Goal: Task Accomplishment & Management: Manage account settings

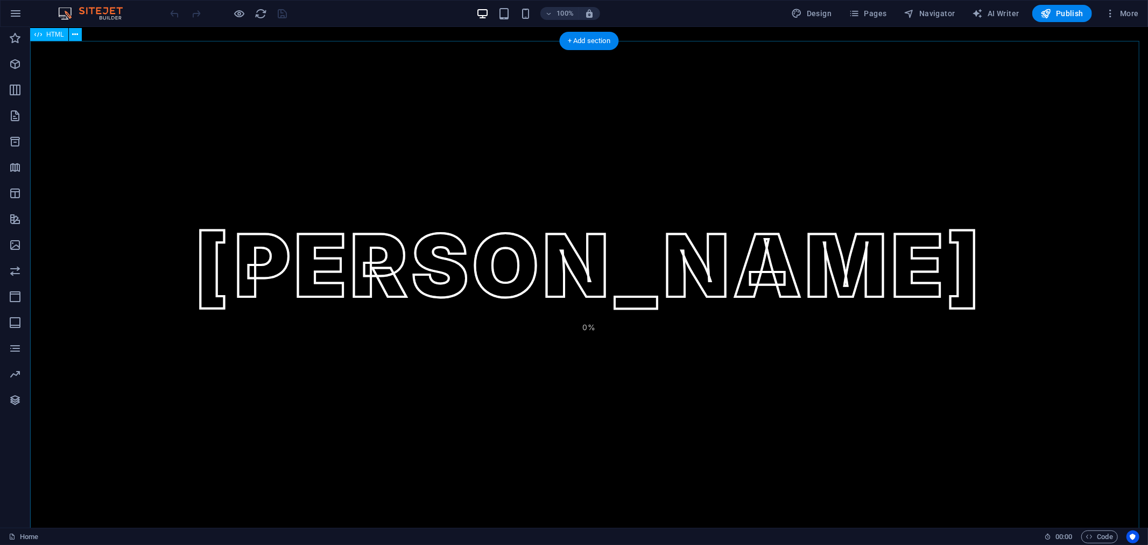
click at [697, 246] on div "[PERSON_NAME] [PERSON_NAME] 0% [PERSON_NAME] HIRE ME START JOURNEY QUICK LINKS …" at bounding box center [589, 306] width 1118 height 531
click at [762, 232] on div "[PERSON_NAME] [PERSON_NAME] 0% [PERSON_NAME] HIRE ME START JOURNEY QUICK LINKS …" at bounding box center [589, 306] width 1118 height 531
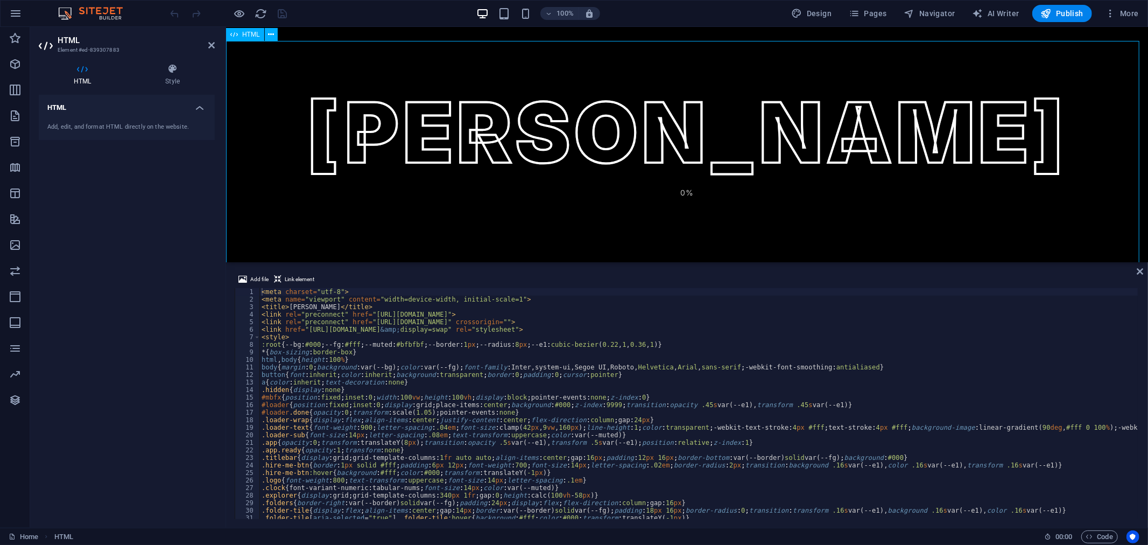
click at [693, 222] on div "[PERSON_NAME] [PERSON_NAME] 0% [PERSON_NAME] HIRE ME START JOURNEY QUICK LINKS …" at bounding box center [687, 173] width 922 height 265
click at [1144, 267] on div "Add file Link element <meta charset="utf-8"> 1 2 3 4 5 6 7 8 9 10 11 12 13 14 1…" at bounding box center [687, 395] width 922 height 263
click at [1142, 270] on icon at bounding box center [1140, 271] width 6 height 9
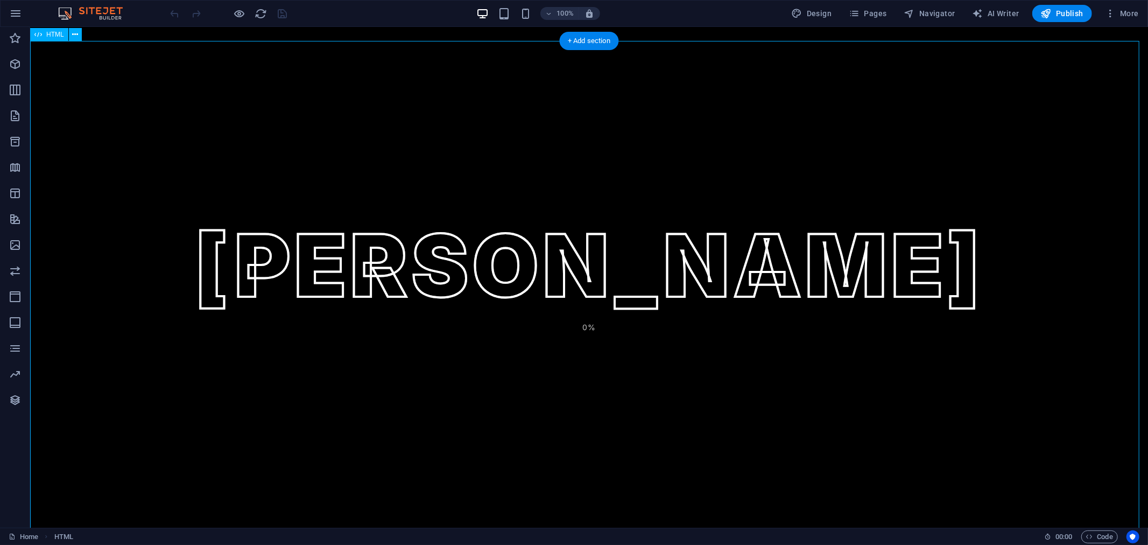
click at [710, 292] on div "[PERSON_NAME] [PERSON_NAME] 0% [PERSON_NAME] HIRE ME START JOURNEY QUICK LINKS …" at bounding box center [589, 306] width 1118 height 531
click at [757, 210] on div "[PERSON_NAME] [PERSON_NAME] 0% [PERSON_NAME] HIRE ME START JOURNEY QUICK LINKS …" at bounding box center [589, 306] width 1118 height 531
click at [882, 14] on span "Pages" at bounding box center [868, 13] width 38 height 11
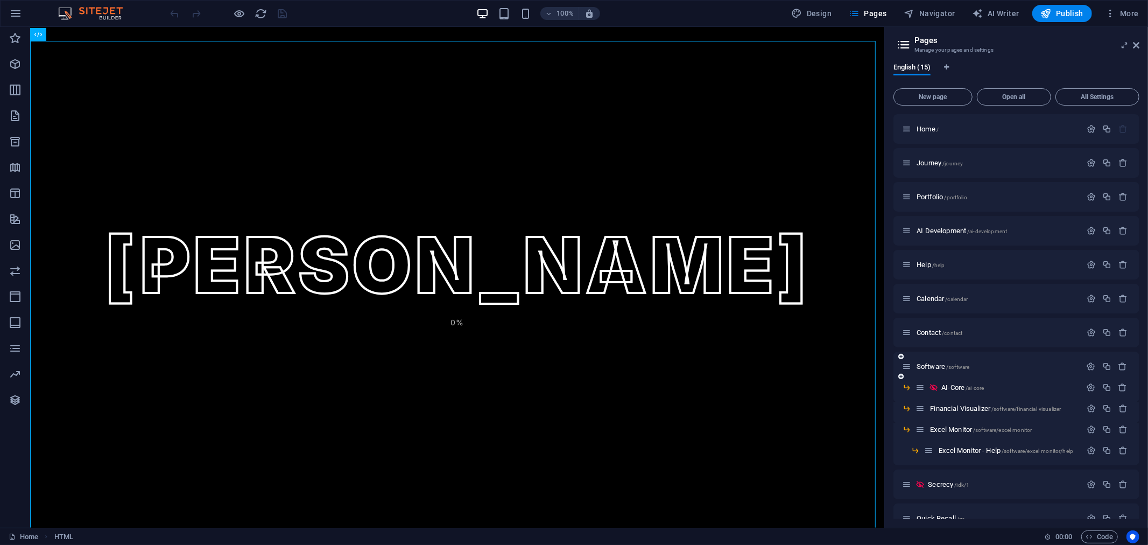
scroll to position [51, 0]
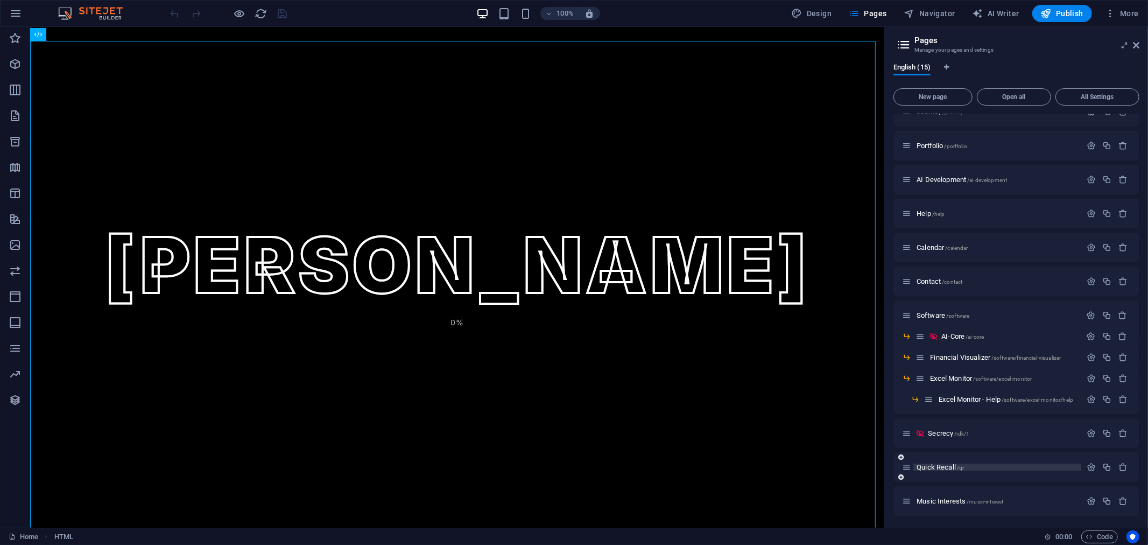
click at [945, 467] on span "Quick Recall /qr" at bounding box center [940, 467] width 47 height 8
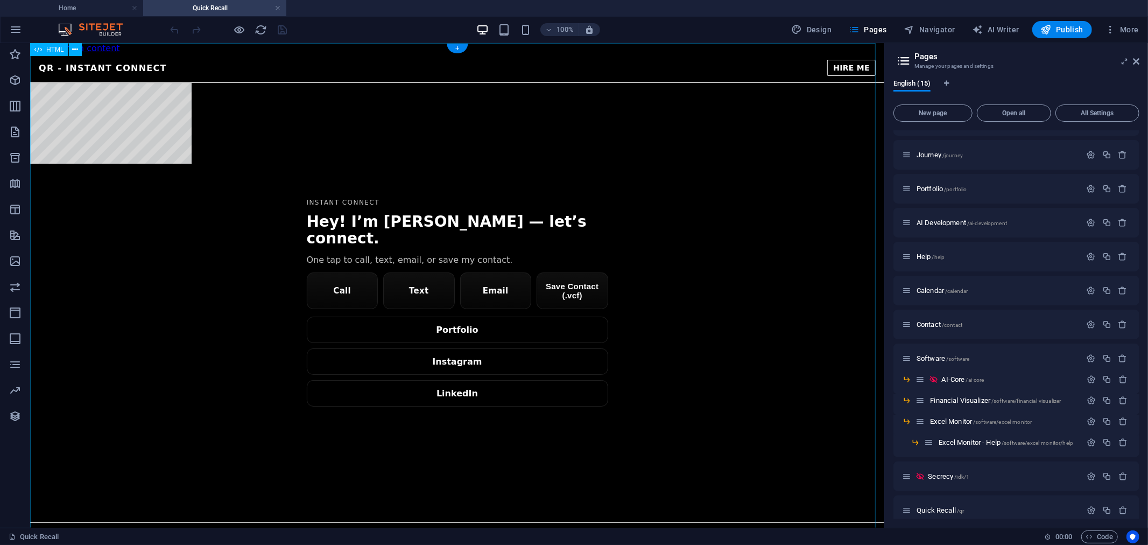
scroll to position [0, 0]
click at [234, 201] on div "[PERSON_NAME] — QR QR - Instant Connect HIRE ME Instant Connect Hey! I’m [PERSO…" at bounding box center [457, 297] width 854 height 488
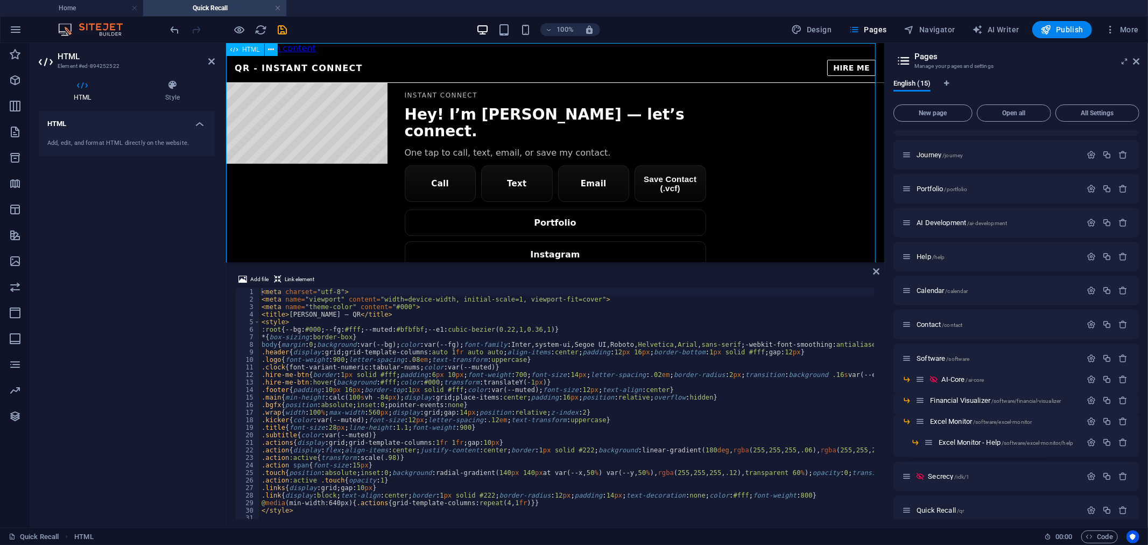
click at [334, 139] on div "[PERSON_NAME] — QR QR - Instant Connect HIRE ME Instant Connect Hey! I’m [PERSO…" at bounding box center [555, 189] width 658 height 273
click at [880, 273] on div "Add file Link element <meta charset="utf-8"> 1 2 3 4 5 6 7 8 9 10 11 12 13 14 1…" at bounding box center [555, 395] width 658 height 263
type textarea ".wrap{width:100%;max-width:560px;display:grid;gap:14px;position:relative;z-inde…"
click at [697, 415] on div "< meta charset = "utf-8" > < meta name = "viewport" content = "width=device-wid…" at bounding box center [859, 410] width 1200 height 244
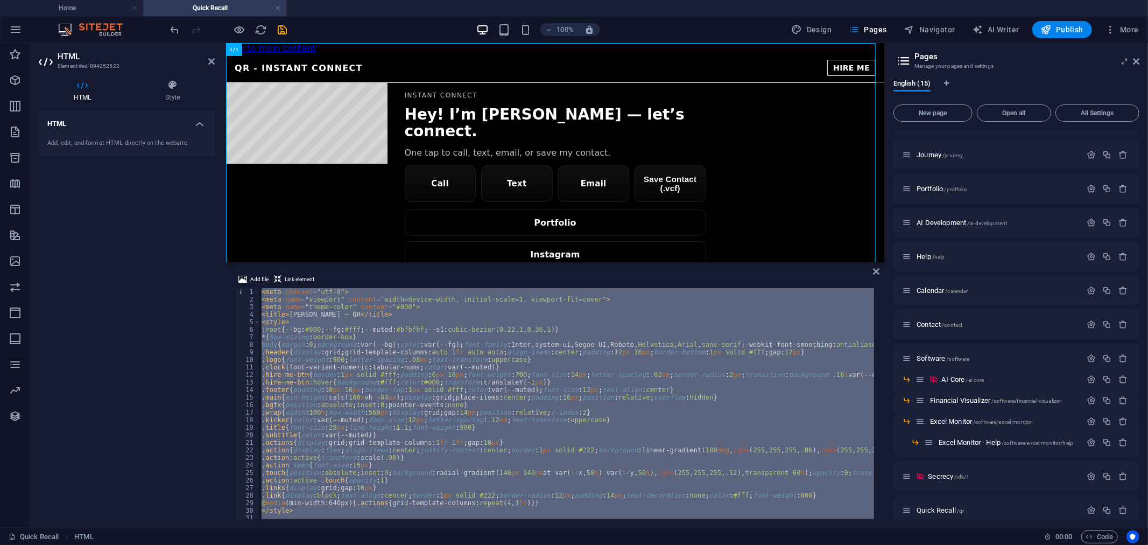
click at [681, 418] on div "< meta charset = "utf-8" > < meta name = "viewport" content = "width=device-wid…" at bounding box center [566, 403] width 615 height 231
type textarea ".kicker{color:var(--muted);font-size:12px;letter-spacing:.12em;text-transform:u…"
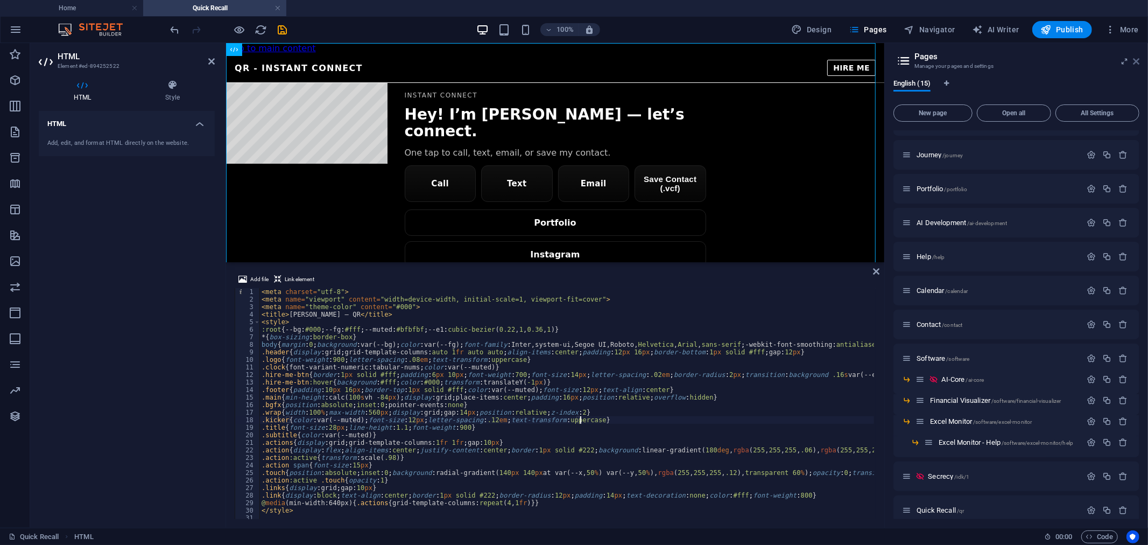
click at [1136, 60] on icon at bounding box center [1136, 61] width 6 height 9
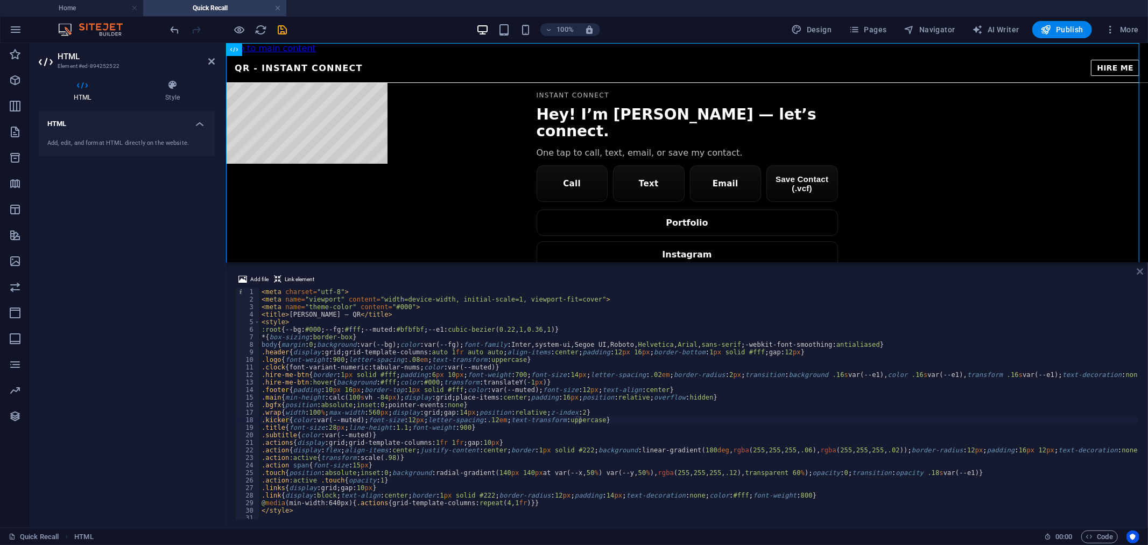
click at [1141, 272] on icon at bounding box center [1140, 271] width 6 height 9
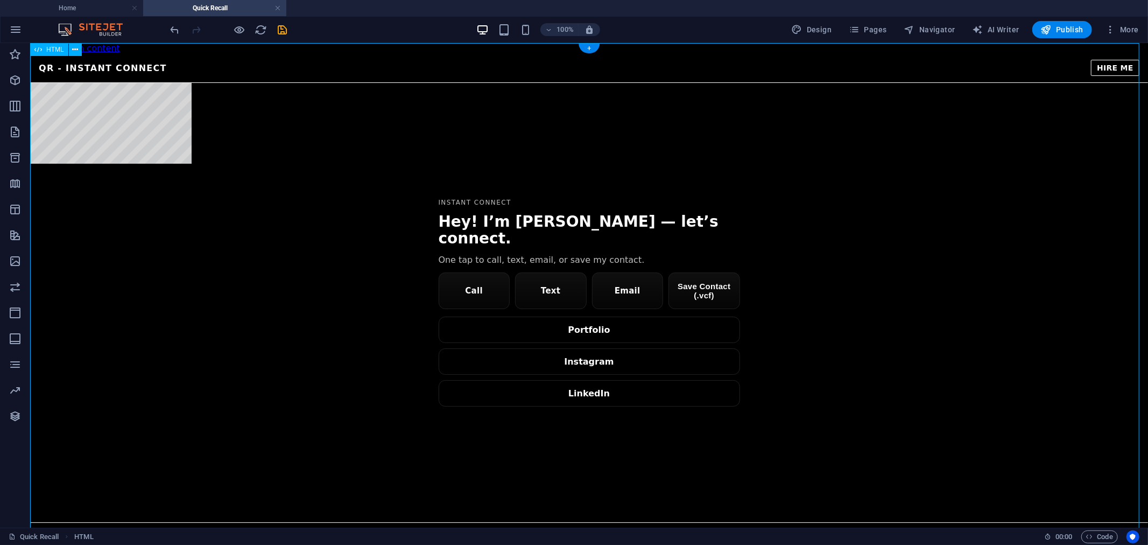
click at [298, 194] on div "[PERSON_NAME] — QR QR - Instant Connect HIRE ME Instant Connect Hey! I’m [PERSO…" at bounding box center [589, 297] width 1118 height 488
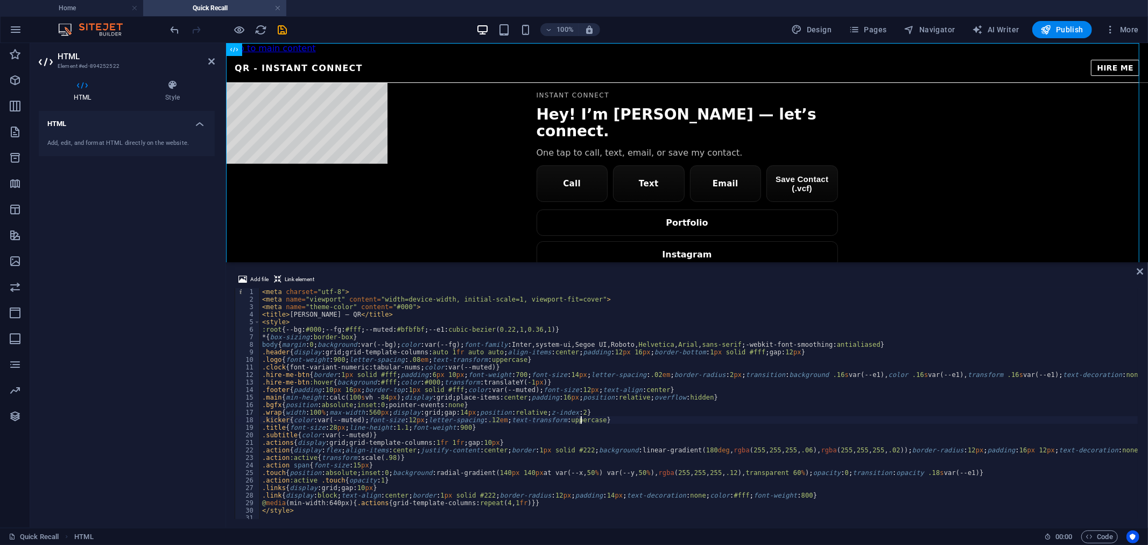
click at [507, 456] on div "< meta charset = "utf-8" > < meta name = "viewport" content = "width=device-wid…" at bounding box center [860, 410] width 1200 height 244
type textarea ".action:active{transform:scale(.98)}"
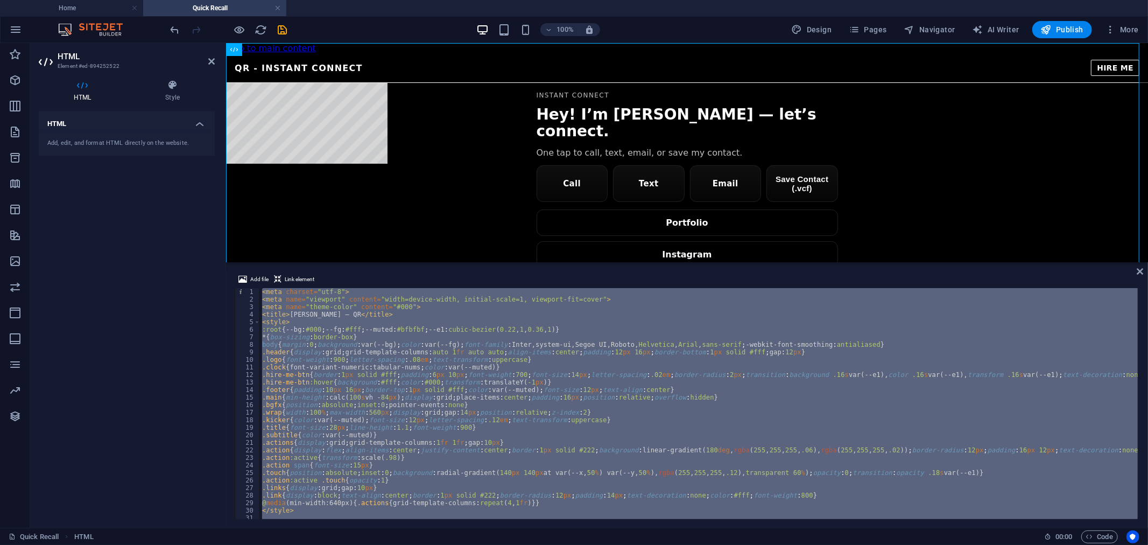
scroll to position [509, 0]
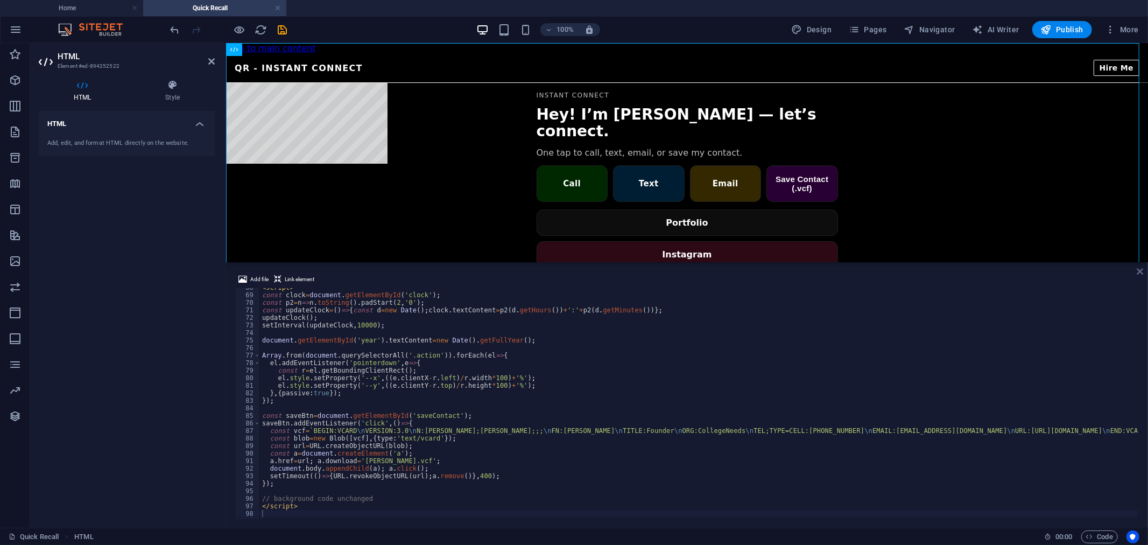
click at [1140, 271] on icon at bounding box center [1140, 271] width 6 height 9
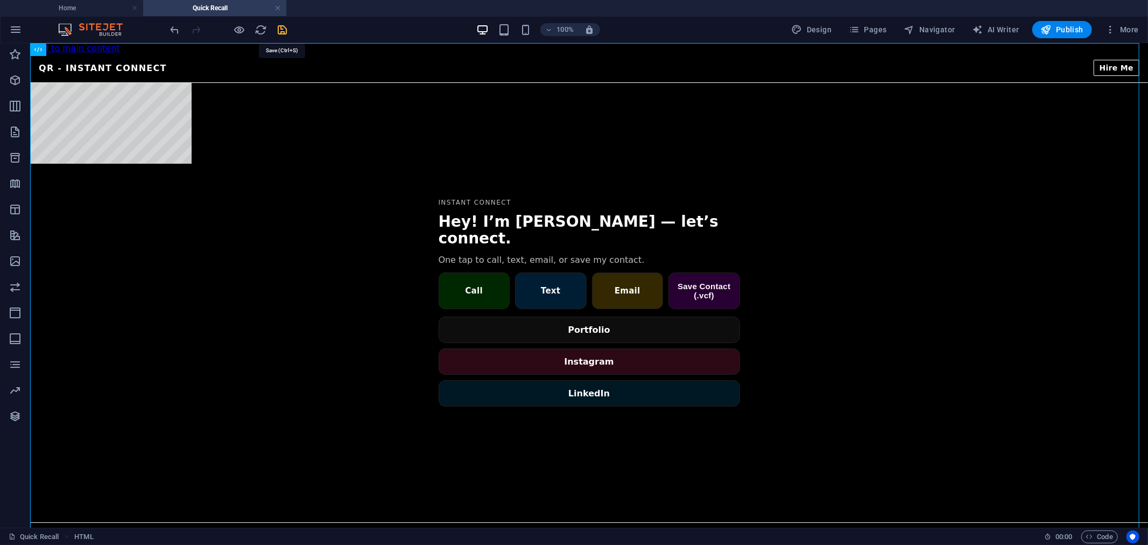
click at [283, 25] on icon "save" at bounding box center [283, 30] width 12 height 12
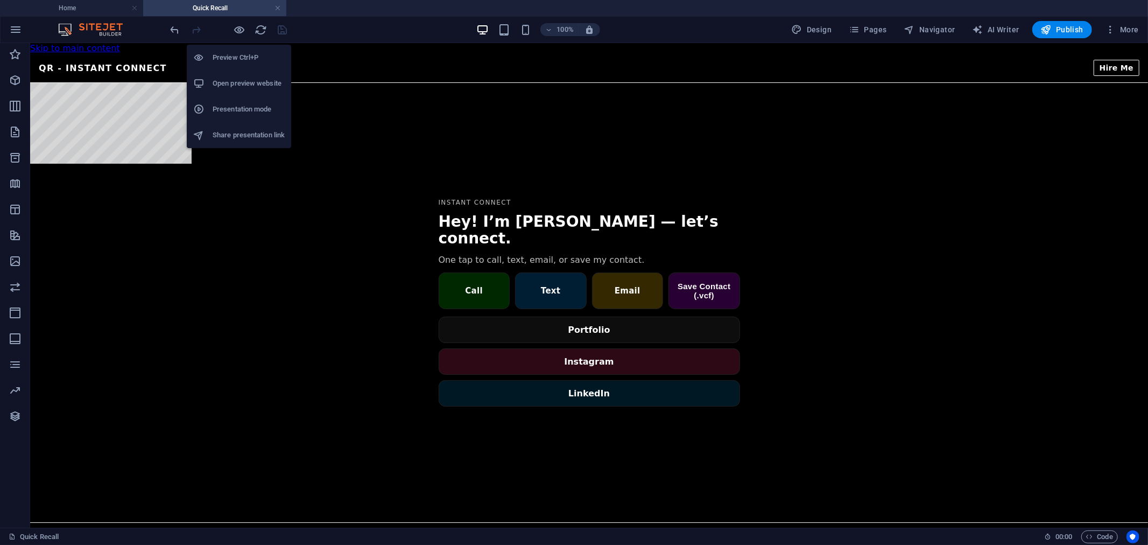
click at [257, 83] on h6 "Open preview website" at bounding box center [249, 83] width 72 height 13
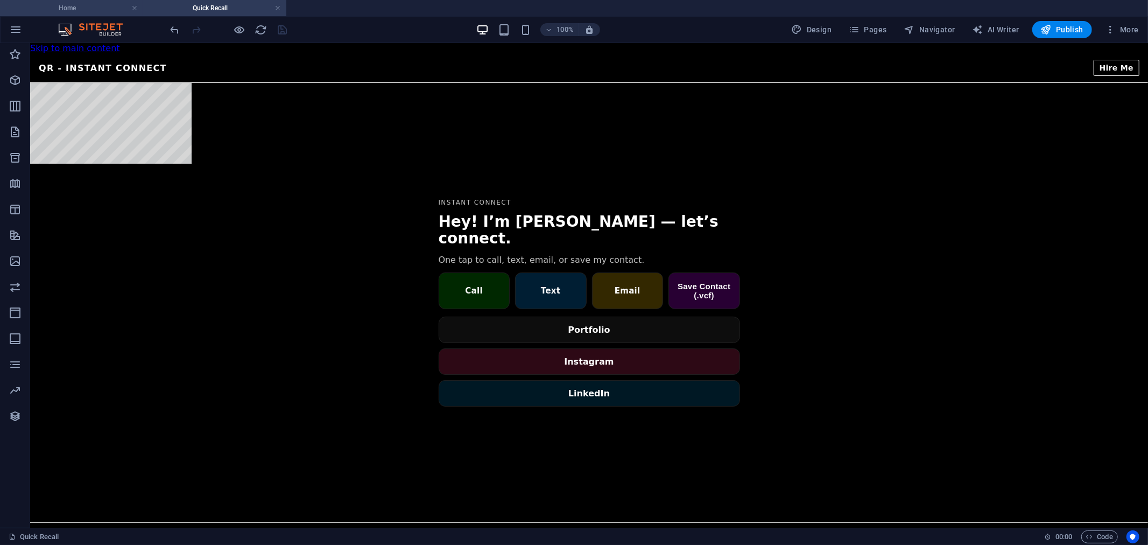
click at [71, 6] on h4 "Home" at bounding box center [71, 8] width 143 height 12
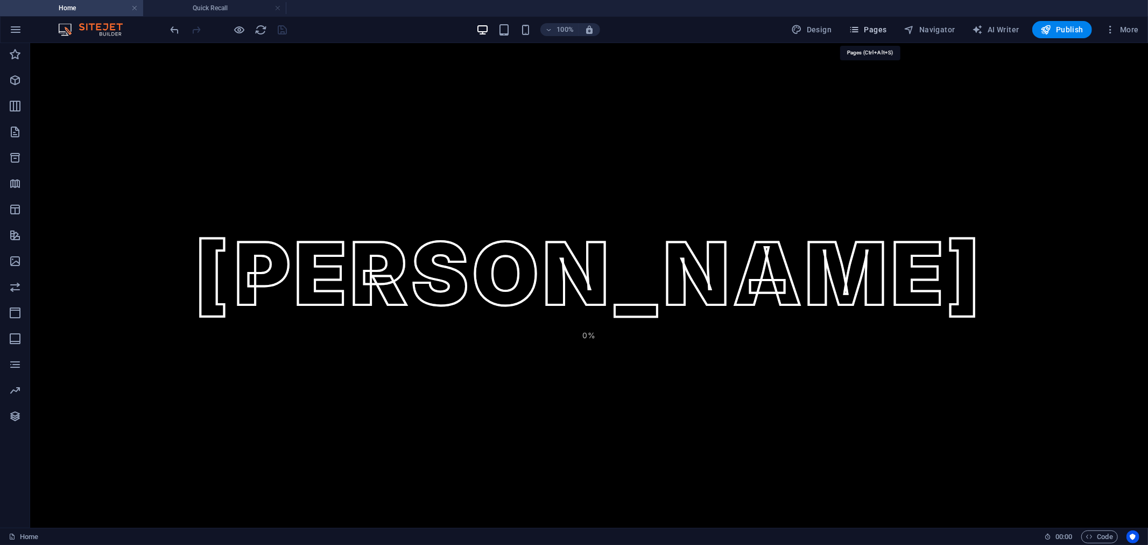
click at [861, 35] on button "Pages" at bounding box center [868, 29] width 46 height 17
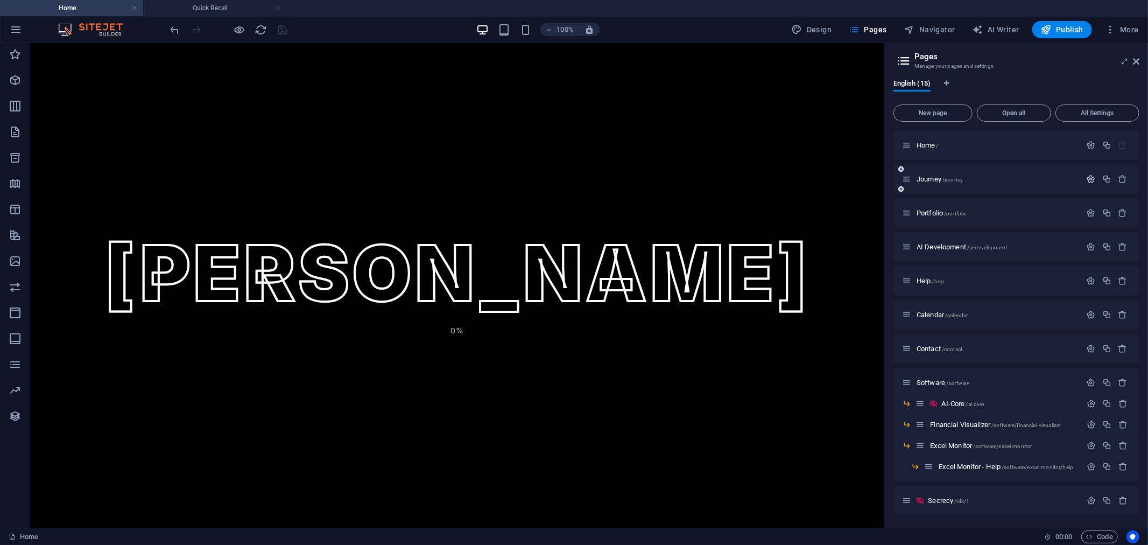
click at [1094, 181] on icon "button" at bounding box center [1091, 178] width 9 height 9
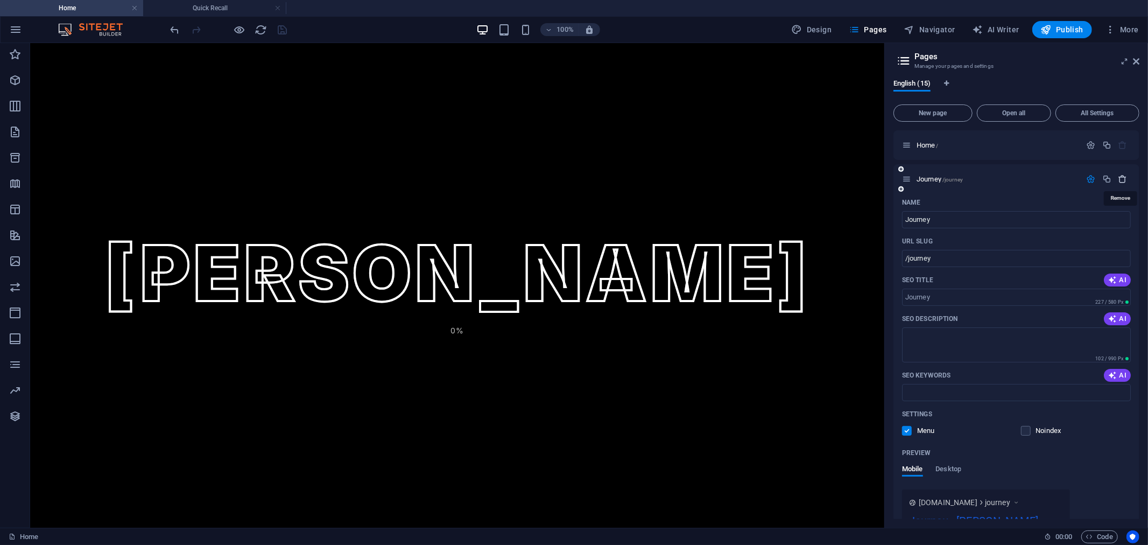
click at [1122, 178] on icon "button" at bounding box center [1122, 178] width 9 height 9
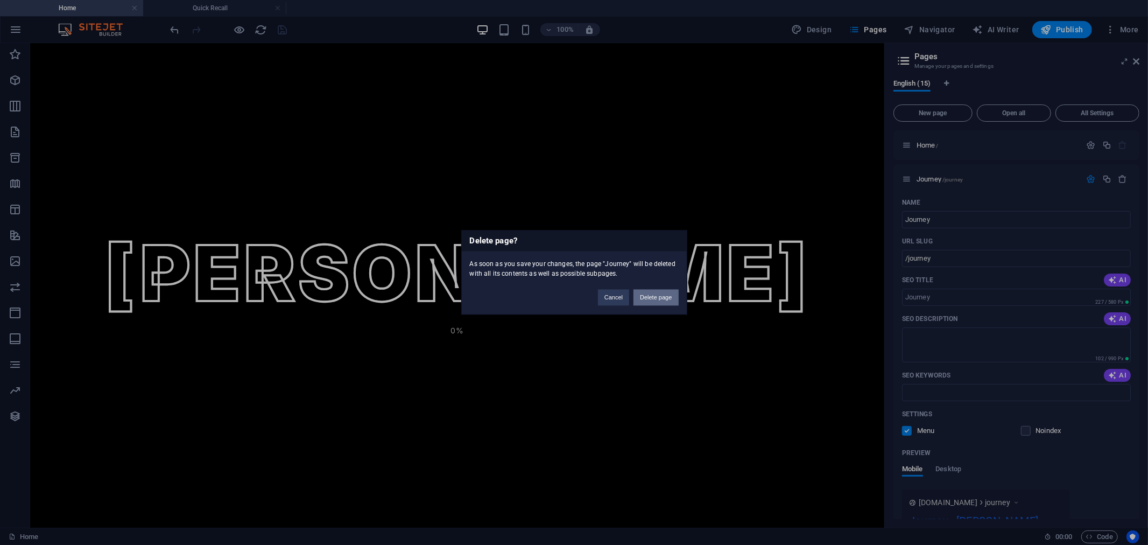
drag, startPoint x: 660, startPoint y: 293, endPoint x: 828, endPoint y: 254, distance: 172.3
click at [660, 293] on button "Delete page" at bounding box center [656, 298] width 45 height 16
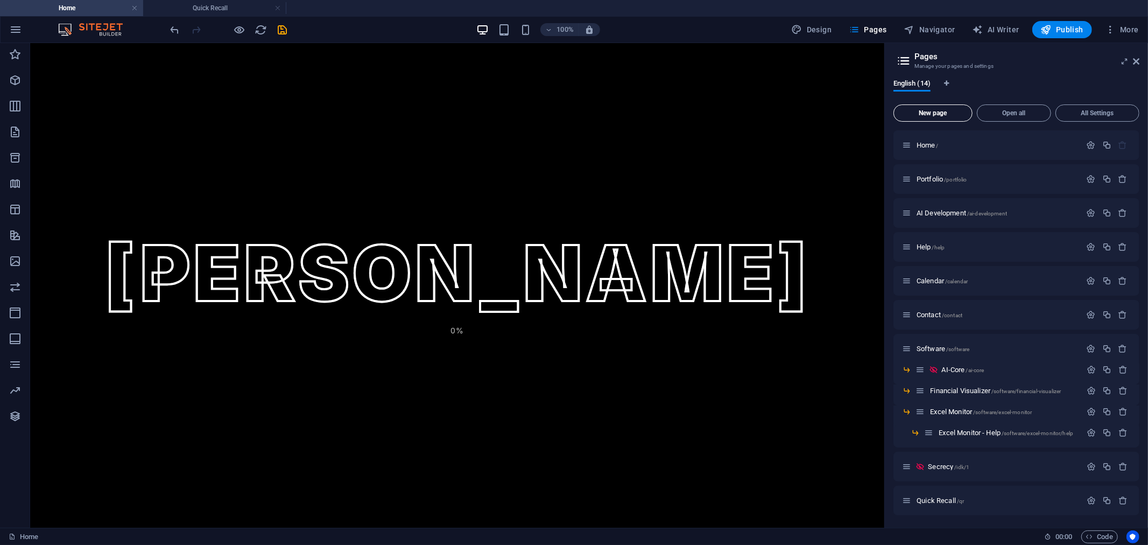
click at [934, 114] on span "New page" at bounding box center [932, 113] width 69 height 6
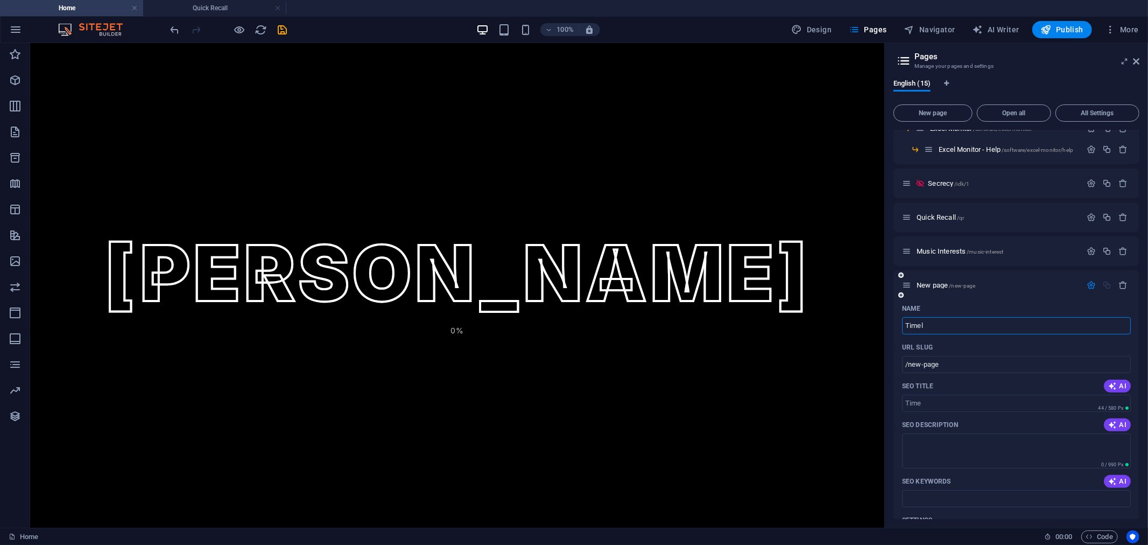
type input "Timeli"
type input "/time"
type input "Timelin"
type input "/timelinme"
type input "Timelin"
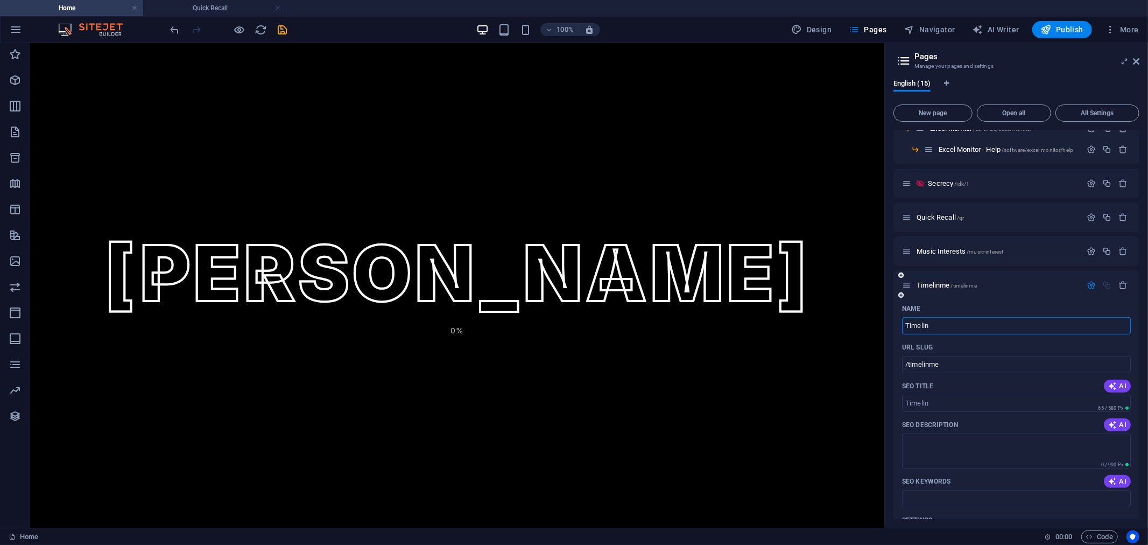
type input "/timelin"
type input "Timeline"
type input "/timeline"
type input "Timeline"
click at [1012, 396] on input "SEO Title" at bounding box center [1016, 403] width 229 height 17
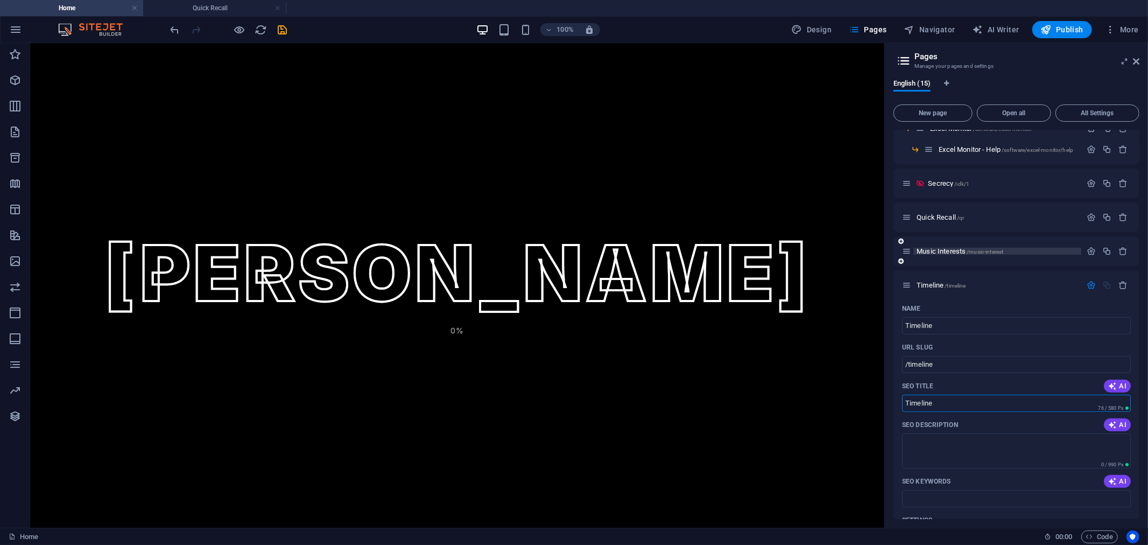
click at [988, 249] on span "/music-interest" at bounding box center [985, 252] width 37 height 6
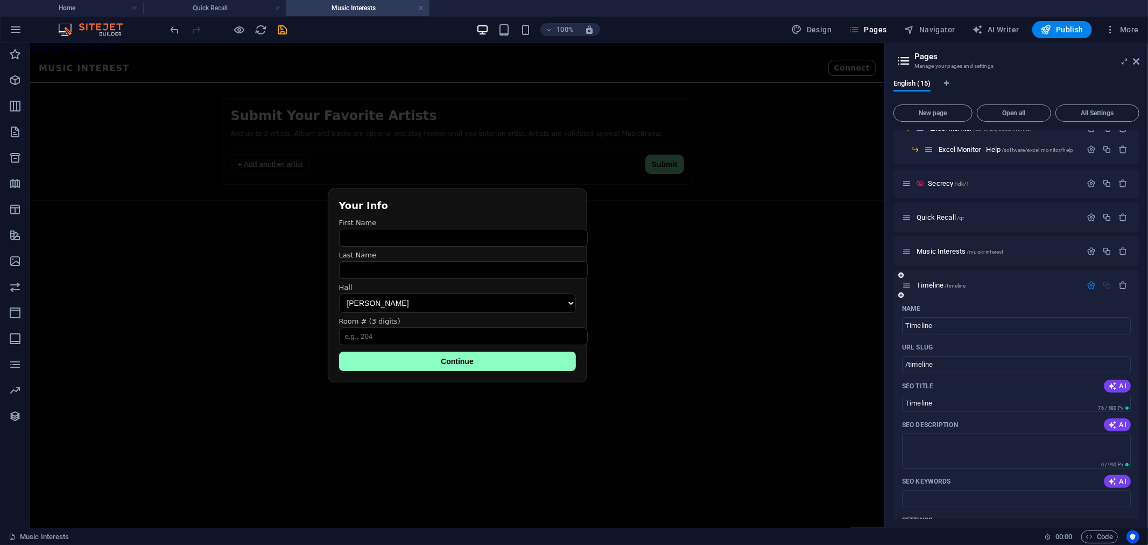
scroll to position [0, 0]
click at [979, 404] on input "Timeline" at bounding box center [1016, 403] width 229 height 17
type input "Timeline"
click at [986, 326] on input "Timeline" at bounding box center [1016, 325] width 229 height 17
click at [994, 321] on input "Timeline" at bounding box center [1016, 325] width 229 height 17
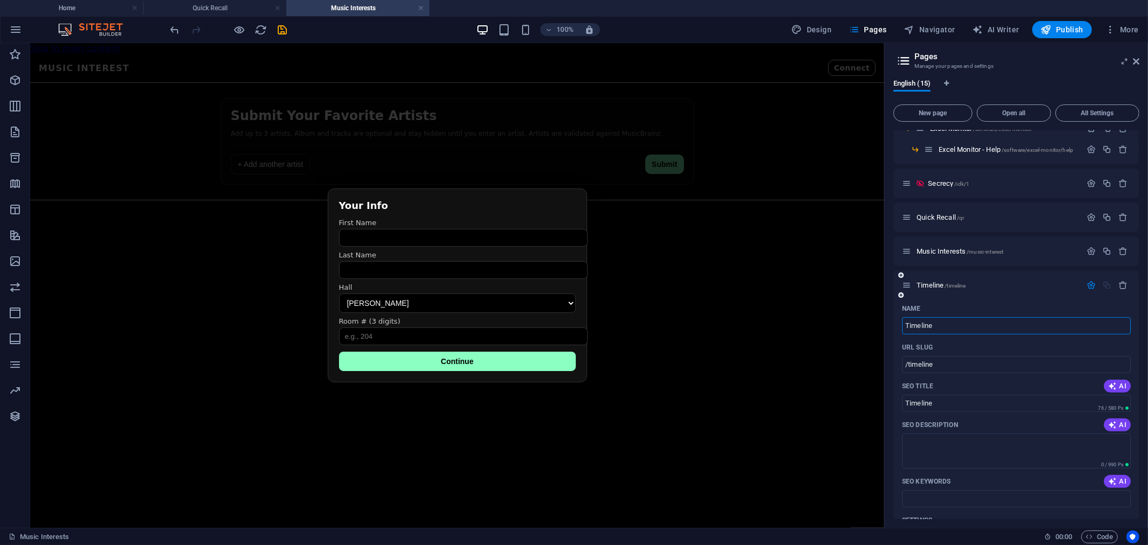
click at [1011, 324] on input "Timeline" at bounding box center [1016, 325] width 229 height 17
type input "Timeline"
type input "Timeline - [PERSON_NAME]"
type input "/timeline-[PERSON_NAME]"
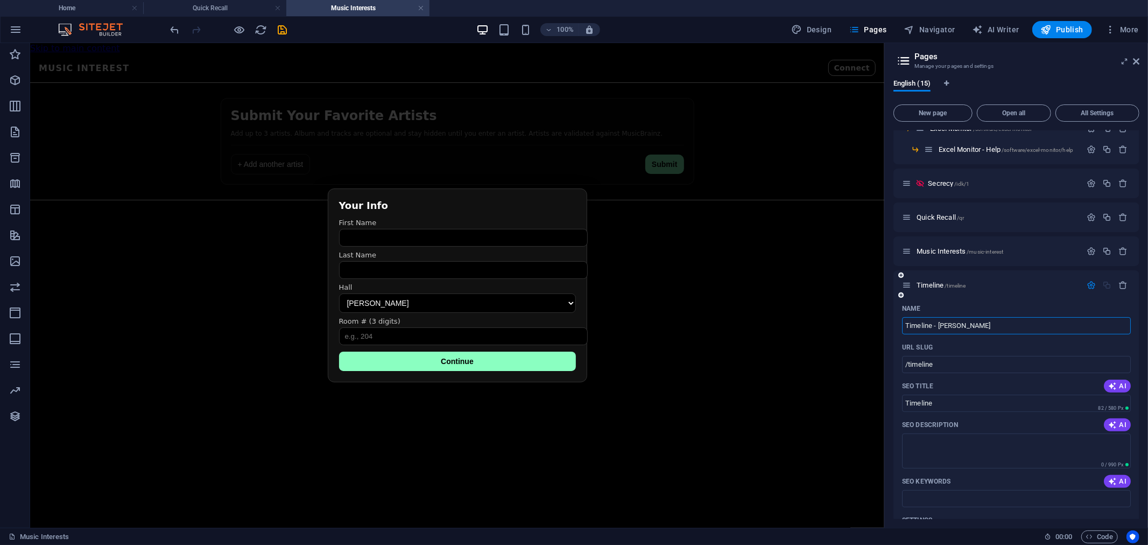
type input "Timeline - [PERSON_NAME]"
type input "/timeline-[PERSON_NAME]"
type input "Timeline - [PERSON_NAME]"
click at [1036, 292] on div "Timeline - [PERSON_NAME] /timeline-[PERSON_NAME]" at bounding box center [1017, 285] width 246 height 30
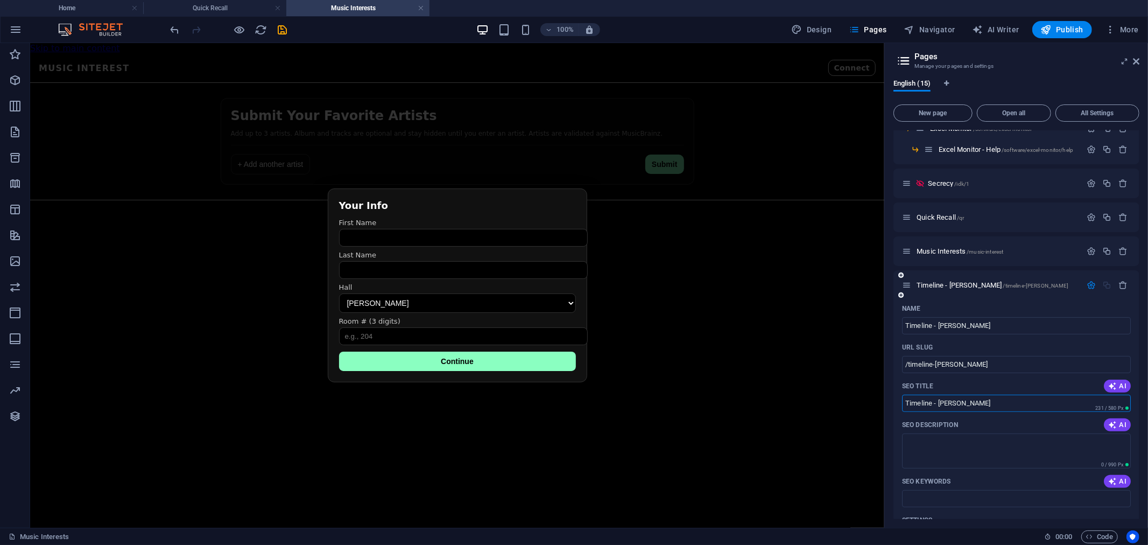
drag, startPoint x: 1009, startPoint y: 399, endPoint x: 933, endPoint y: 404, distance: 76.0
click at [933, 404] on input "Timeline - [PERSON_NAME]" at bounding box center [1016, 403] width 229 height 17
click at [1018, 321] on input "Timeline - [PERSON_NAME]" at bounding box center [1016, 325] width 229 height 17
drag, startPoint x: 1022, startPoint y: 326, endPoint x: 933, endPoint y: 329, distance: 88.9
click at [933, 329] on input "Timeline - [PERSON_NAME]" at bounding box center [1016, 325] width 229 height 17
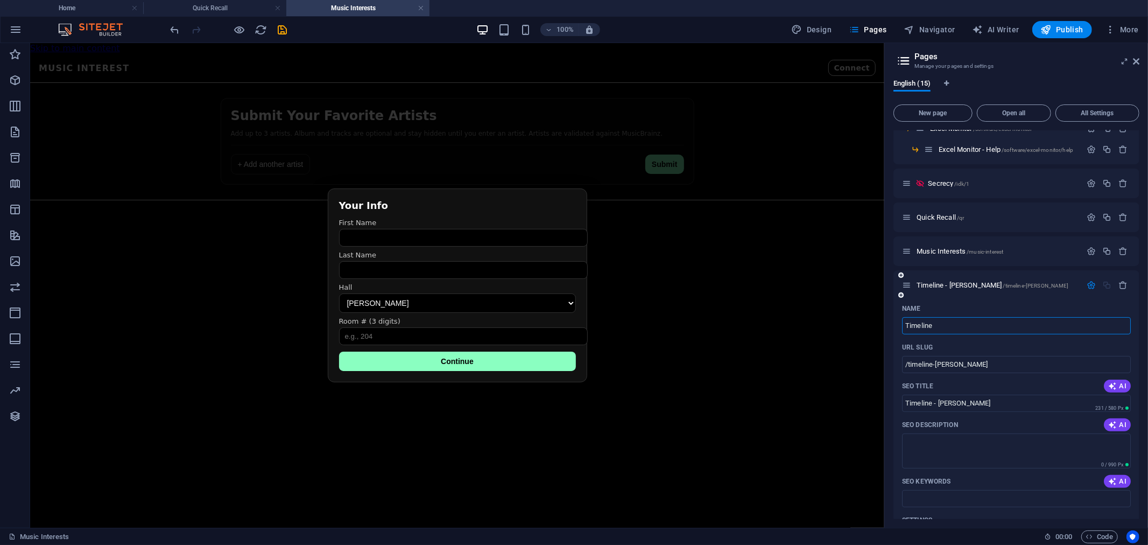
type input "Timeline"
type input "/timeline"
type input "Timeline"
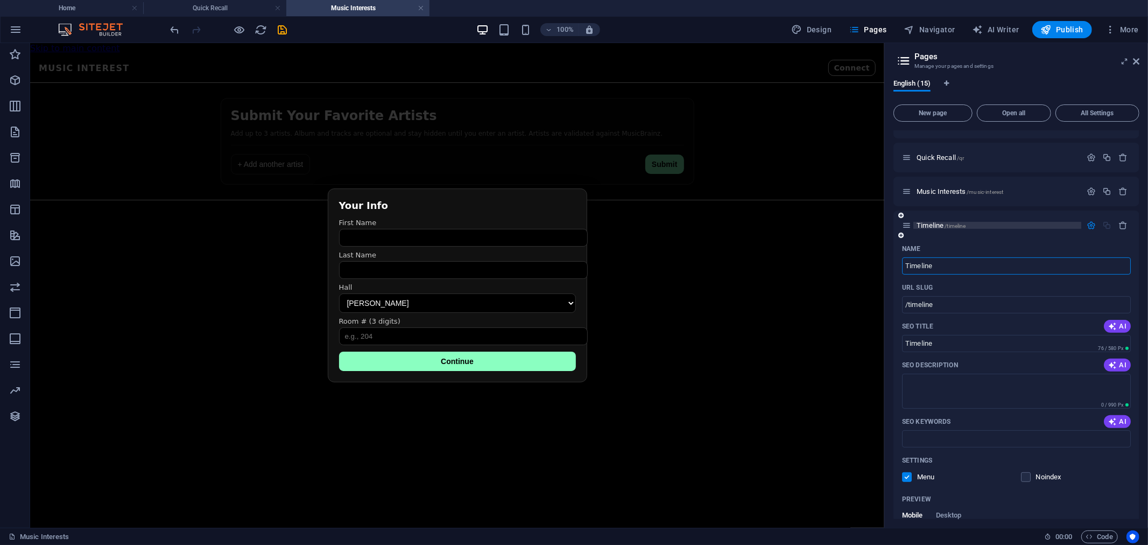
type input "Timeline"
click at [1010, 224] on p "Timeline /timeline" at bounding box center [997, 225] width 161 height 7
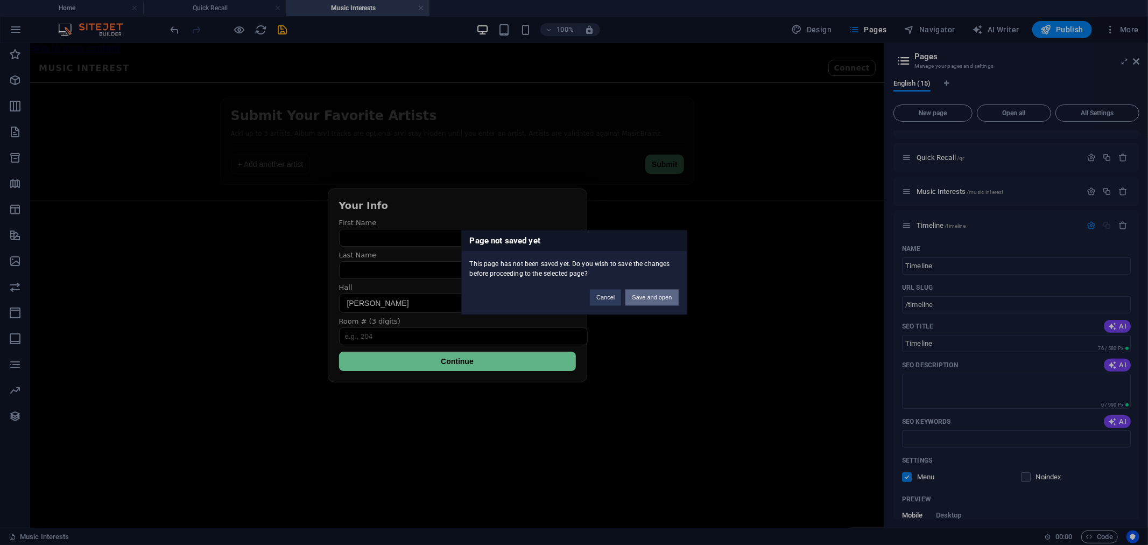
click at [660, 298] on button "Save and open" at bounding box center [651, 298] width 53 height 16
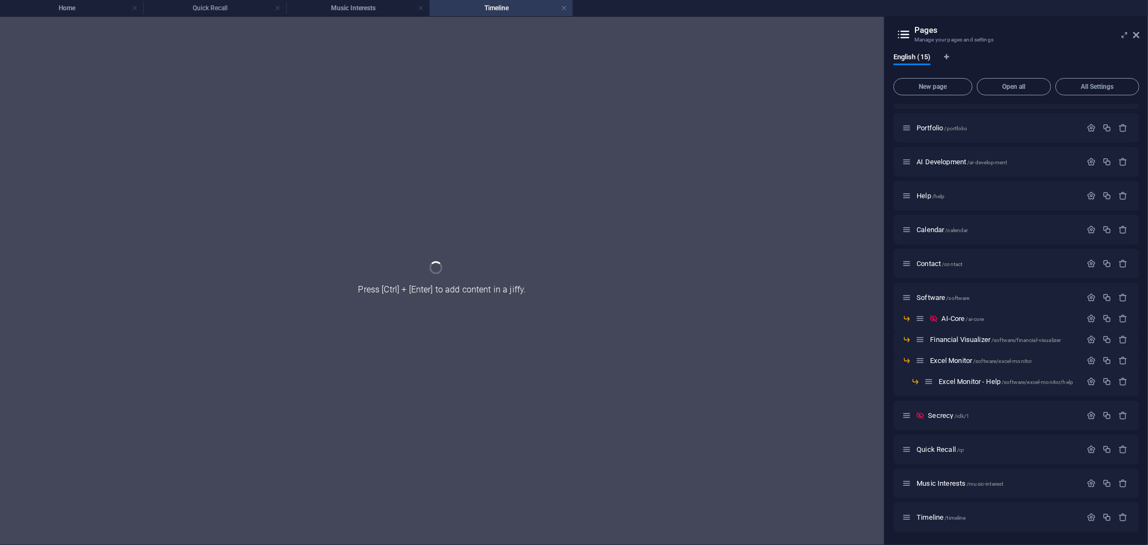
scroll to position [24, 0]
click at [348, 7] on h4 "Music Interests" at bounding box center [357, 8] width 143 height 12
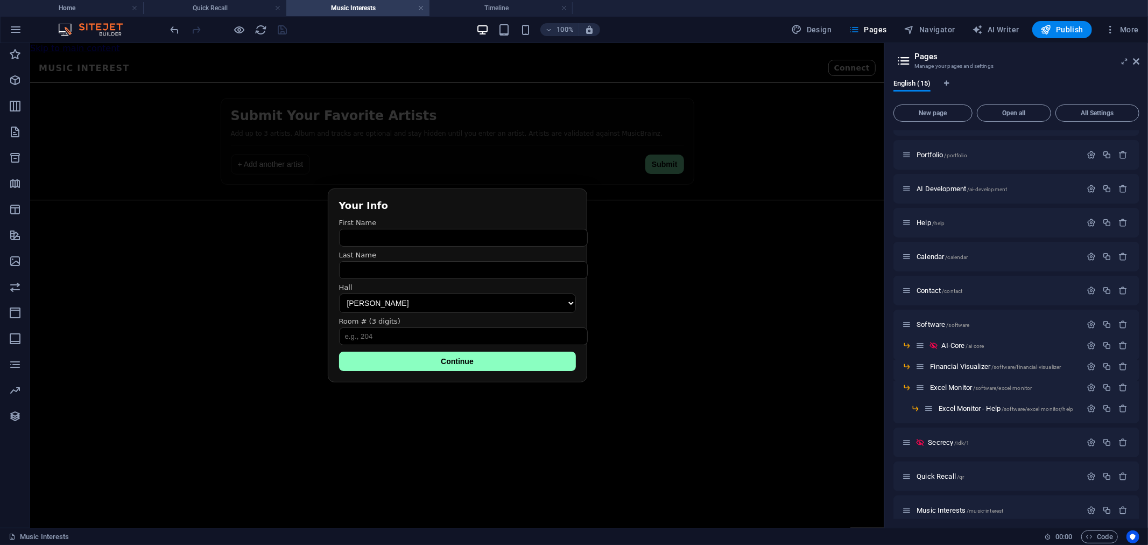
scroll to position [0, 0]
click at [524, 11] on h4 "Timeline" at bounding box center [501, 8] width 143 height 12
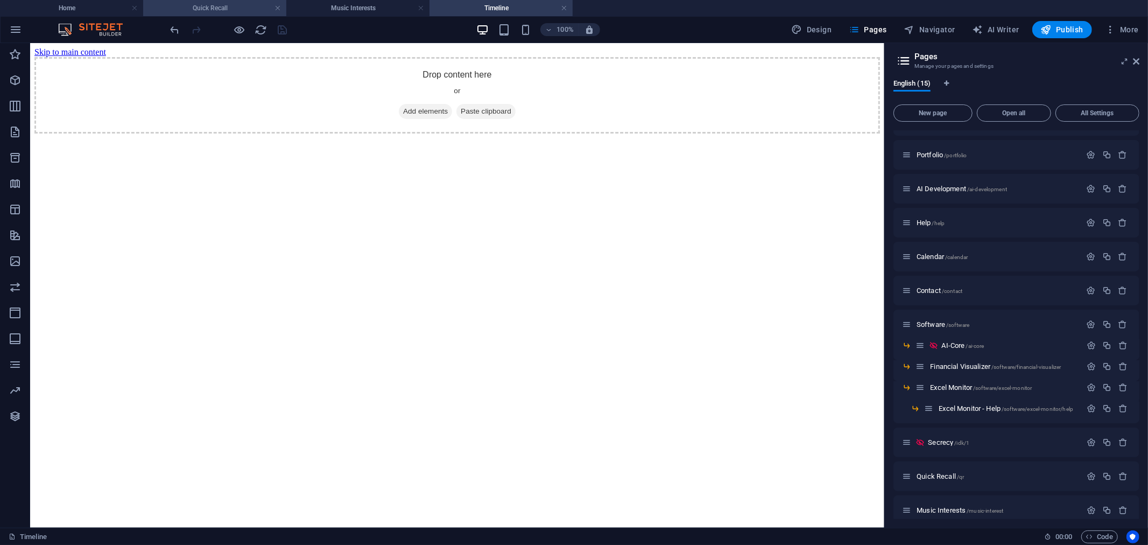
click at [207, 3] on h4 "Quick Recall" at bounding box center [214, 8] width 143 height 12
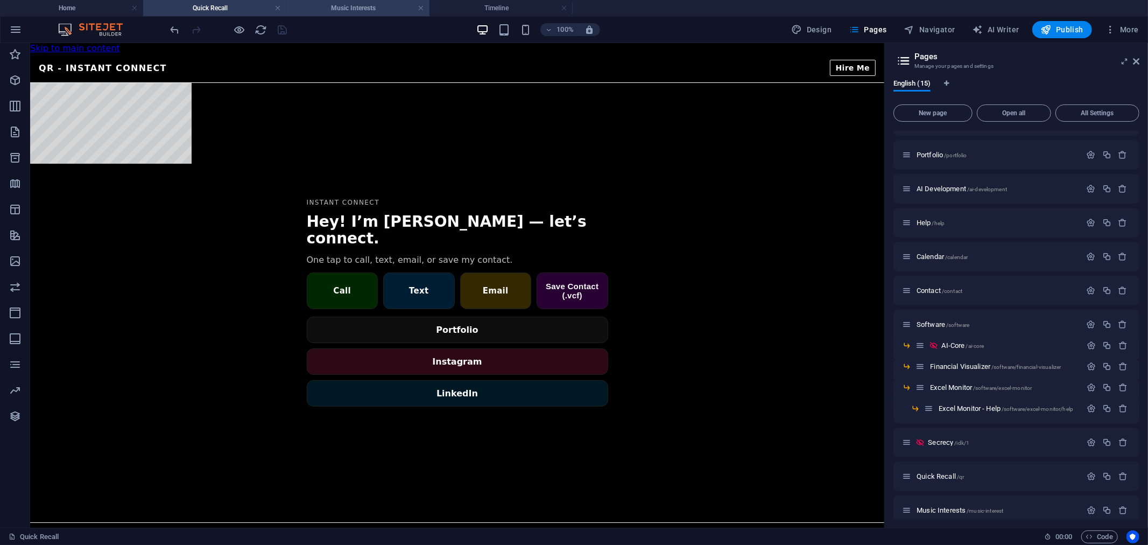
click at [367, 6] on h4 "Music Interests" at bounding box center [357, 8] width 143 height 12
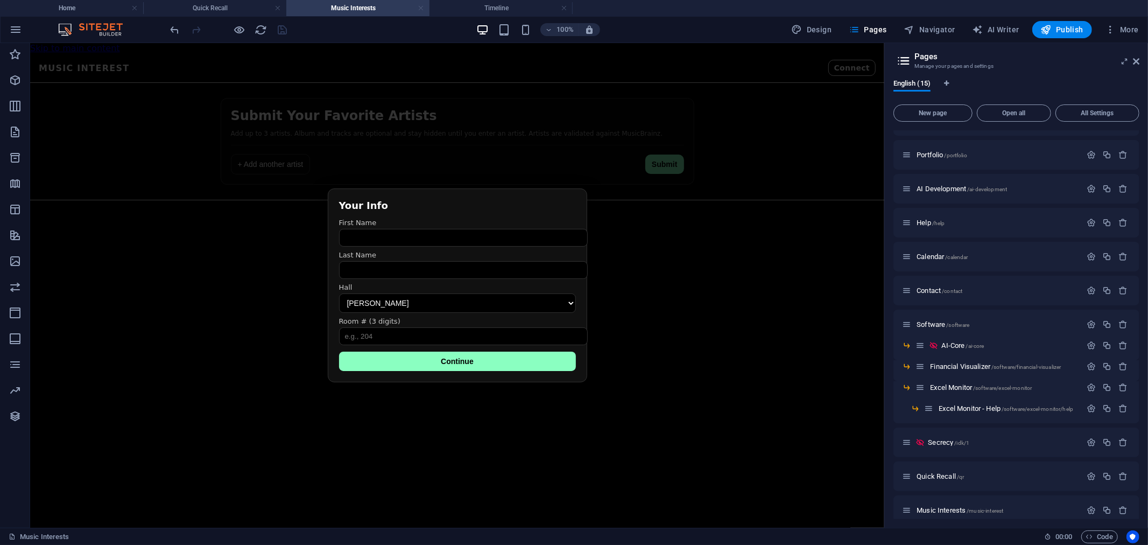
click at [423, 8] on link at bounding box center [421, 8] width 6 height 10
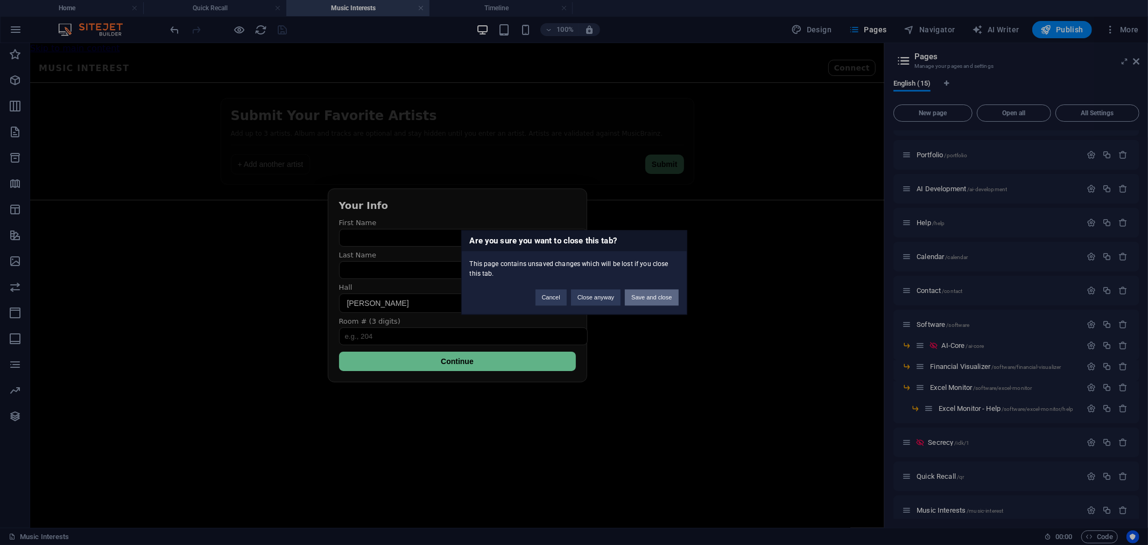
click at [648, 298] on button "Save and close" at bounding box center [651, 298] width 53 height 16
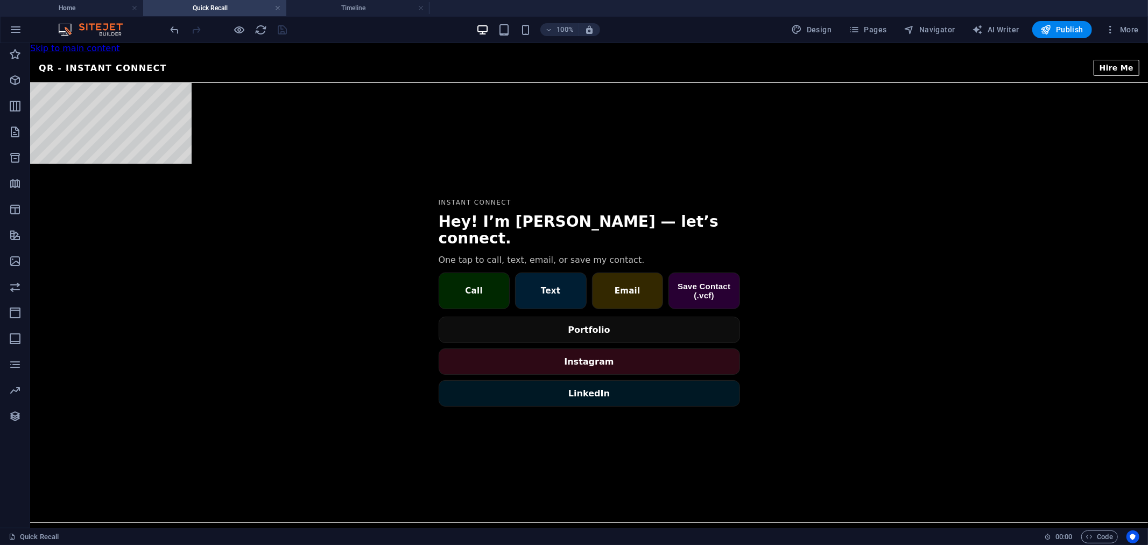
click at [216, 11] on h4 "Quick Recall" at bounding box center [214, 8] width 143 height 12
click at [558, 192] on div "[PERSON_NAME] — QR QR - Instant Connect Hire Me Instant Connect Hey! I’m [PERSO…" at bounding box center [589, 297] width 1118 height 488
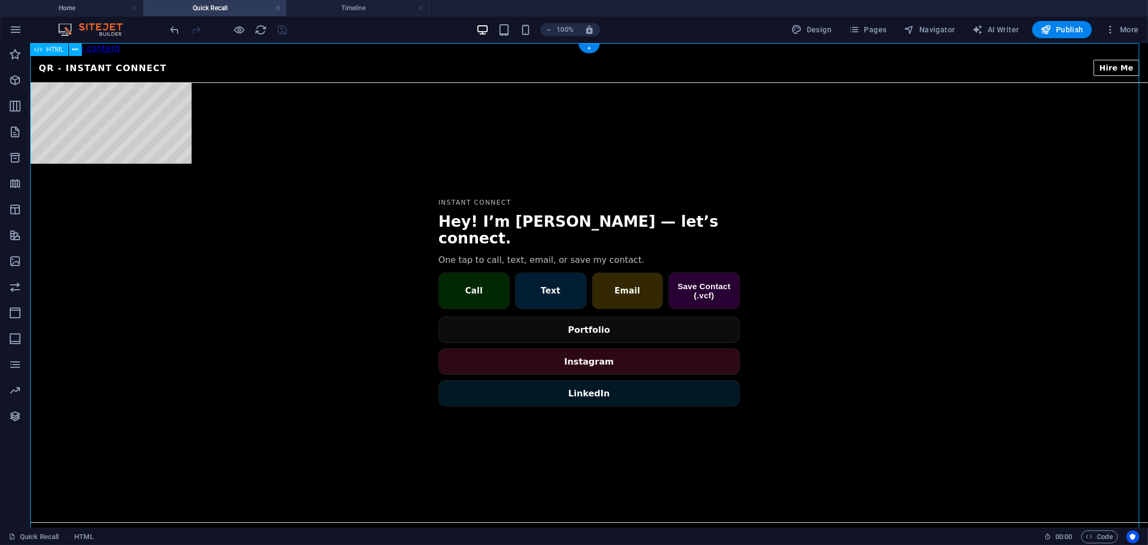
click at [558, 192] on div "[PERSON_NAME] — QR QR - Instant Connect Hire Me Instant Connect Hey! I’m [PERSO…" at bounding box center [589, 297] width 1118 height 488
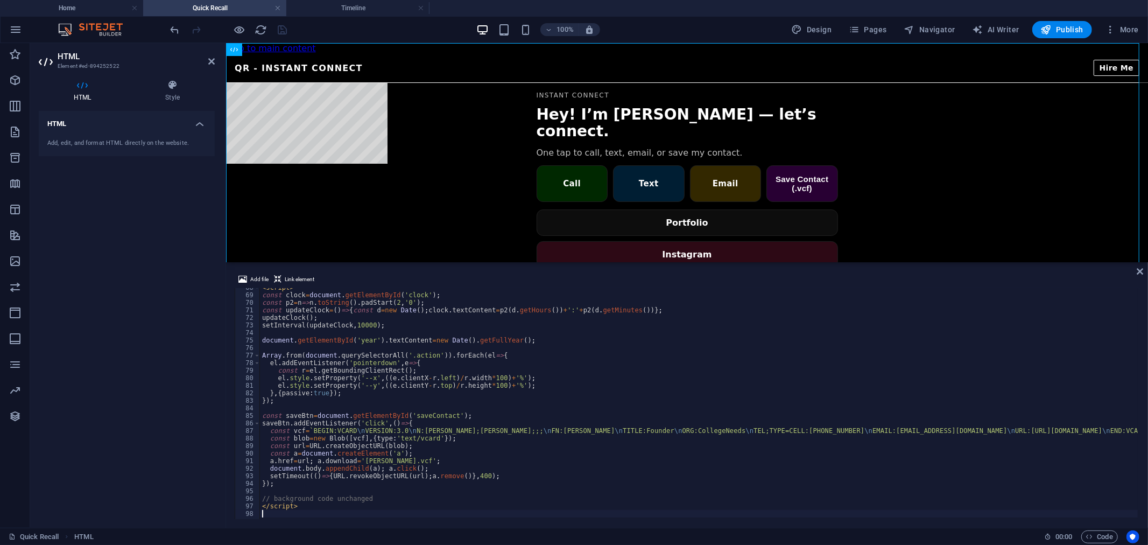
click at [533, 406] on div "< script > const clock = document . getElementById ( 'clock' ) ; const p2 = n =…" at bounding box center [716, 406] width 913 height 244
type textarea "</script>"
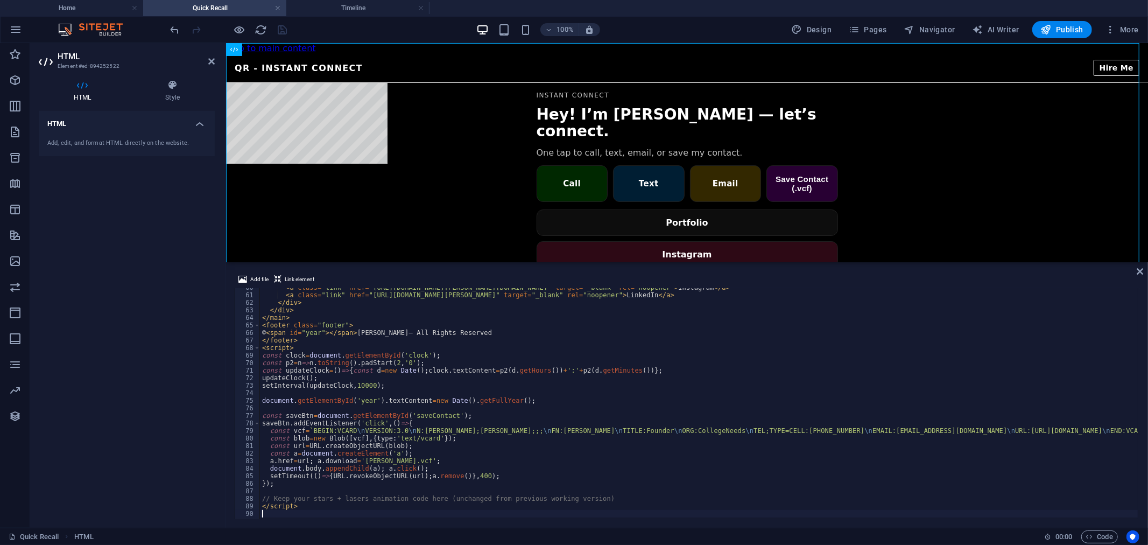
scroll to position [449, 0]
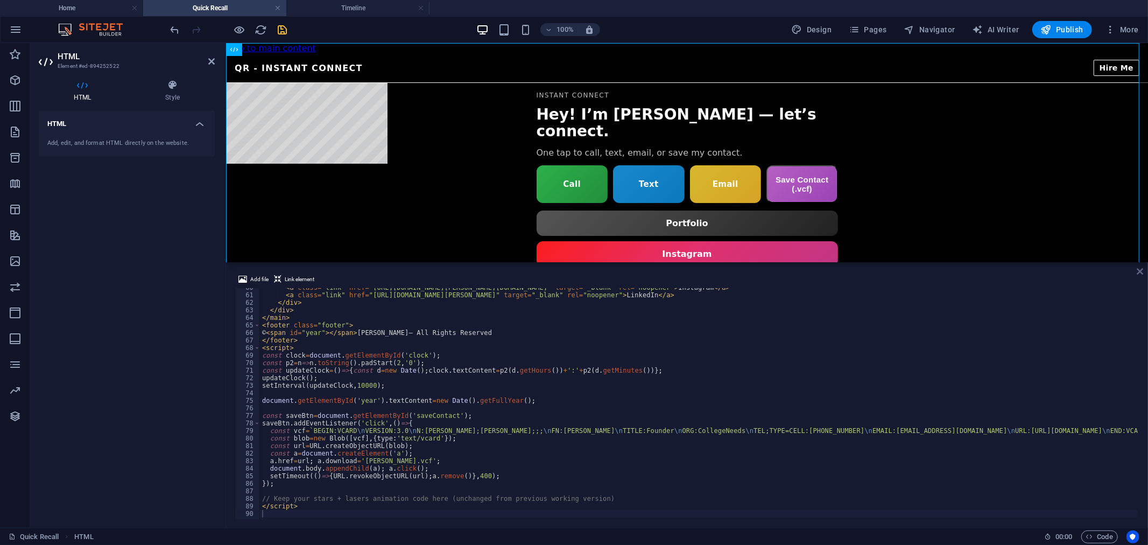
drag, startPoint x: 1141, startPoint y: 271, endPoint x: 1093, endPoint y: 231, distance: 62.4
click at [1141, 271] on icon at bounding box center [1140, 271] width 6 height 9
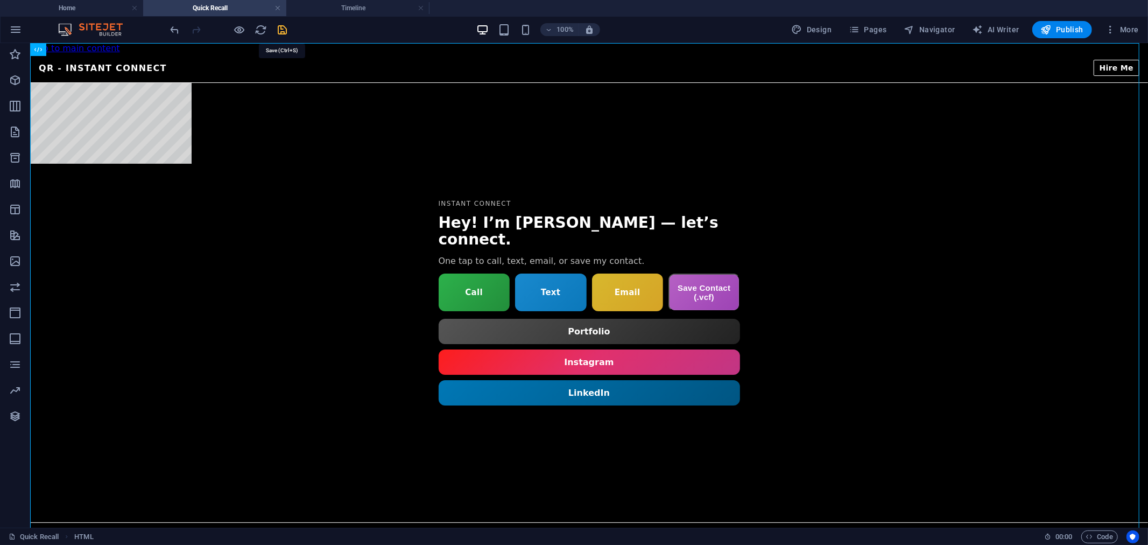
click at [283, 31] on icon "save" at bounding box center [283, 30] width 12 height 12
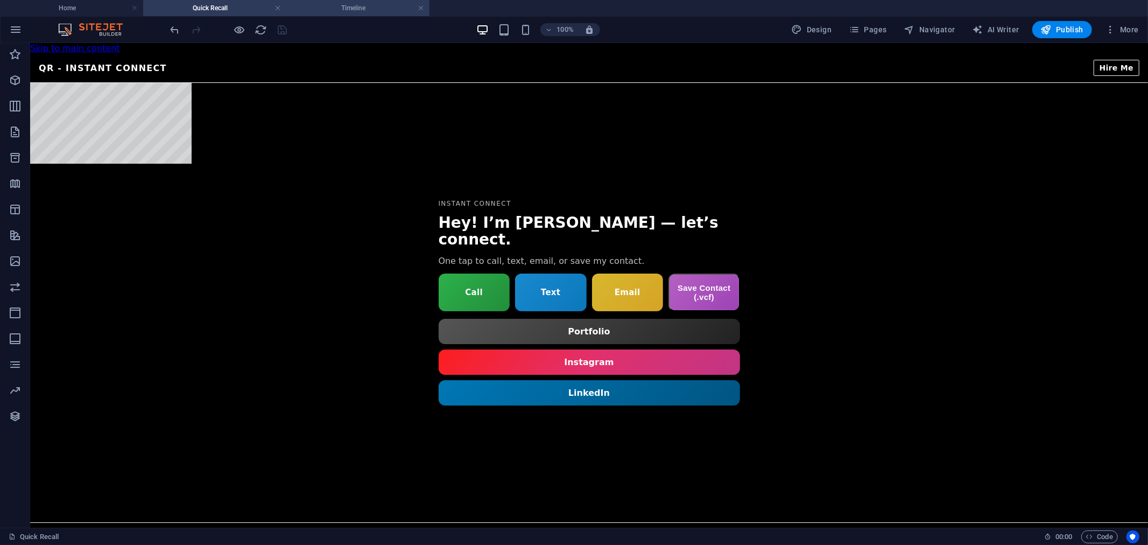
click at [381, 11] on h4 "Timeline" at bounding box center [357, 8] width 143 height 12
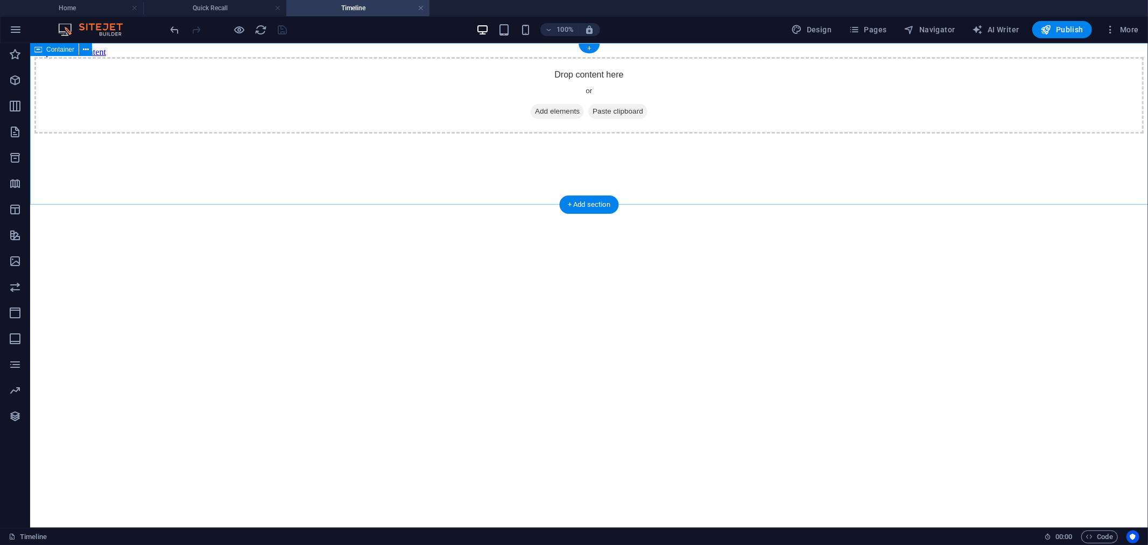
click at [568, 118] on span "Add elements" at bounding box center [556, 110] width 53 height 15
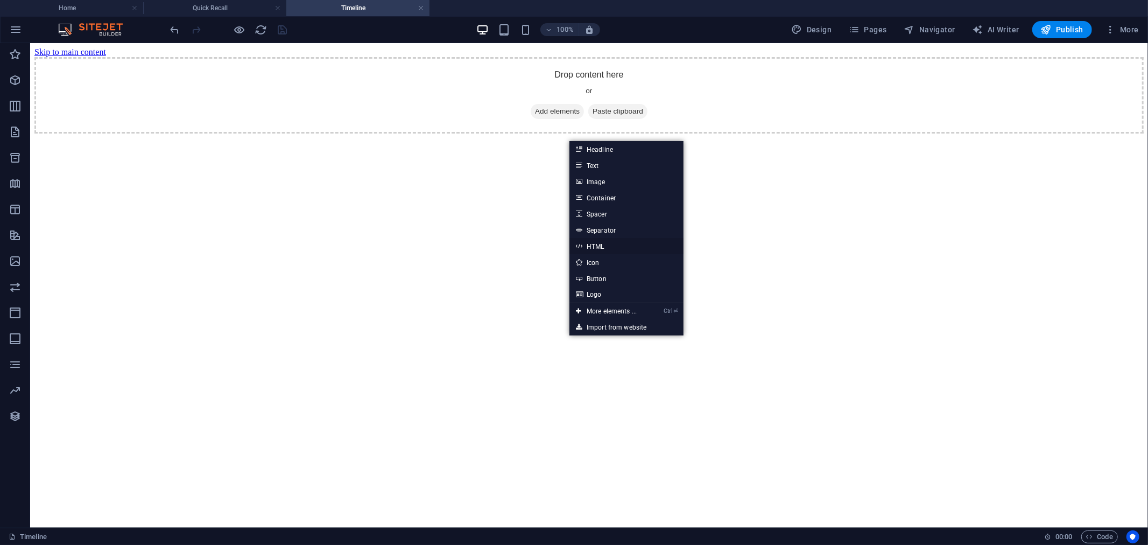
click at [604, 242] on link "HTML" at bounding box center [626, 246] width 114 height 16
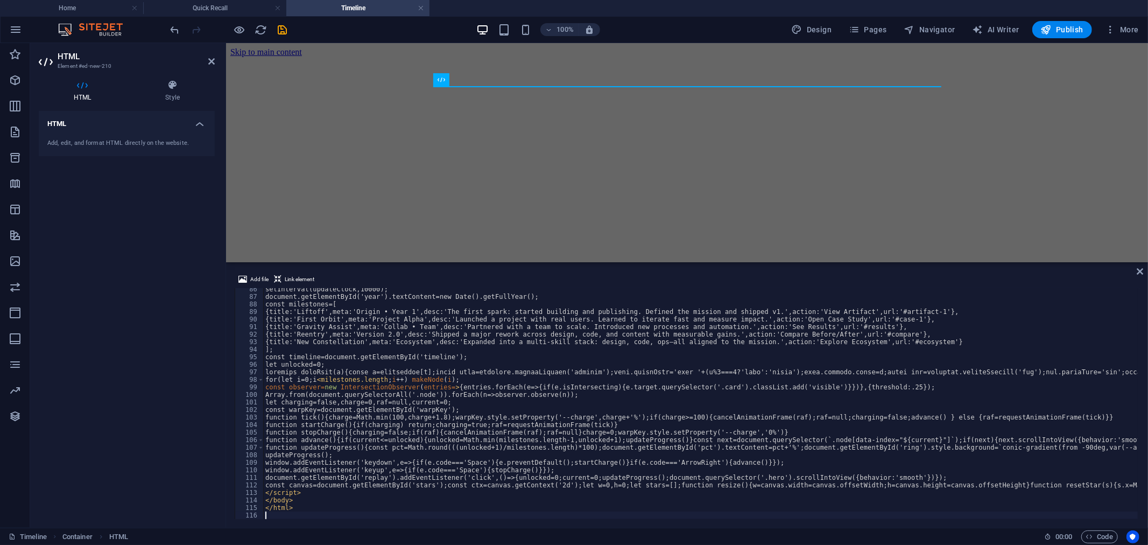
scroll to position [643, 0]
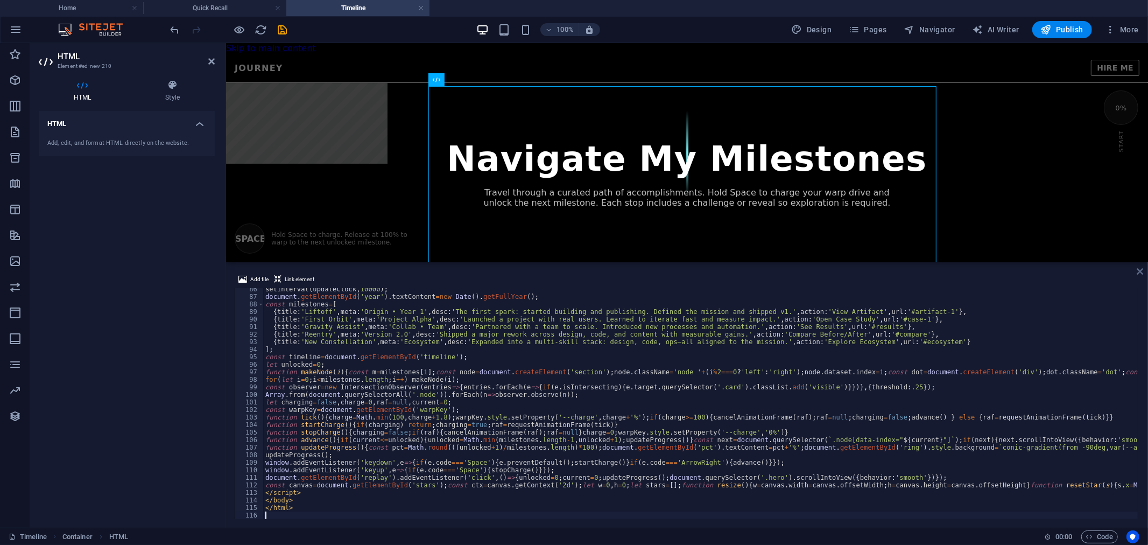
click at [1138, 270] on icon at bounding box center [1140, 271] width 6 height 9
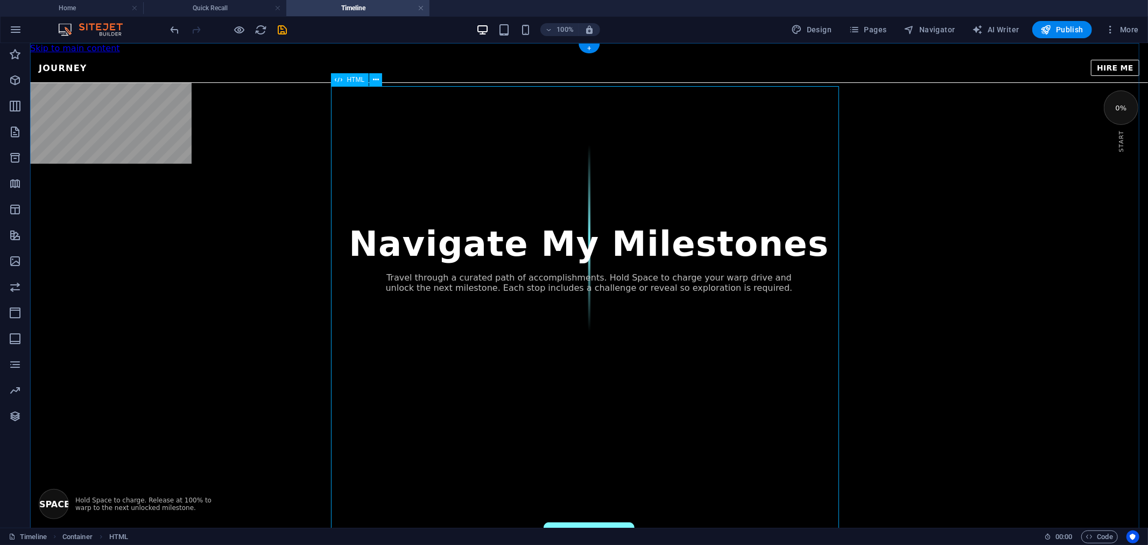
click at [881, 179] on div "Journey — [PERSON_NAME] Journey HIRE ME Navigate My Milestones Travel through a…" at bounding box center [589, 330] width 1118 height 554
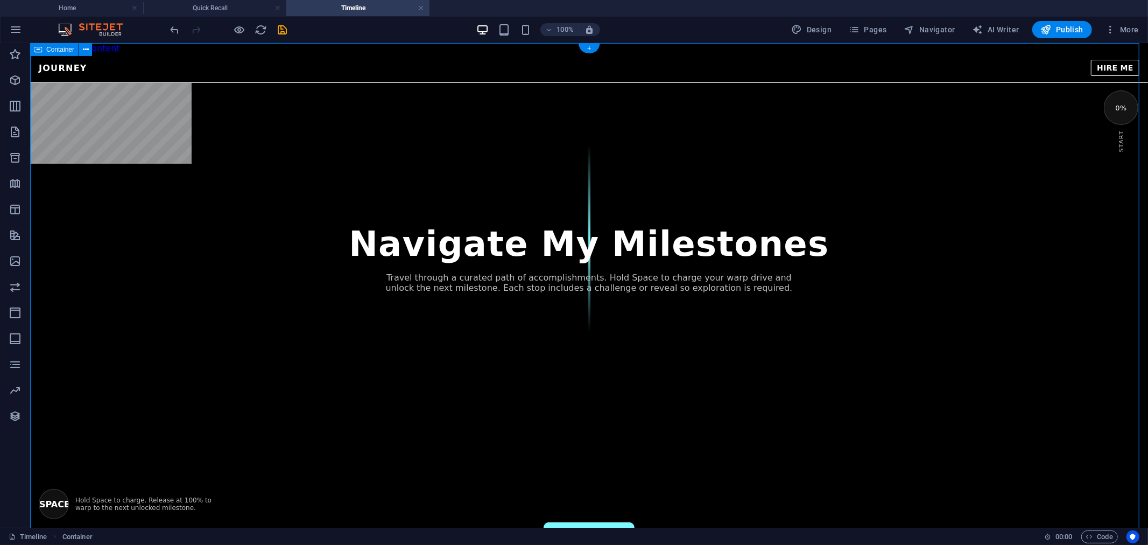
click at [358, 79] on div "Journey — [PERSON_NAME] Journey HIRE ME Navigate My Milestones Travel through a…" at bounding box center [589, 330] width 1118 height 554
click at [296, 118] on div "Journey — [PERSON_NAME] Journey HIRE ME Navigate My Milestones Travel through a…" at bounding box center [589, 330] width 1118 height 554
click at [348, 119] on div "Journey — [PERSON_NAME] Journey HIRE ME Navigate My Milestones Travel through a…" at bounding box center [589, 330] width 1118 height 554
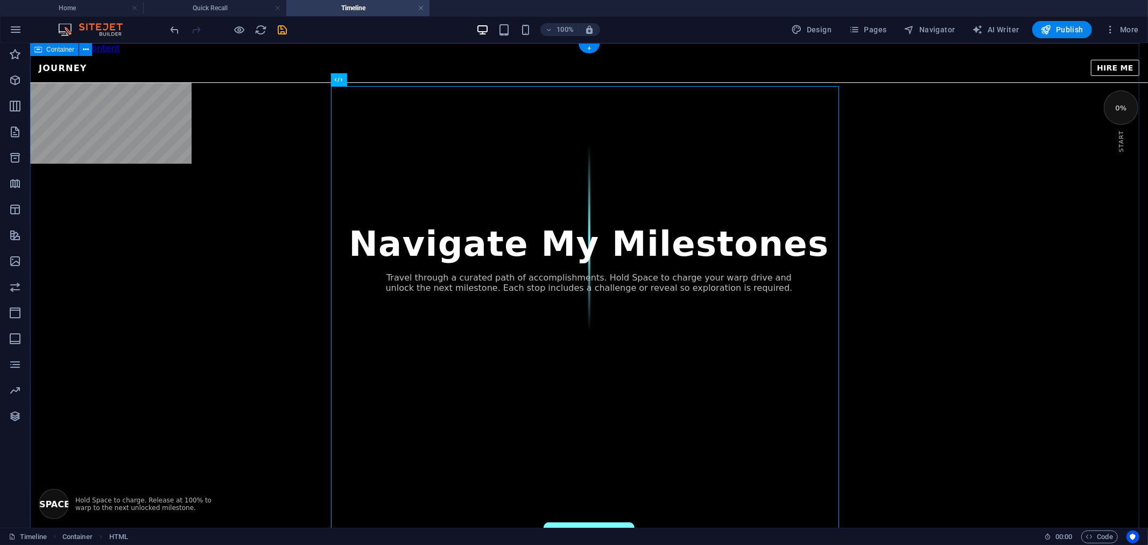
click at [202, 95] on div "Journey — [PERSON_NAME] Journey HIRE ME Navigate My Milestones Travel through a…" at bounding box center [589, 330] width 1118 height 554
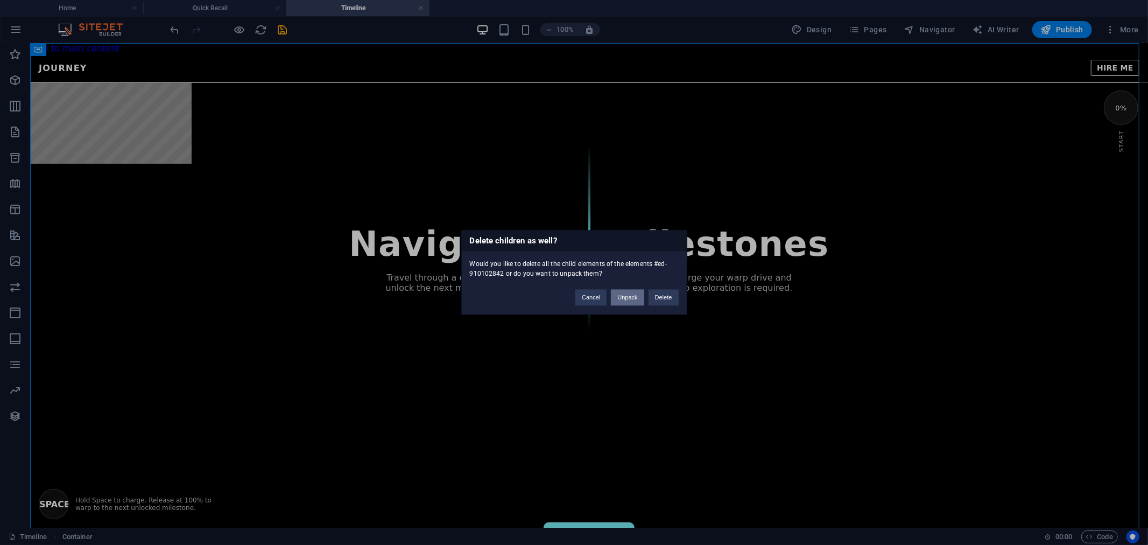
click at [627, 300] on button "Unpack" at bounding box center [627, 298] width 33 height 16
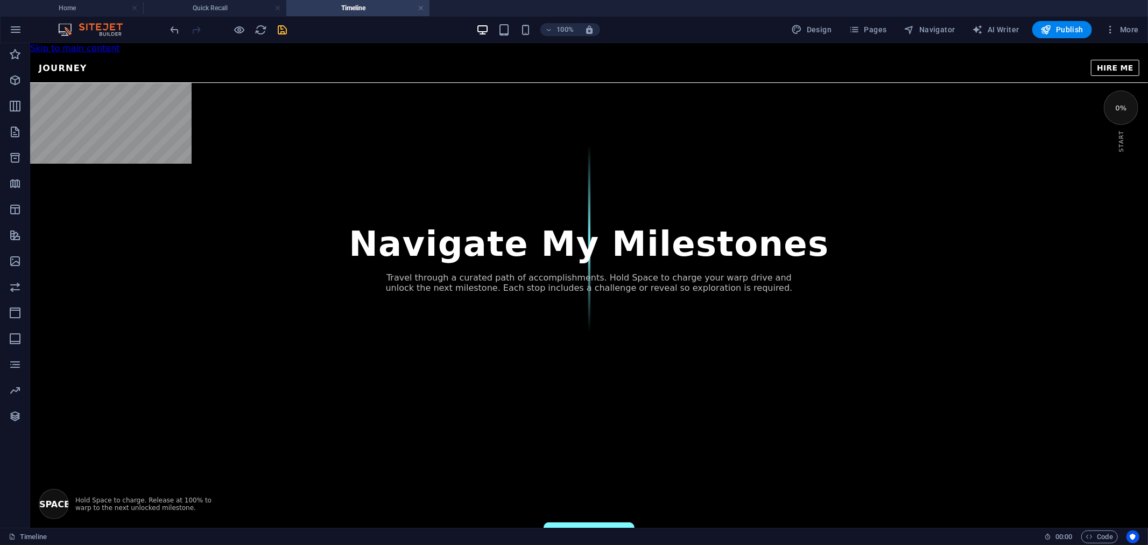
click at [283, 29] on icon "save" at bounding box center [283, 30] width 12 height 12
click at [923, 30] on span "Navigator" at bounding box center [929, 29] width 51 height 11
select select "17044965-en"
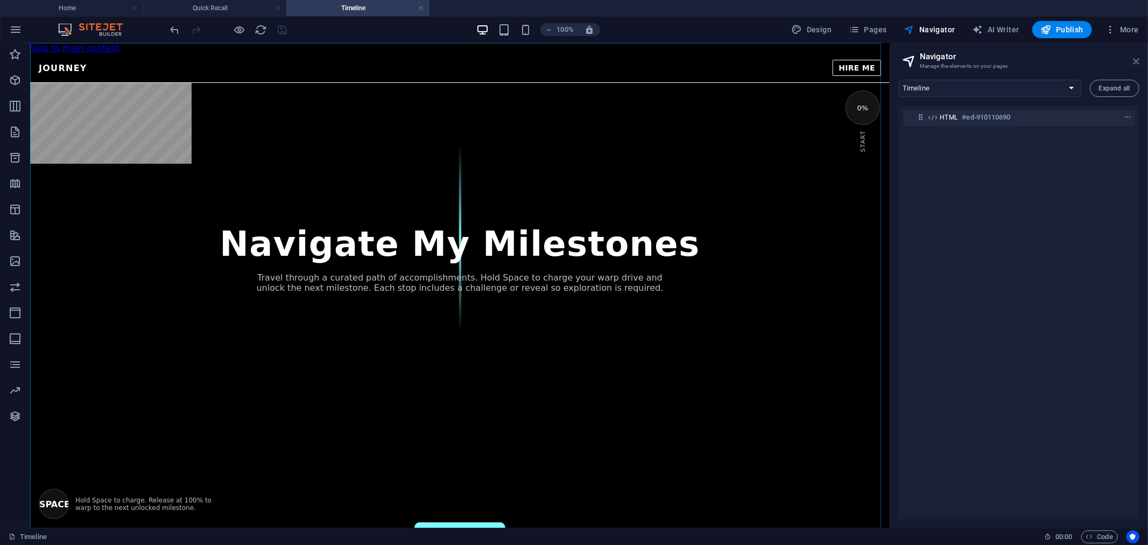
drag, startPoint x: 1139, startPoint y: 60, endPoint x: 1132, endPoint y: 61, distance: 7.0
click at [1139, 60] on aside "Navigator Manage the elements on your pages Home Portfolio AI Development Help …" at bounding box center [1019, 285] width 258 height 484
click at [1138, 63] on icon at bounding box center [1136, 61] width 6 height 9
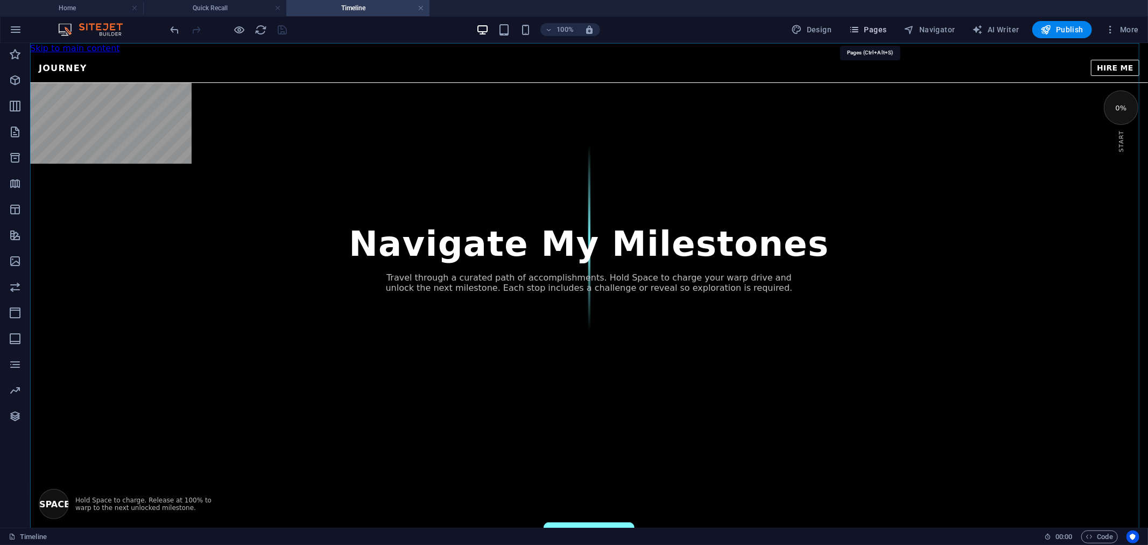
click at [873, 28] on span "Pages" at bounding box center [868, 29] width 38 height 11
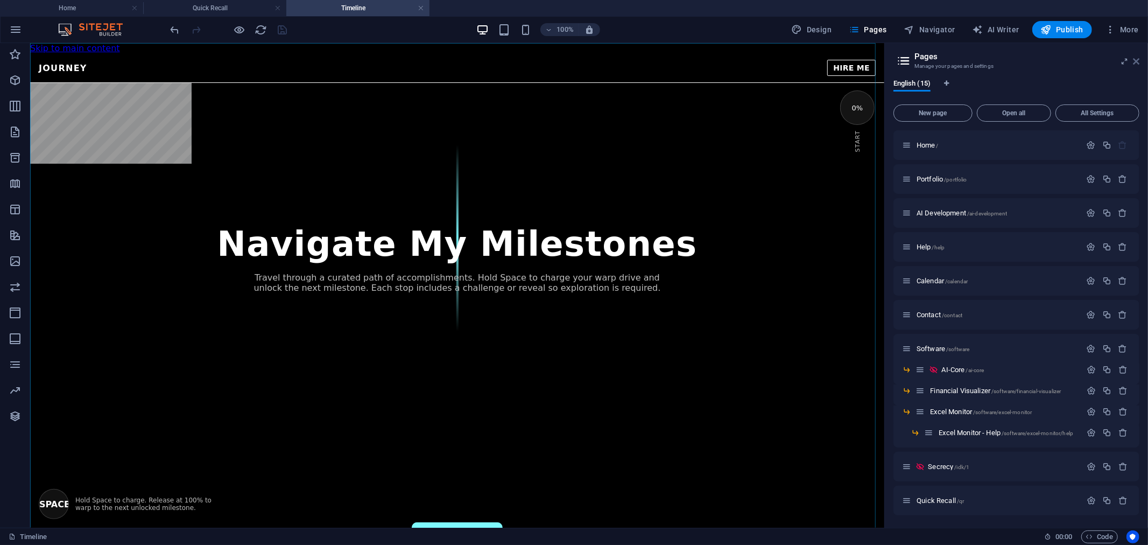
drag, startPoint x: 1138, startPoint y: 57, endPoint x: 1107, endPoint y: 14, distance: 52.9
click at [1138, 57] on icon at bounding box center [1136, 61] width 6 height 9
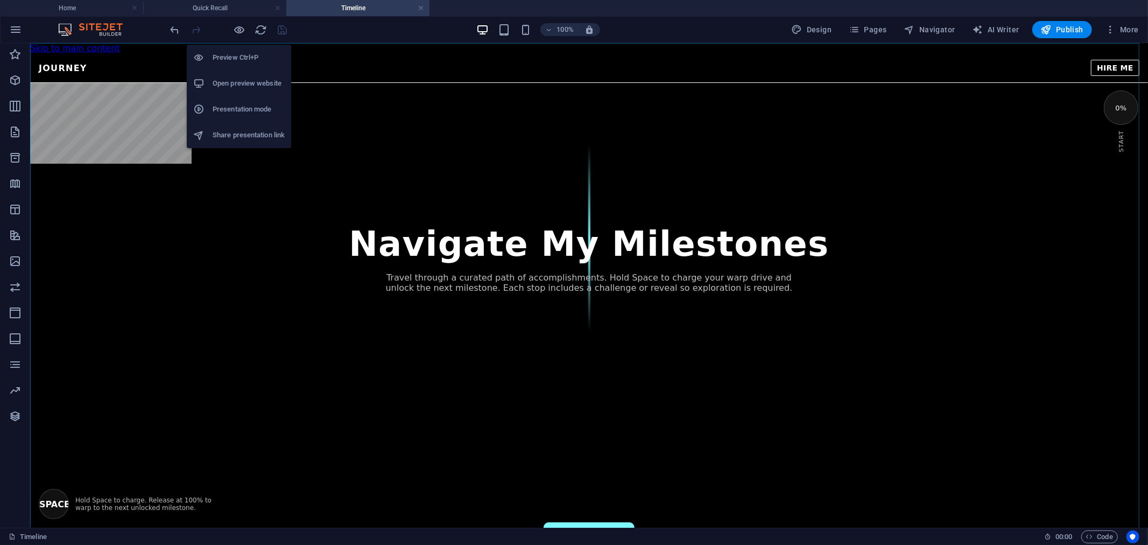
click at [225, 81] on h6 "Open preview website" at bounding box center [249, 83] width 72 height 13
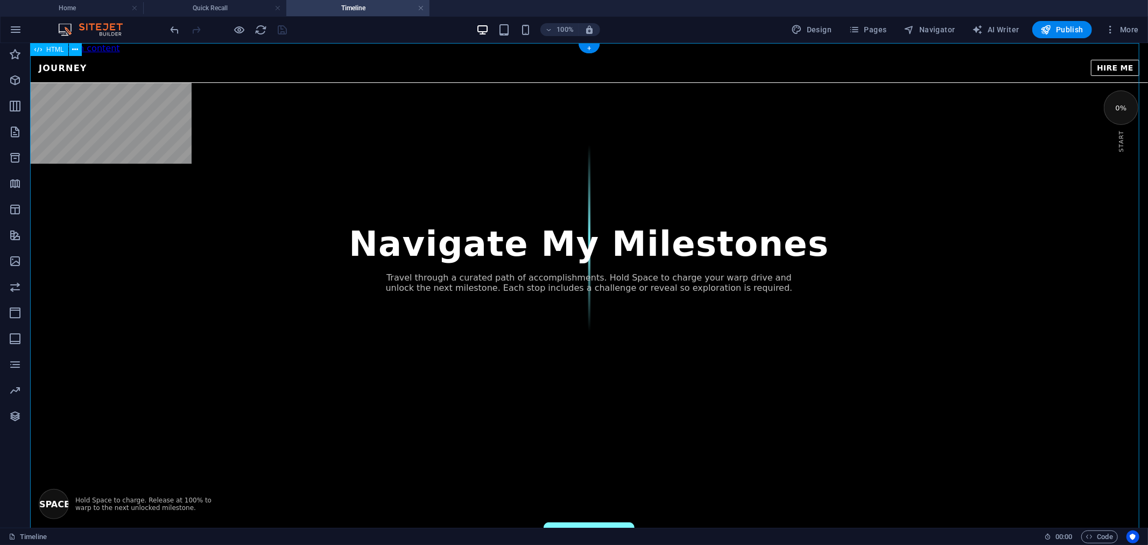
click at [1117, 109] on div "Journey — [PERSON_NAME] Journey HIRE ME Navigate My Milestones Travel through a…" at bounding box center [589, 330] width 1118 height 554
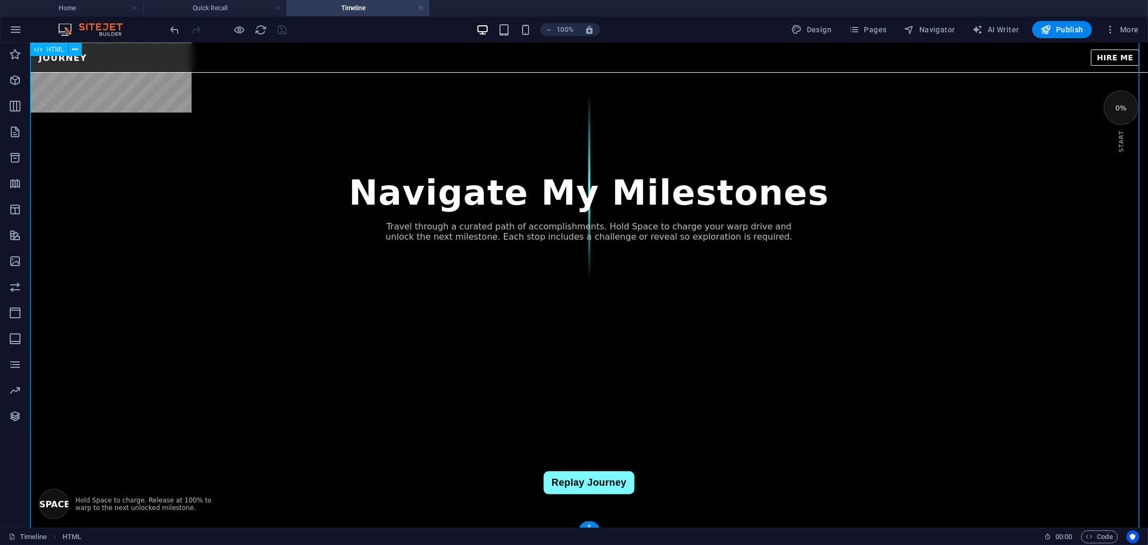
scroll to position [0, 0]
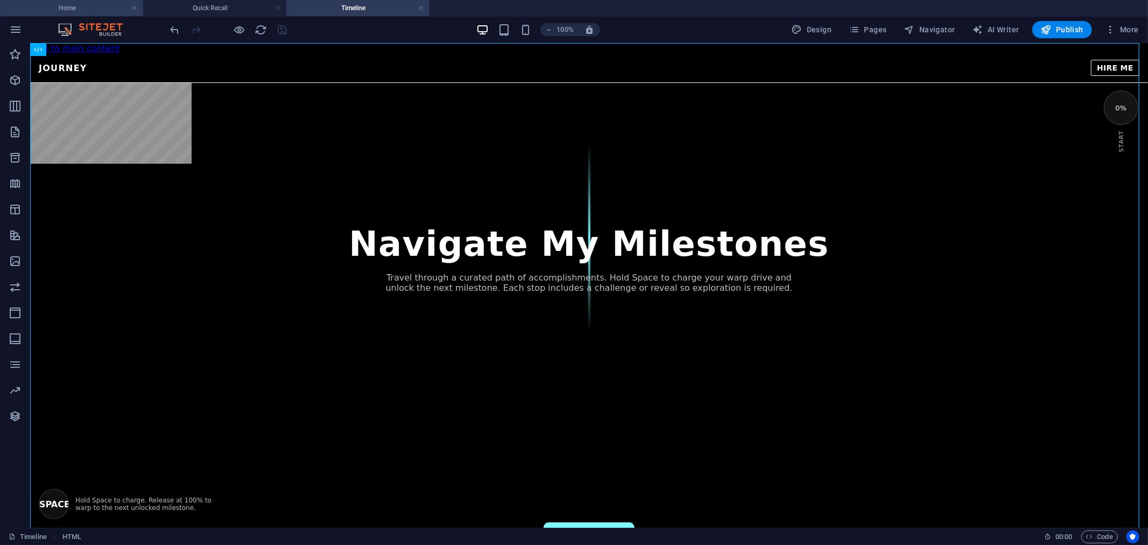
drag, startPoint x: 64, startPoint y: 7, endPoint x: 247, endPoint y: 69, distance: 193.2
click at [64, 7] on h4 "Home" at bounding box center [71, 8] width 143 height 12
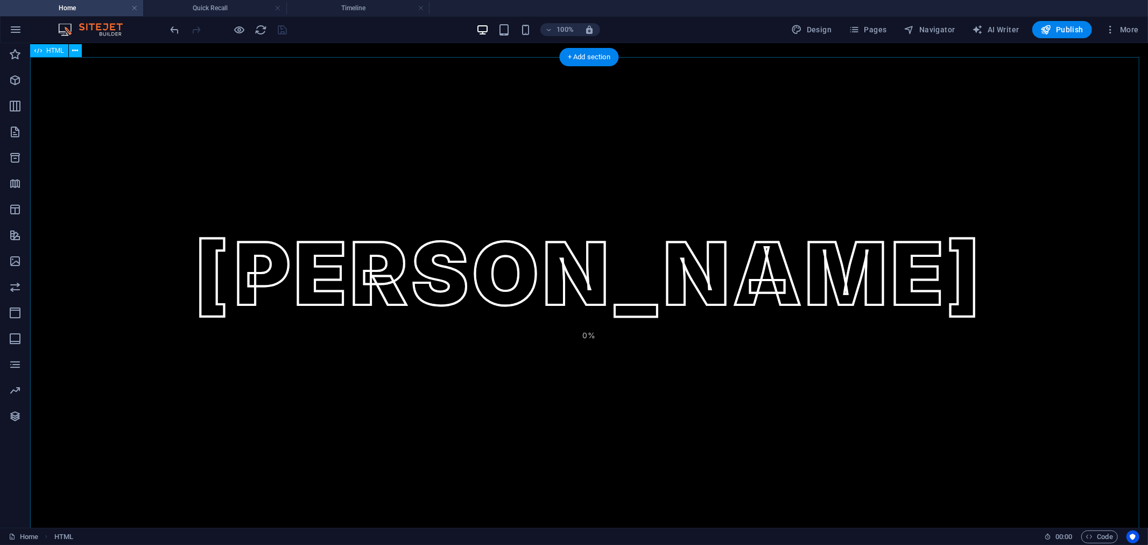
click at [349, 189] on div "[PERSON_NAME] [PERSON_NAME] 0% [PERSON_NAME] HIRE ME START JOURNEY QUICK LINKS …" at bounding box center [589, 314] width 1118 height 515
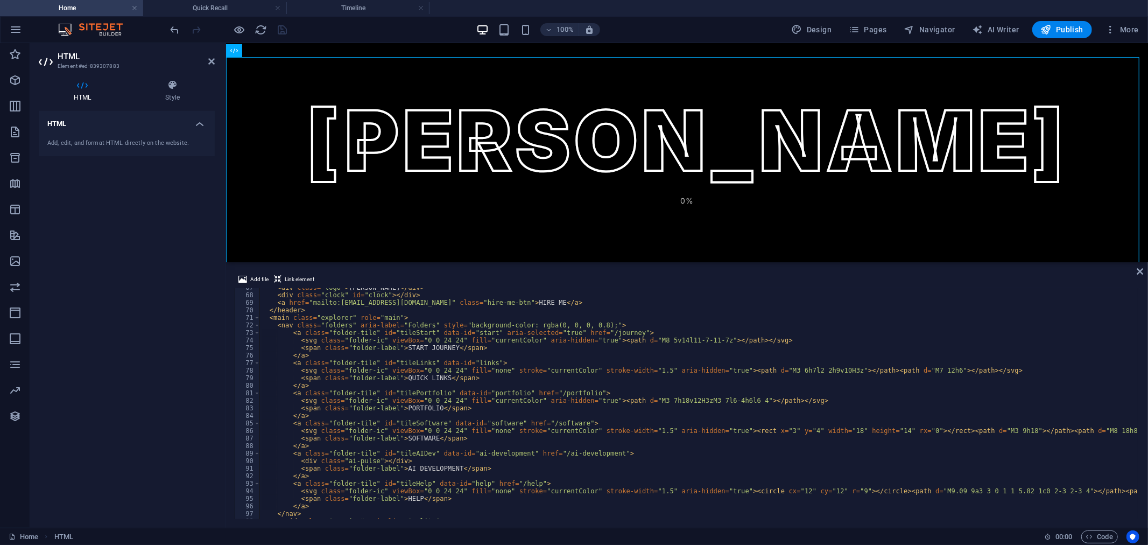
scroll to position [502, 0]
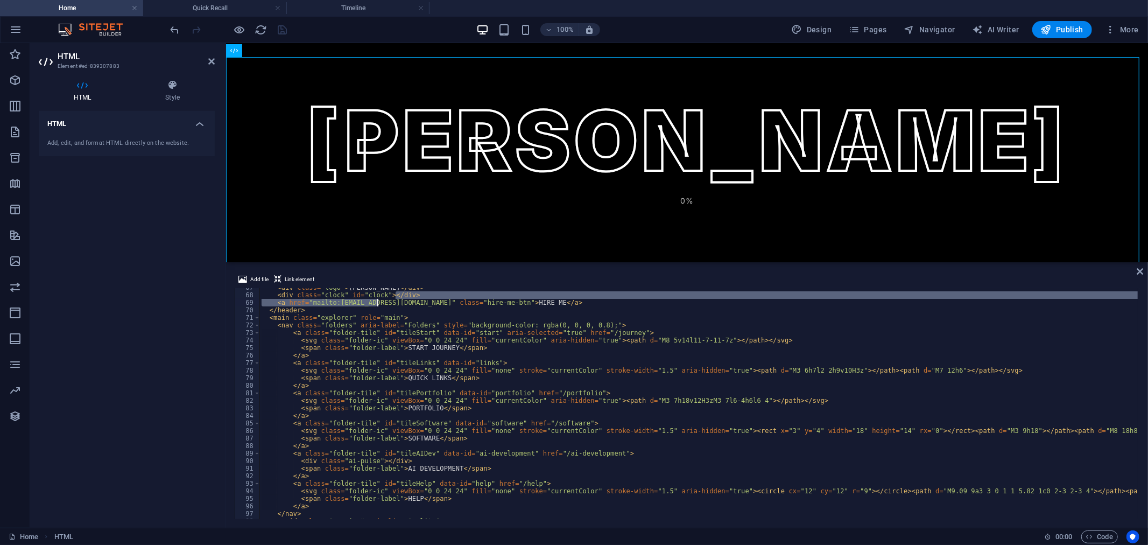
drag, startPoint x: 396, startPoint y: 299, endPoint x: 377, endPoint y: 302, distance: 19.1
click at [343, 302] on div "< div class = "logo" > [PERSON_NAME] </ div > < div class = "clock" id = "clock…" at bounding box center [698, 403] width 878 height 231
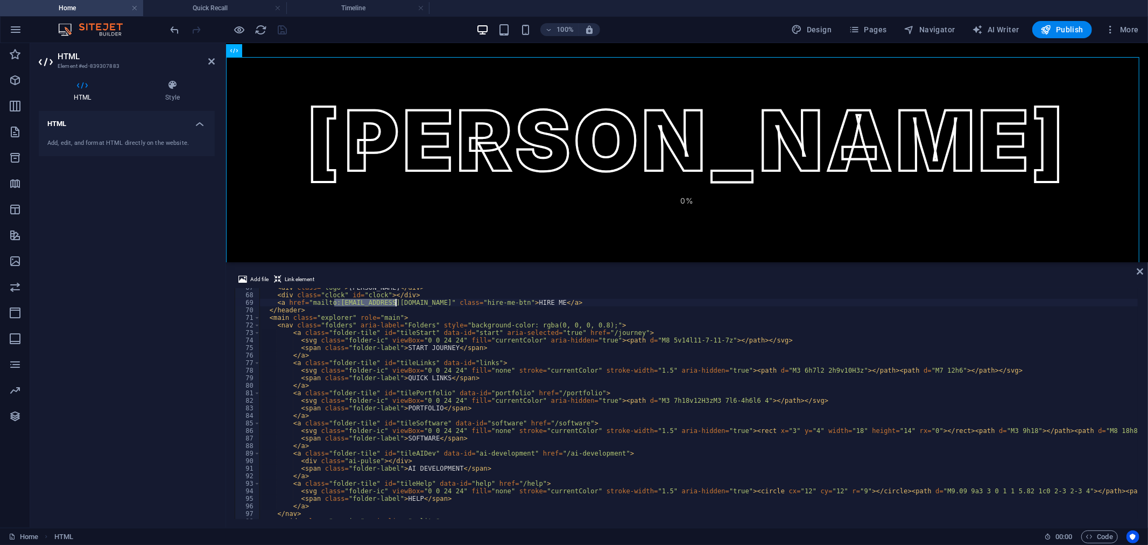
drag, startPoint x: 336, startPoint y: 302, endPoint x: 395, endPoint y: 304, distance: 58.7
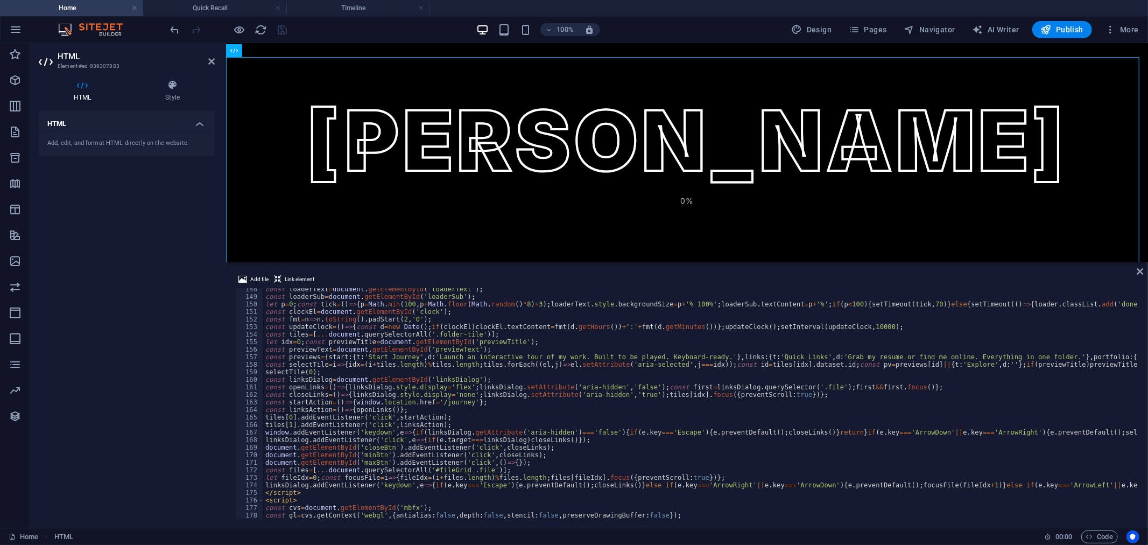
scroll to position [1039, 0]
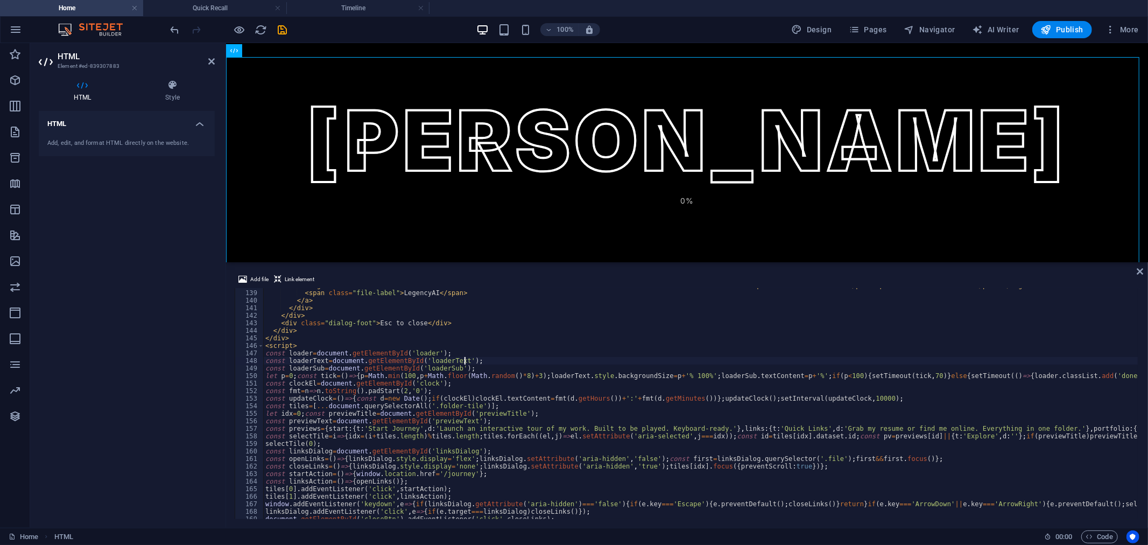
drag, startPoint x: 540, startPoint y: 364, endPoint x: 538, endPoint y: 379, distance: 15.2
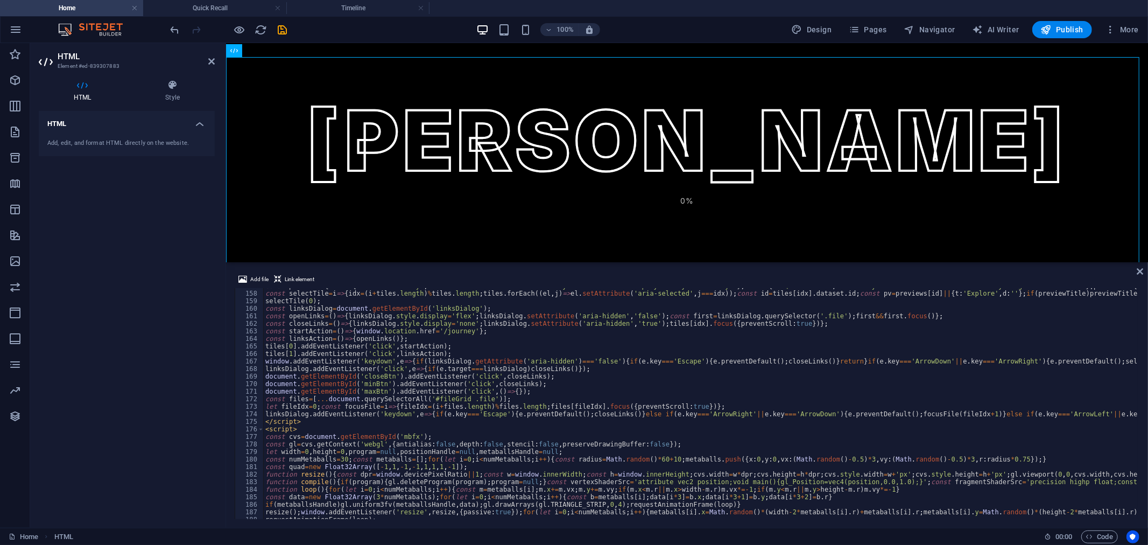
scroll to position [1181, 0]
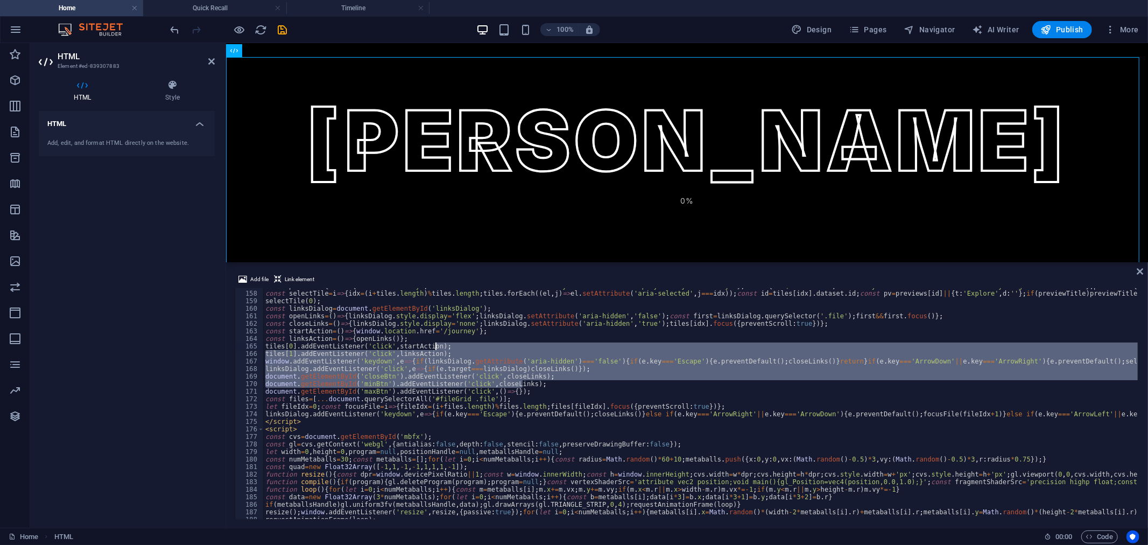
drag, startPoint x: 792, startPoint y: 391, endPoint x: 972, endPoint y: 300, distance: 200.8
click at [1144, 343] on div "Add file Link element const loaderText=document.getElementById('loaderText'); 1…" at bounding box center [687, 395] width 922 height 263
type textarea "tiles[0].addEventListener('click',startAction); tiles[1].addEventListener('clic…"
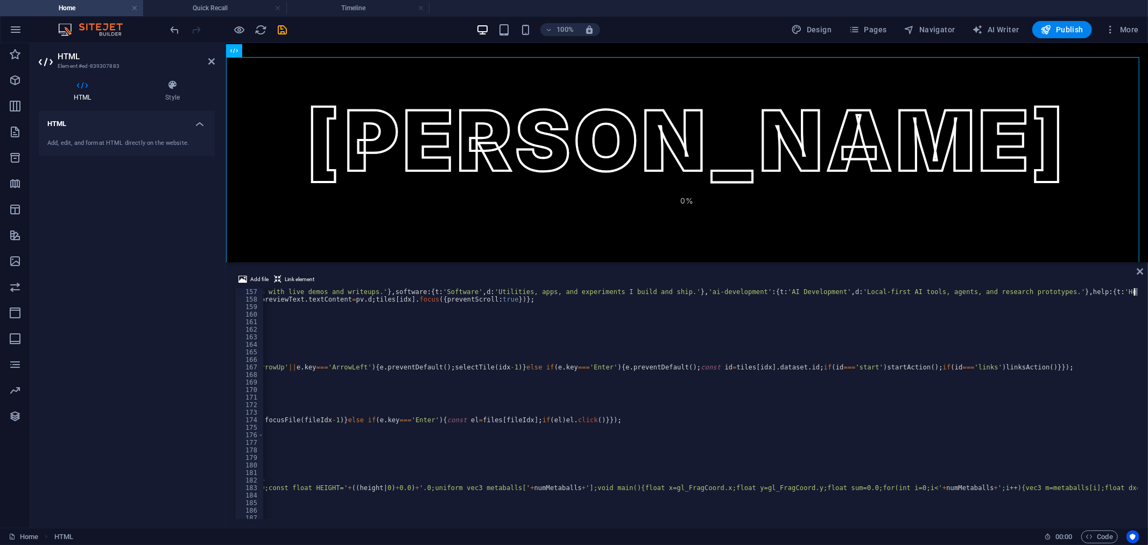
scroll to position [0, 1025]
drag, startPoint x: 913, startPoint y: 293, endPoint x: 1148, endPoint y: 295, distance: 234.7
click at [1148, 295] on div "Add file Link element tiles[0].addEventListener('click',startAction); tiles[1].…" at bounding box center [687, 395] width 922 height 263
drag, startPoint x: 808, startPoint y: 287, endPoint x: 979, endPoint y: 291, distance: 170.7
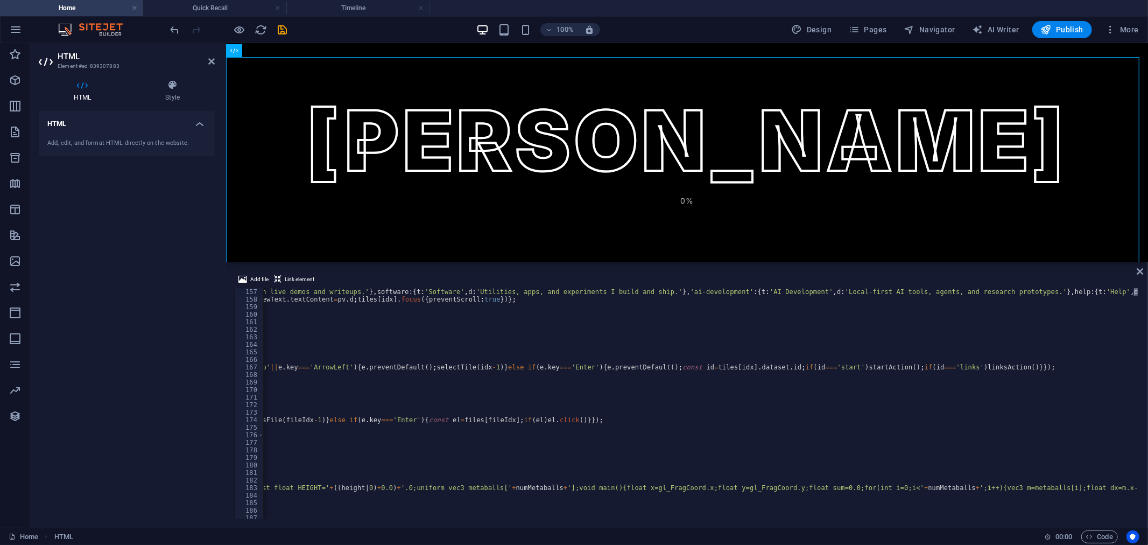
click at [979, 291] on div "Add file Link element 157 158 159 160 161 162 163 164 165 166 167 168 169 170 1…" at bounding box center [687, 396] width 905 height 246
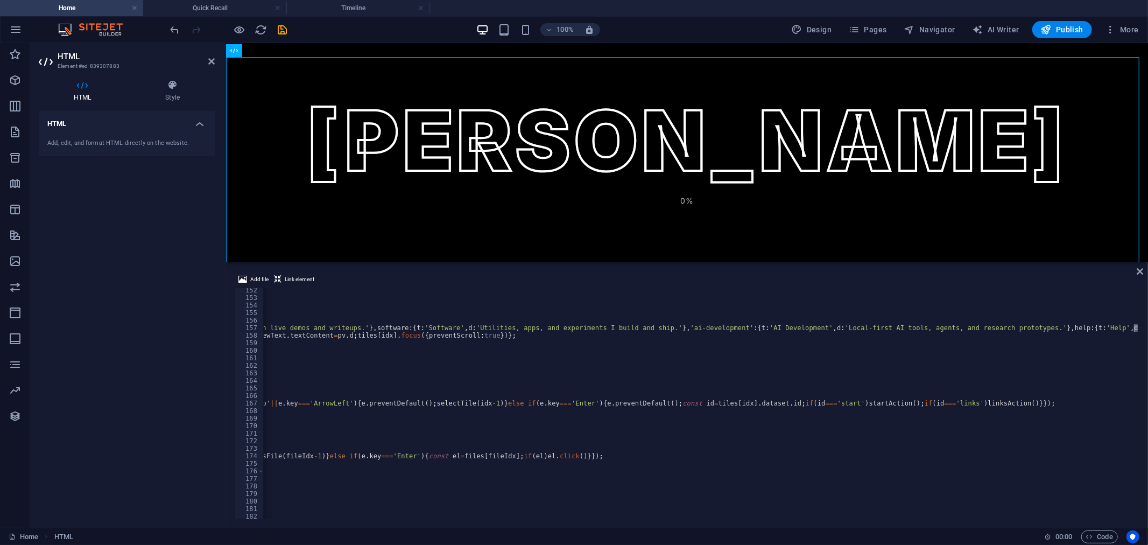
scroll to position [1104, 0]
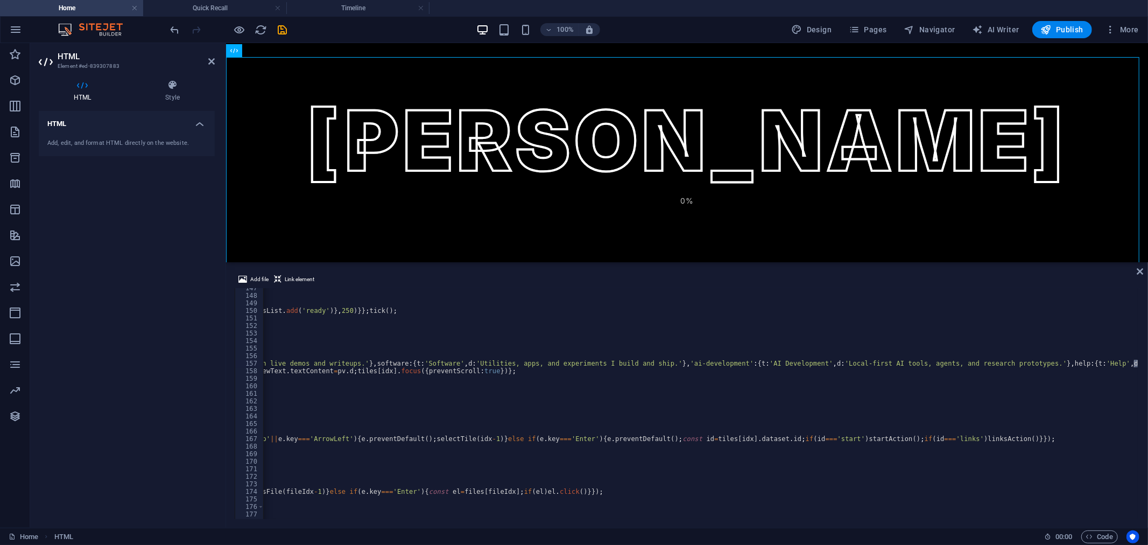
type textarea "const previews={start:{t:'Start Journey',d:'Launch an interactive tour of my wo…"
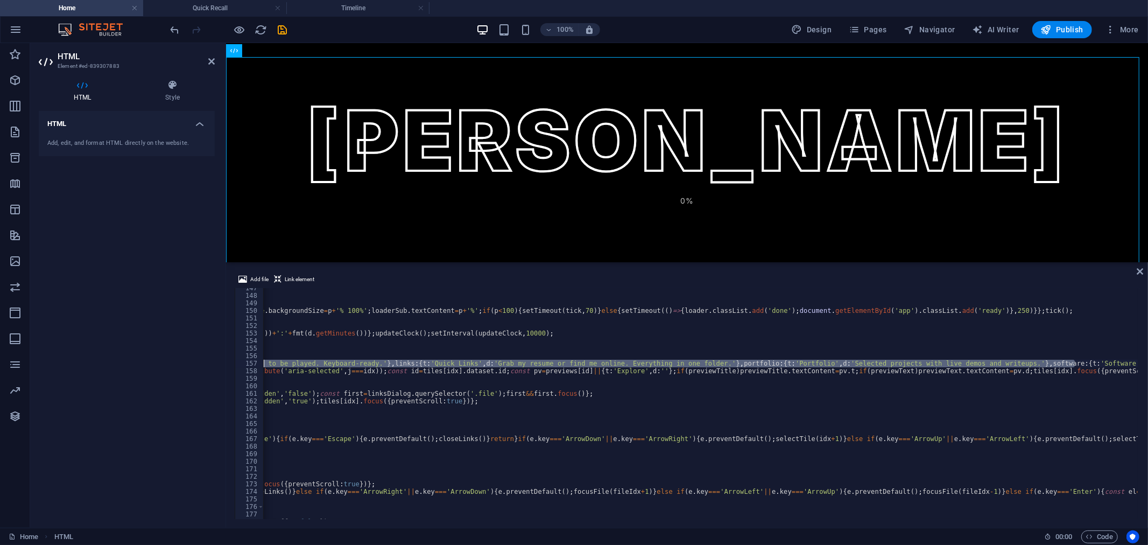
scroll to position [0, 0]
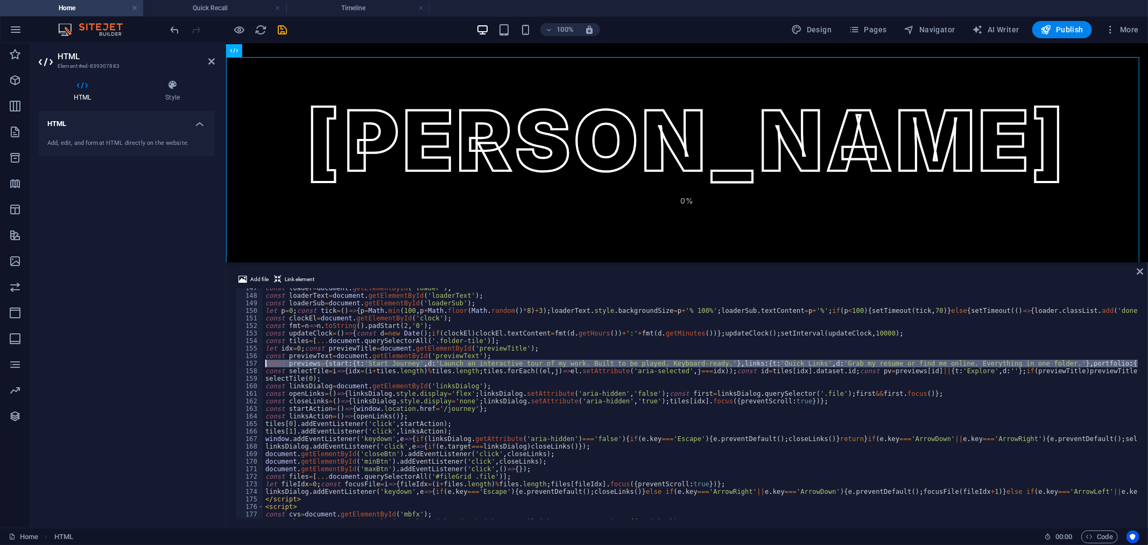
drag, startPoint x: 399, startPoint y: 366, endPoint x: 73, endPoint y: 363, distance: 326.2
click at [73, 363] on div "HTML Element #ed-839307883 HTML Style HTML Add, edit, and format HTML directly …" at bounding box center [589, 285] width 1118 height 484
click at [398, 364] on div "const loader = document . getElementById ( 'loader' ) ; const loaderText = docu…" at bounding box center [700, 403] width 875 height 231
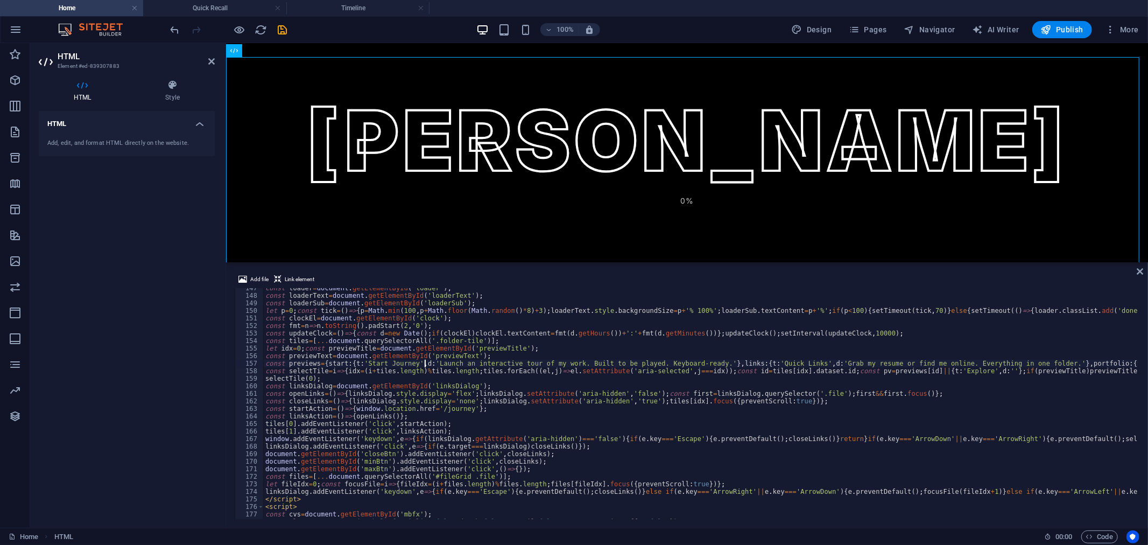
click at [210, 9] on h4 "Quick Recall" at bounding box center [214, 8] width 143 height 12
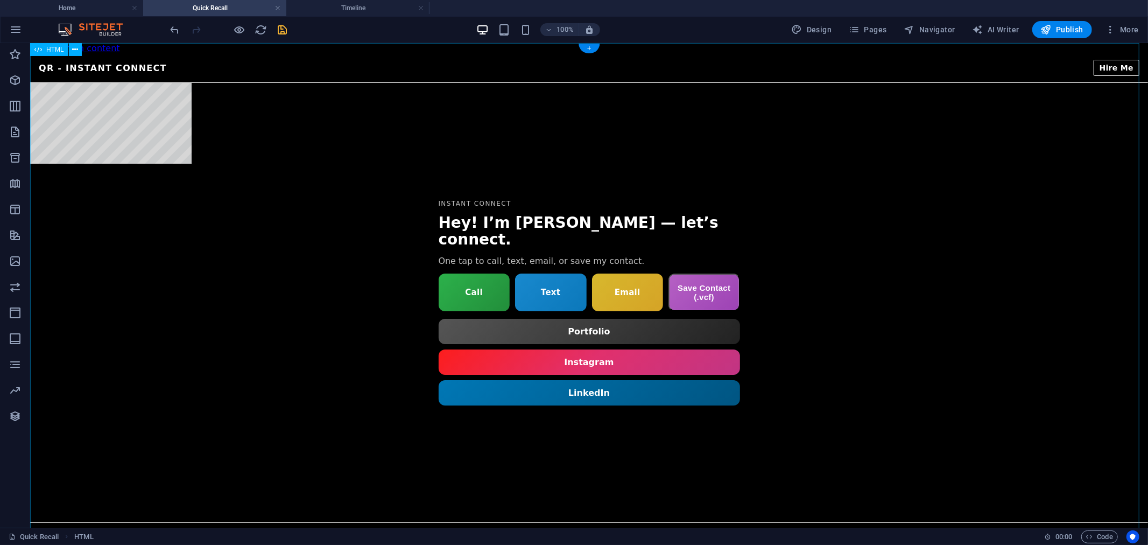
click at [652, 150] on div "[PERSON_NAME] — QR QR - Instant Connect Hire Me Instant Connect Hey! I’m [PERSO…" at bounding box center [589, 297] width 1118 height 488
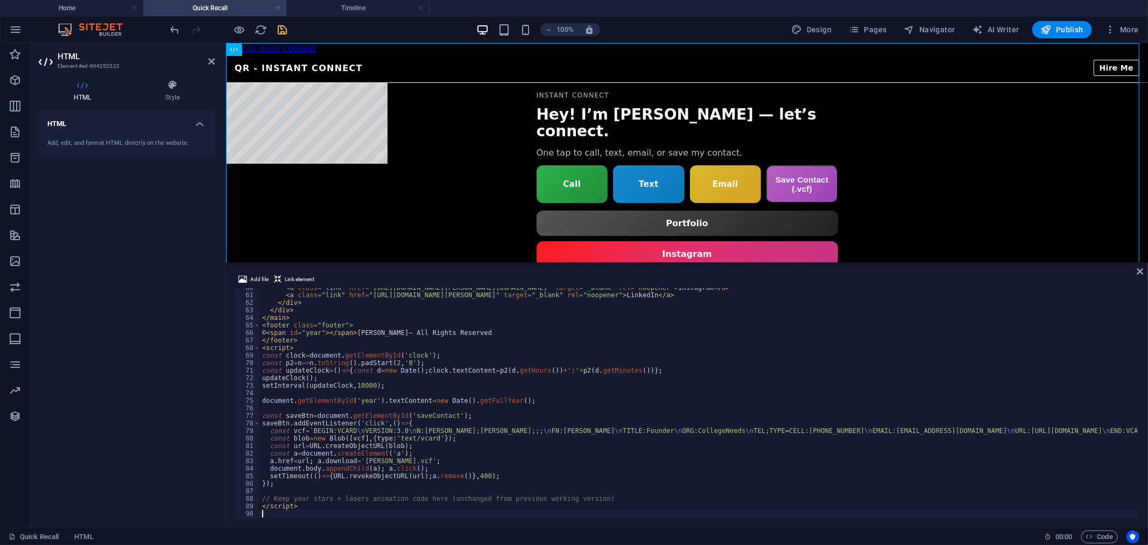
click at [568, 342] on div "< a class = "link" href = "[URL][DOMAIN_NAME][PERSON_NAME][DOMAIN_NAME]" target…" at bounding box center [852, 406] width 1185 height 244
type textarea "</script>"
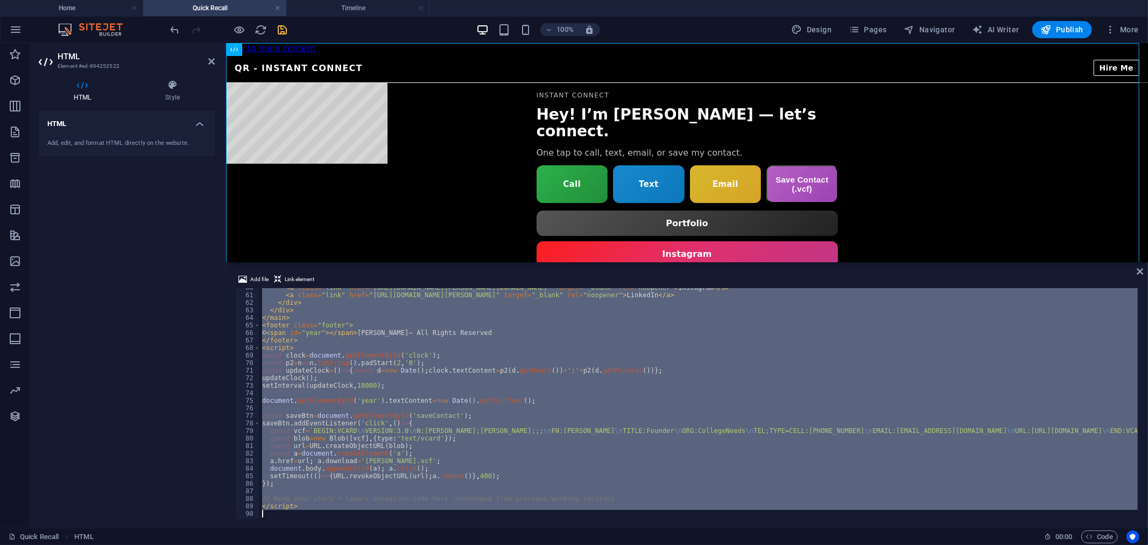
scroll to position [916, 0]
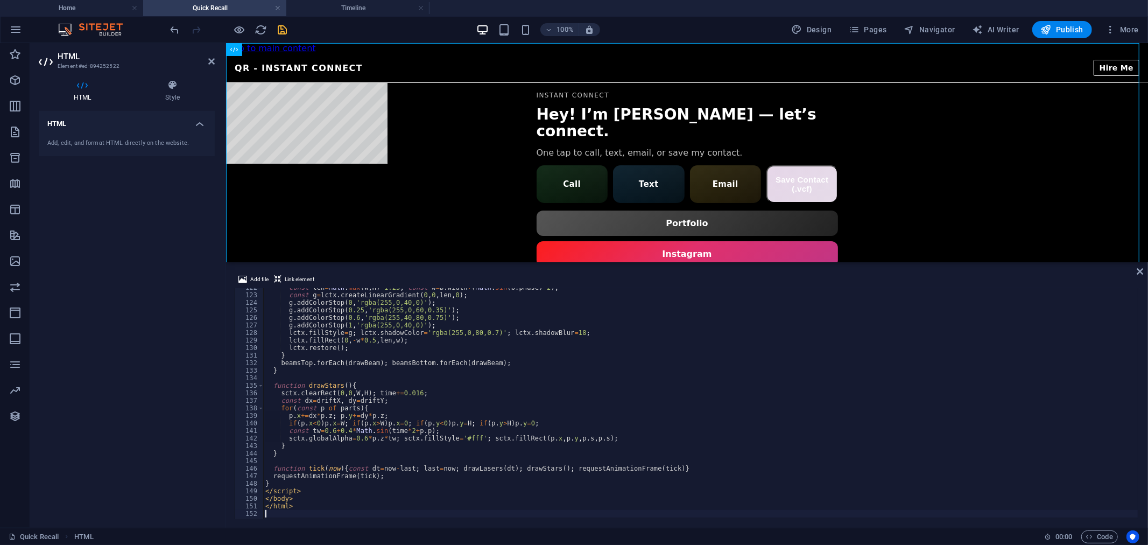
type textarea "</html>"
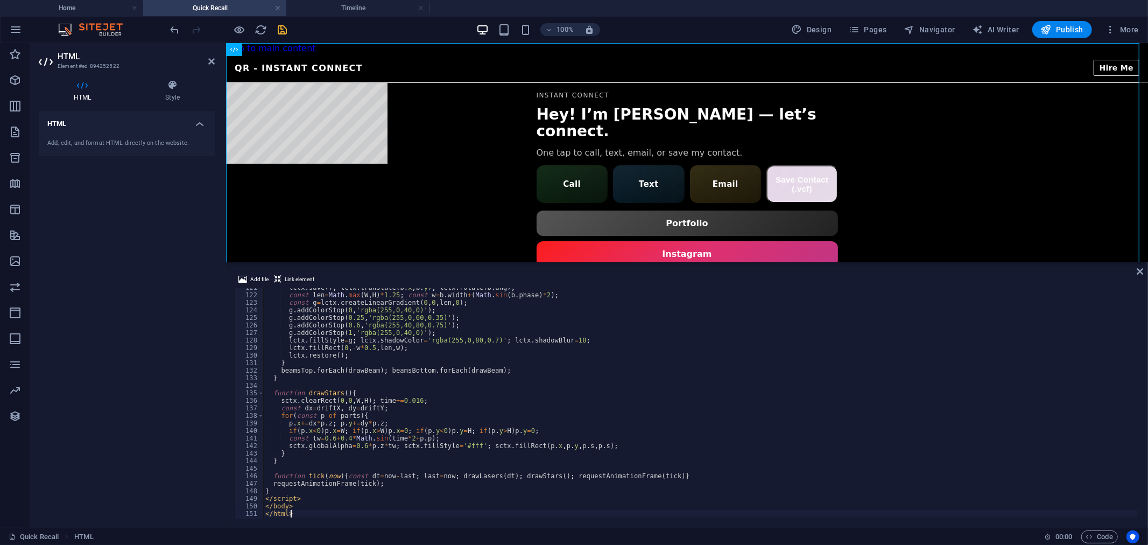
scroll to position [908, 0]
click at [1141, 276] on div "Add file Link element </html> 121 122 123 124 125 126 127 128 129 130 131 132 1…" at bounding box center [687, 395] width 922 height 263
click at [1140, 270] on icon at bounding box center [1140, 271] width 6 height 9
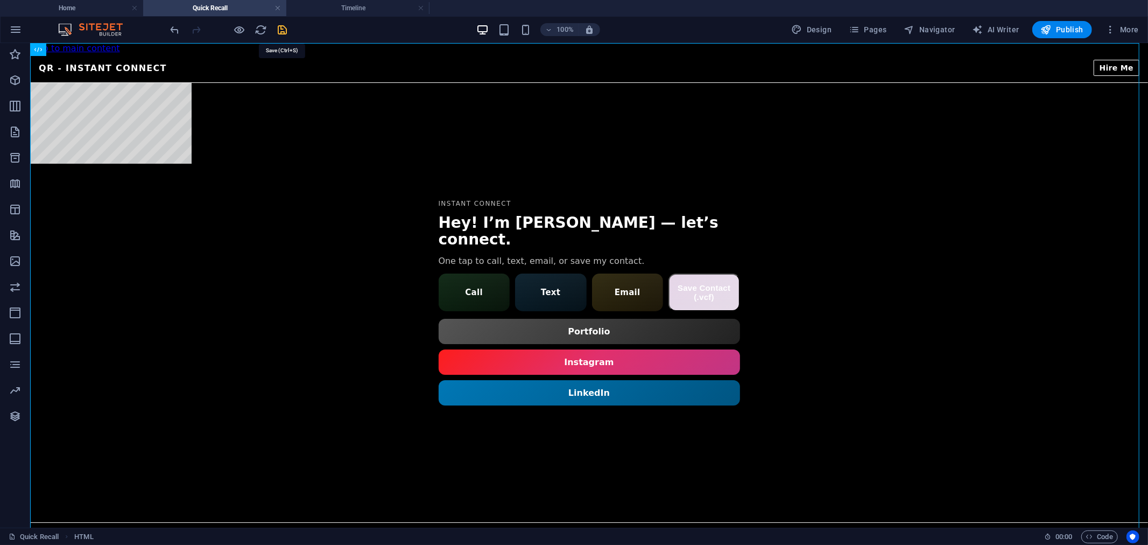
click at [286, 30] on icon "save" at bounding box center [283, 30] width 12 height 12
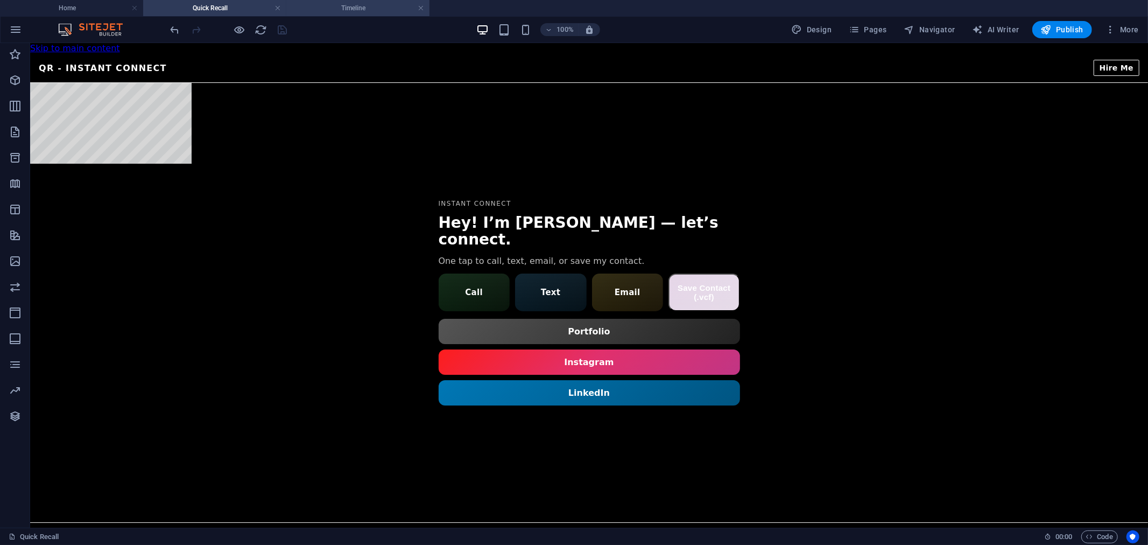
click at [347, 15] on li "Timeline" at bounding box center [357, 8] width 143 height 16
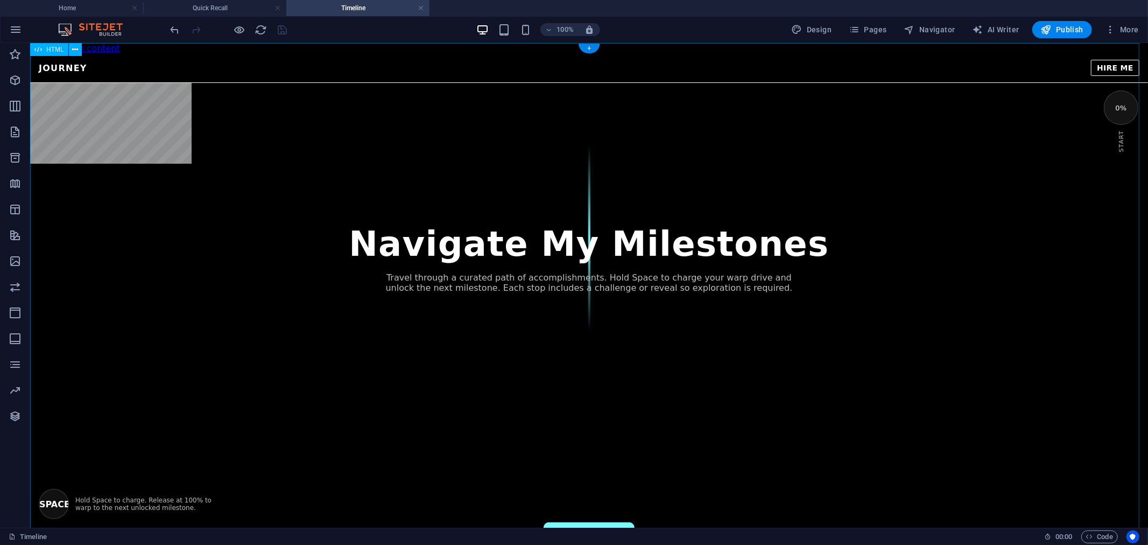
click at [620, 169] on div "Journey — [PERSON_NAME] Journey HIRE ME Navigate My Milestones Travel through a…" at bounding box center [589, 330] width 1118 height 554
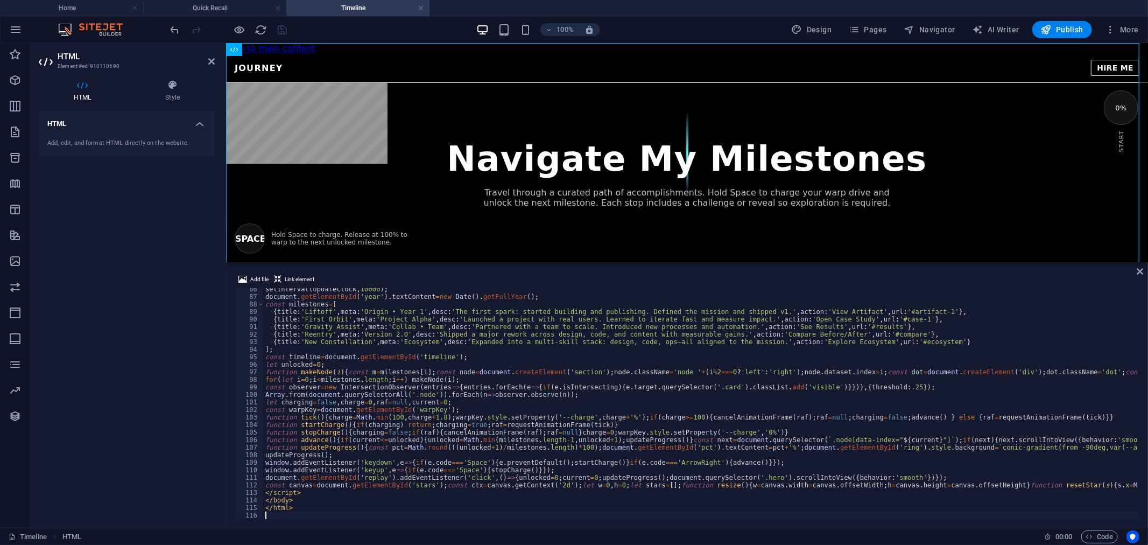
type textarea "let charging=false,charge=0,raf=null,current=0;"
drag, startPoint x: 674, startPoint y: 393, endPoint x: 669, endPoint y: 368, distance: 26.5
click at [240, 1] on li "Quick Recall" at bounding box center [214, 8] width 143 height 16
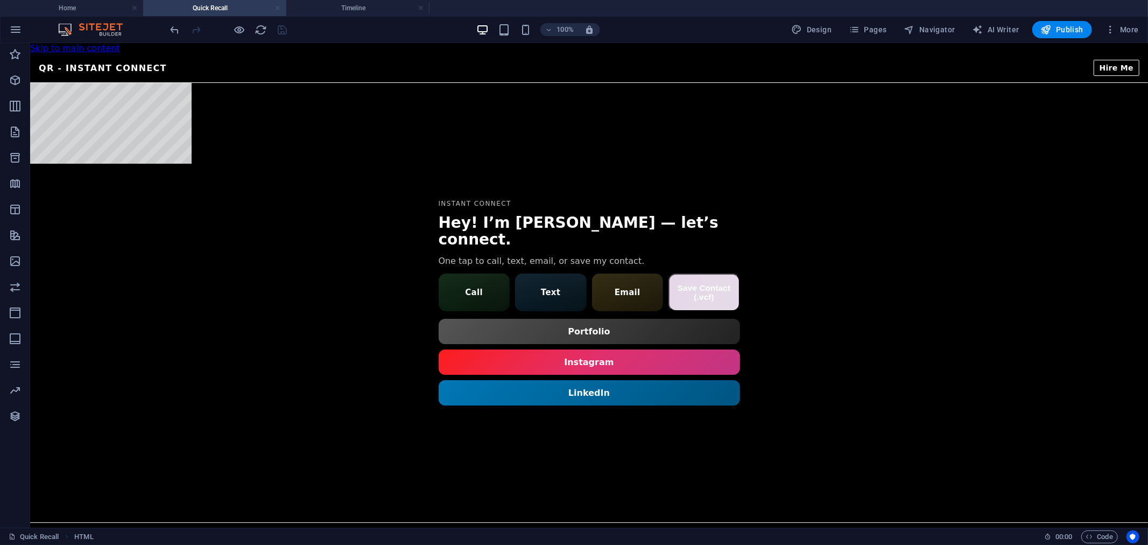
click at [275, 9] on link at bounding box center [278, 8] width 6 height 10
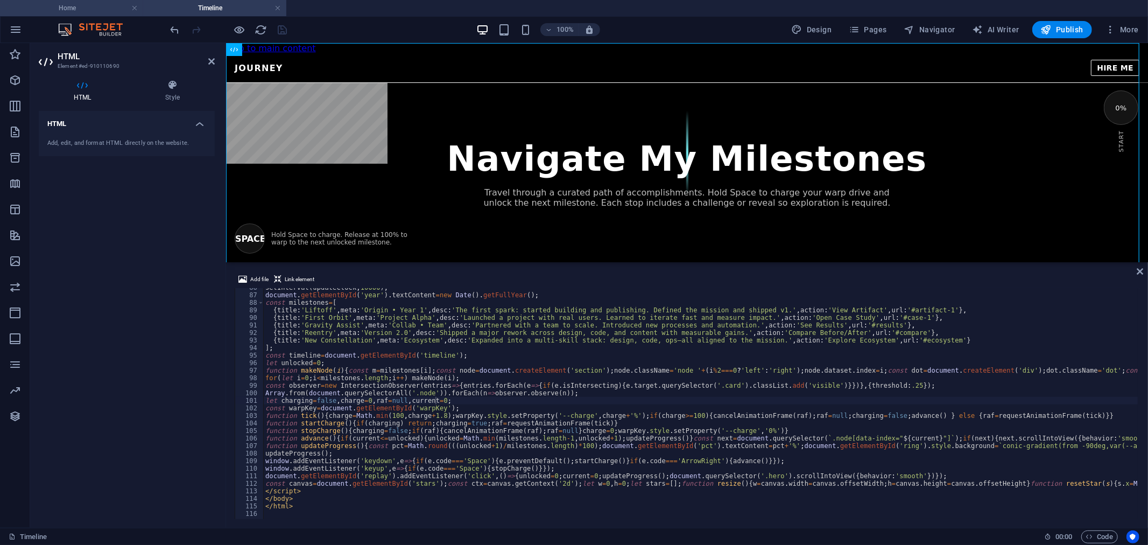
drag, startPoint x: 76, startPoint y: 12, endPoint x: 241, endPoint y: 39, distance: 166.4
click at [76, 12] on h4 "Home" at bounding box center [71, 8] width 143 height 12
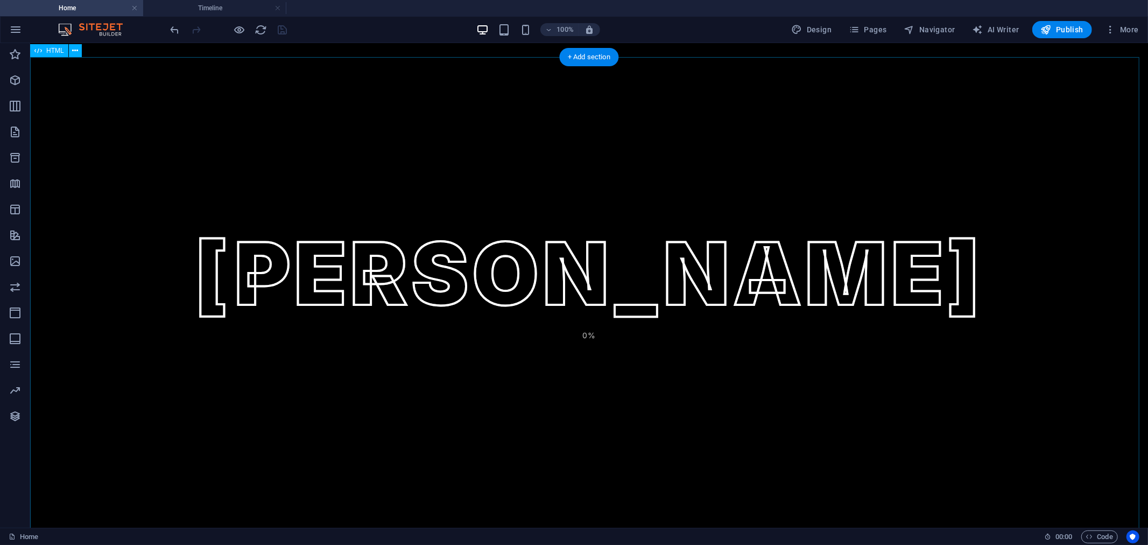
click at [544, 199] on div "[PERSON_NAME] [PERSON_NAME] 0% [PERSON_NAME] HIRE ME START JOURNEY QUICK LINKS …" at bounding box center [589, 314] width 1118 height 515
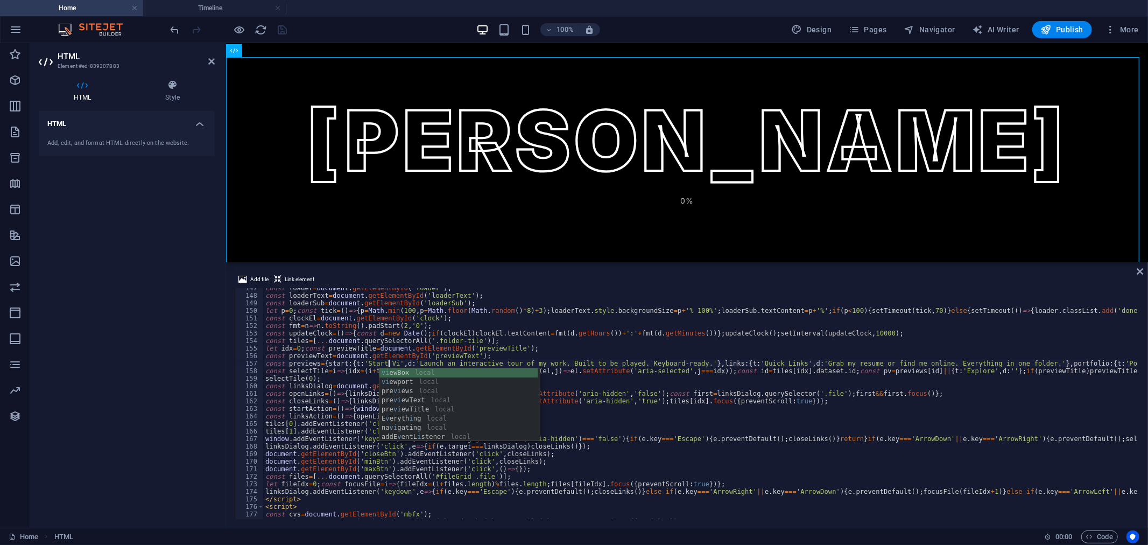
scroll to position [0, 11]
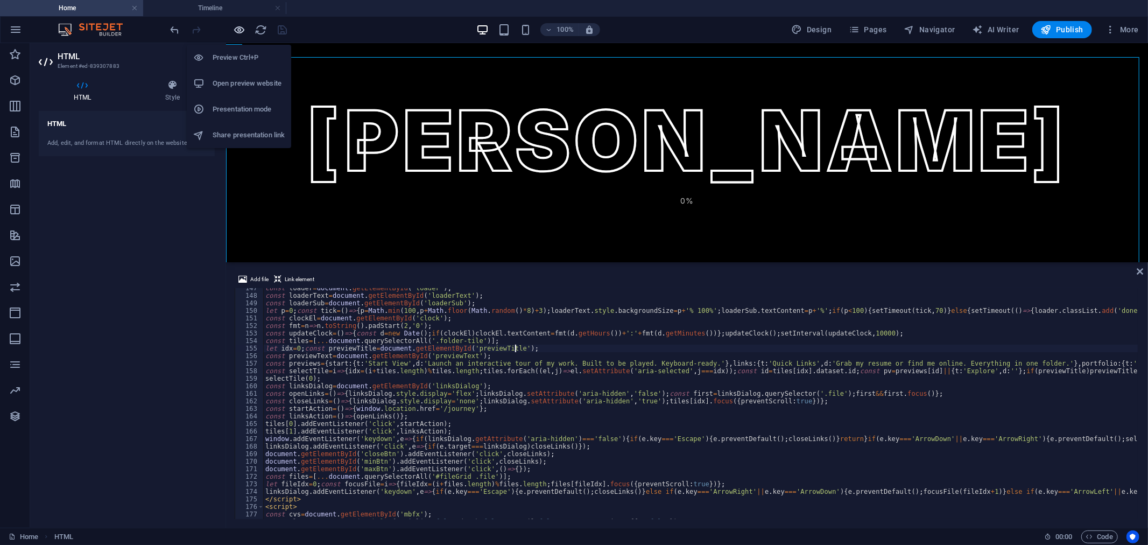
type textarea "let idx=0;const previewTitle=document.getElementById('previewTitle');"
click at [238, 28] on icon "button" at bounding box center [240, 30] width 12 height 12
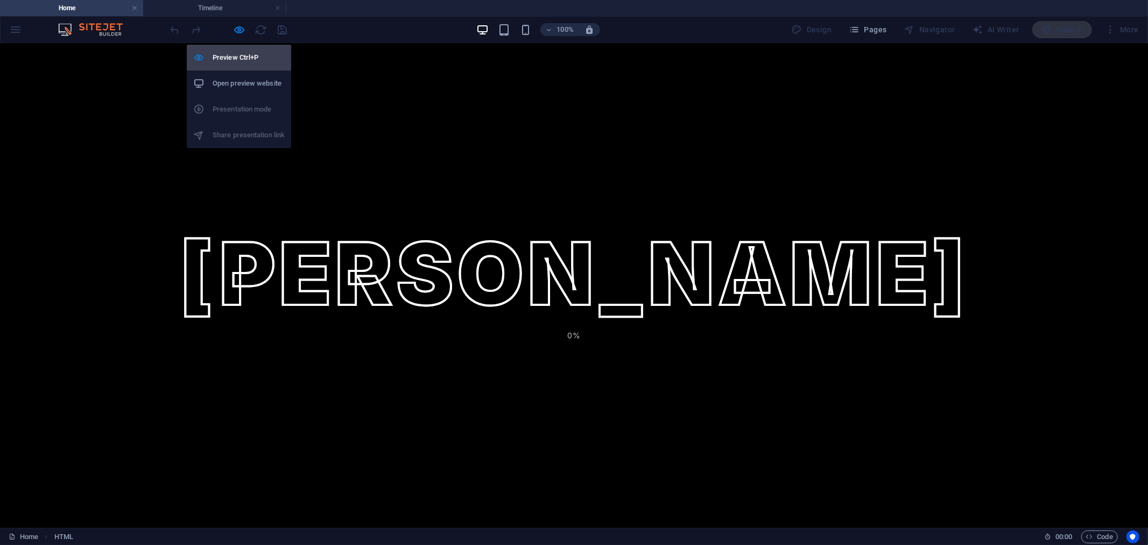
click at [254, 69] on li "Preview Ctrl+P" at bounding box center [239, 58] width 104 height 26
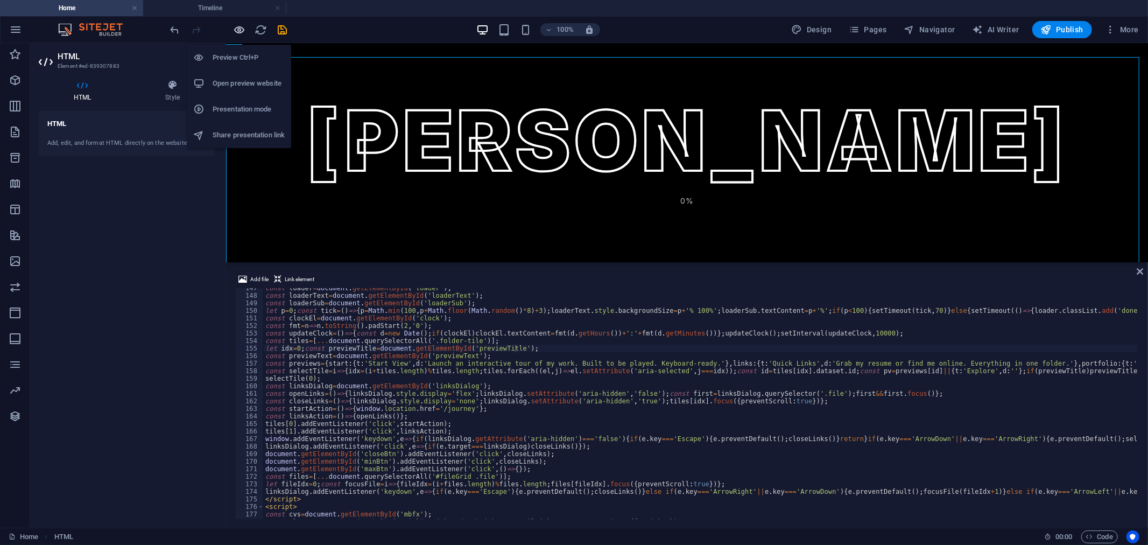
click at [236, 26] on icon "button" at bounding box center [240, 30] width 12 height 12
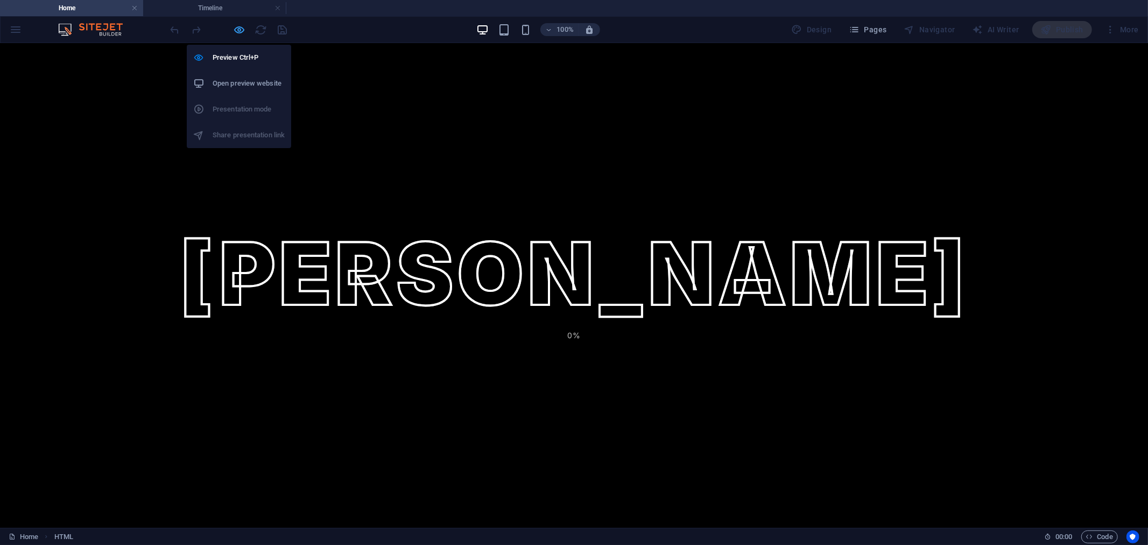
click at [235, 24] on icon "button" at bounding box center [240, 30] width 12 height 12
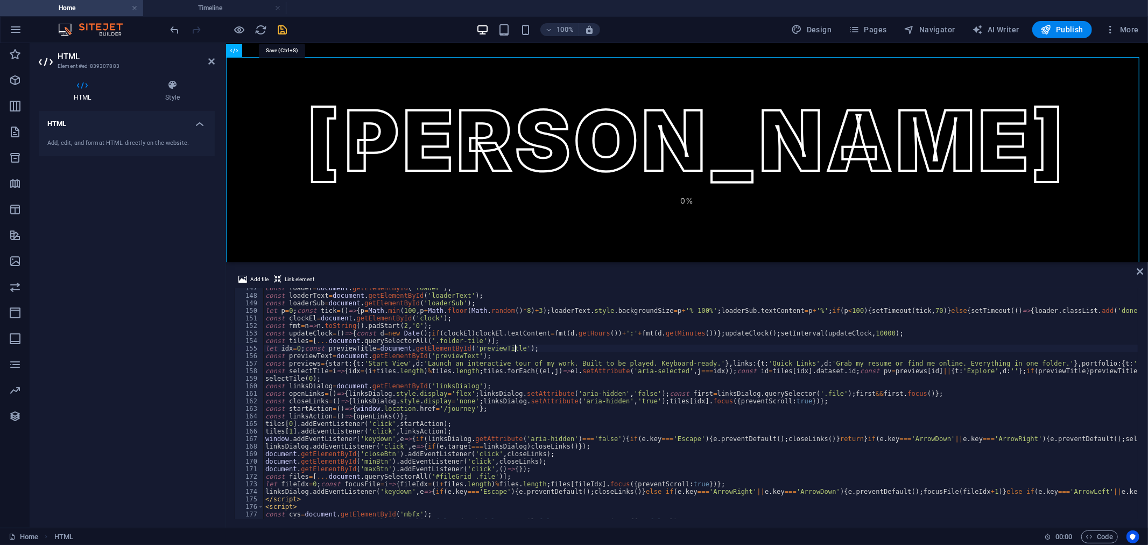
click at [282, 27] on icon "save" at bounding box center [283, 30] width 12 height 12
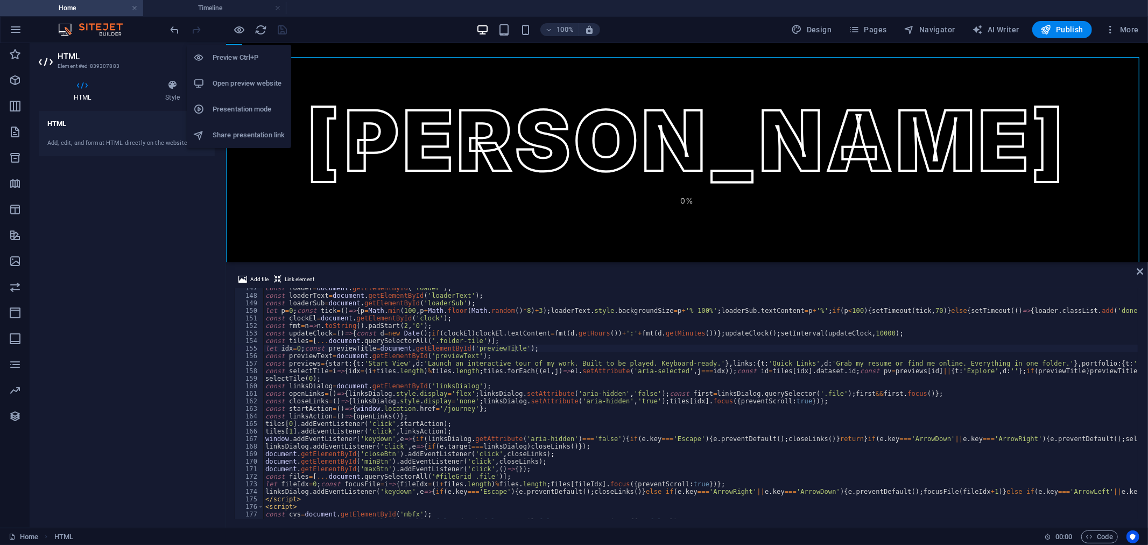
click at [243, 76] on li "Open preview website" at bounding box center [239, 84] width 104 height 26
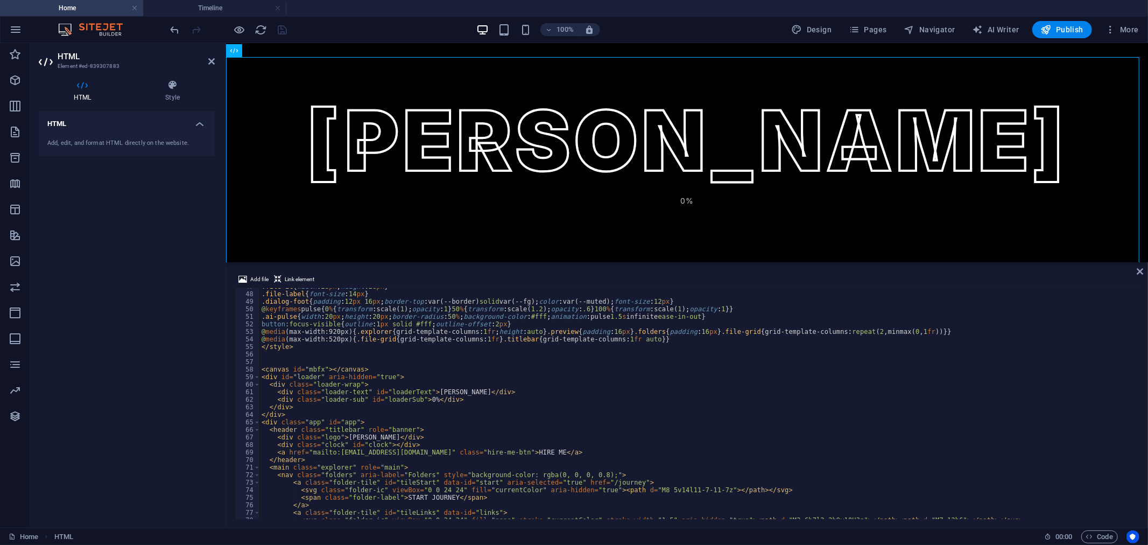
scroll to position [424, 0]
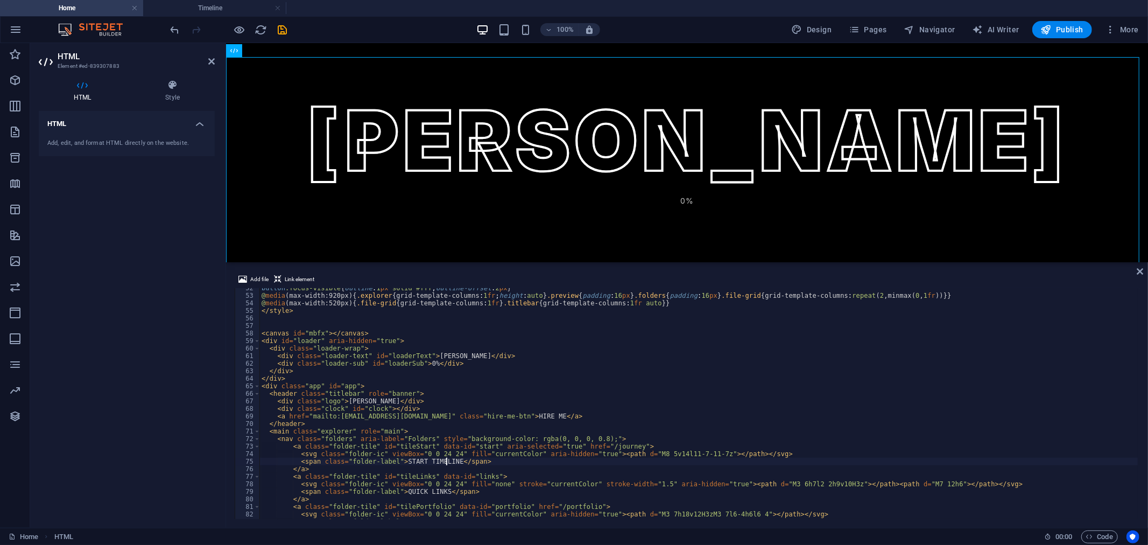
scroll to position [388, 0]
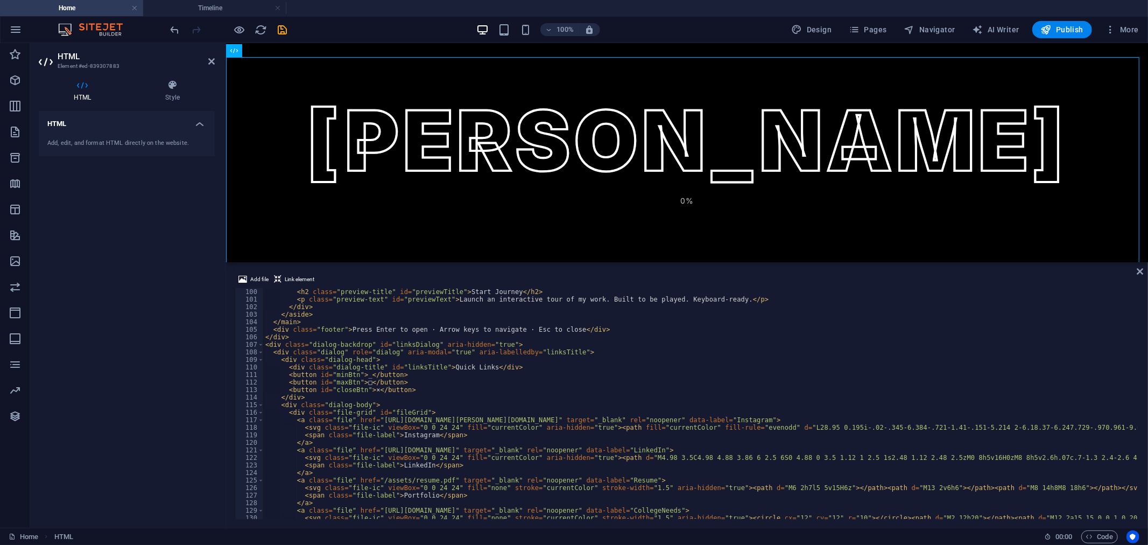
scroll to position [674, 0]
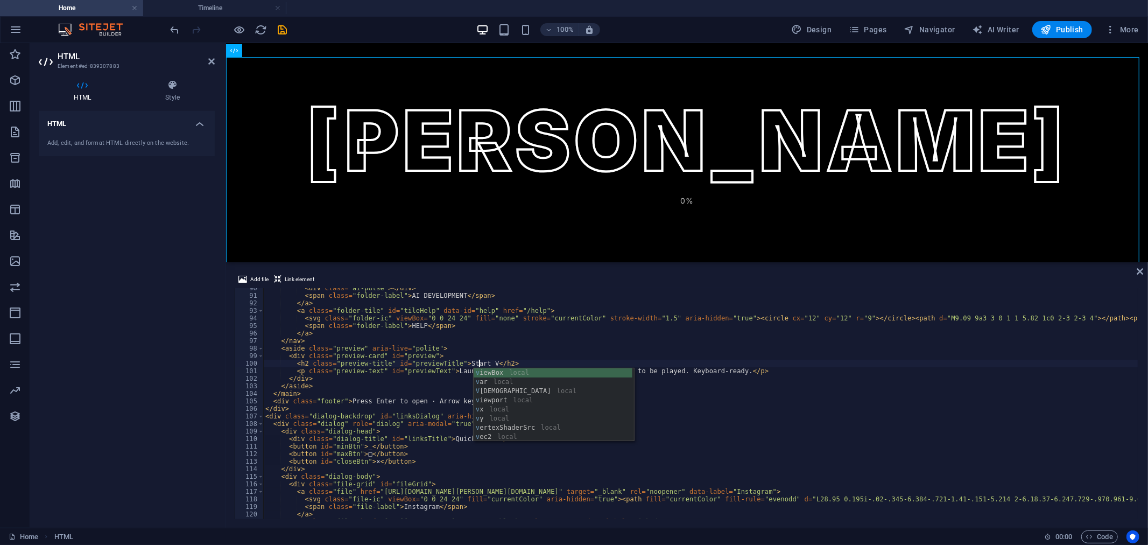
scroll to position [0, 18]
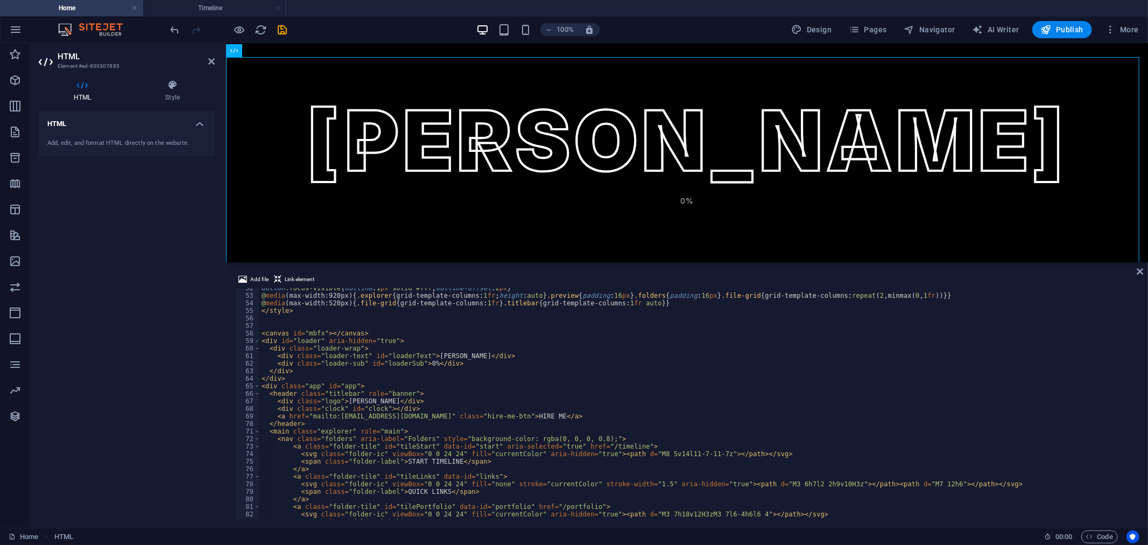
scroll to position [388, 0]
drag, startPoint x: 435, startPoint y: 463, endPoint x: 630, endPoint y: 493, distance: 197.1
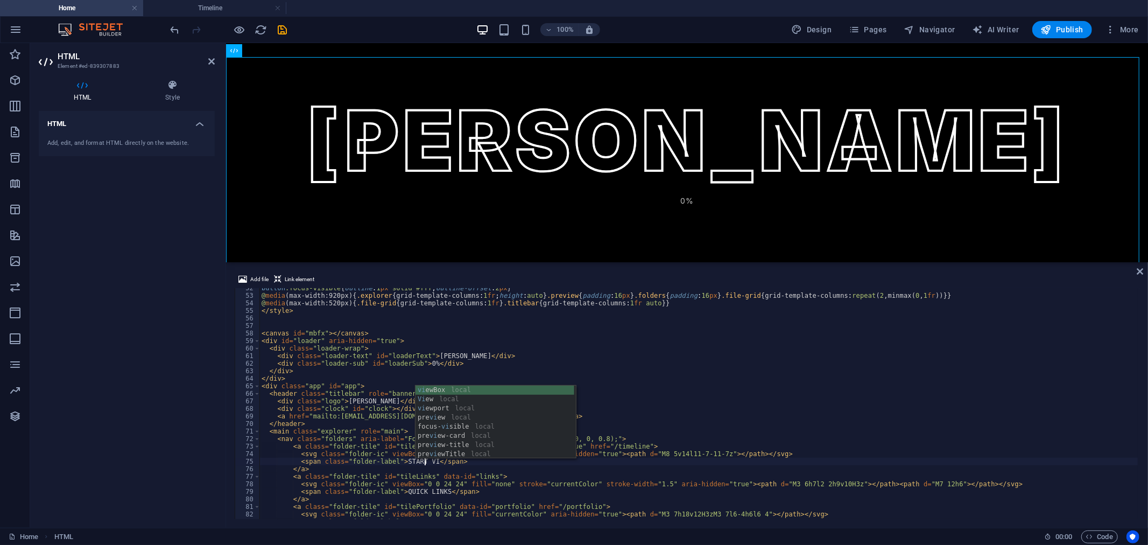
scroll to position [0, 14]
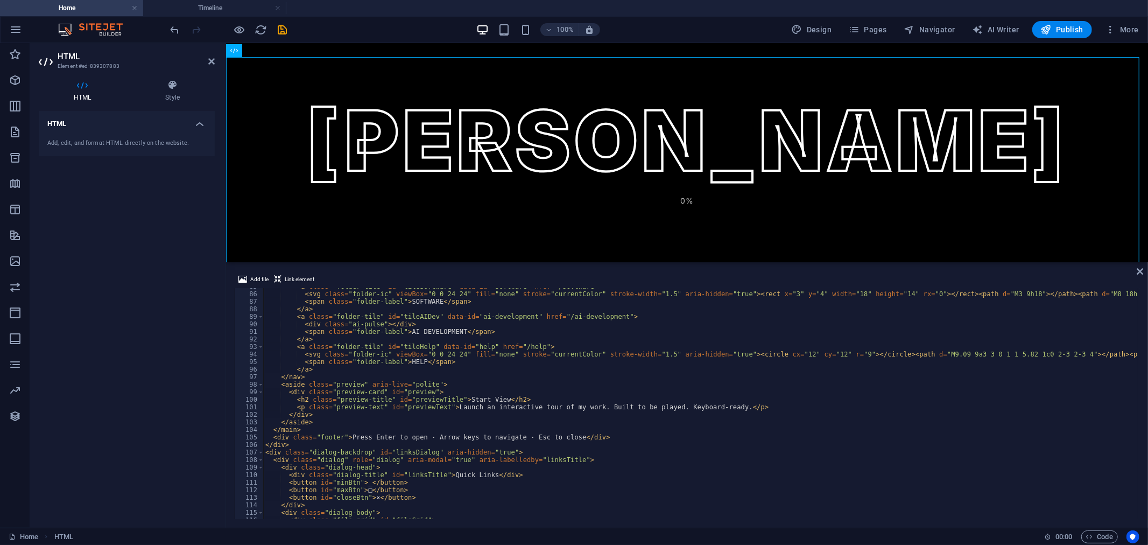
scroll to position [745, 0]
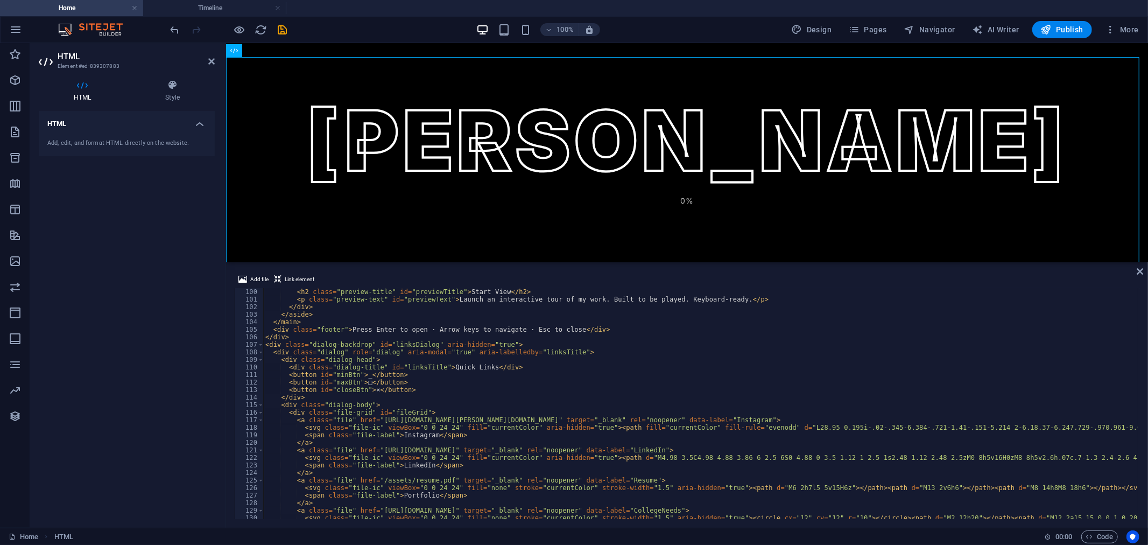
type textarea "<div class="dialog-title" id="linksTitle" href="/timeline">Quick Links</div>"
click at [273, 27] on div at bounding box center [228, 29] width 121 height 17
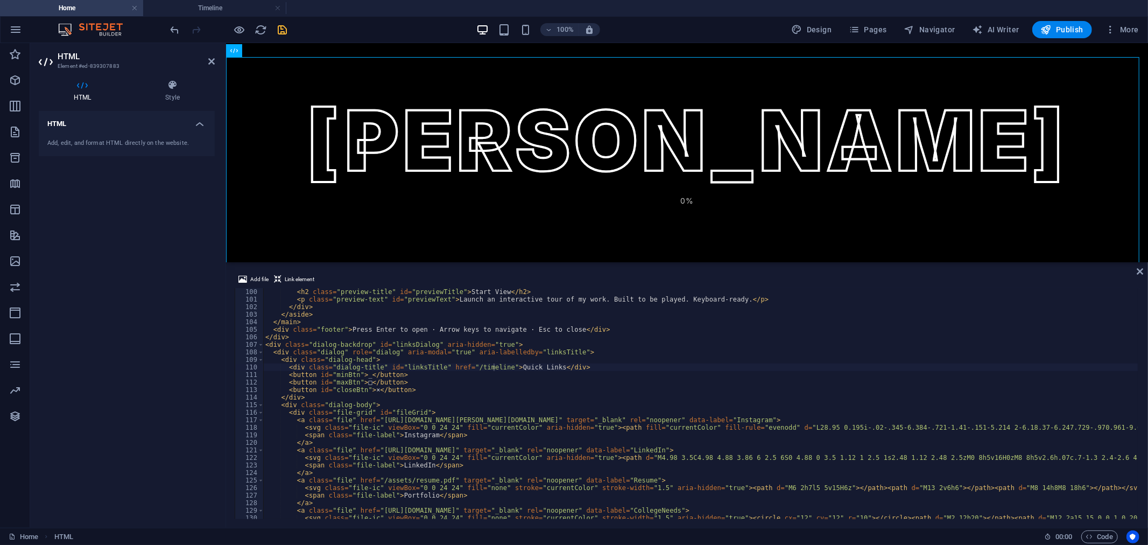
click at [280, 31] on icon "save" at bounding box center [283, 30] width 12 height 12
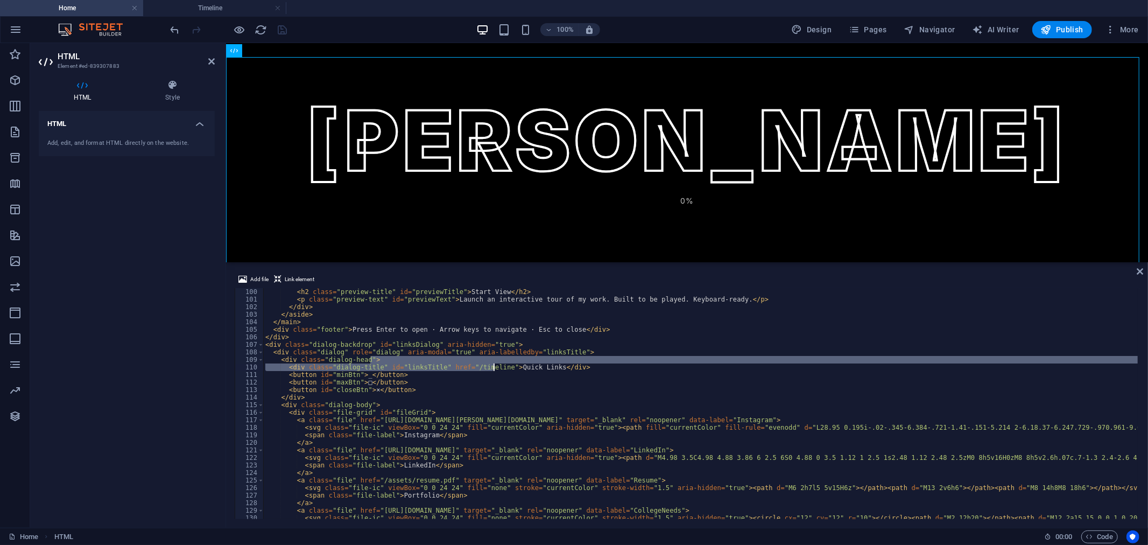
drag, startPoint x: 439, startPoint y: 363, endPoint x: 494, endPoint y: 364, distance: 54.9
click at [494, 364] on div "< h2 class = "preview-title" id = "previewTitle" > Start View </ h2 > < p class…" at bounding box center [700, 403] width 875 height 231
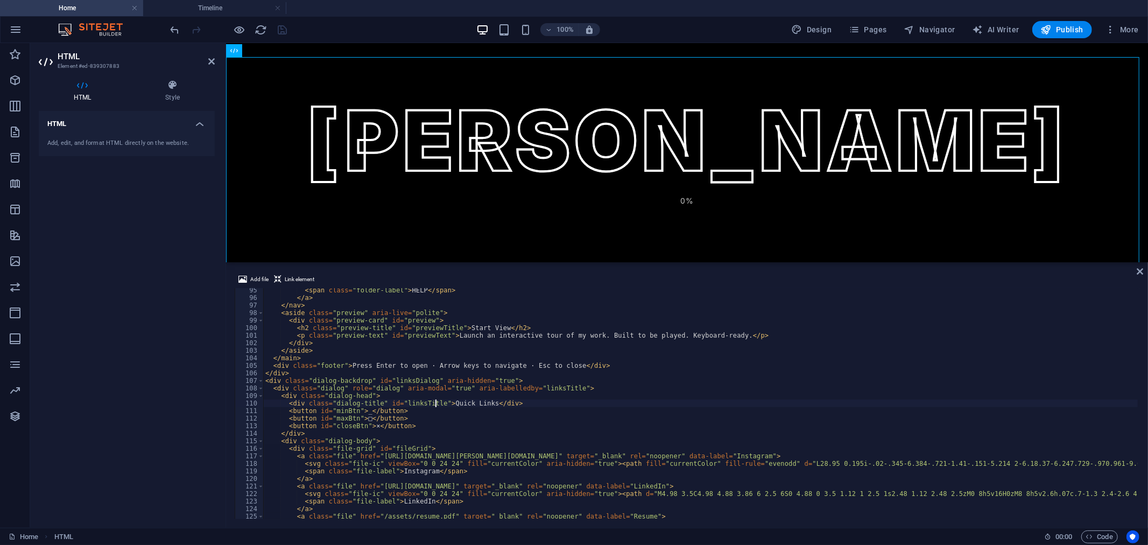
scroll to position [710, 0]
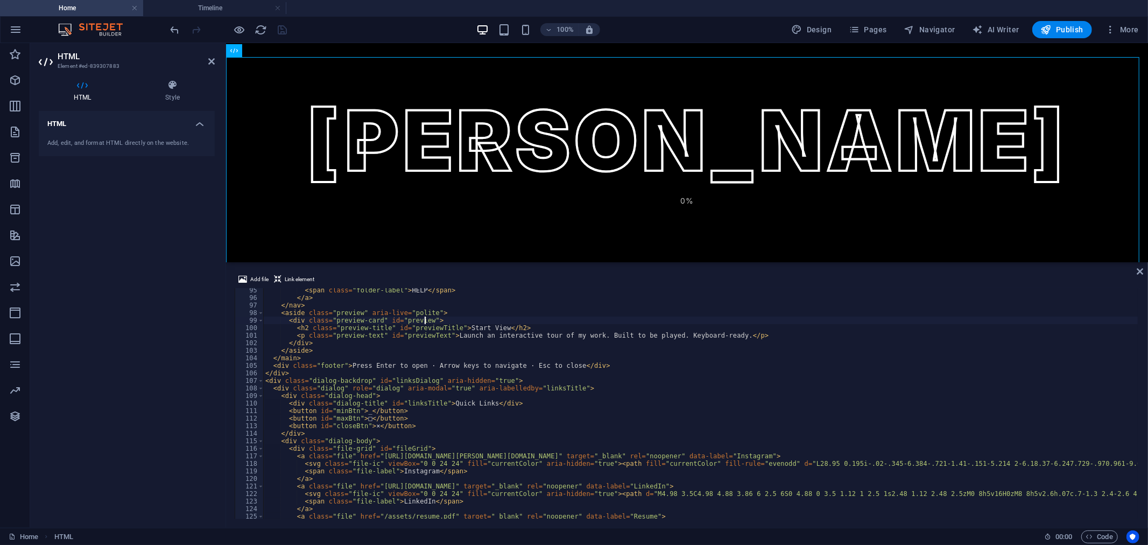
scroll to position [0, 13]
paste textarea "href="/timeline"
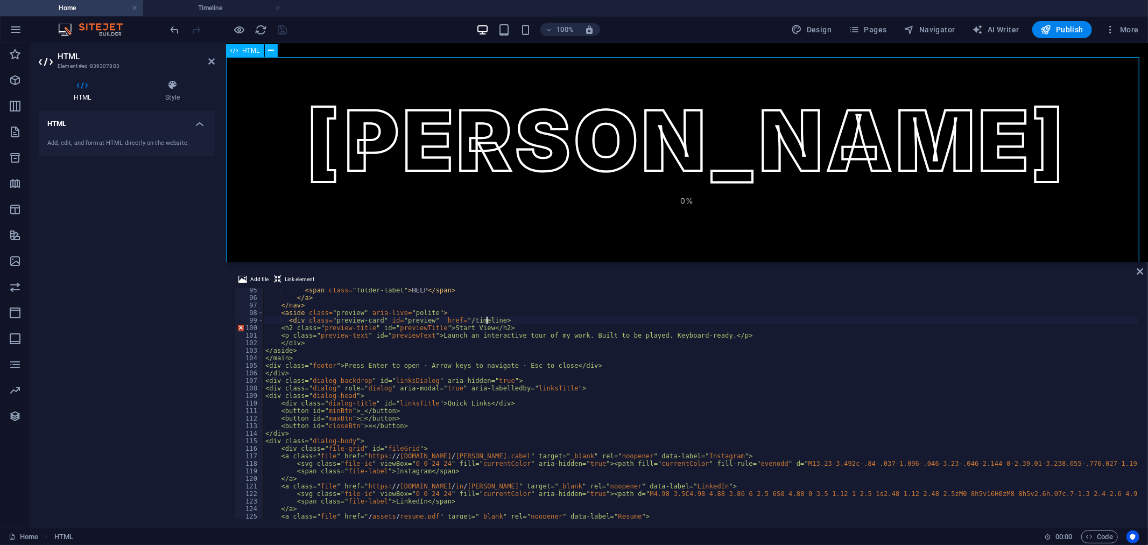
scroll to position [0, 18]
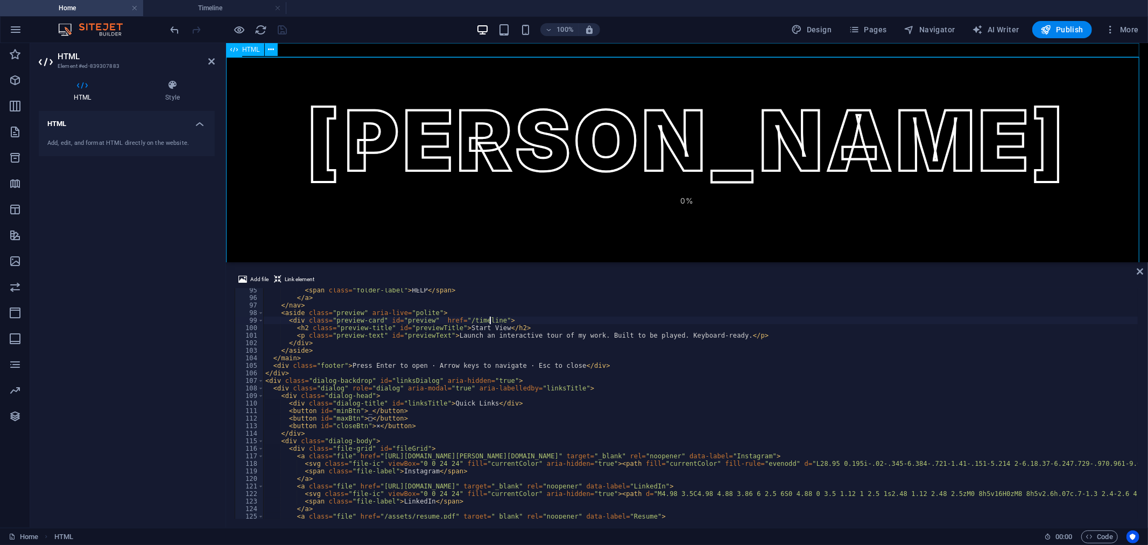
type textarea "<div class="preview-card" id="preview" href="/timeline">"
click at [368, 112] on div "[PERSON_NAME] [PERSON_NAME] 0% [PERSON_NAME] HIRE ME START QUICK LINKS PORTFOLI…" at bounding box center [687, 181] width 922 height 249
click at [287, 30] on icon "save" at bounding box center [283, 30] width 12 height 12
drag, startPoint x: 222, startPoint y: 11, endPoint x: 45, endPoint y: 27, distance: 177.8
click at [222, 11] on h4 "Timeline" at bounding box center [214, 8] width 143 height 12
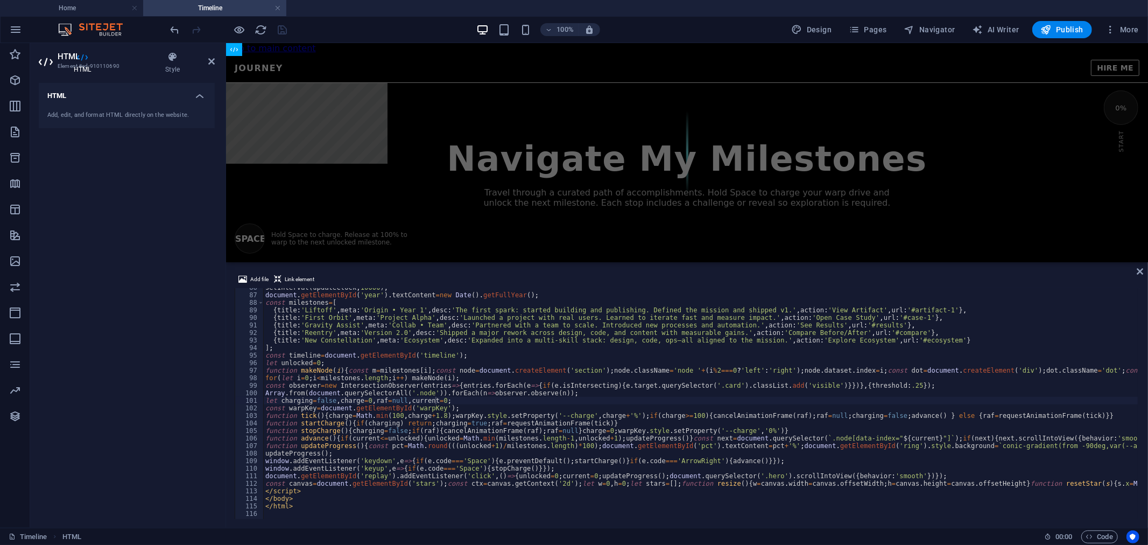
type textarea "</html>"
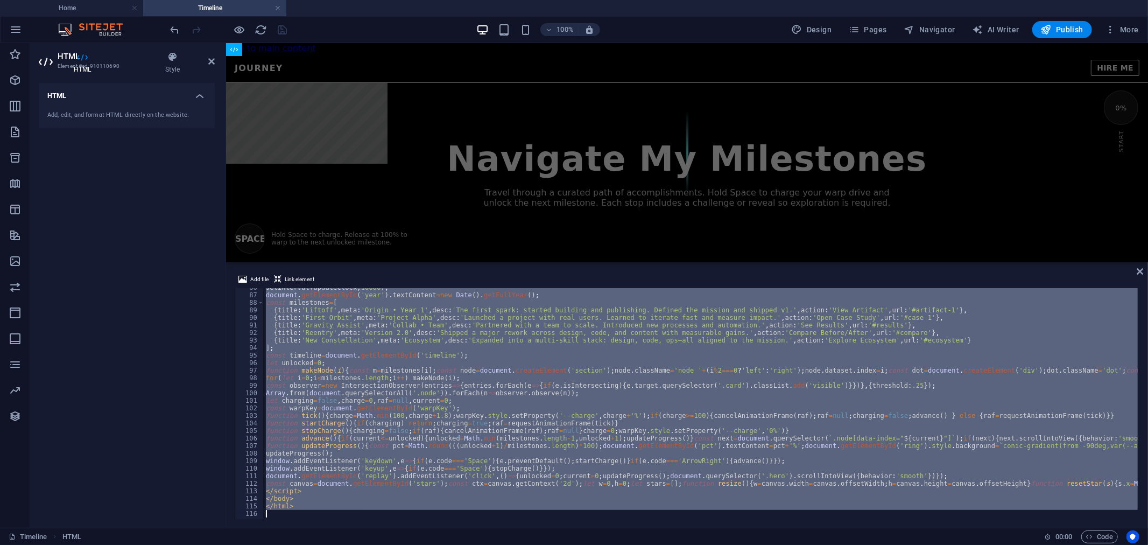
paste textarea
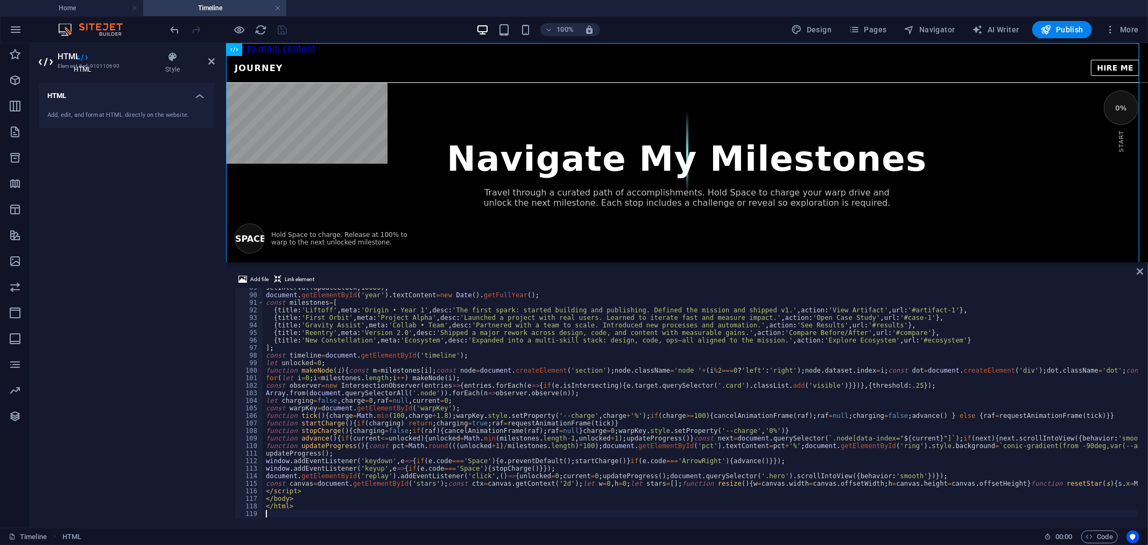
type textarea "</html>"
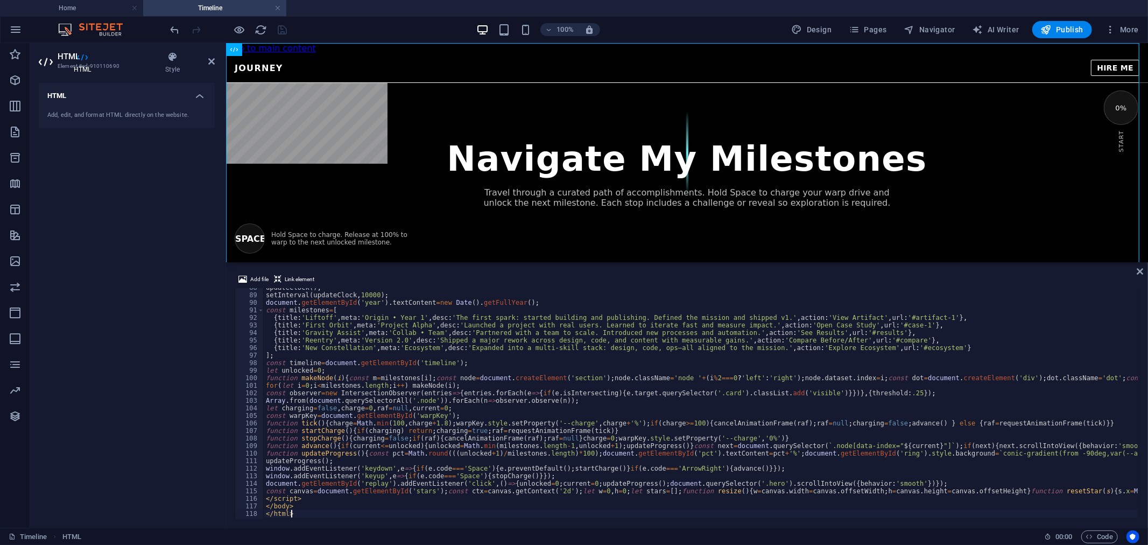
scroll to position [659, 0]
click at [515, 215] on div "Journey — [PERSON_NAME] Journey HIRE ME Navigate My Milestones Travel through a…" at bounding box center [687, 245] width 922 height 384
click at [280, 31] on icon "save" at bounding box center [283, 30] width 12 height 12
click at [416, 110] on div "Journey — [PERSON_NAME] Journey HIRE ME Navigate My Milestones Travel through a…" at bounding box center [687, 245] width 922 height 384
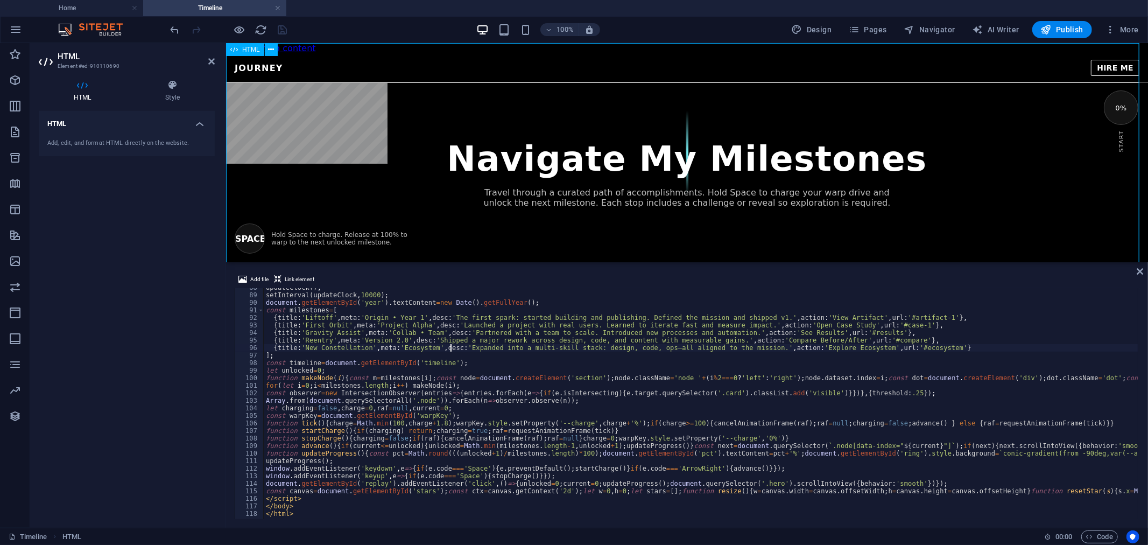
click at [263, 62] on div "Journey — [PERSON_NAME] Journey HIRE ME Navigate My Milestones Travel through a…" at bounding box center [687, 245] width 922 height 384
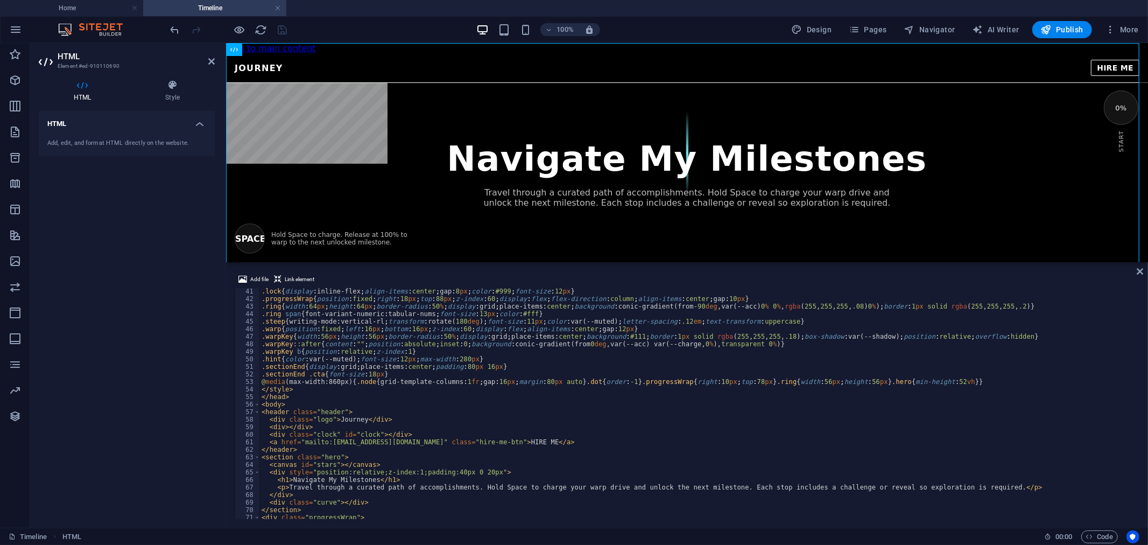
scroll to position [337, 0]
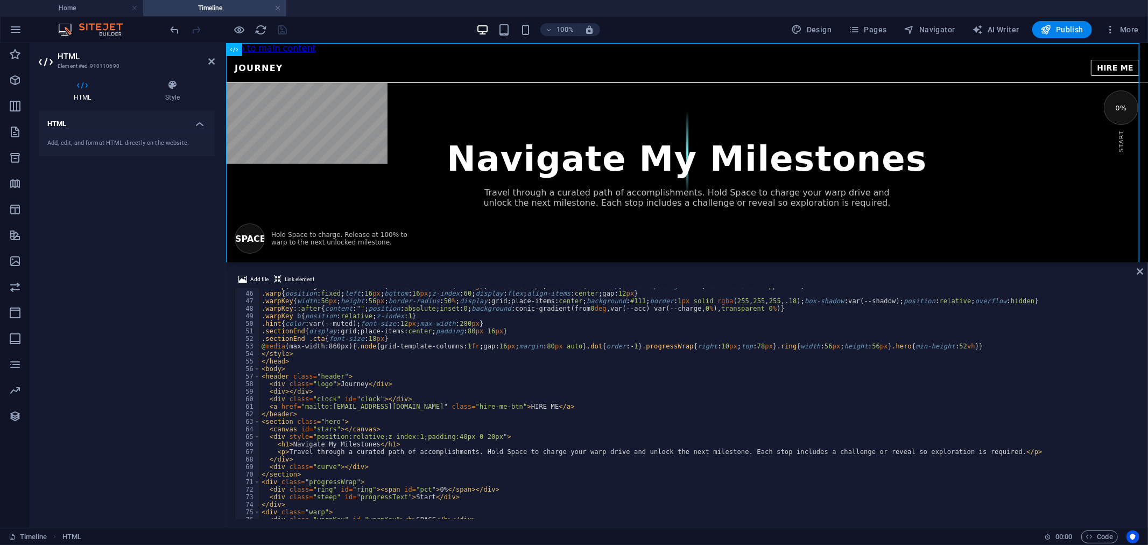
type textarea "<div class="logo">Timeline</div>"
click at [424, 116] on div "Journey — [PERSON_NAME] Timeline HIRE ME Navigate My Milestones Travel through …" at bounding box center [687, 245] width 922 height 384
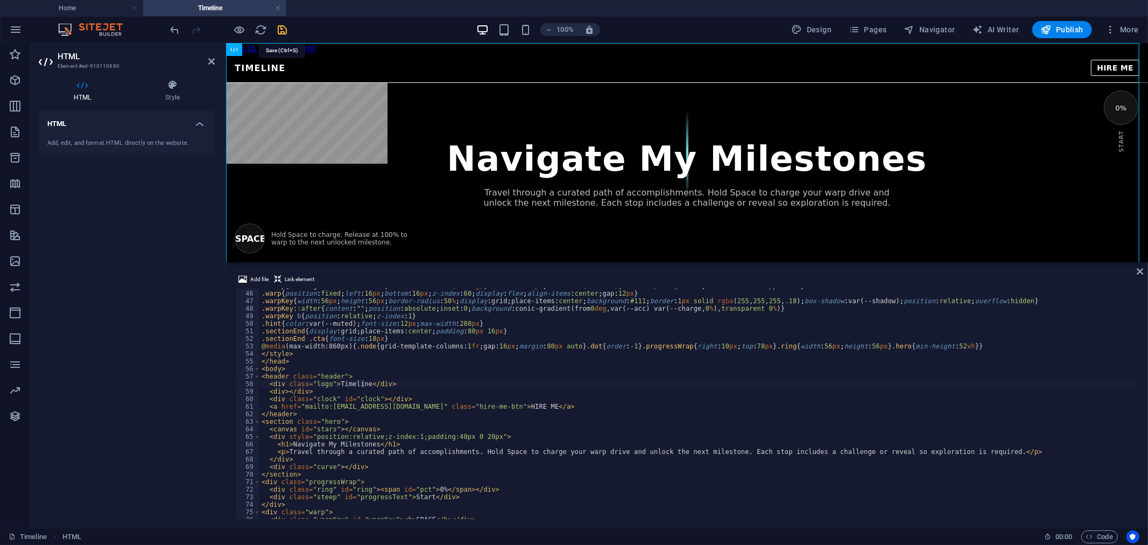
click at [286, 32] on icon "save" at bounding box center [283, 30] width 12 height 12
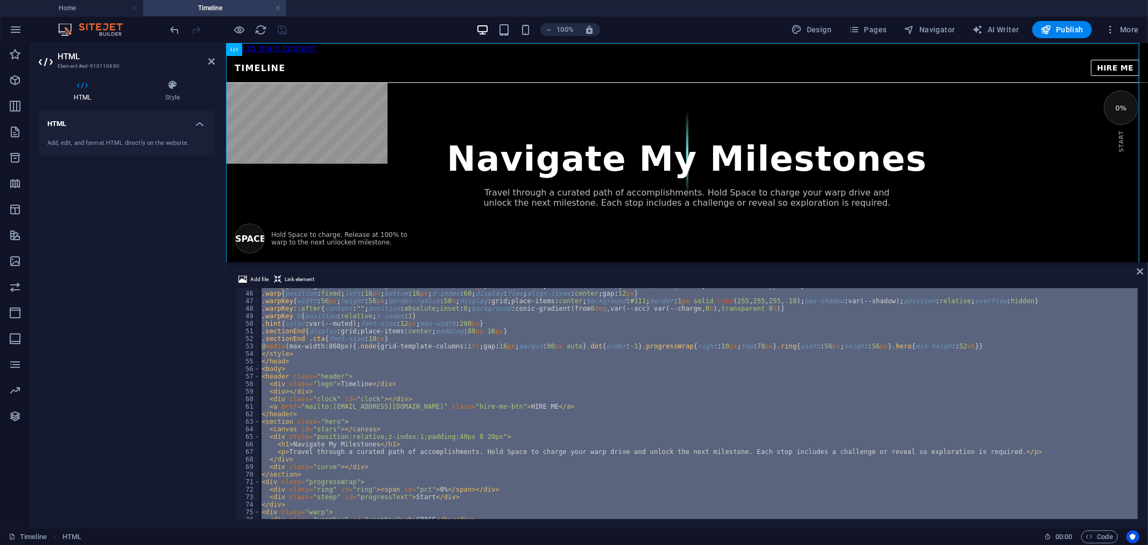
paste textarea
type textarea "</html>"
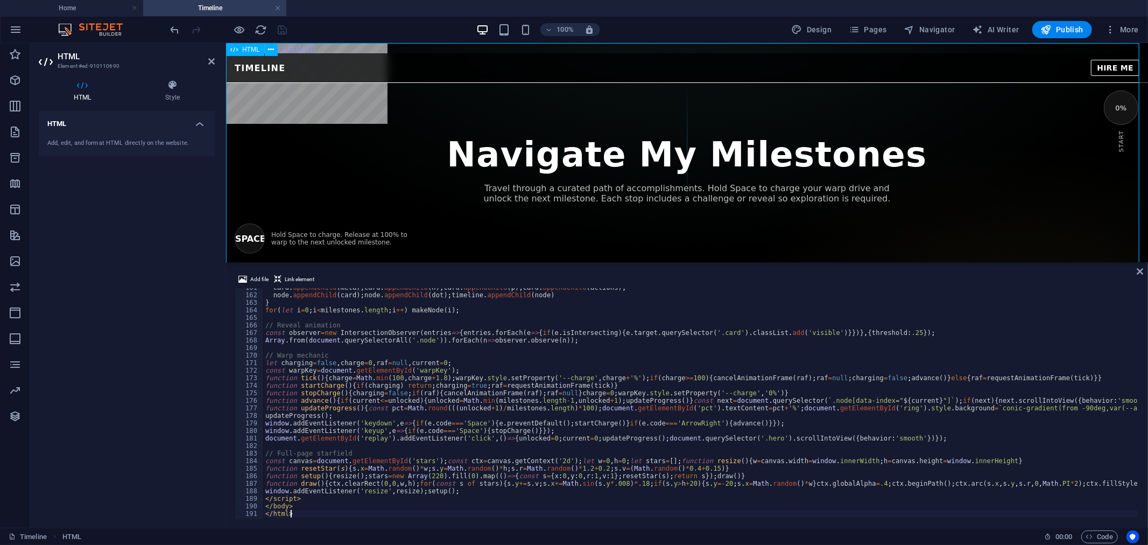
click at [442, 137] on div "Journey — [PERSON_NAME] TIMELINE HIRE ME Navigate My Milestones Travel through …" at bounding box center [687, 240] width 922 height 375
click at [281, 27] on icon "save" at bounding box center [283, 30] width 12 height 12
click at [63, 0] on li "Home" at bounding box center [71, 8] width 143 height 16
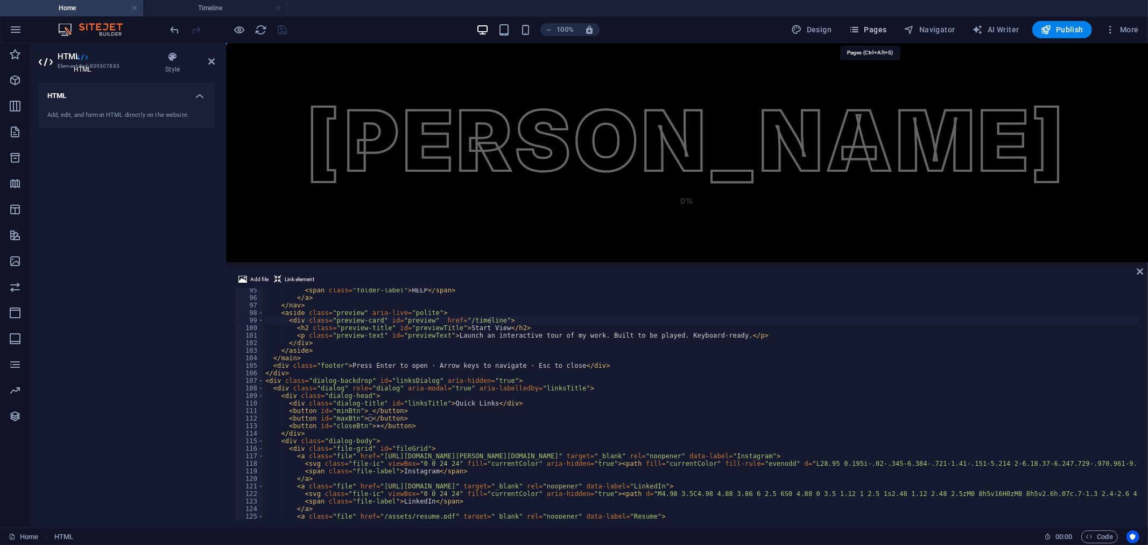
click at [851, 29] on button "Pages" at bounding box center [868, 29] width 46 height 17
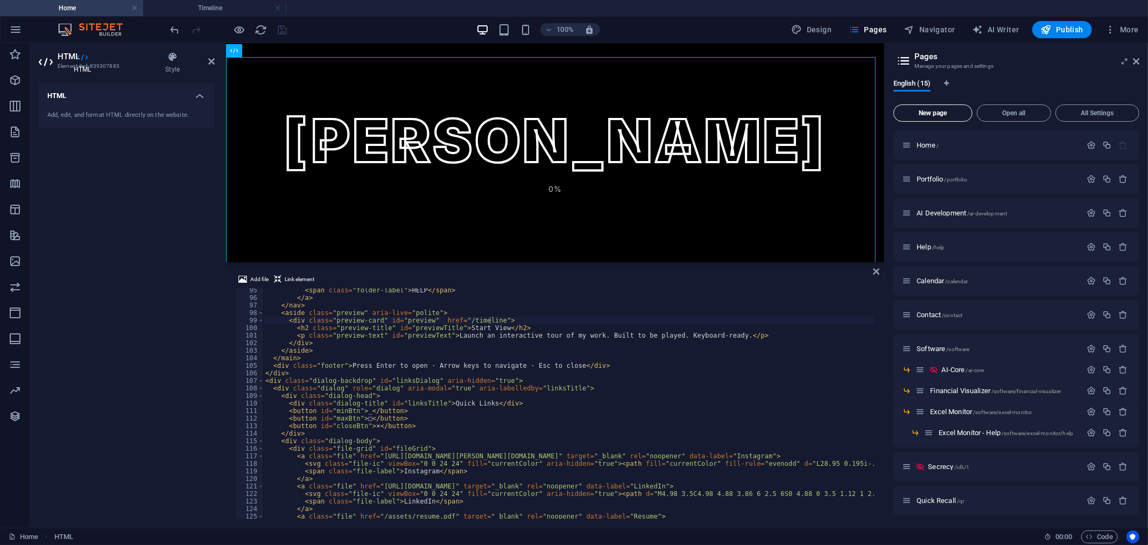
click at [932, 110] on span "New page" at bounding box center [932, 113] width 69 height 6
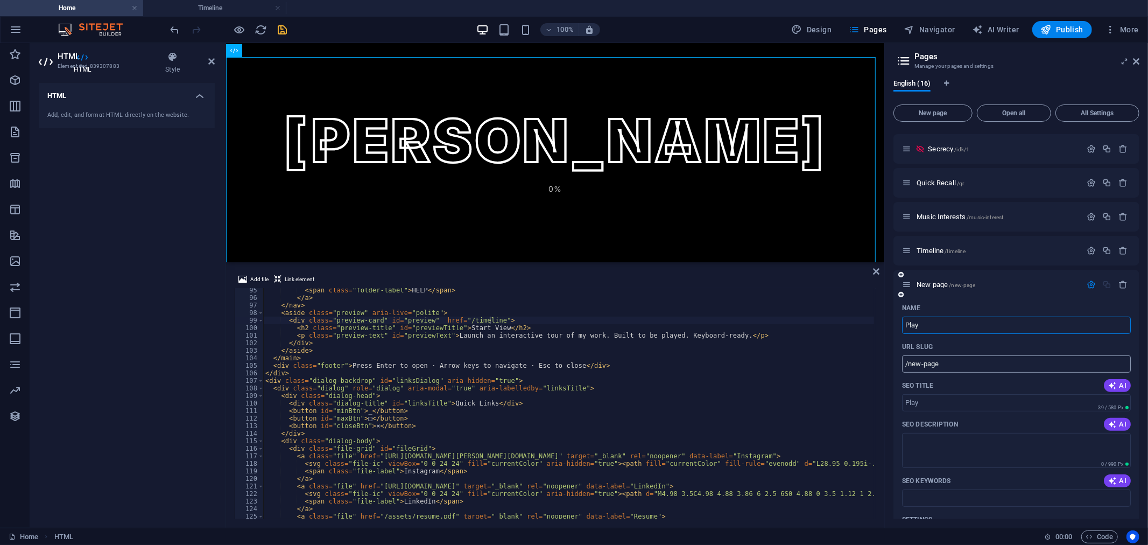
type input "Play"
type input "/play"
type input "Play"
drag, startPoint x: 983, startPoint y: 371, endPoint x: 907, endPoint y: 370, distance: 75.9
click at [907, 370] on input "/play" at bounding box center [1016, 363] width 229 height 17
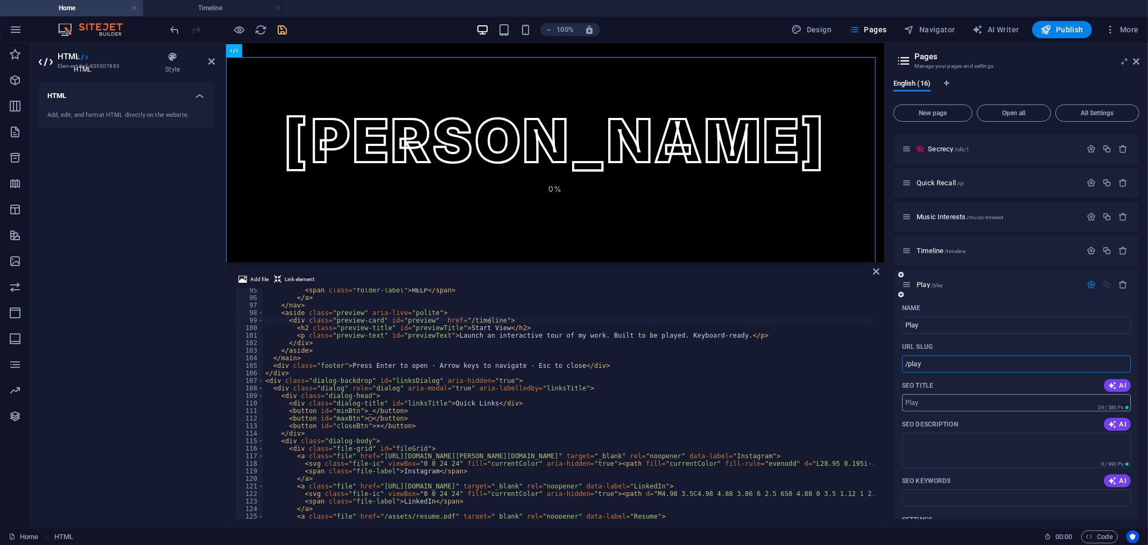
click at [967, 397] on input "SEO Title" at bounding box center [1016, 402] width 229 height 17
type input "Play"
click at [986, 278] on div "Play /play" at bounding box center [991, 284] width 179 height 12
click at [983, 287] on div "Play /play" at bounding box center [991, 284] width 179 height 12
click at [985, 280] on div "Play /play" at bounding box center [991, 284] width 179 height 12
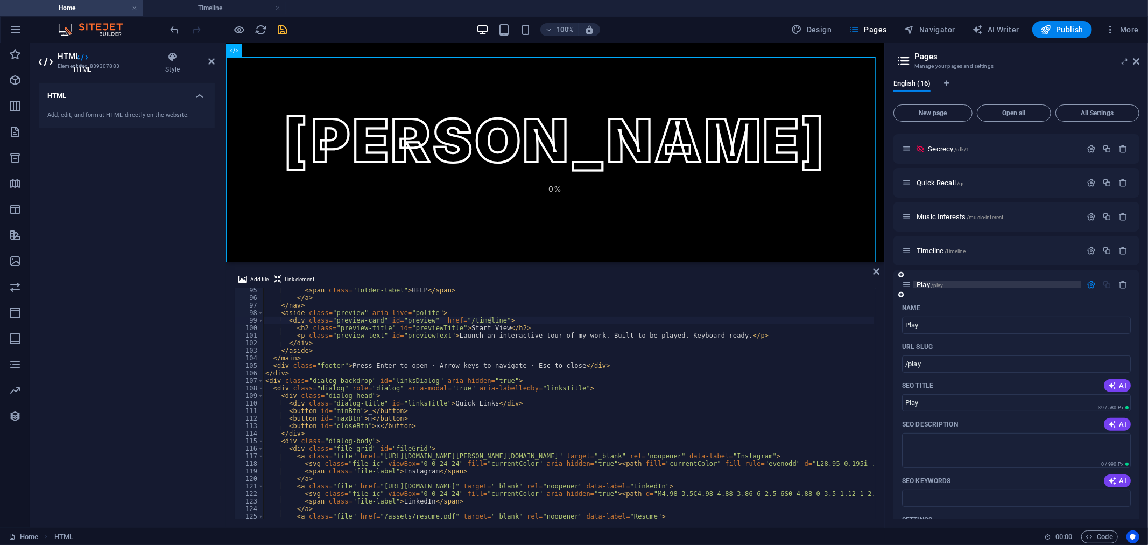
click at [981, 283] on p "Play /play" at bounding box center [997, 284] width 161 height 7
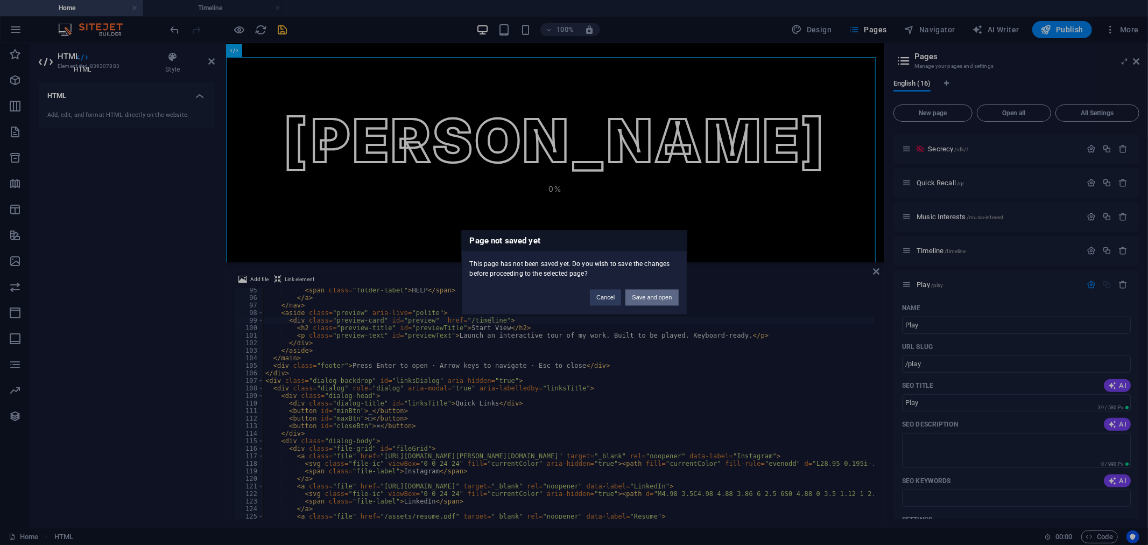
click at [659, 300] on button "Save and open" at bounding box center [651, 298] width 53 height 16
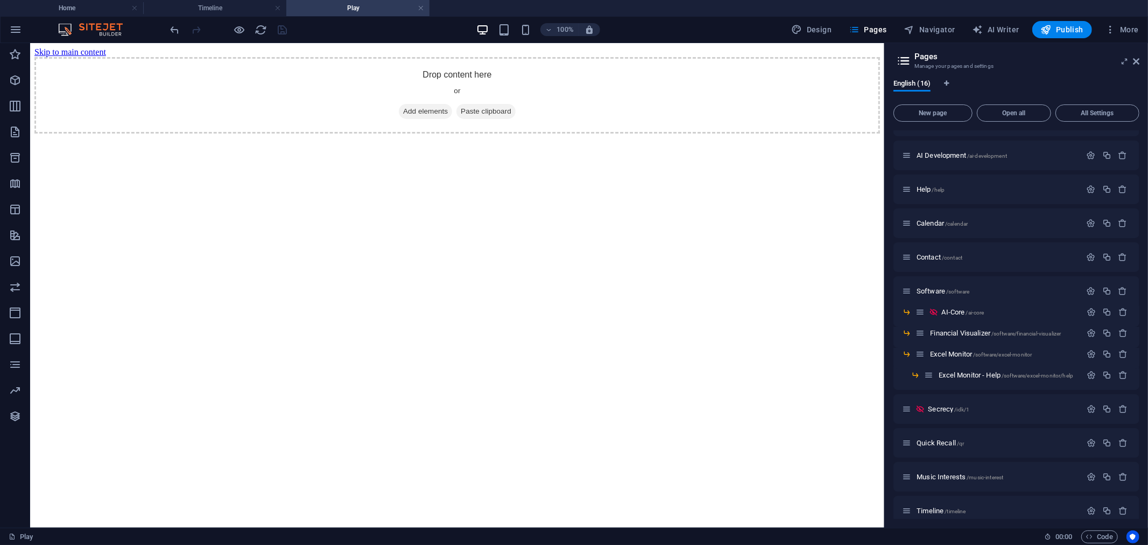
scroll to position [0, 0]
click at [272, 133] on div "Drop content here or Add elements Paste clipboard" at bounding box center [457, 95] width 846 height 76
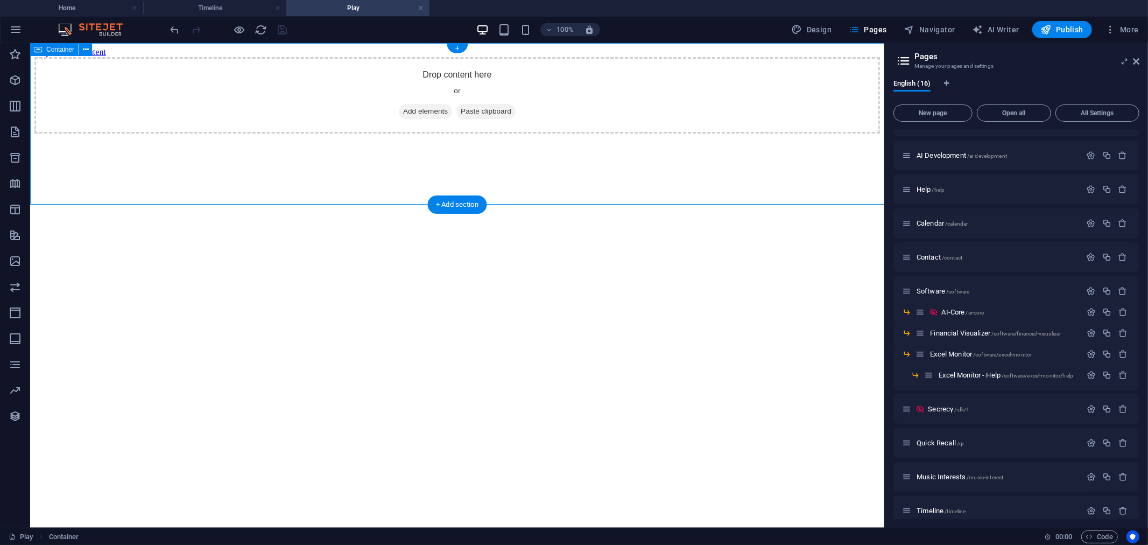
click at [402, 118] on span "Add elements" at bounding box center [424, 110] width 53 height 15
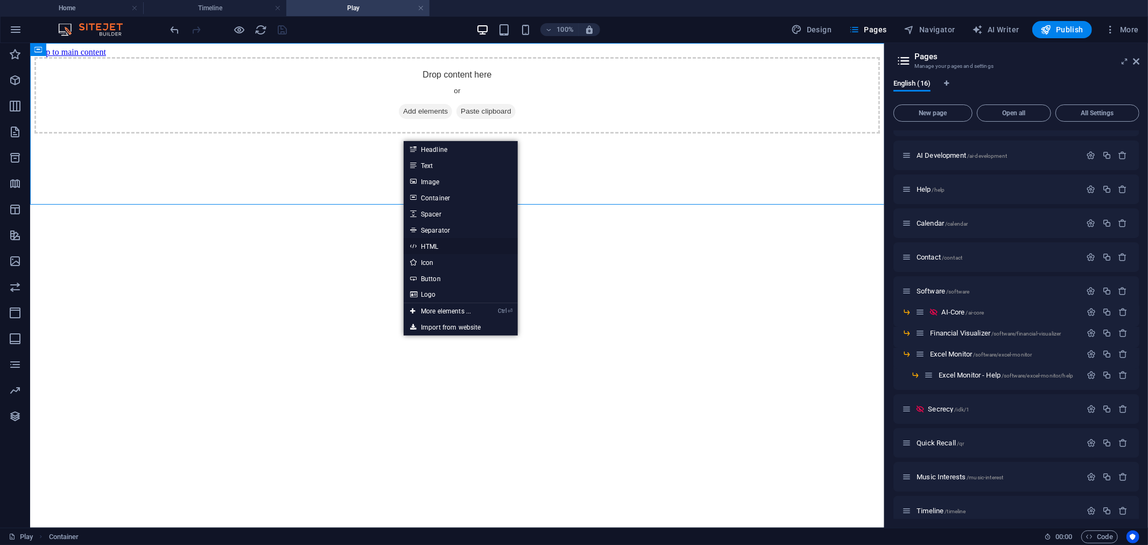
click at [427, 245] on link "HTML" at bounding box center [461, 246] width 114 height 16
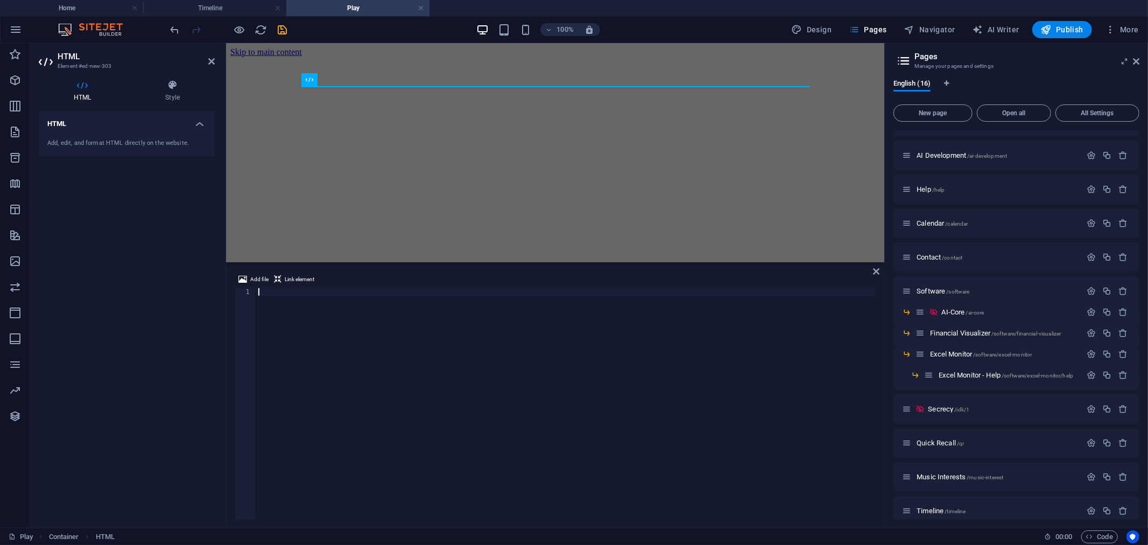
scroll to position [673, 0]
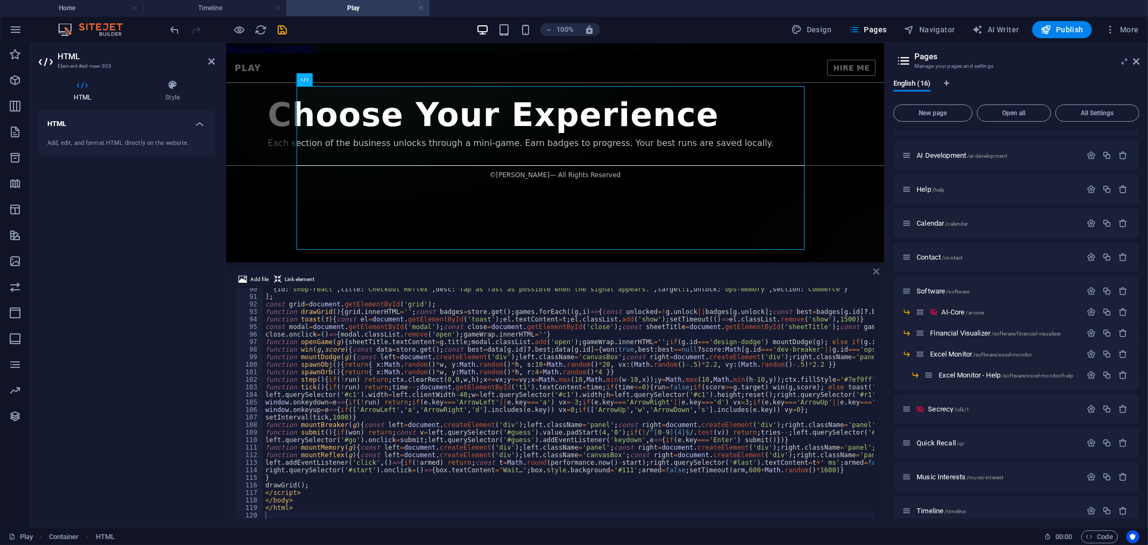
drag, startPoint x: 874, startPoint y: 272, endPoint x: 536, endPoint y: 171, distance: 352.7
click at [874, 272] on icon at bounding box center [876, 271] width 6 height 9
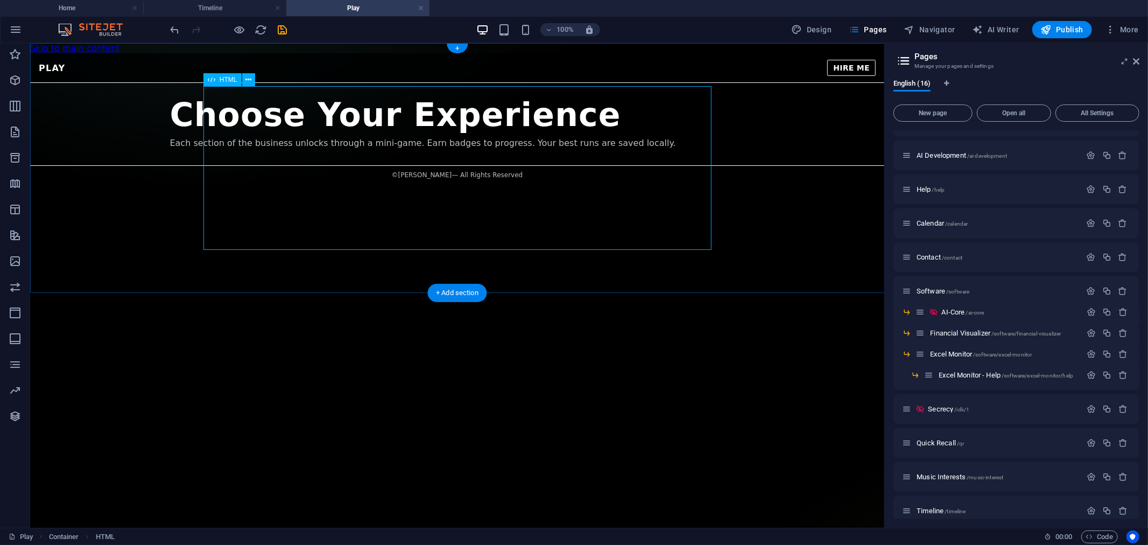
click at [322, 107] on div "Play — [PERSON_NAME] PLAY HIRE ME Choose Your Experience Each section of the bu…" at bounding box center [457, 118] width 854 height 131
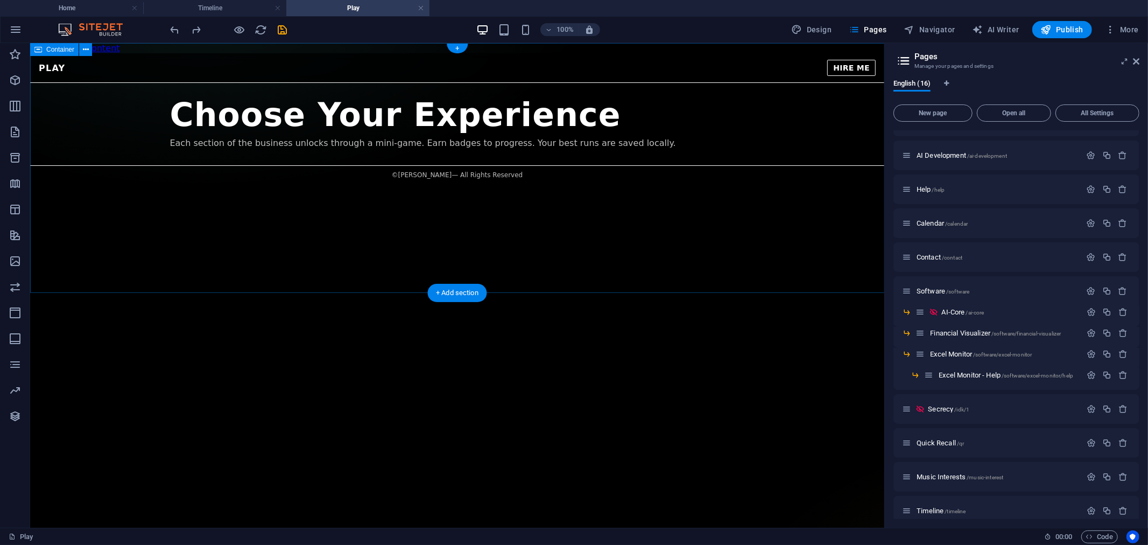
click at [243, 67] on div "Play — [PERSON_NAME] PLAY HIRE ME Choose Your Experience Each section of the bu…" at bounding box center [457, 118] width 854 height 131
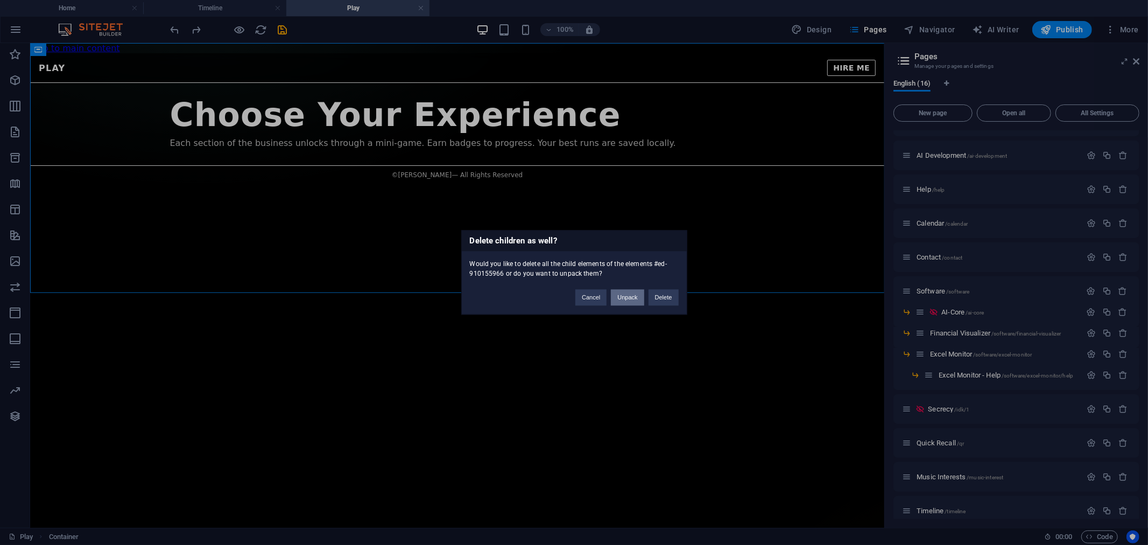
drag, startPoint x: 596, startPoint y: 253, endPoint x: 626, endPoint y: 296, distance: 52.6
click at [626, 296] on button "Unpack" at bounding box center [627, 298] width 33 height 16
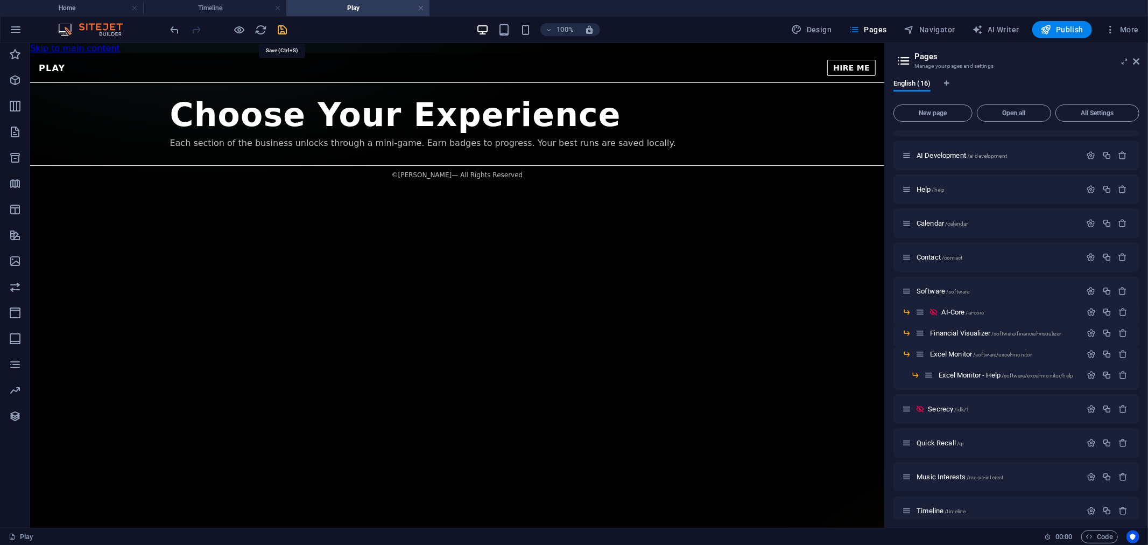
drag, startPoint x: 285, startPoint y: 31, endPoint x: 347, endPoint y: 31, distance: 61.4
click at [285, 31] on icon "save" at bounding box center [283, 30] width 12 height 12
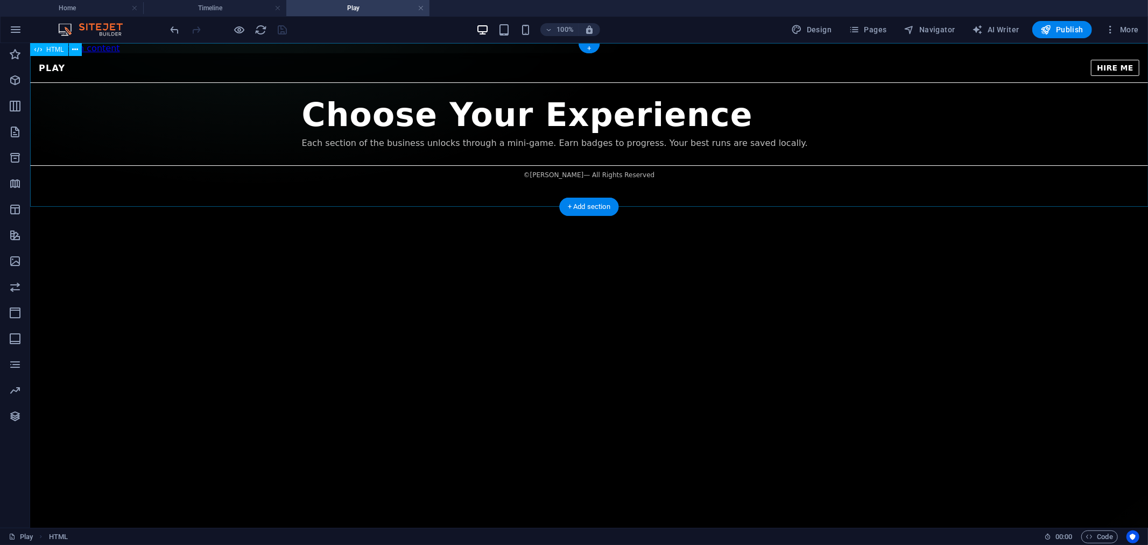
click at [417, 151] on div "Play — [PERSON_NAME] PLAY HIRE ME Choose Your Experience Each section of the bu…" at bounding box center [589, 118] width 1118 height 131
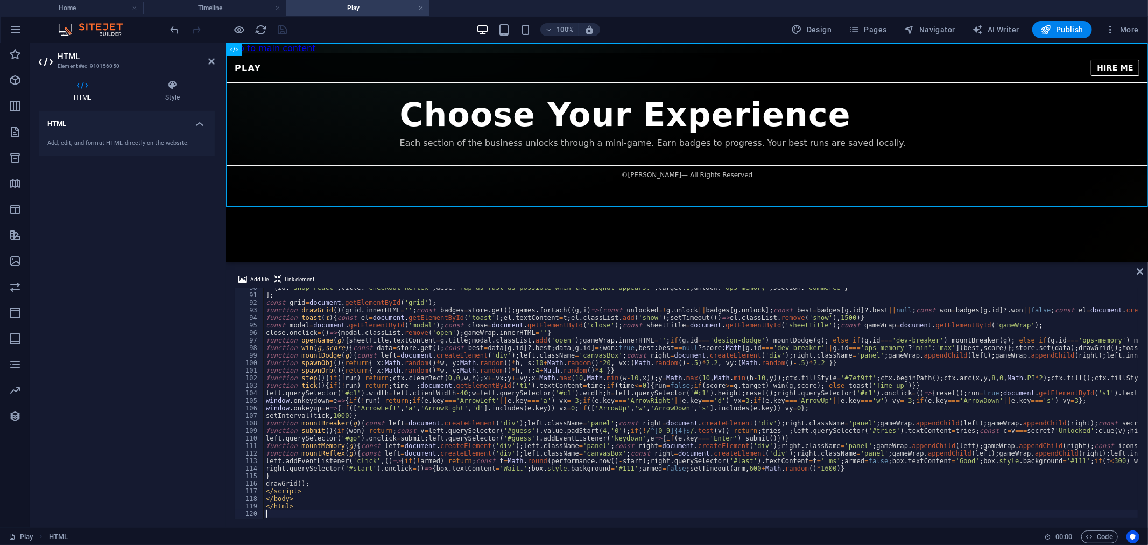
scroll to position [675, 0]
type textarea "</html>"
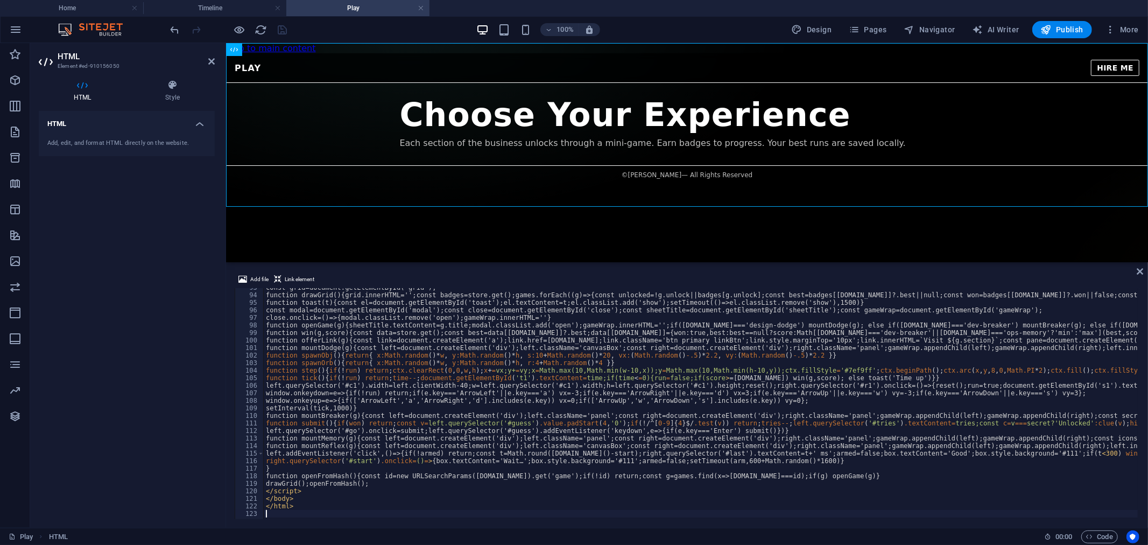
scroll to position [697, 0]
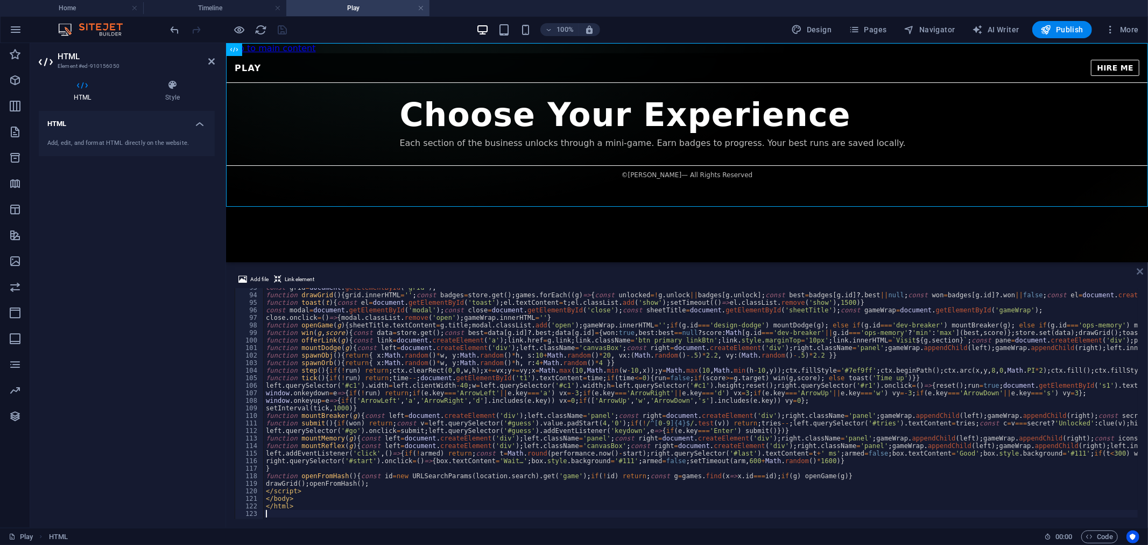
drag, startPoint x: 1106, startPoint y: 230, endPoint x: 1137, endPoint y: 272, distance: 52.3
click at [1137, 272] on icon at bounding box center [1140, 271] width 6 height 9
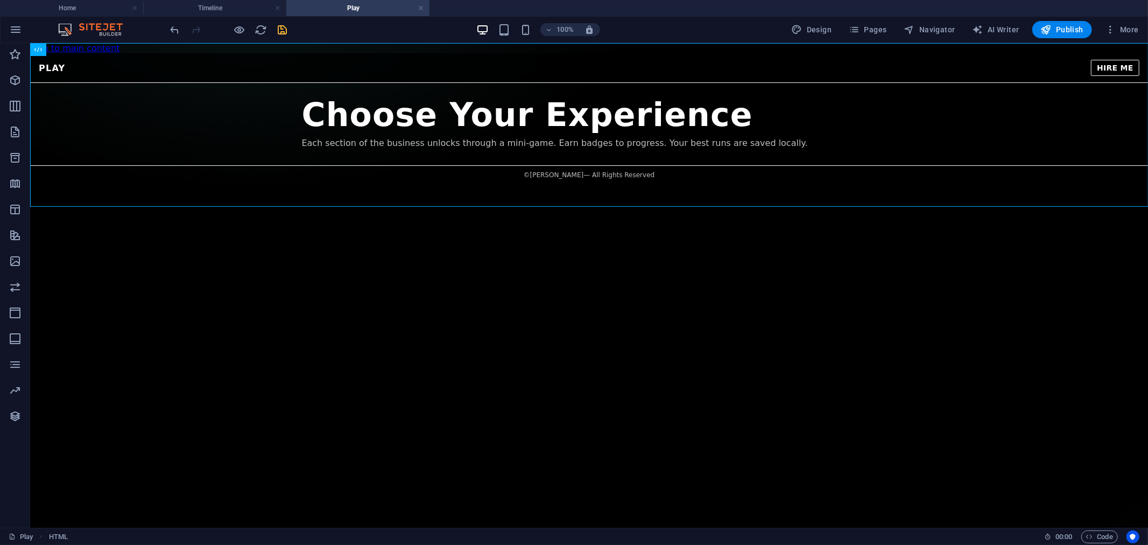
click at [278, 33] on icon "save" at bounding box center [283, 30] width 12 height 12
click at [441, 89] on div "Play — [PERSON_NAME] PLAY HIRE ME Choose Your Experience Each section of the bu…" at bounding box center [589, 118] width 1118 height 131
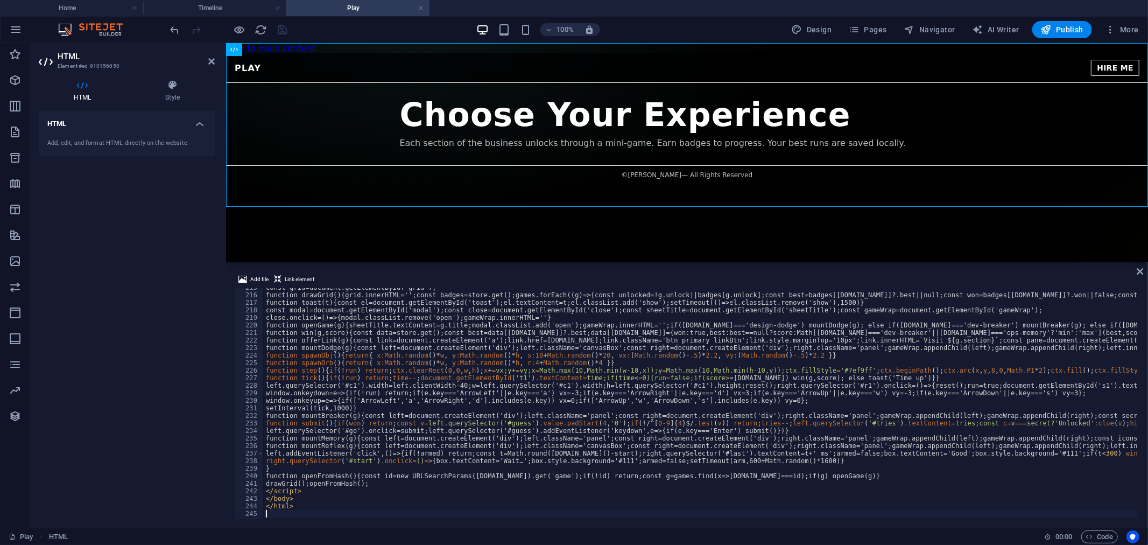
scroll to position [1617, 0]
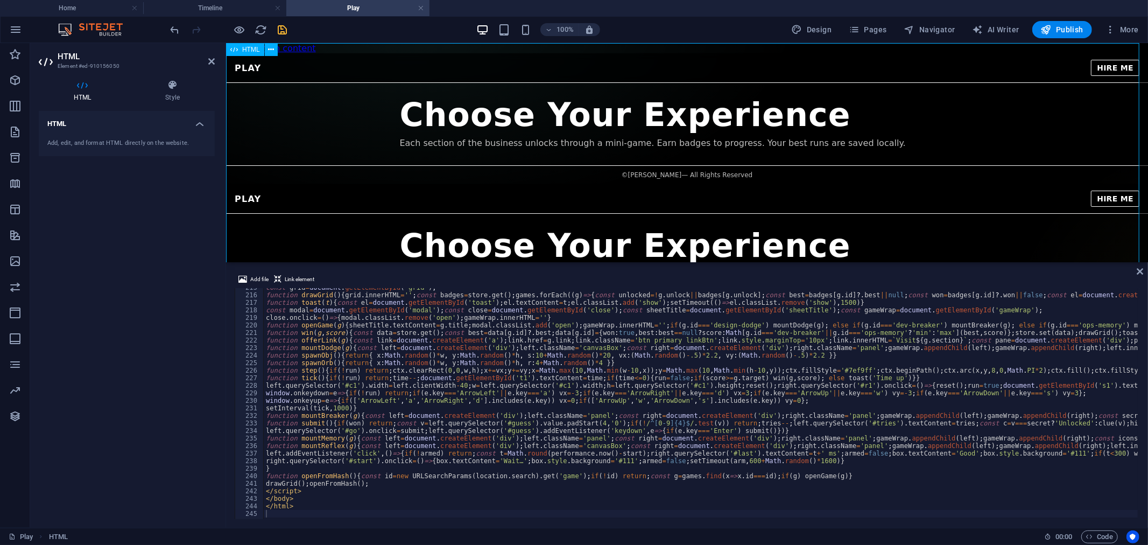
click at [503, 170] on div "Play — [PERSON_NAME] PLAY HIRE ME Choose Your Experience Each section of the bu…" at bounding box center [687, 184] width 922 height 262
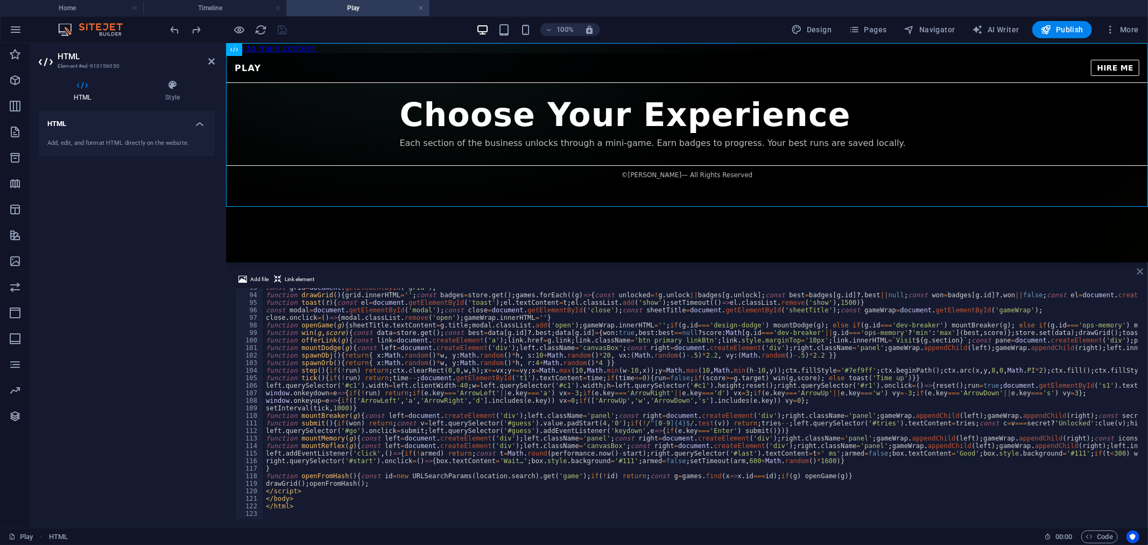
drag, startPoint x: 1138, startPoint y: 268, endPoint x: 937, endPoint y: 118, distance: 250.8
click at [1138, 269] on icon at bounding box center [1140, 271] width 6 height 9
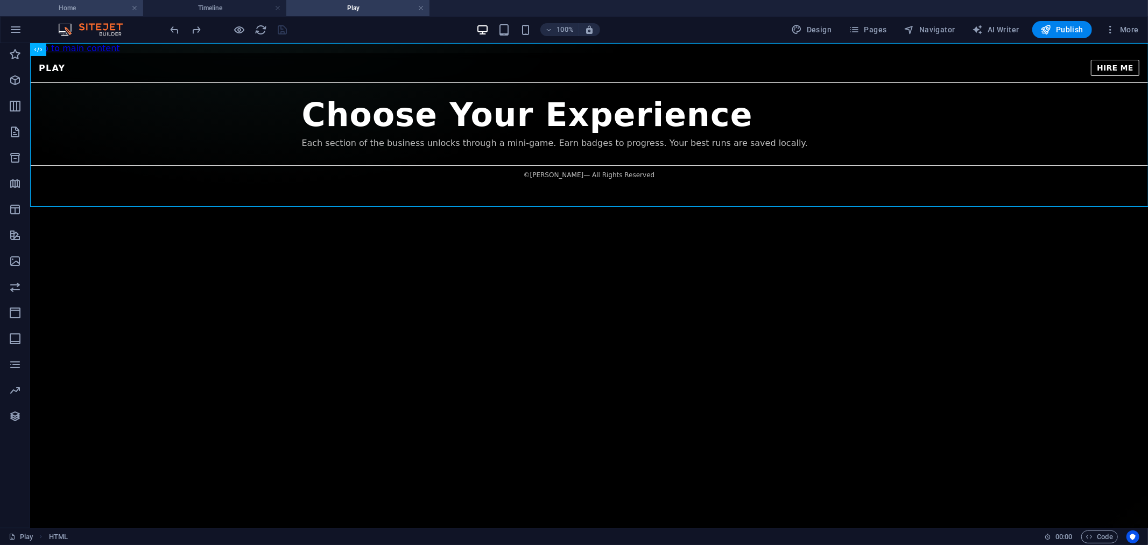
click at [85, 4] on h4 "Home" at bounding box center [71, 8] width 143 height 12
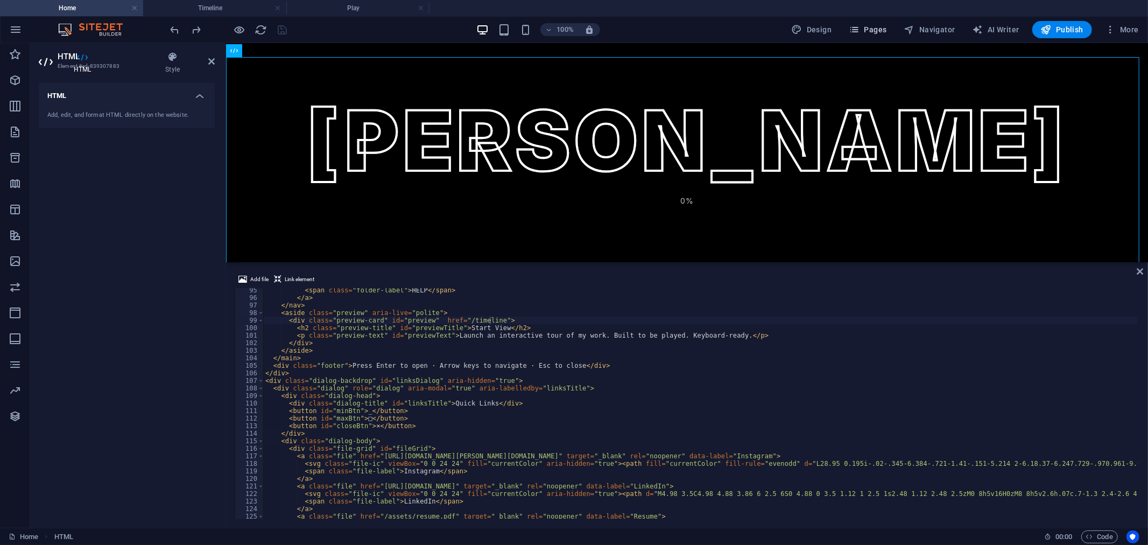
click at [867, 30] on span "Pages" at bounding box center [868, 29] width 38 height 11
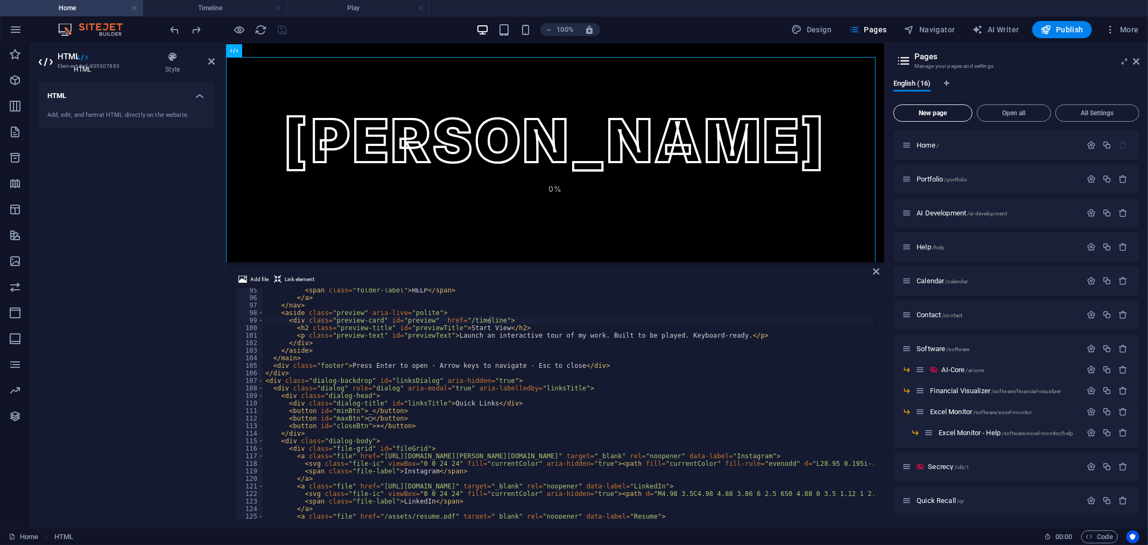
click at [926, 113] on span "New page" at bounding box center [932, 113] width 69 height 6
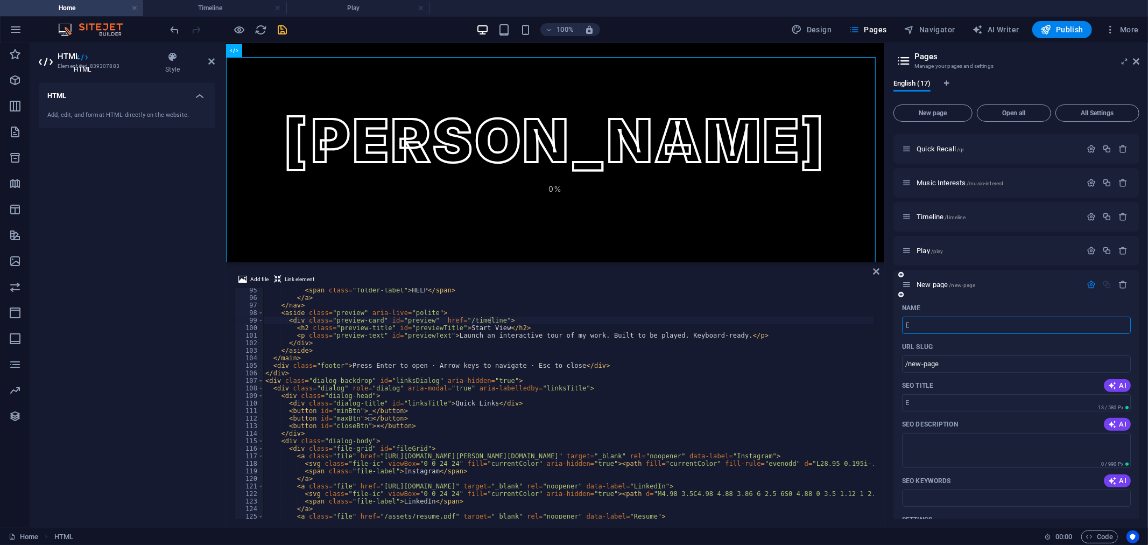
type input "Ex"
type input "/e"
type input "Explorer"
type input "/explo"
type input "Explorer"
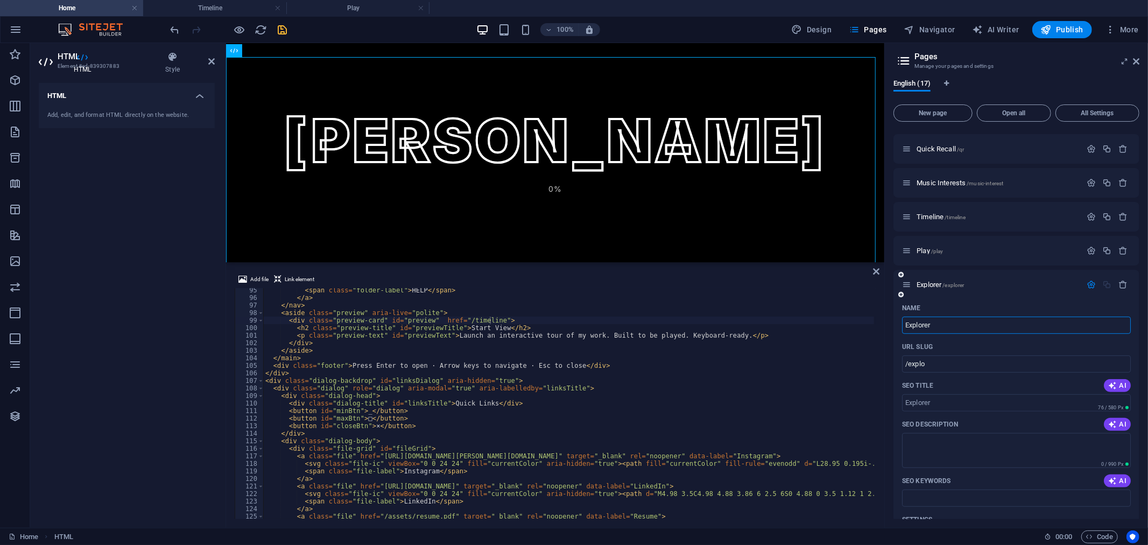
type input "/explorer"
type input "Explorer"
drag, startPoint x: 955, startPoint y: 405, endPoint x: 902, endPoint y: 403, distance: 53.9
click at [902, 403] on input "SEO Title" at bounding box center [1016, 402] width 229 height 17
type input "Explorer"
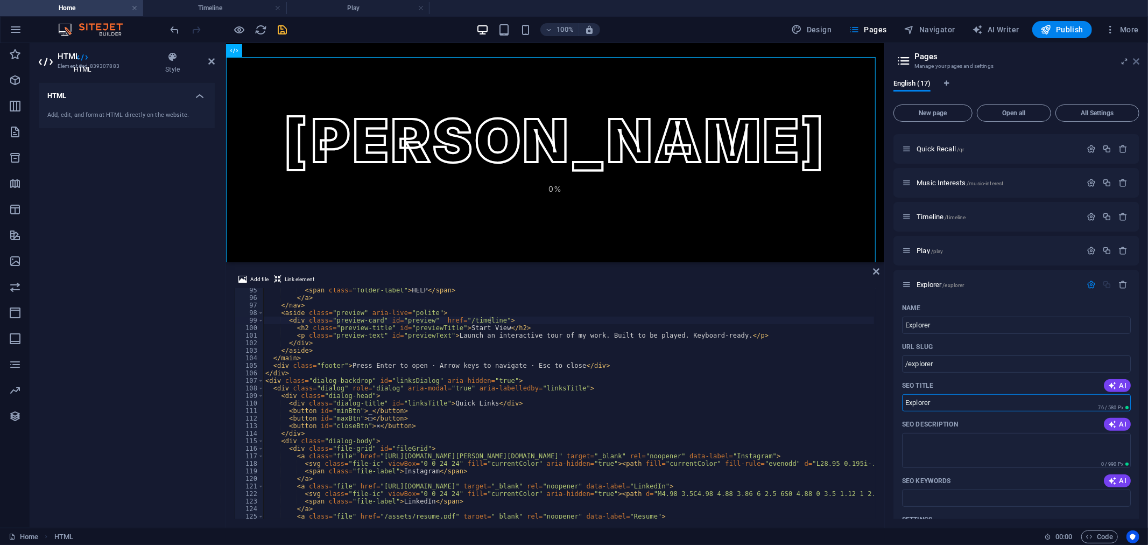
click at [1137, 62] on icon at bounding box center [1136, 61] width 6 height 9
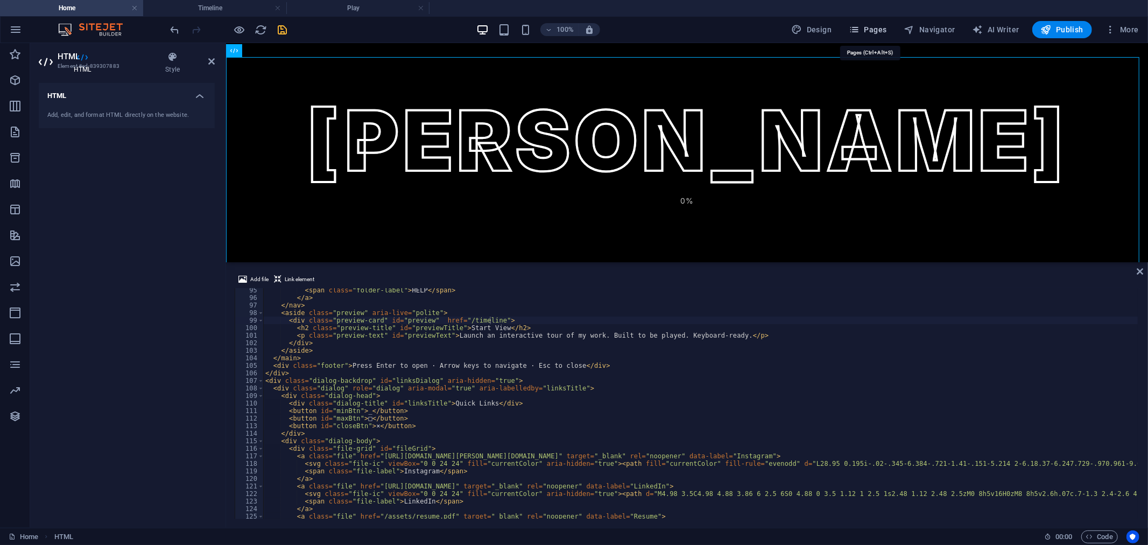
click at [865, 30] on span "Pages" at bounding box center [868, 29] width 38 height 11
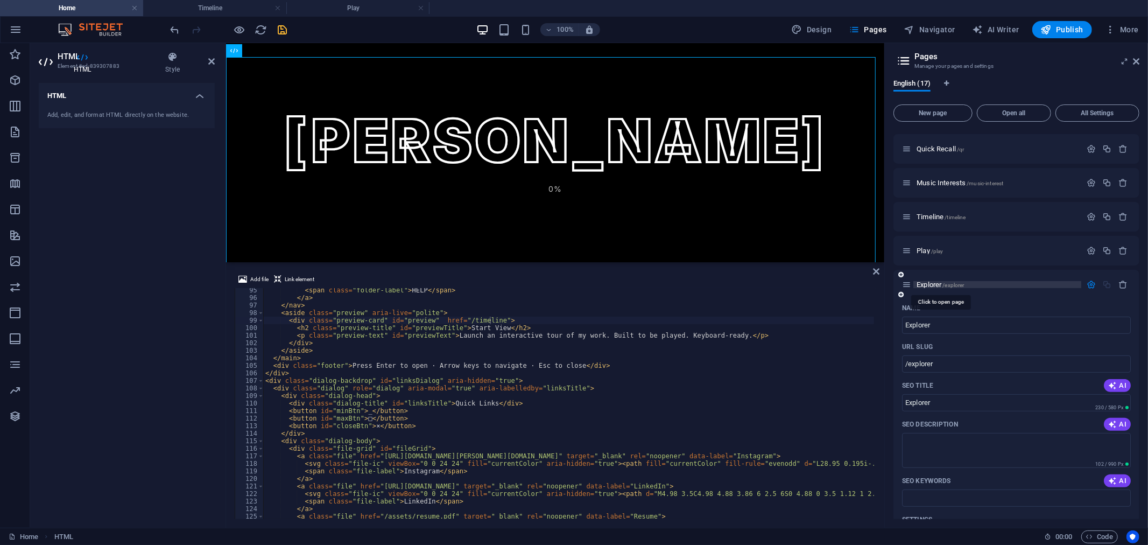
click at [938, 280] on span "Explorer /explorer" at bounding box center [940, 284] width 47 height 8
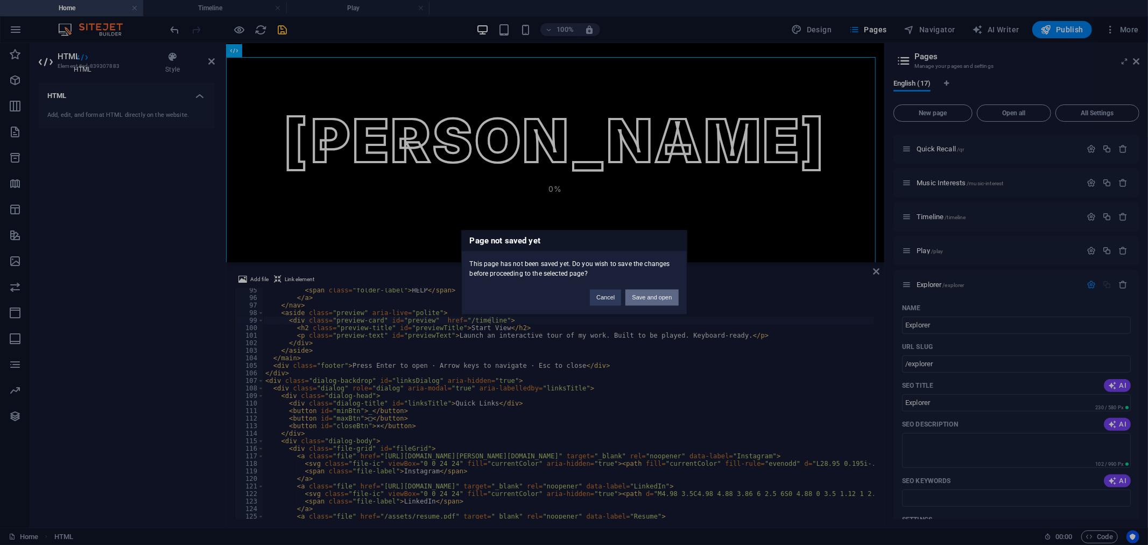
click at [668, 290] on button "Save and open" at bounding box center [651, 298] width 53 height 16
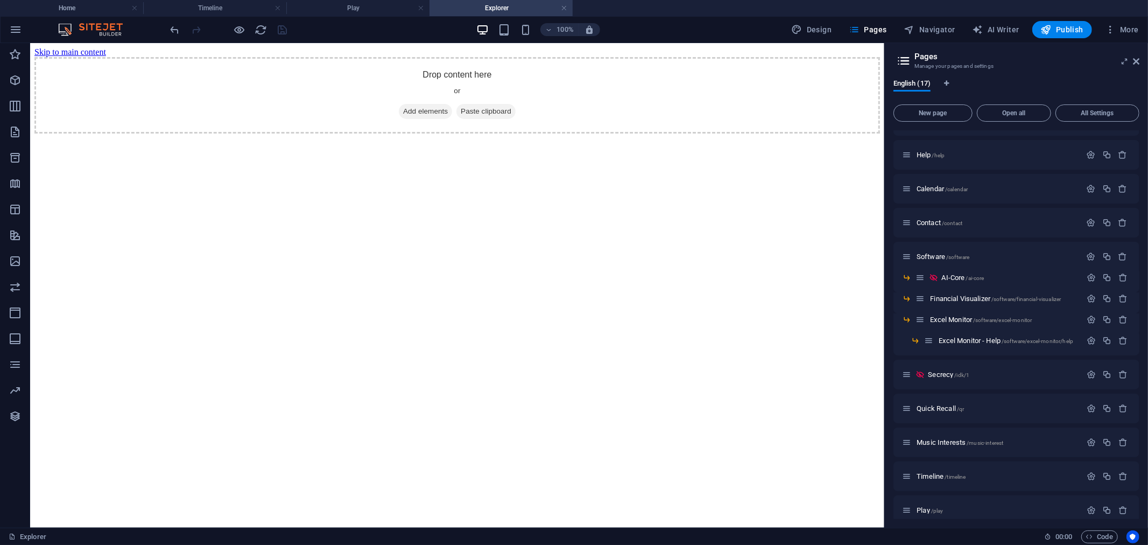
scroll to position [0, 0]
click at [414, 118] on span "Add elements" at bounding box center [424, 110] width 53 height 15
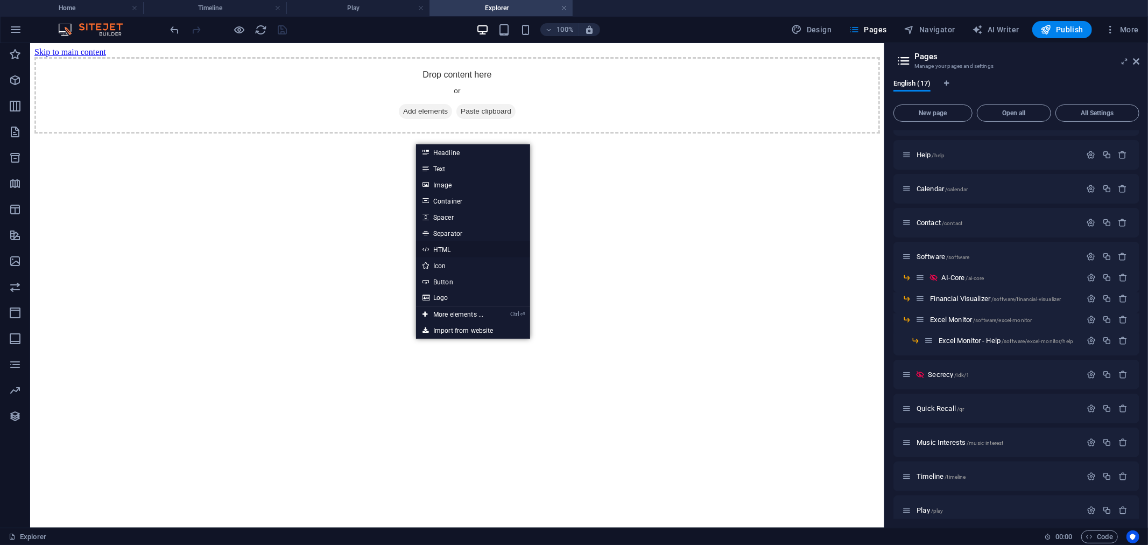
click at [448, 248] on link "HTML" at bounding box center [473, 249] width 114 height 16
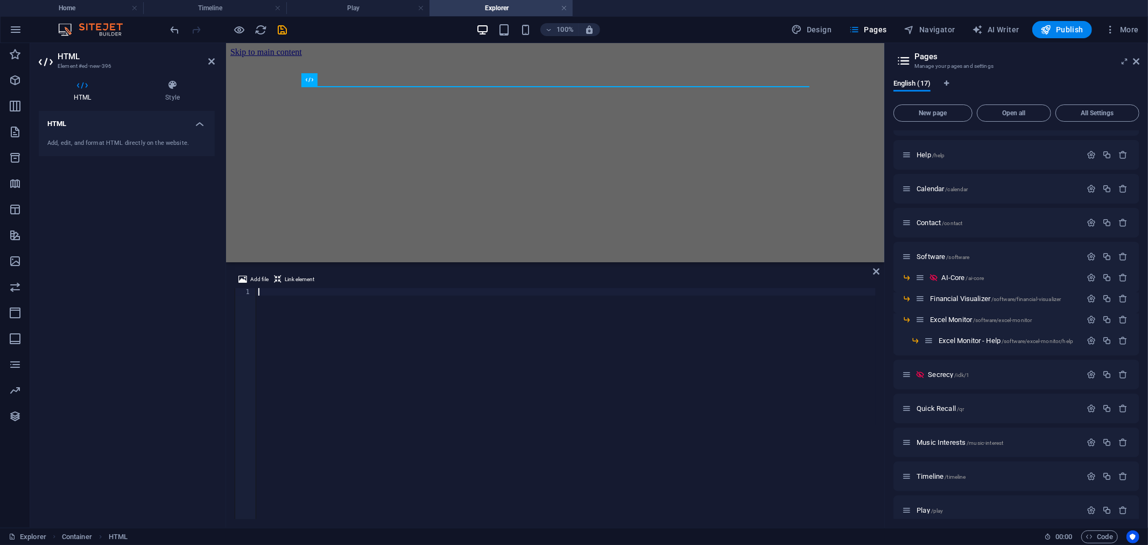
scroll to position [1148, 0]
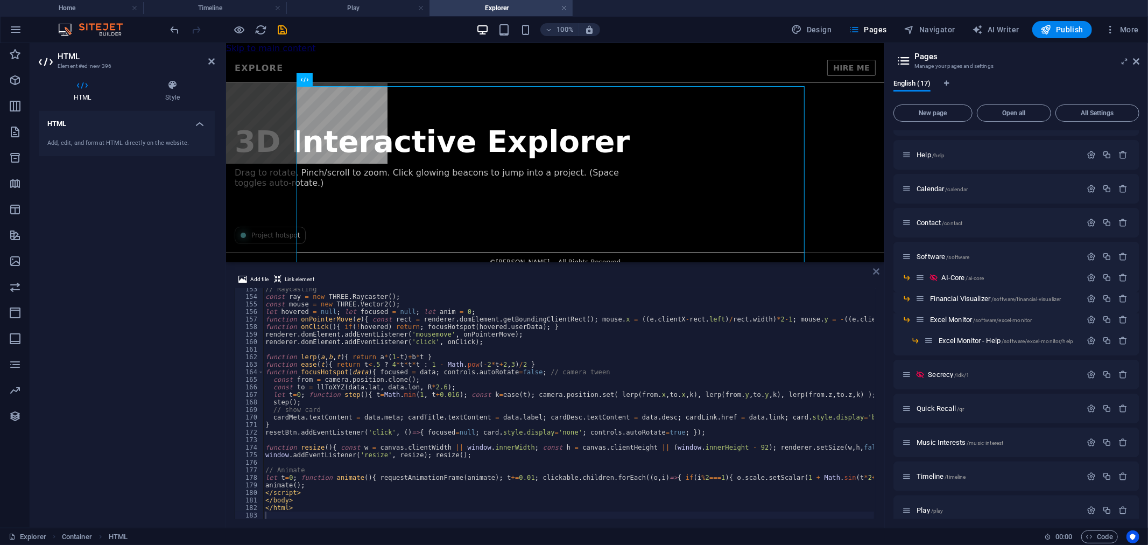
click at [874, 272] on icon at bounding box center [876, 271] width 6 height 9
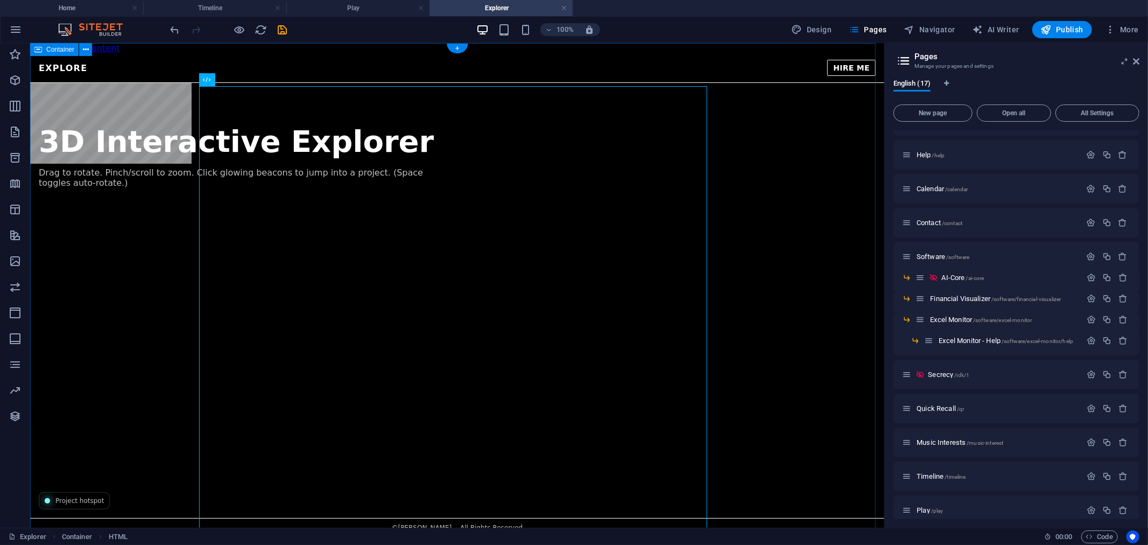
click at [125, 70] on div "Explore — [PERSON_NAME] EXPLORE HIRE ME 3D Interactive Explorer Drag to rotate.…" at bounding box center [457, 294] width 854 height 483
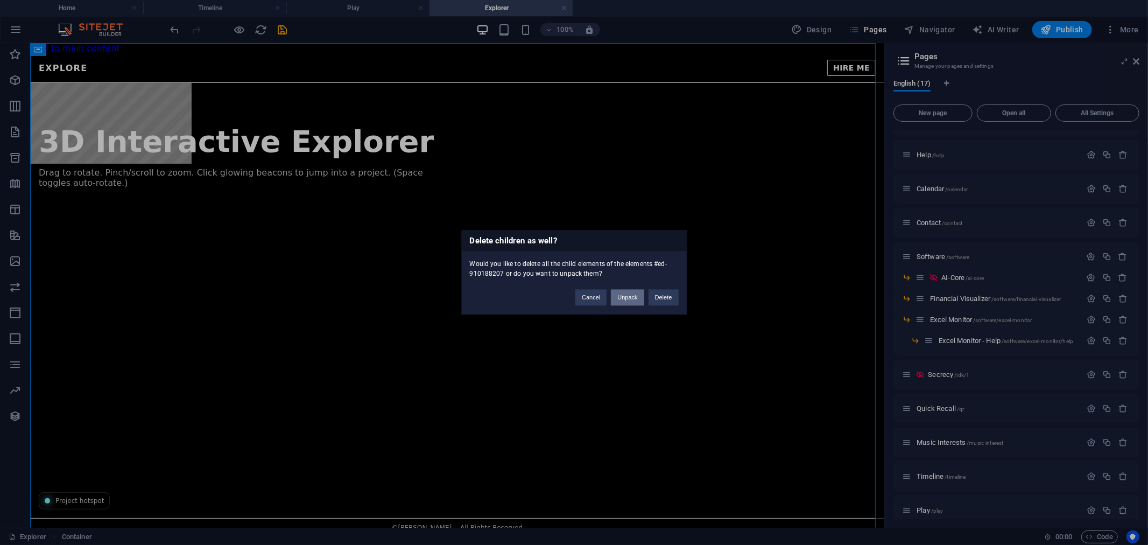
click at [620, 294] on button "Unpack" at bounding box center [627, 298] width 33 height 16
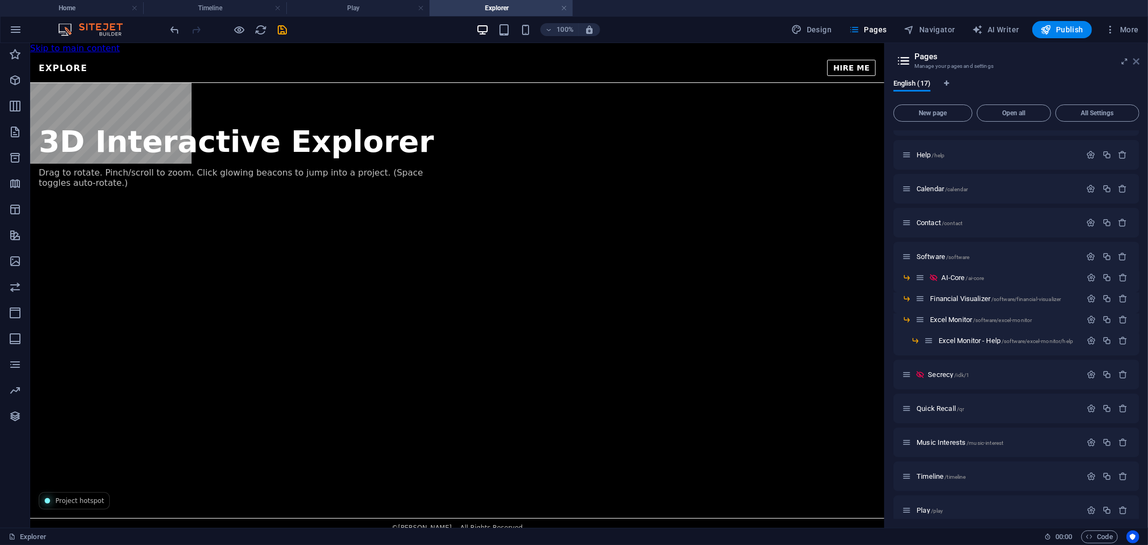
click at [1137, 60] on icon at bounding box center [1136, 61] width 6 height 9
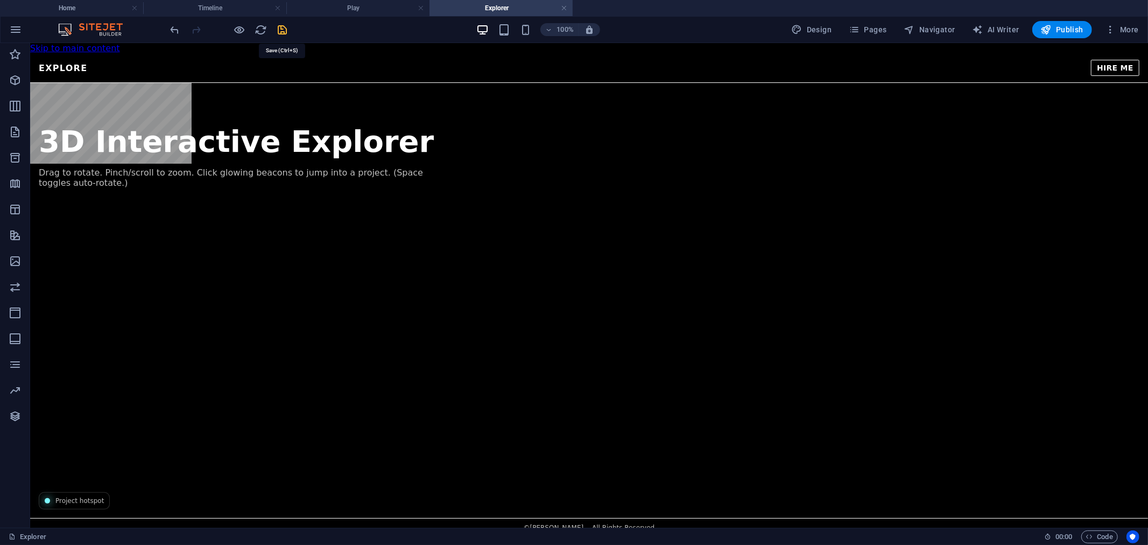
click at [288, 24] on icon "save" at bounding box center [283, 30] width 12 height 12
click at [82, 9] on h4 "Home" at bounding box center [71, 8] width 143 height 12
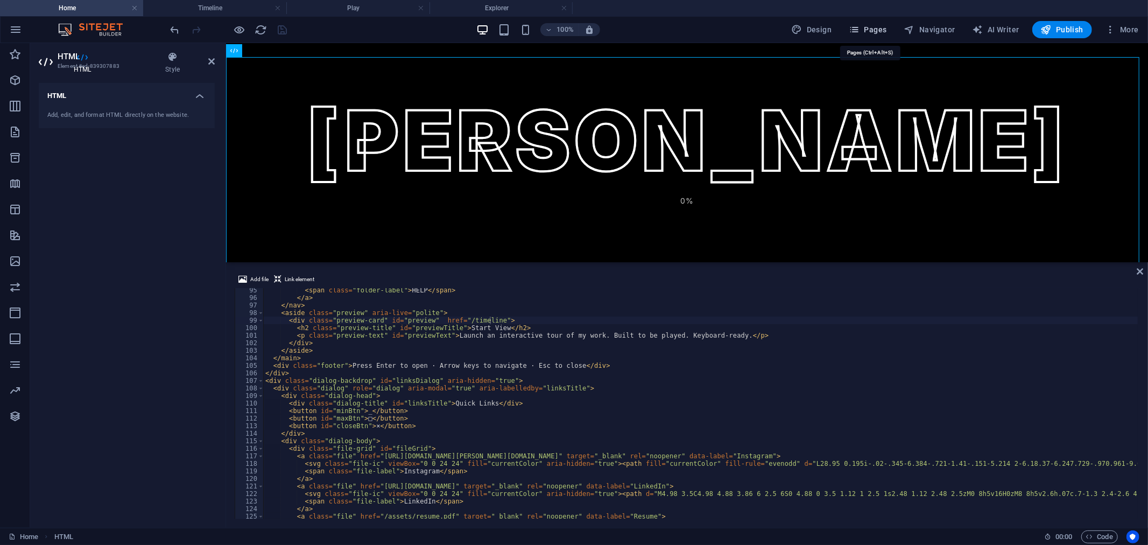
click at [885, 26] on span "Pages" at bounding box center [868, 29] width 38 height 11
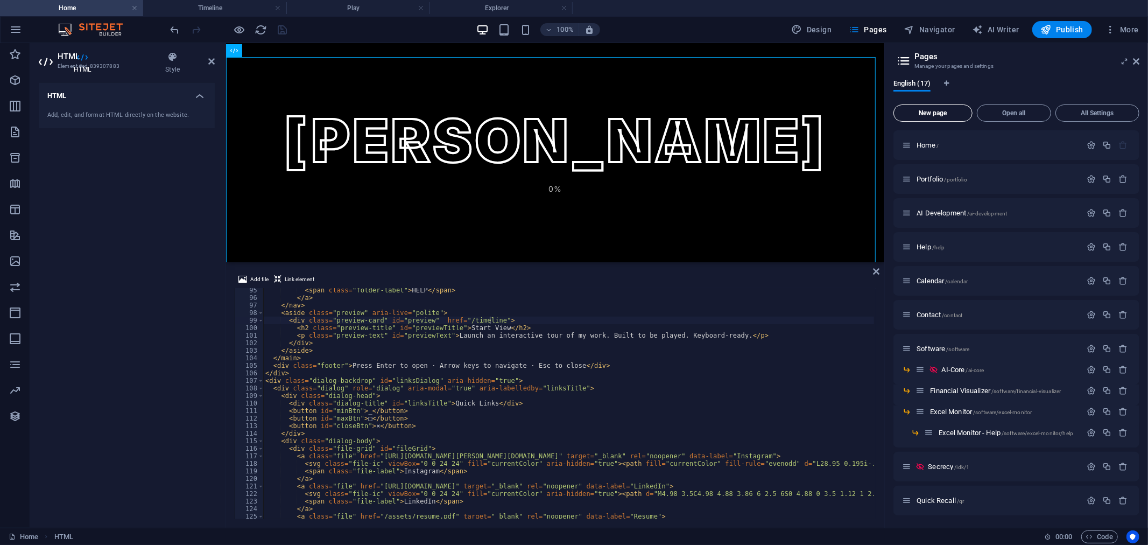
click at [949, 110] on span "New page" at bounding box center [932, 113] width 69 height 6
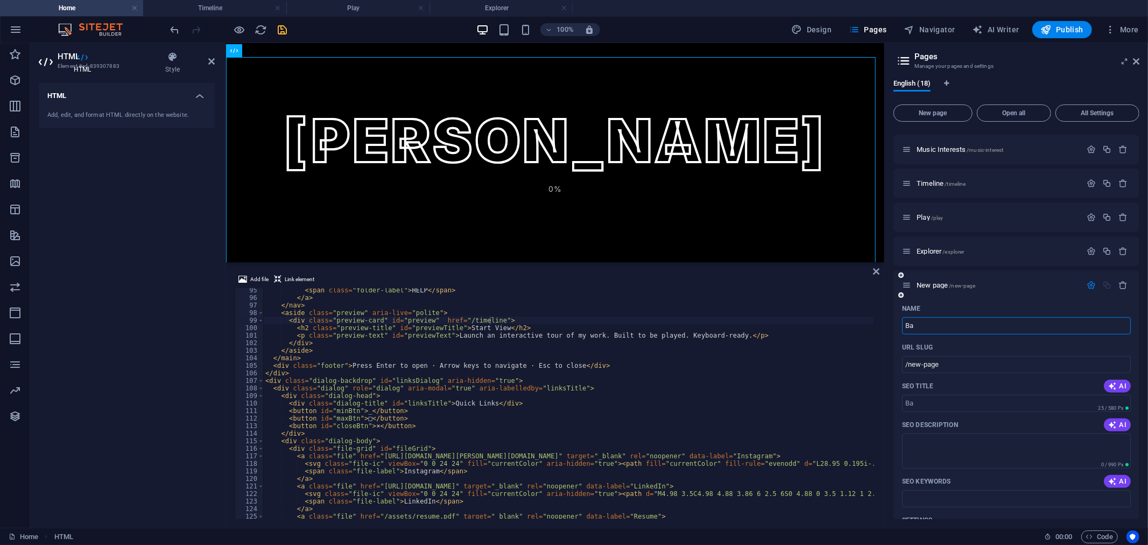
type input "Ba"
type input "/ba"
type input "Badges"
type input "/badge"
type input "Badges"
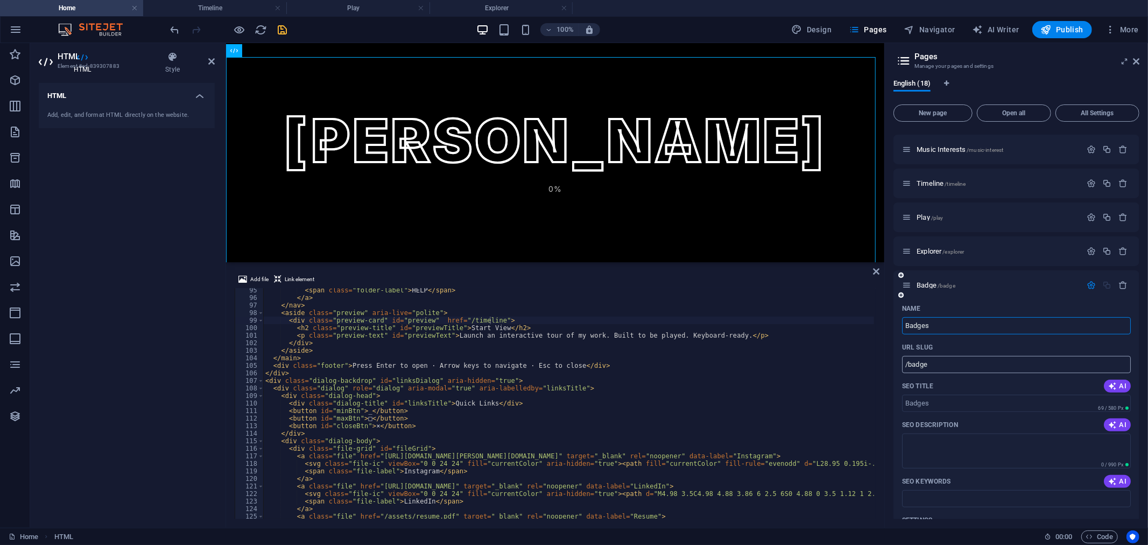
type input "/badges"
type input "Badges"
click at [967, 402] on input "SEO Title" at bounding box center [1016, 403] width 229 height 17
paste input "<!loremip dolo> <sita cons="ad"> <elit> <sedd eiusmod="tem-3"/> <inci utla="etd…"
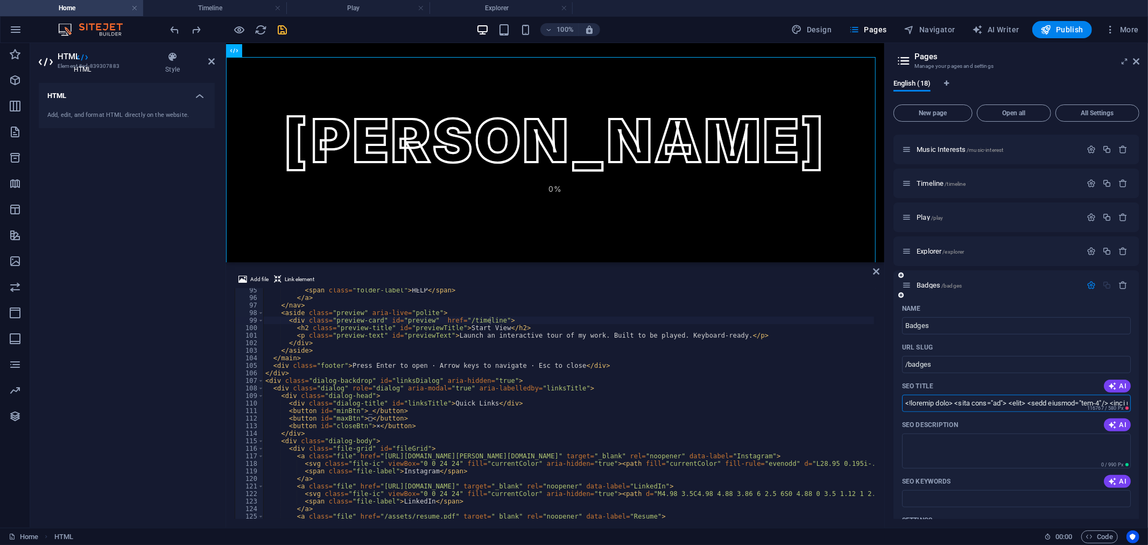
click at [1031, 399] on input "SEO Title" at bounding box center [1016, 403] width 229 height 17
type input "Badges"
click at [1016, 442] on textarea "SEO Description" at bounding box center [1016, 450] width 229 height 35
click at [982, 291] on div "Badges /badges" at bounding box center [1017, 285] width 246 height 30
click at [982, 283] on p "Badges /badges" at bounding box center [997, 285] width 161 height 7
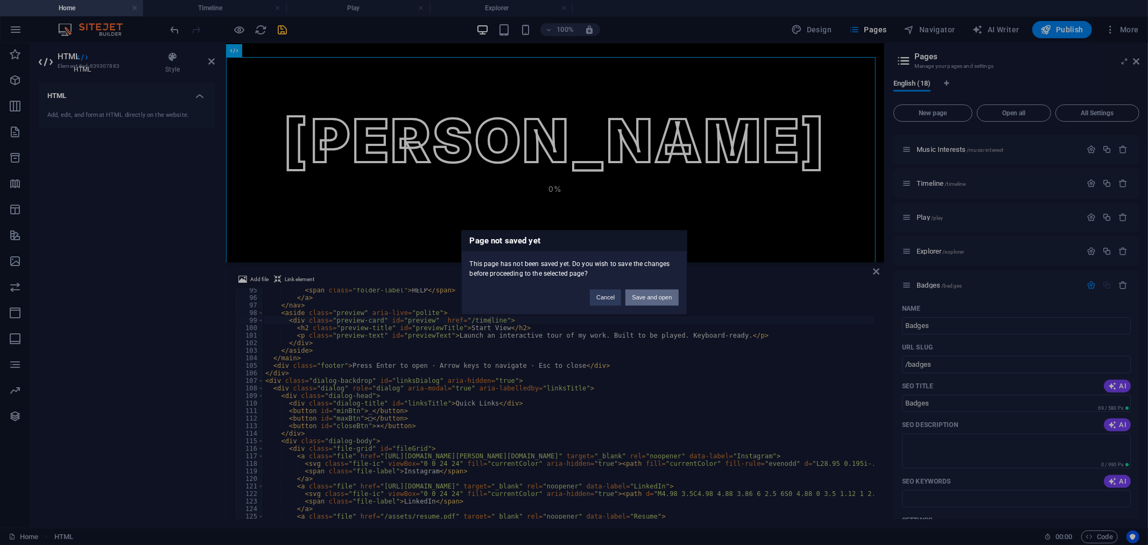
click at [639, 292] on button "Save and open" at bounding box center [651, 298] width 53 height 16
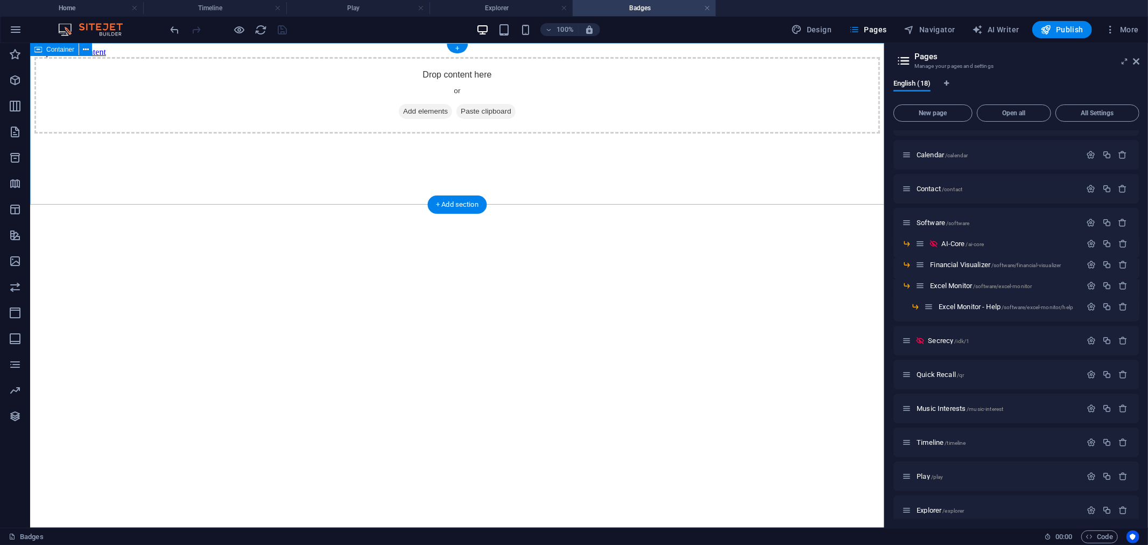
click at [678, 129] on div "Drop content here or Add elements Paste clipboard" at bounding box center [457, 95] width 846 height 76
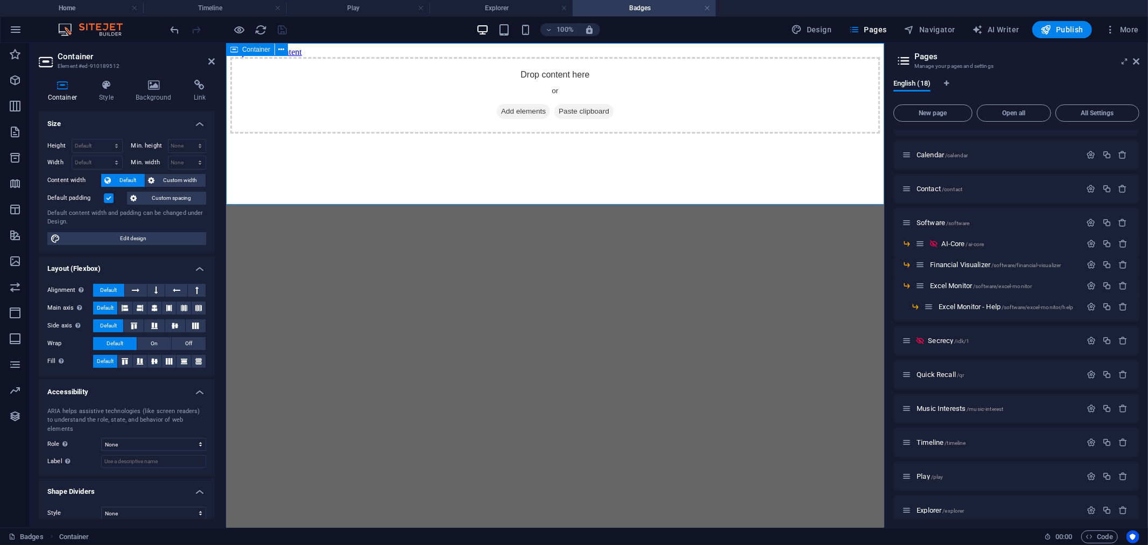
click at [506, 118] on span "Add elements" at bounding box center [522, 110] width 53 height 15
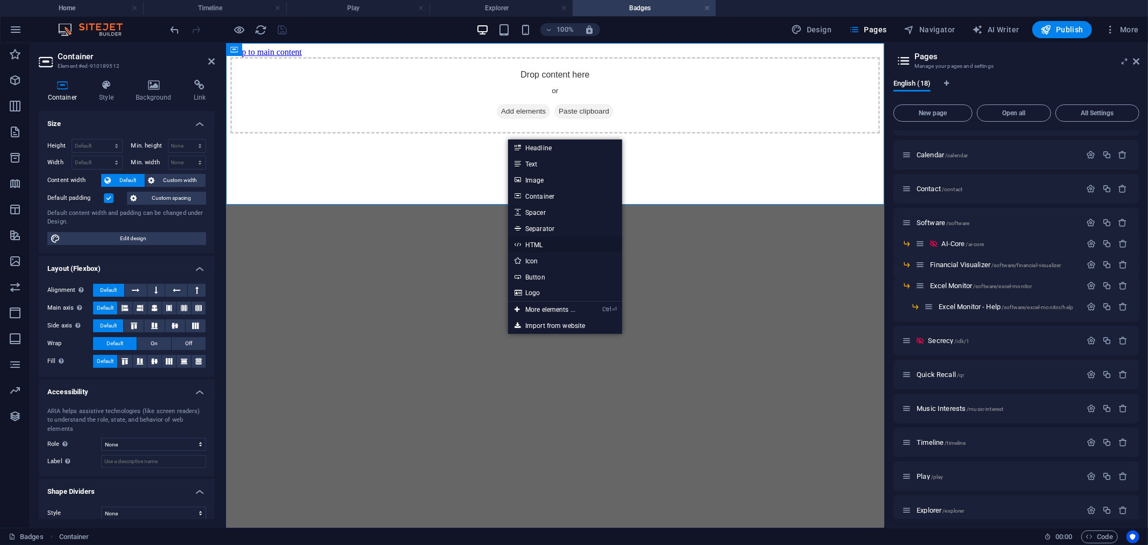
click at [535, 241] on link "HTML" at bounding box center [565, 244] width 114 height 16
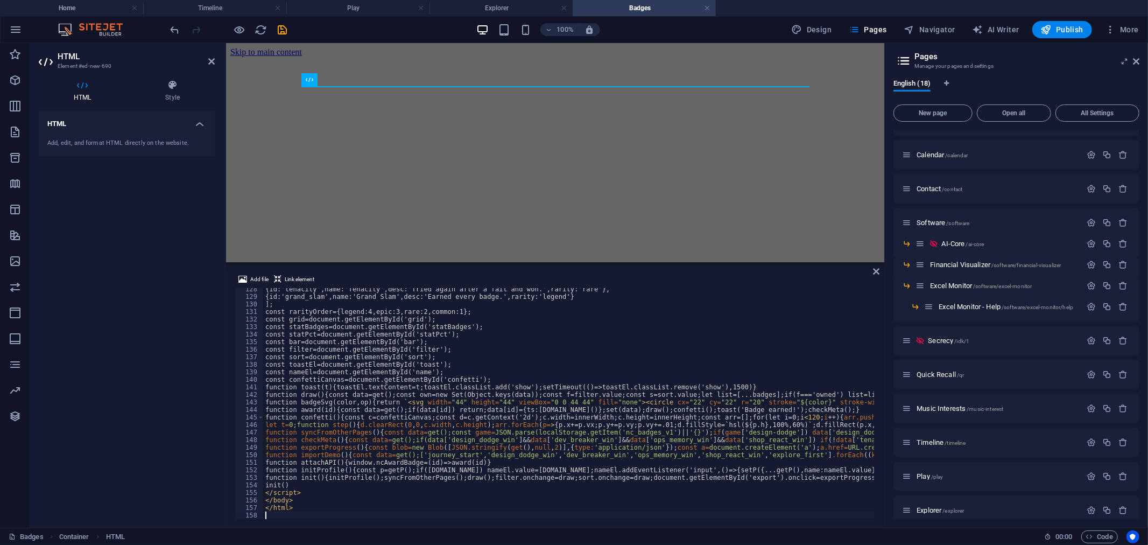
scroll to position [960, 0]
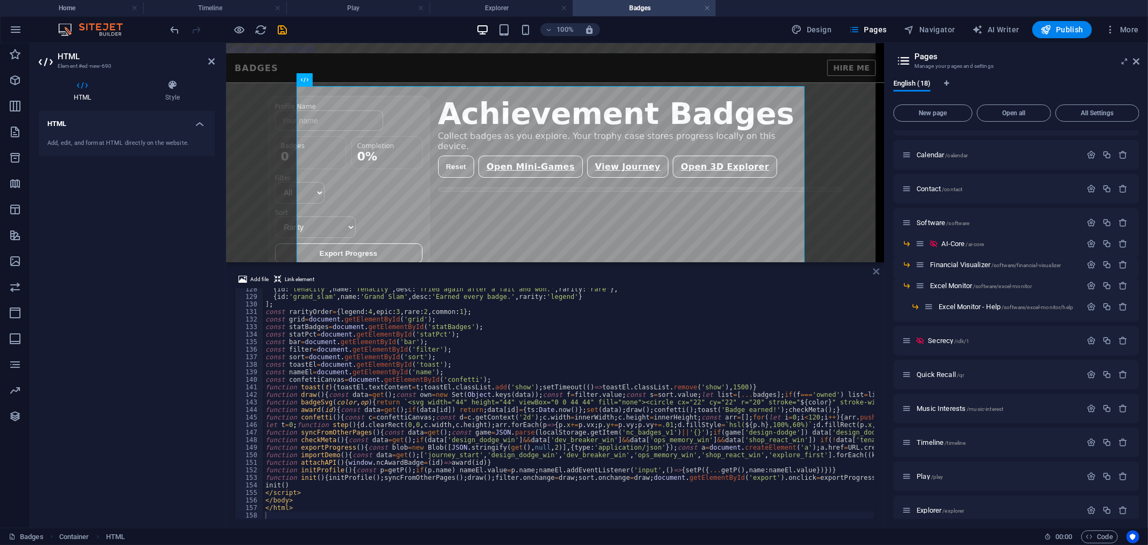
click at [876, 270] on icon at bounding box center [876, 271] width 6 height 9
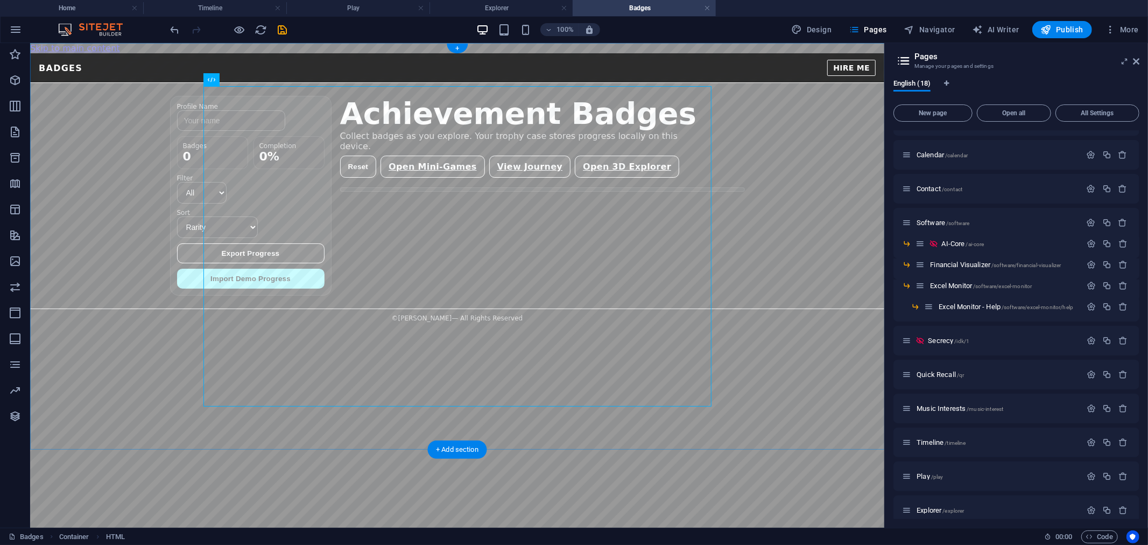
click at [798, 303] on div "Badges — [PERSON_NAME] BADGES HIRE ME Profile Name Badges 0 Completion 0% Filte…" at bounding box center [457, 190] width 854 height 274
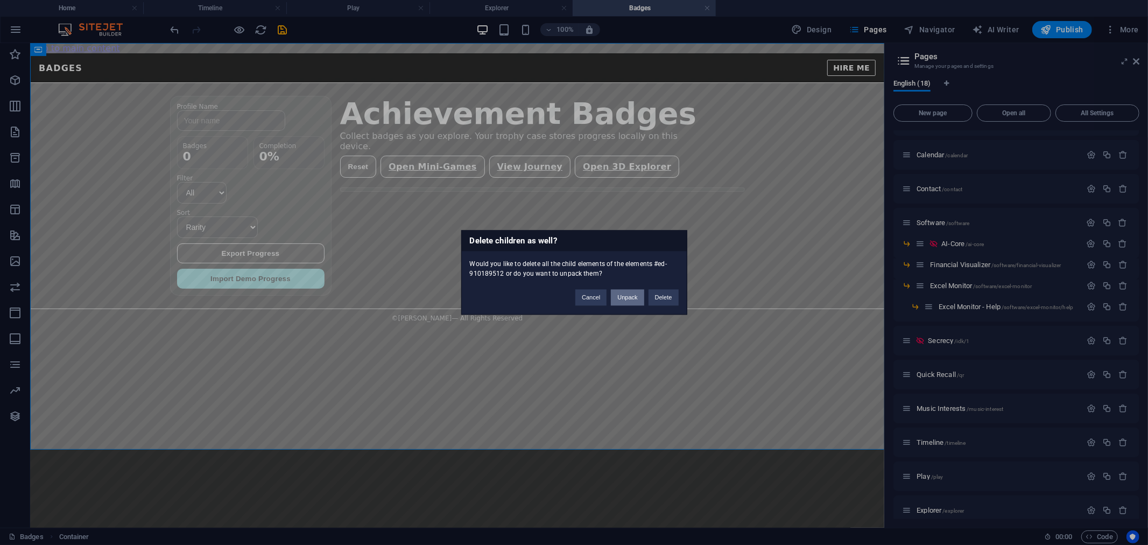
click at [630, 294] on button "Unpack" at bounding box center [627, 298] width 33 height 16
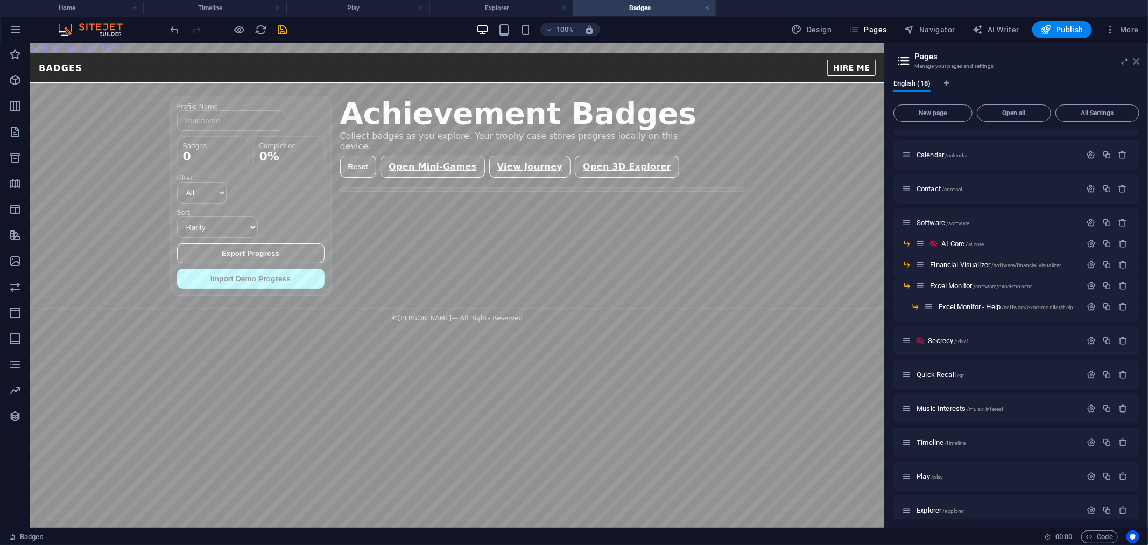
click at [1137, 61] on icon at bounding box center [1136, 61] width 6 height 9
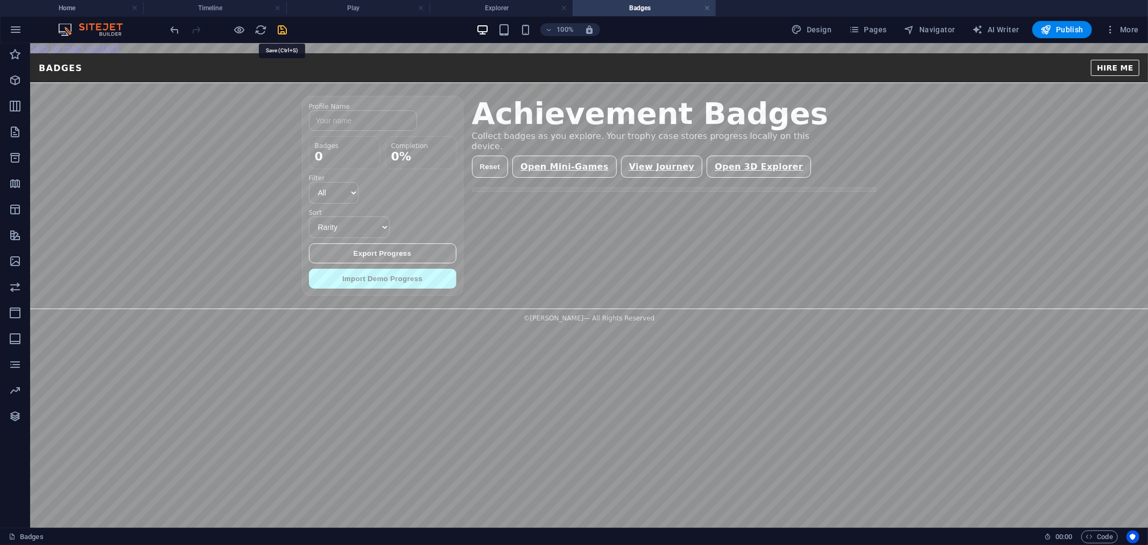
click at [282, 27] on icon "save" at bounding box center [283, 30] width 12 height 12
click at [213, 200] on div "Badges — [PERSON_NAME] BADGES HIRE ME Profile Name Badges 0 Completion 0% Filte…" at bounding box center [589, 190] width 1118 height 274
click at [78, 12] on h4 "Home" at bounding box center [71, 8] width 143 height 12
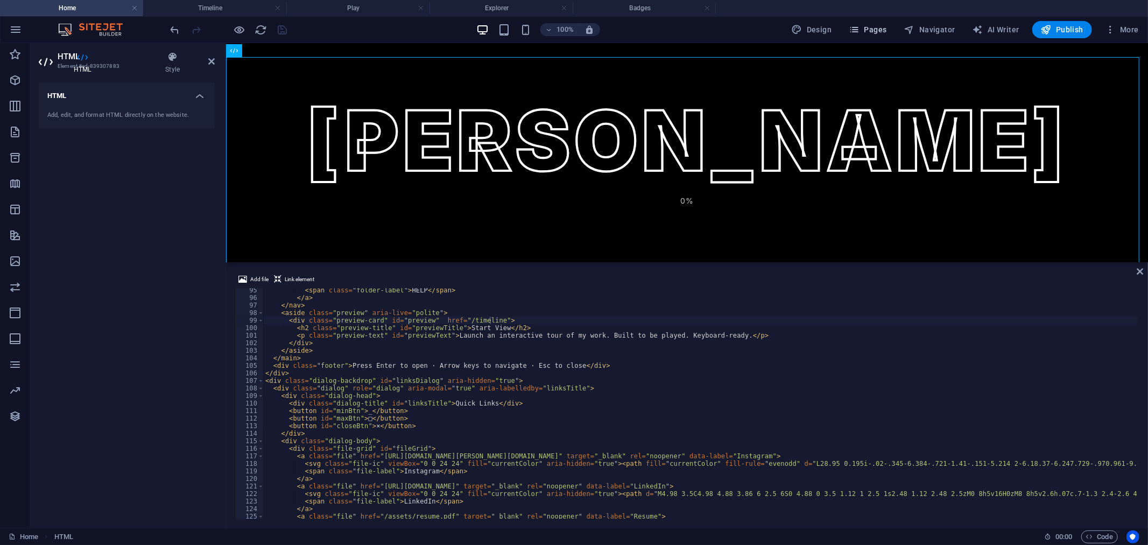
click at [868, 31] on span "Pages" at bounding box center [868, 29] width 38 height 11
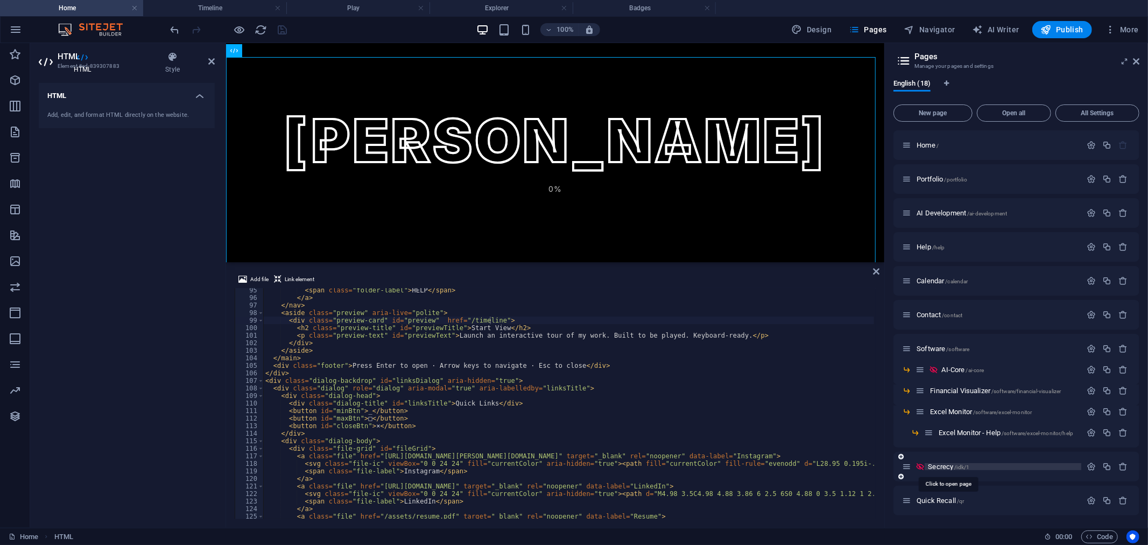
click at [947, 464] on span "Secrecy /idk/1" at bounding box center [948, 466] width 41 height 8
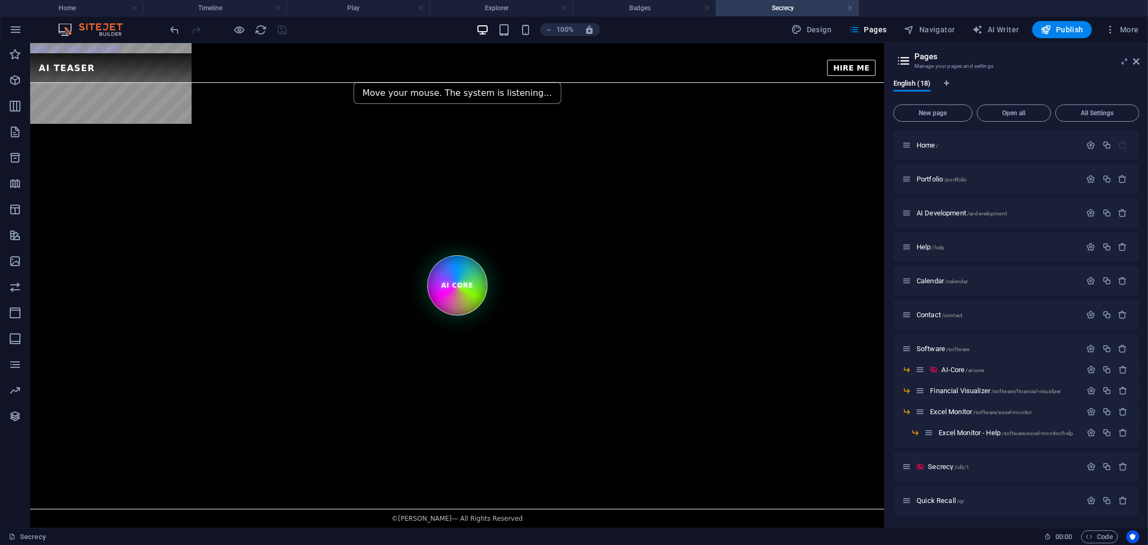
scroll to position [0, 0]
click at [584, 82] on div "AI Teaser Playground – Vanishing Core AI Teaser HIRE ME Move your mouse. The sy…" at bounding box center [457, 68] width 854 height 30
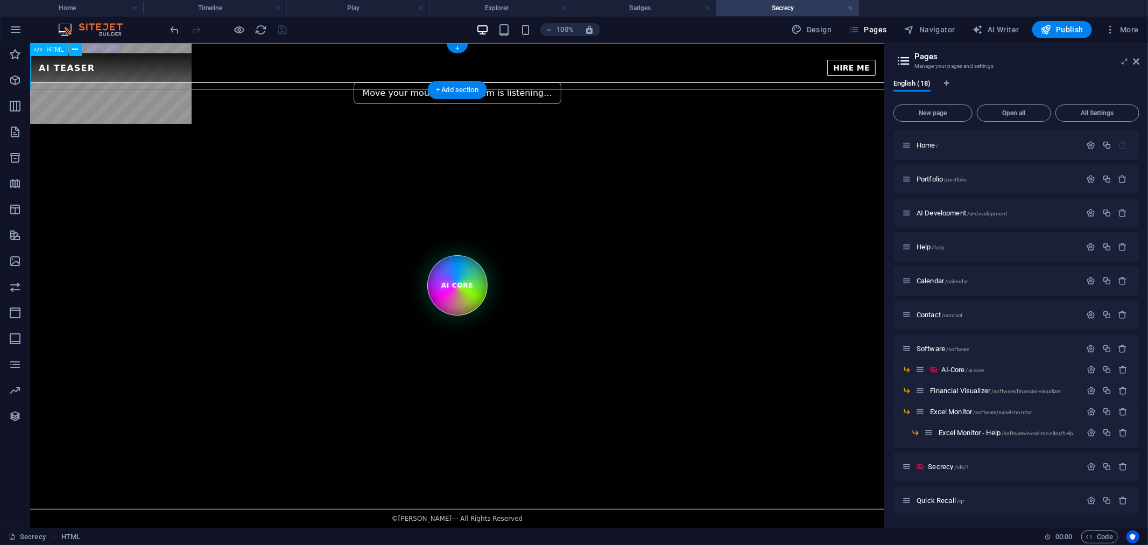
click at [584, 82] on div "AI Teaser Playground – Vanishing Core AI Teaser HIRE ME Move your mouse. The sy…" at bounding box center [457, 68] width 854 height 30
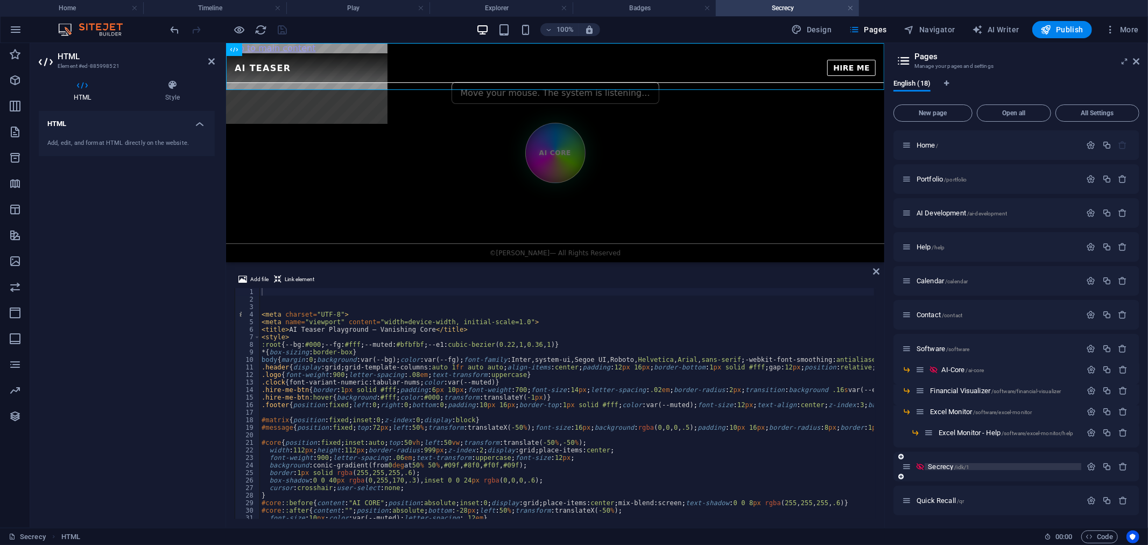
click at [947, 467] on span "Secrecy /idk/1" at bounding box center [948, 466] width 41 height 8
click at [990, 466] on p "Secrecy /idk/1" at bounding box center [1003, 466] width 150 height 7
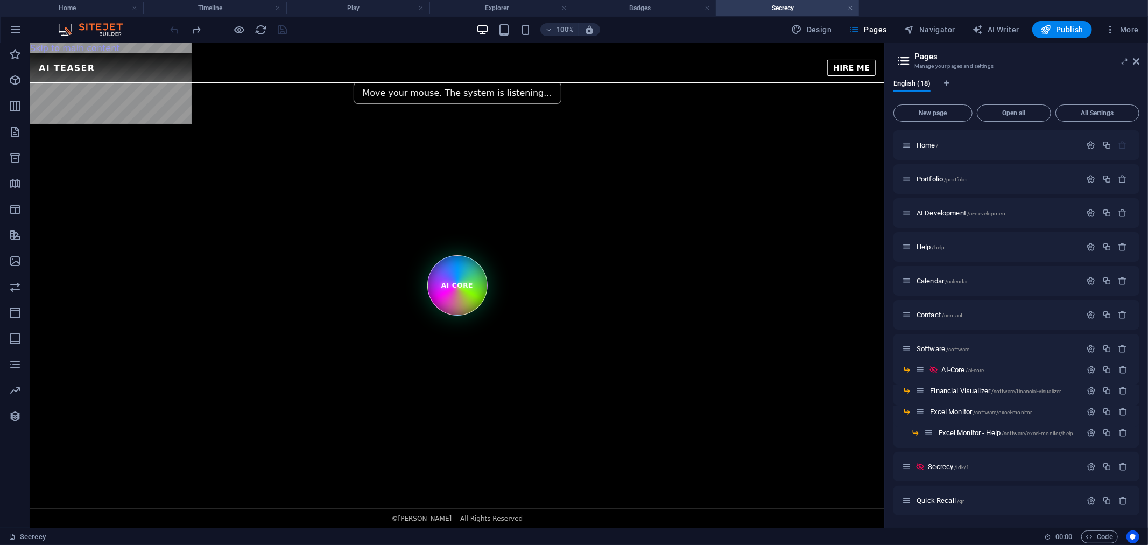
click at [719, 82] on html "Skip to main content AI Teaser Playground – Vanishing Core AI Teaser HIRE ME Mo…" at bounding box center [457, 63] width 854 height 40
click at [395, 54] on div "AI Teaser Playground – Vanishing Core AI Teaser HIRE ME Move your mouse. The sy…" at bounding box center [457, 68] width 854 height 30
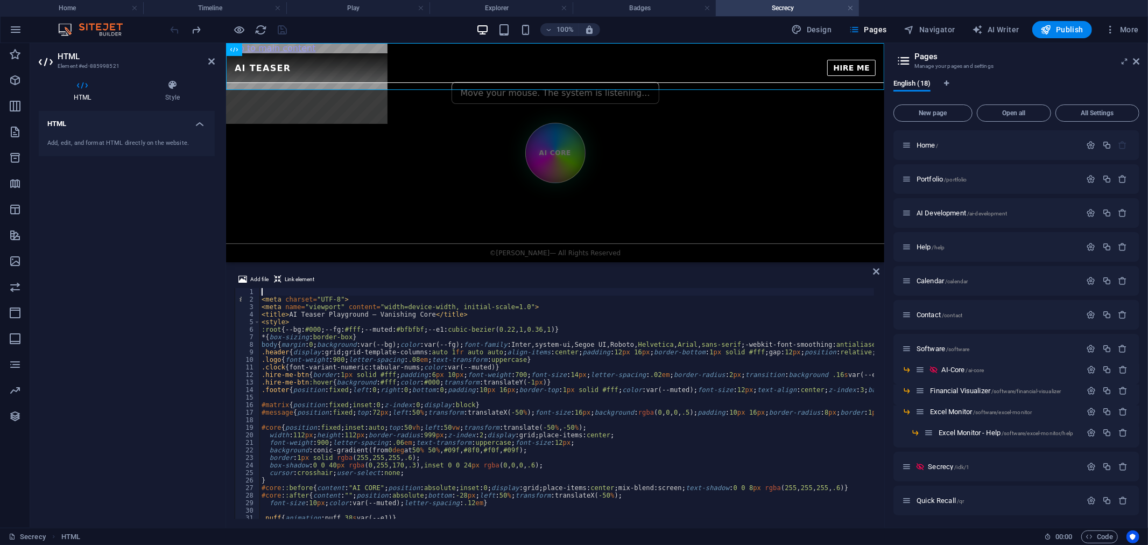
type textarea "<meta charset="UTF-8">"
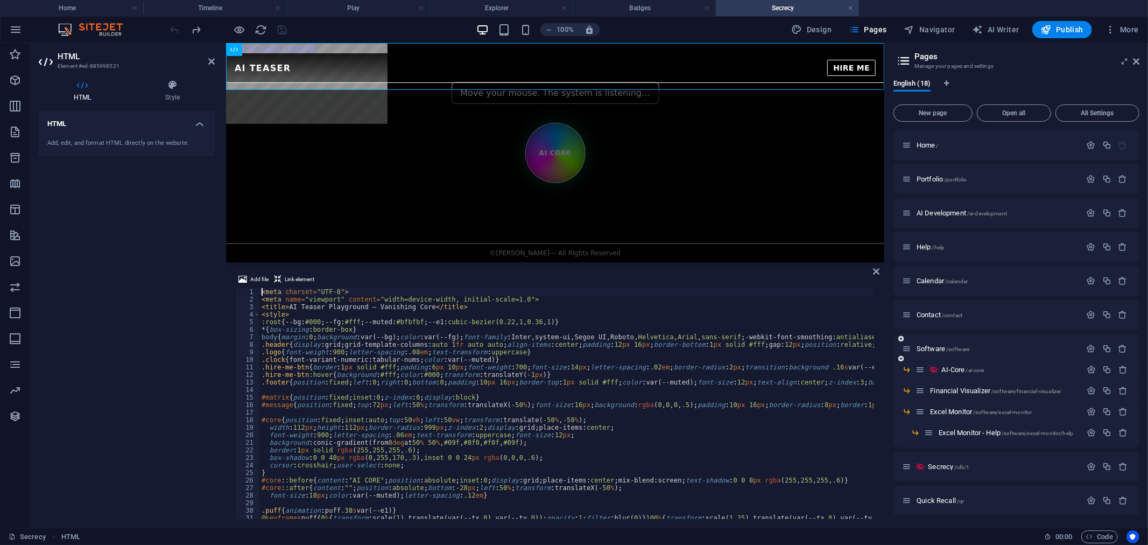
click at [946, 353] on div "Software /software" at bounding box center [991, 348] width 179 height 12
click at [945, 466] on span "Secrecy /idk/1" at bounding box center [948, 466] width 41 height 8
click at [1090, 466] on icon "button" at bounding box center [1091, 466] width 9 height 9
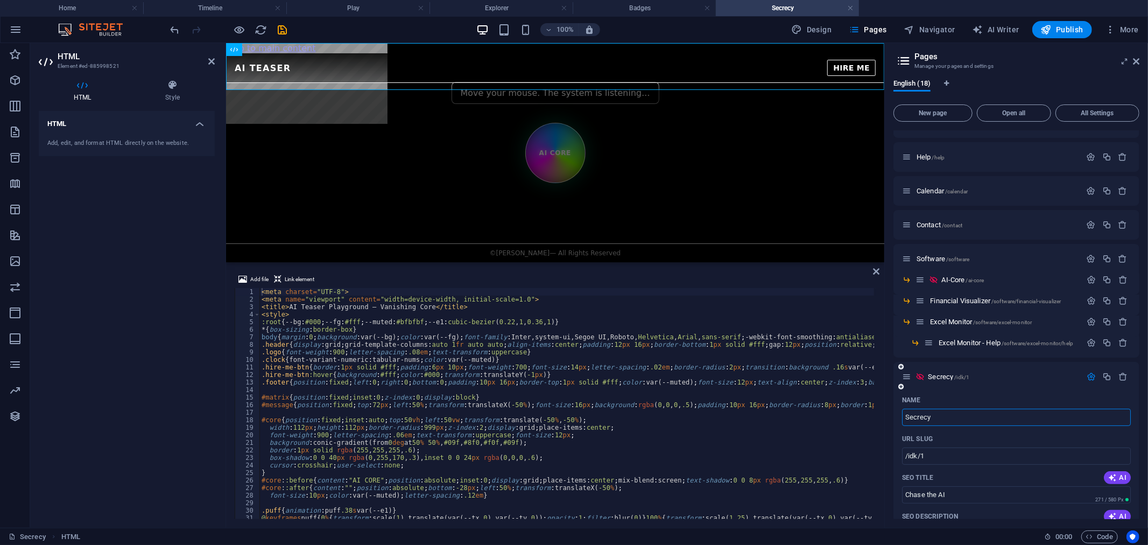
scroll to position [239, 0]
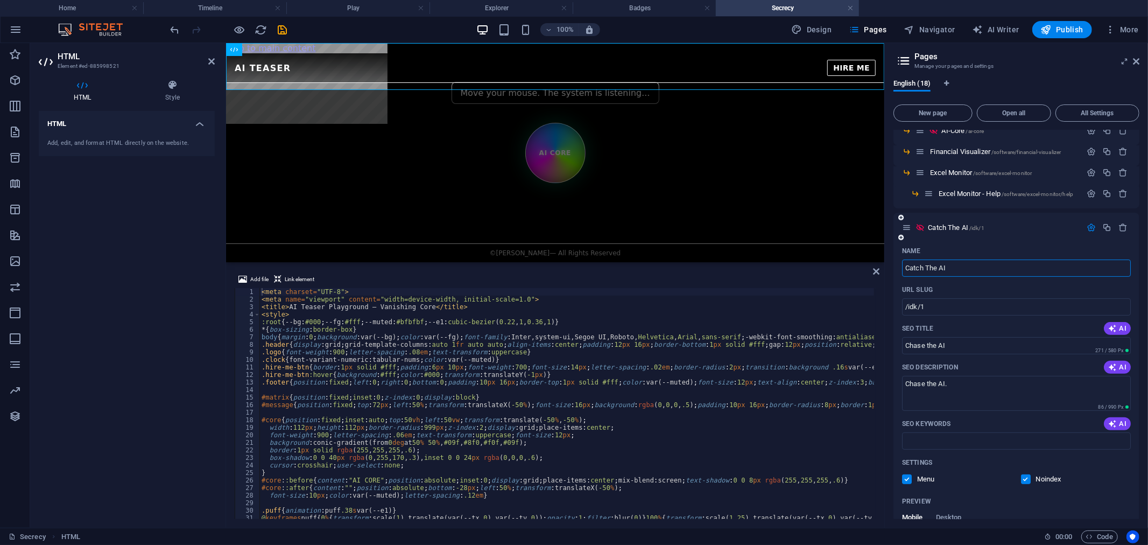
type input "Catch The AI"
click at [985, 241] on div "Catch The AI /idk/1" at bounding box center [1017, 228] width 246 height 30
click at [979, 228] on span "/idk/1" at bounding box center [976, 228] width 15 height 6
click at [1137, 64] on icon at bounding box center [1136, 61] width 6 height 9
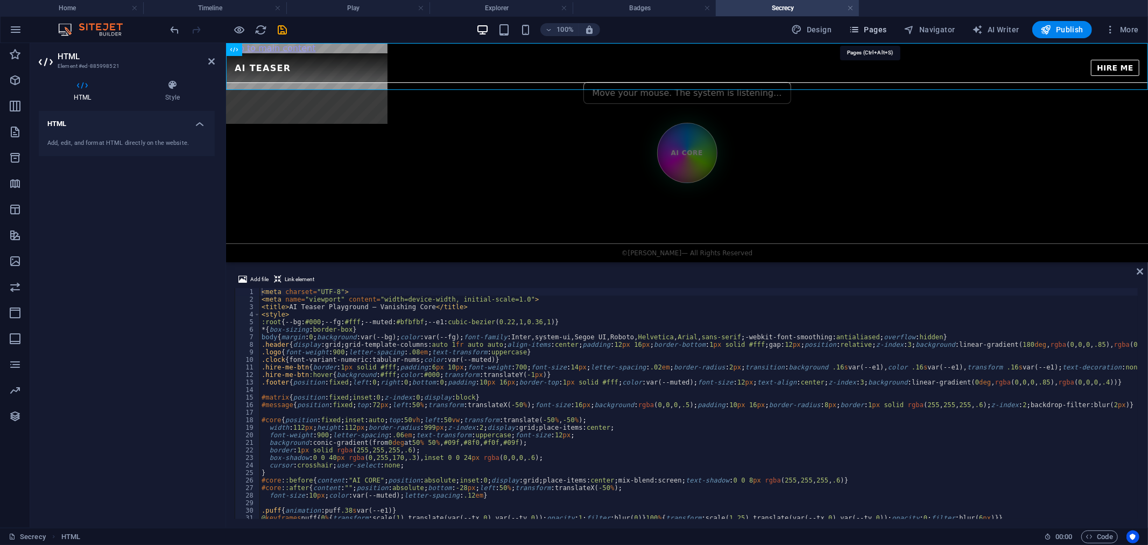
click at [878, 32] on span "Pages" at bounding box center [868, 29] width 38 height 11
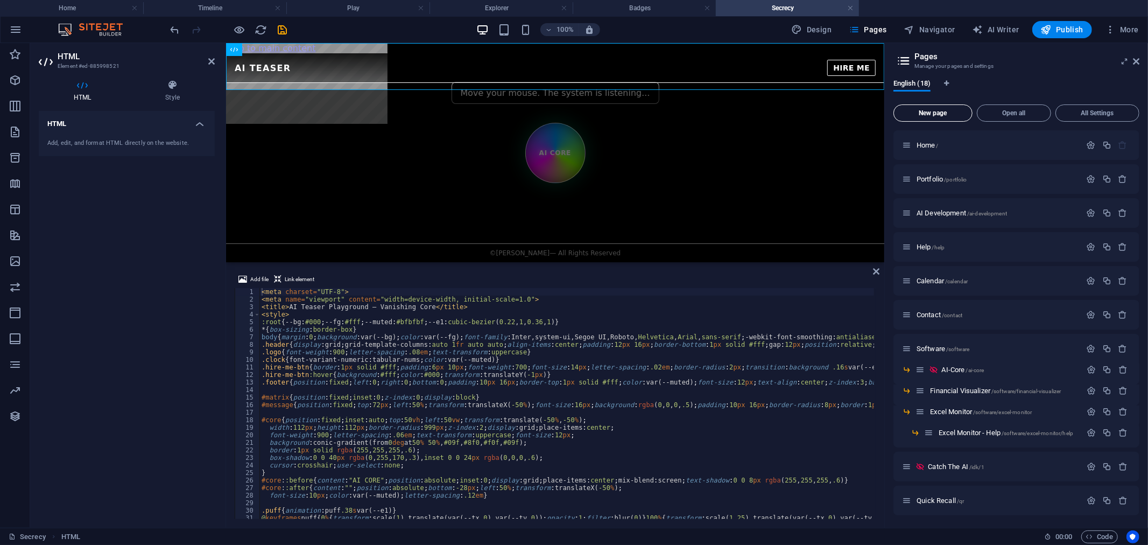
click at [946, 111] on span "New page" at bounding box center [932, 113] width 69 height 6
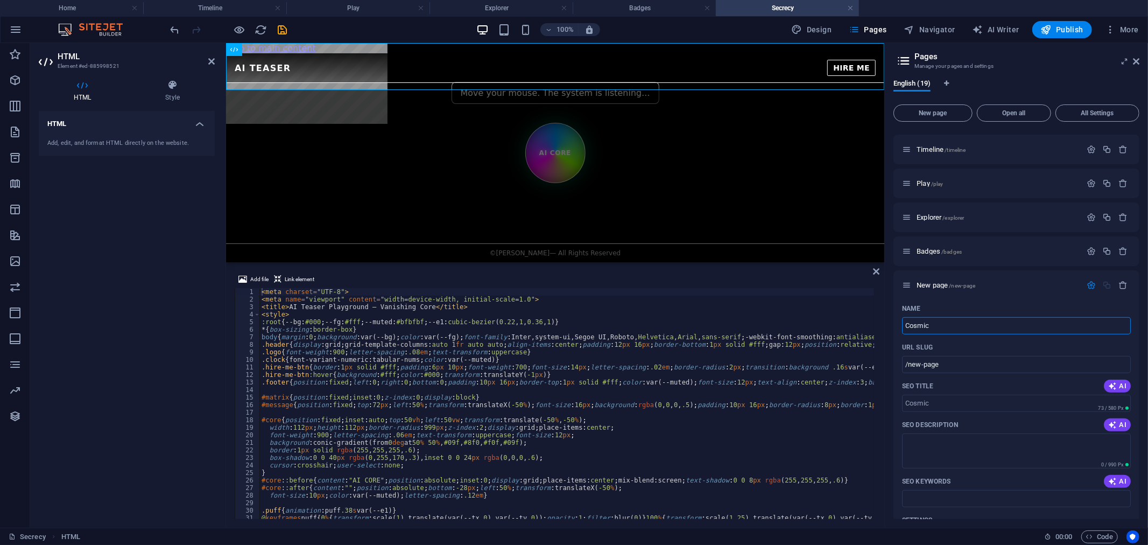
type input "Cosmic N"
type input "/cosmic"
type input "Cosmic Map Naviga"
type input "/cosmic-map-na"
type input "Cosmic Map Navigation"
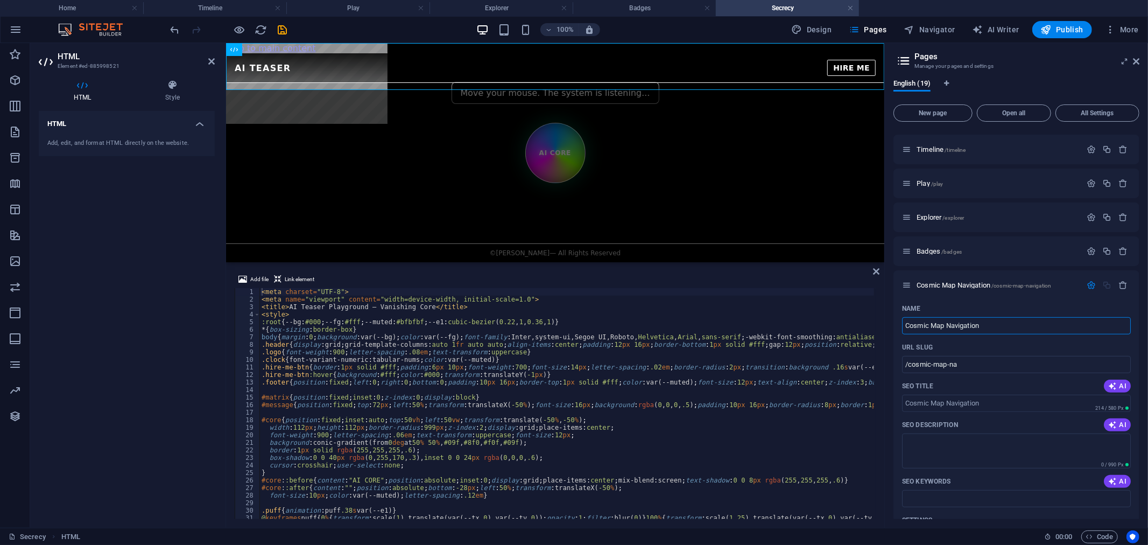
type input "/cosmic-map-navigation"
type input "Cosmic Map Navigation"
click at [1009, 403] on input "SEO Title" at bounding box center [1016, 403] width 229 height 17
click at [1000, 321] on input "Cosmic Map Navigation" at bounding box center [1016, 325] width 229 height 17
click at [976, 362] on input "/cosmic-map-navigation" at bounding box center [1016, 364] width 229 height 17
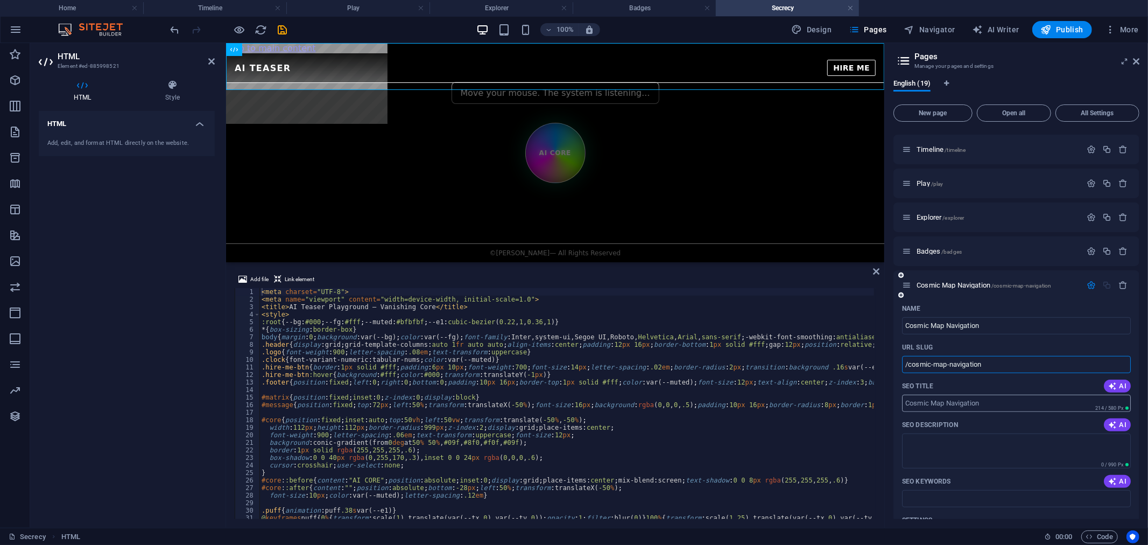
click at [982, 396] on input "SEO Title" at bounding box center [1016, 403] width 229 height 17
paste input "Cosmic Map Navigation"
type input "Cosmic Map Navigation"
click at [999, 418] on div "SEO Description AI" at bounding box center [1016, 424] width 229 height 17
click at [778, 82] on html "Skip to main content AI Teaser Playground – Vanishing Core AI Teaser HIRE ME Mo…" at bounding box center [555, 63] width 658 height 40
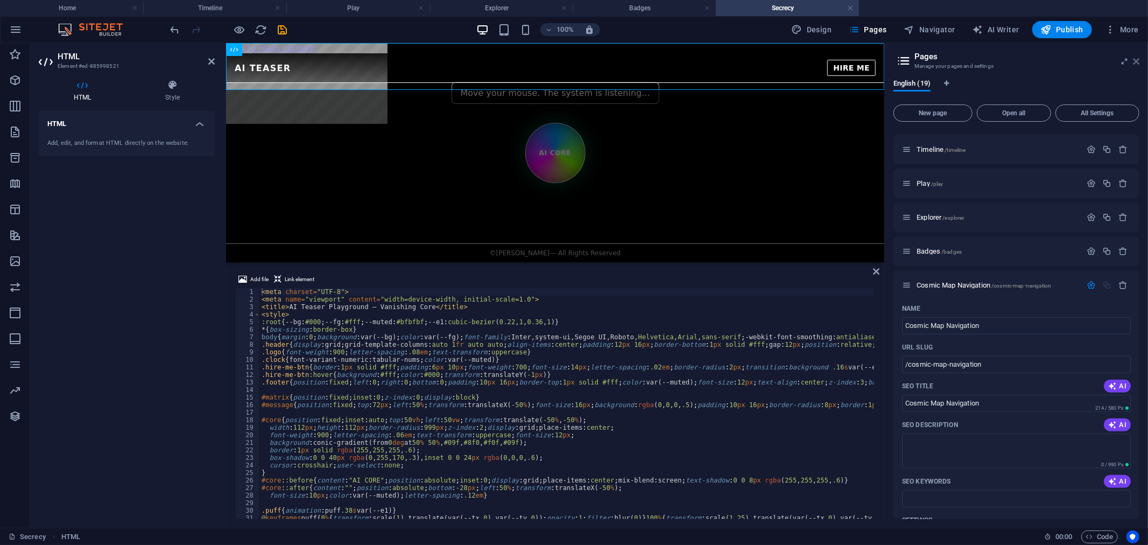
click at [1132, 59] on header "Pages Manage your pages and settings" at bounding box center [1018, 57] width 244 height 28
click at [1136, 61] on icon at bounding box center [1136, 61] width 6 height 9
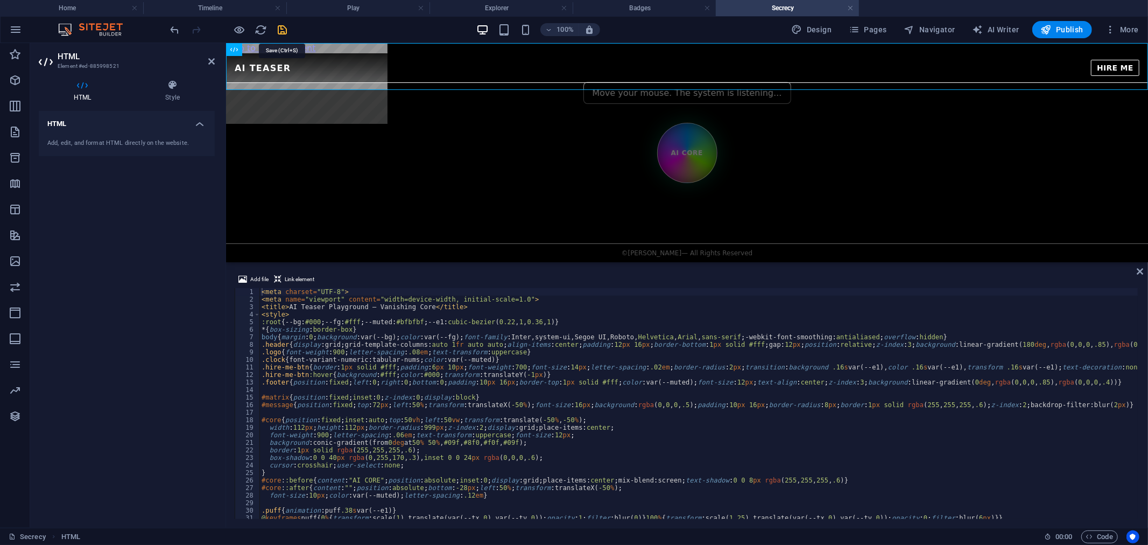
click at [278, 27] on icon "save" at bounding box center [283, 30] width 12 height 12
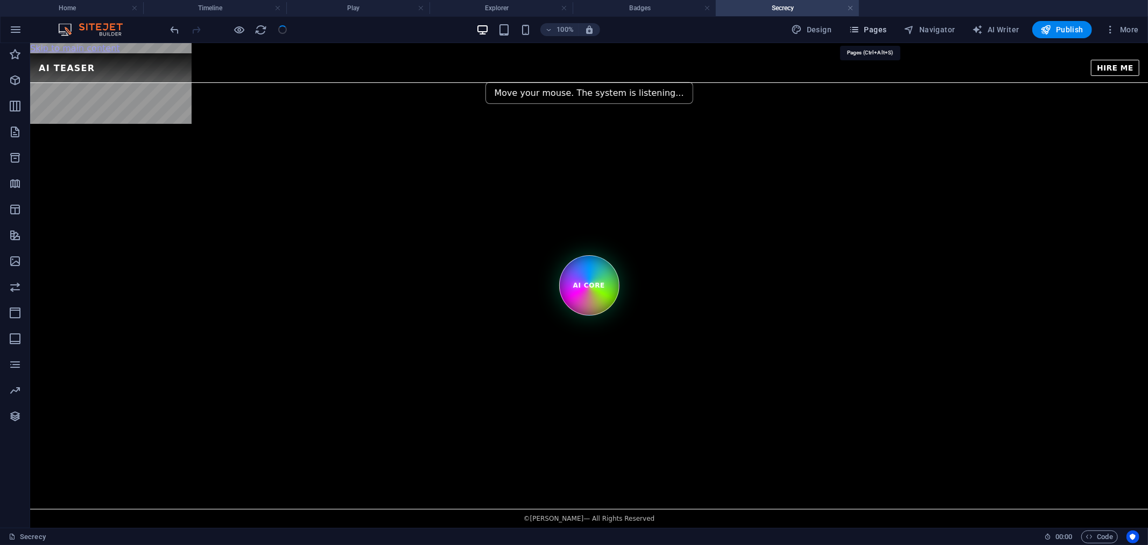
click at [873, 28] on span "Pages" at bounding box center [868, 29] width 38 height 11
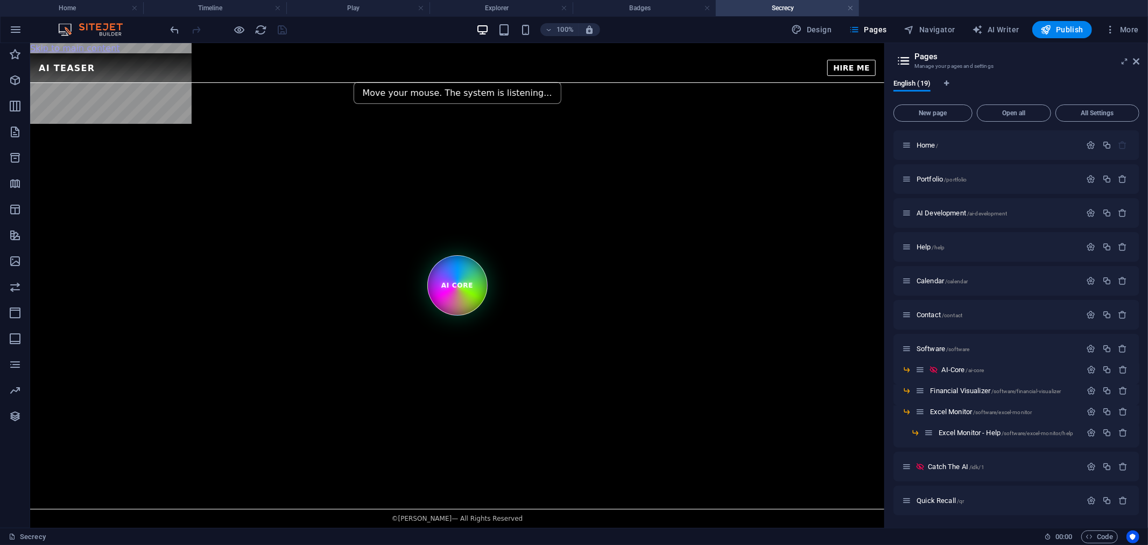
scroll to position [203, 0]
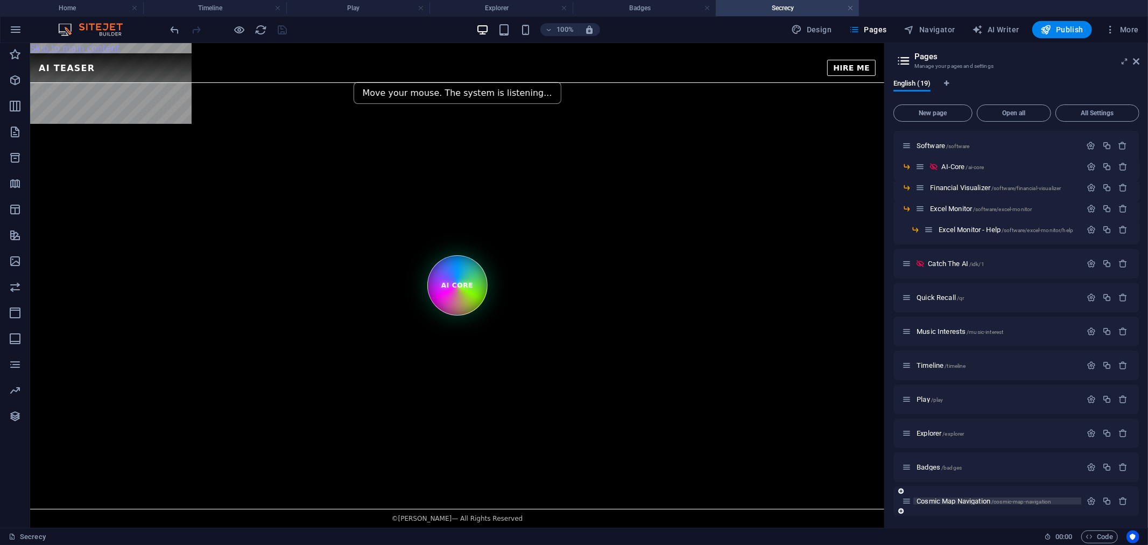
click at [979, 501] on span "Cosmic Map Navigation /cosmic-map-navigation" at bounding box center [984, 501] width 135 height 8
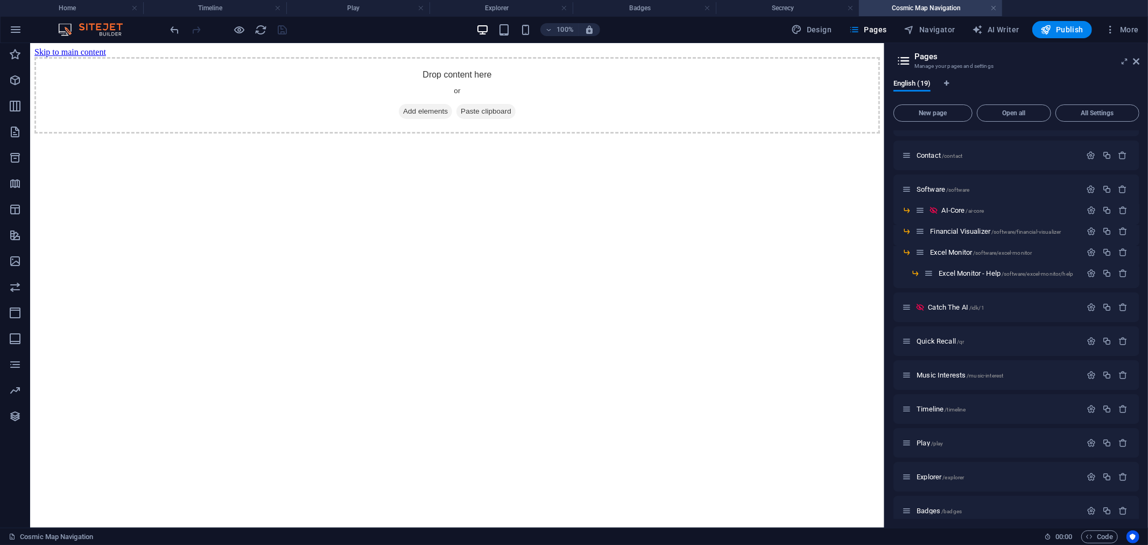
scroll to position [0, 0]
click at [423, 118] on span "Add elements" at bounding box center [424, 110] width 53 height 15
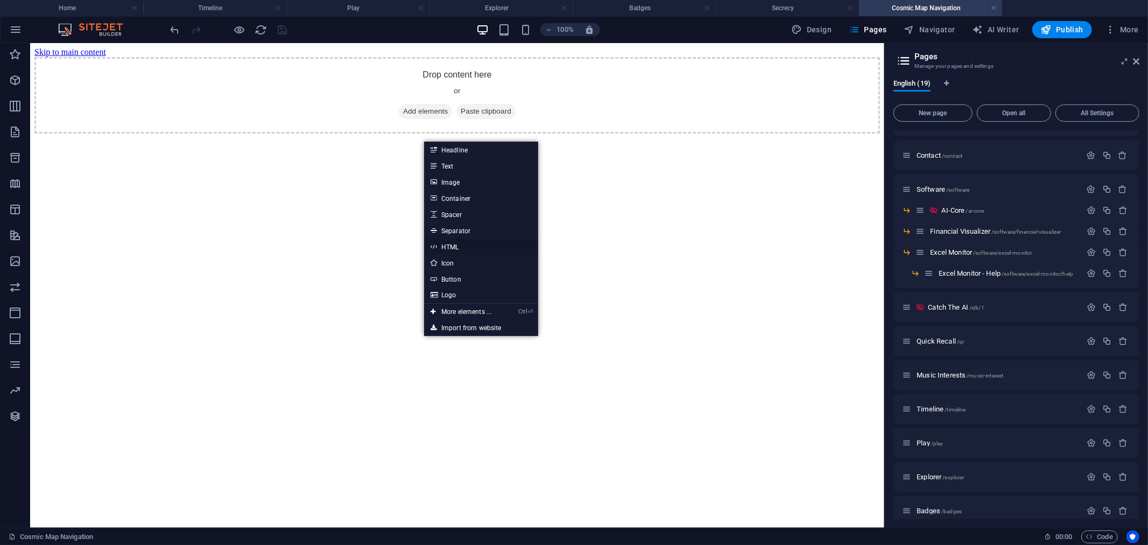
click at [460, 244] on link "HTML" at bounding box center [481, 246] width 114 height 16
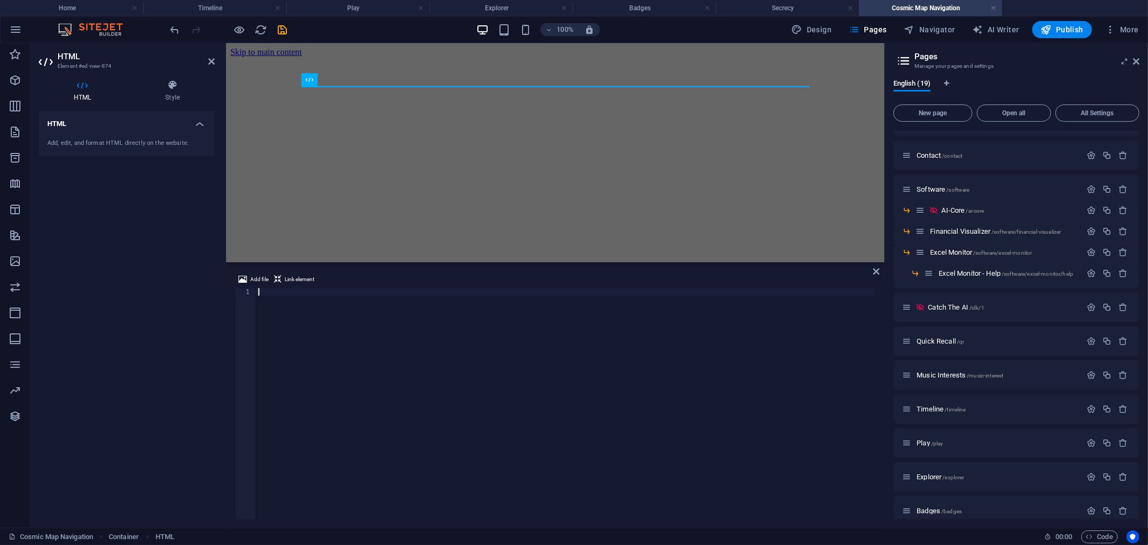
type textarea "Cosmic Map Navigation"
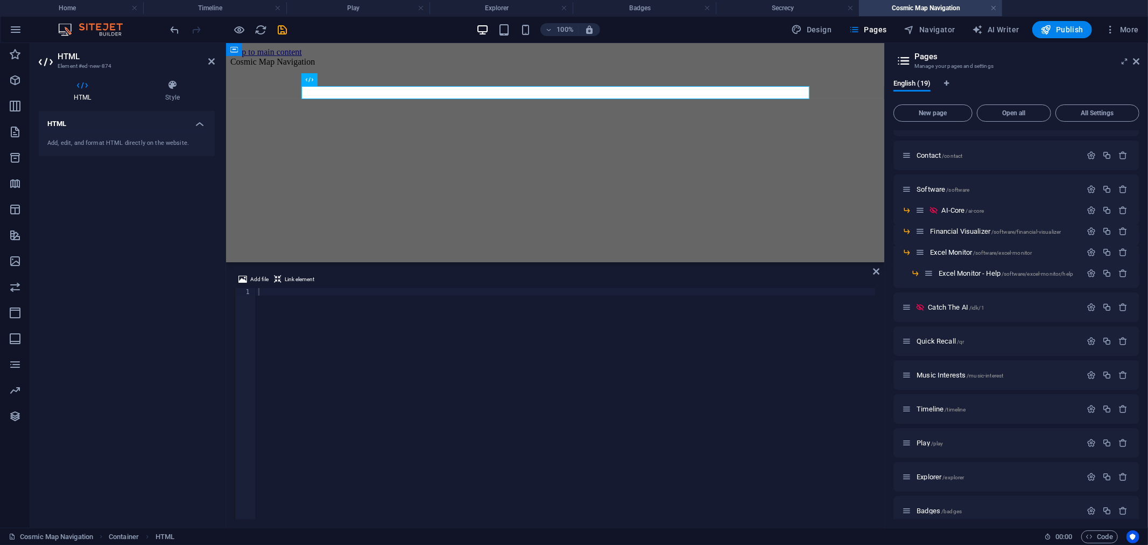
click at [498, 71] on html "Skip to main content Cosmic Map Navigation" at bounding box center [555, 57] width 658 height 28
click at [1138, 65] on icon at bounding box center [1136, 61] width 6 height 9
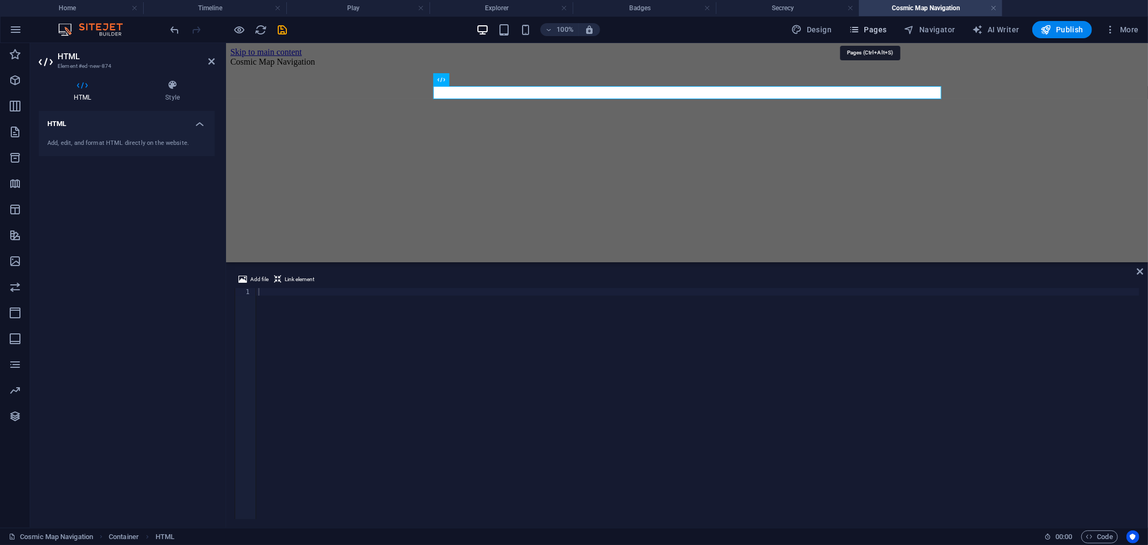
click at [865, 27] on span "Pages" at bounding box center [868, 29] width 38 height 11
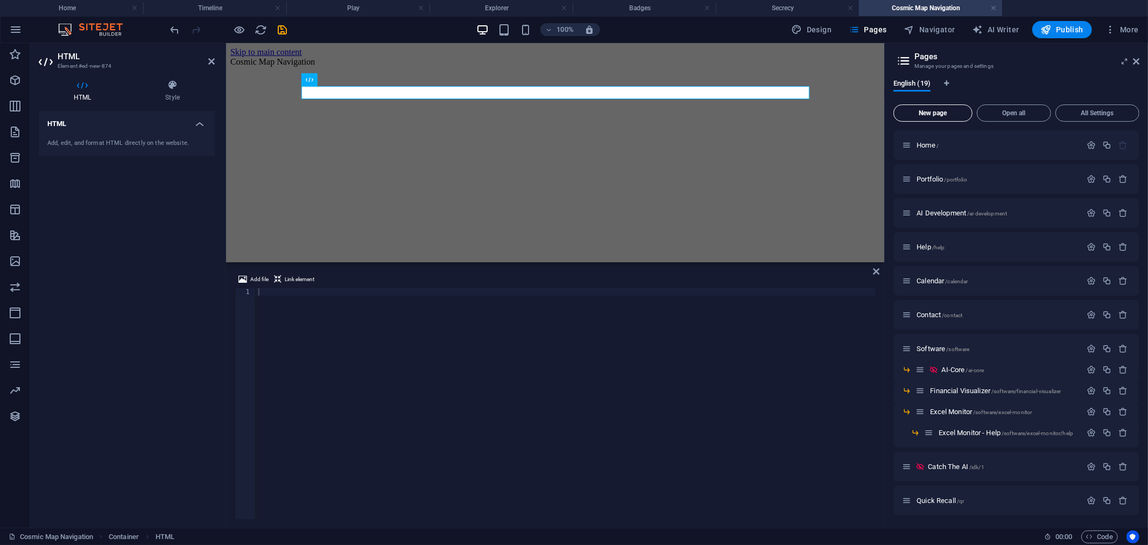
click at [924, 113] on span "New page" at bounding box center [932, 113] width 69 height 6
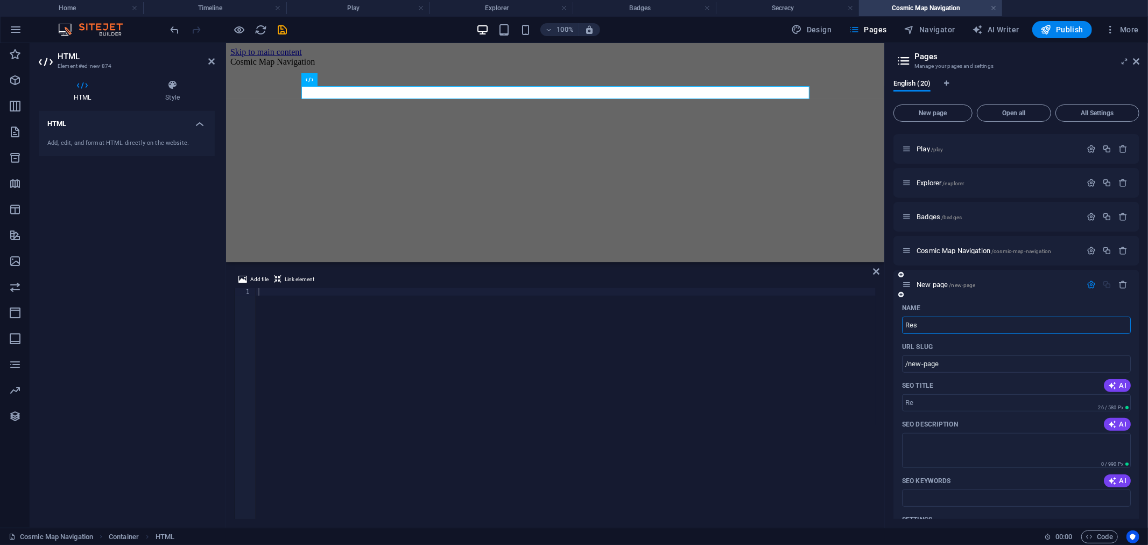
type input "Resu"
type input "/re"
type input "Resume"
type input "/resume"
type input "Resume"
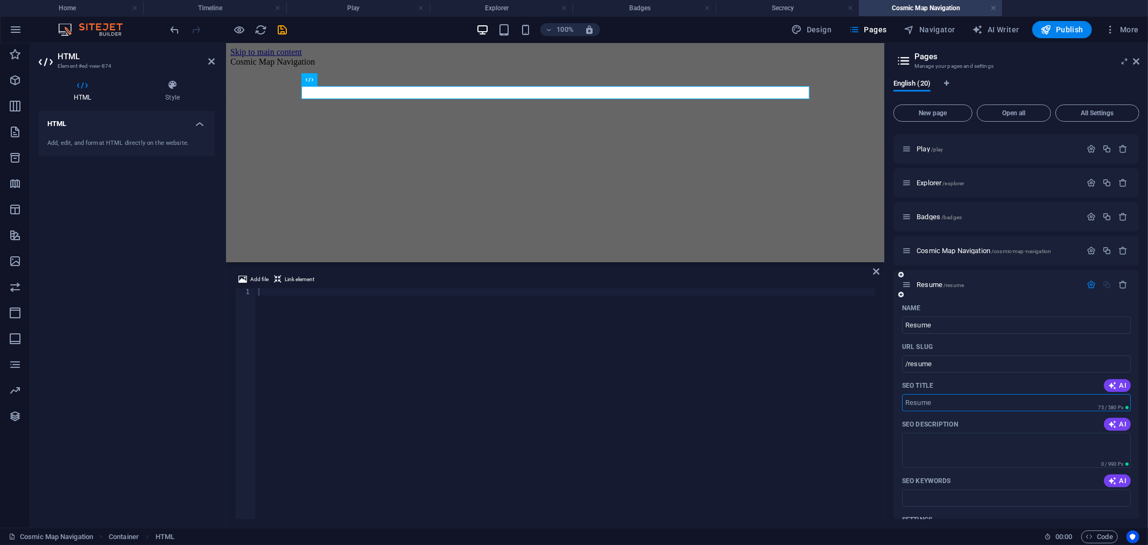
click at [993, 400] on input "SEO Title" at bounding box center [1016, 402] width 229 height 17
type input "Resume"
click at [970, 287] on div "Resume /resume" at bounding box center [991, 284] width 179 height 12
click at [940, 280] on span "Resume /resume" at bounding box center [940, 284] width 47 height 8
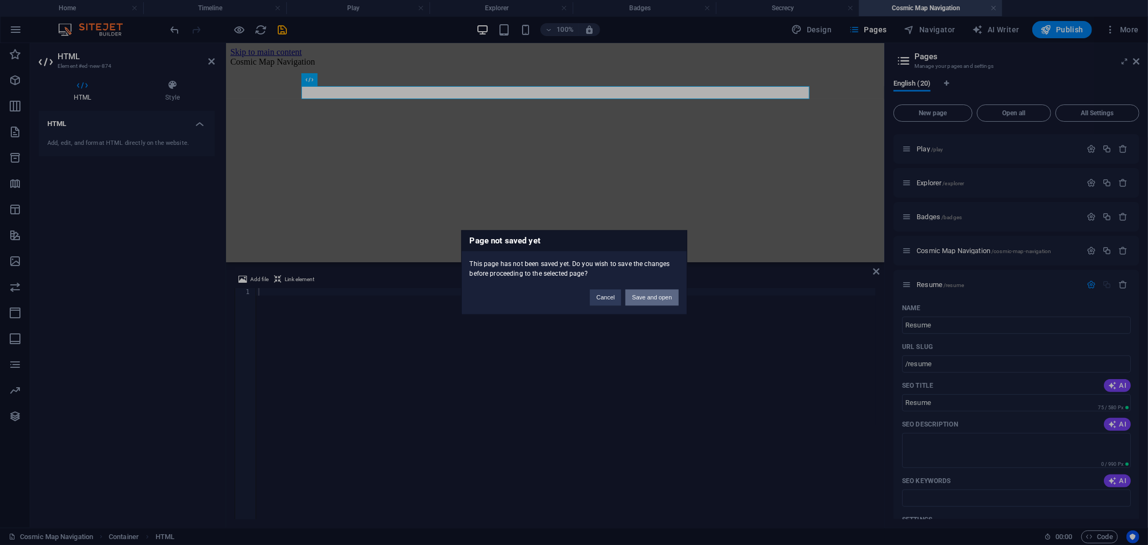
click at [665, 293] on button "Save and open" at bounding box center [651, 298] width 53 height 16
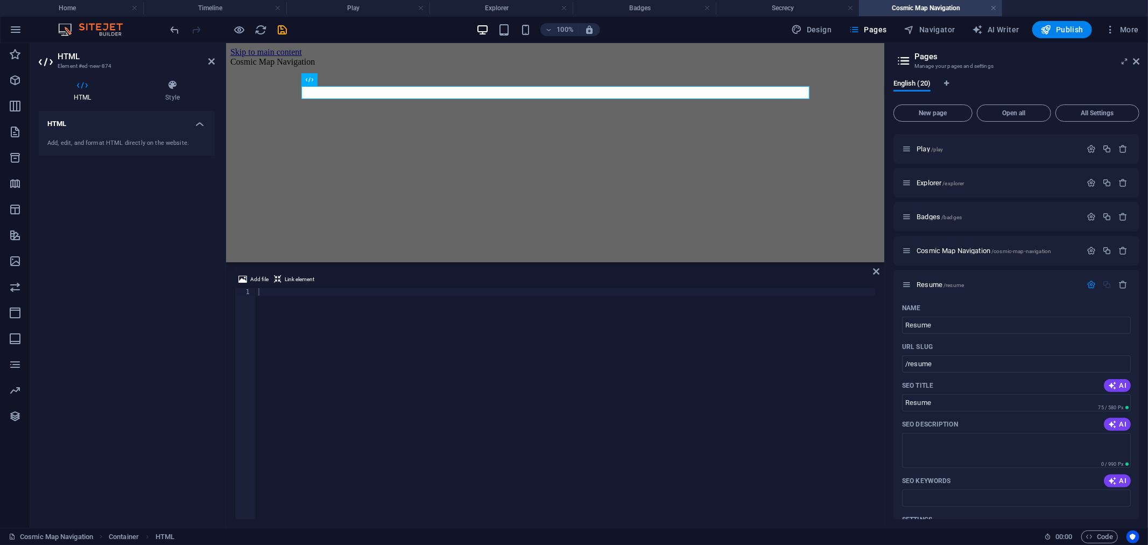
click at [942, 53] on div "Quick Recall /qr" at bounding box center [991, 47] width 179 height 12
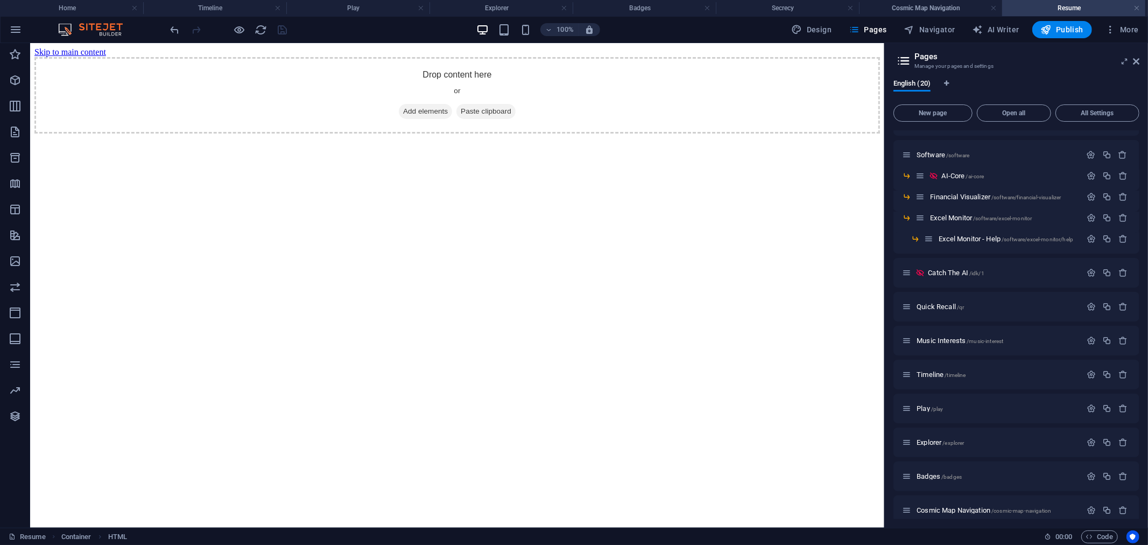
scroll to position [0, 0]
click at [404, 118] on span "Add elements" at bounding box center [424, 110] width 53 height 15
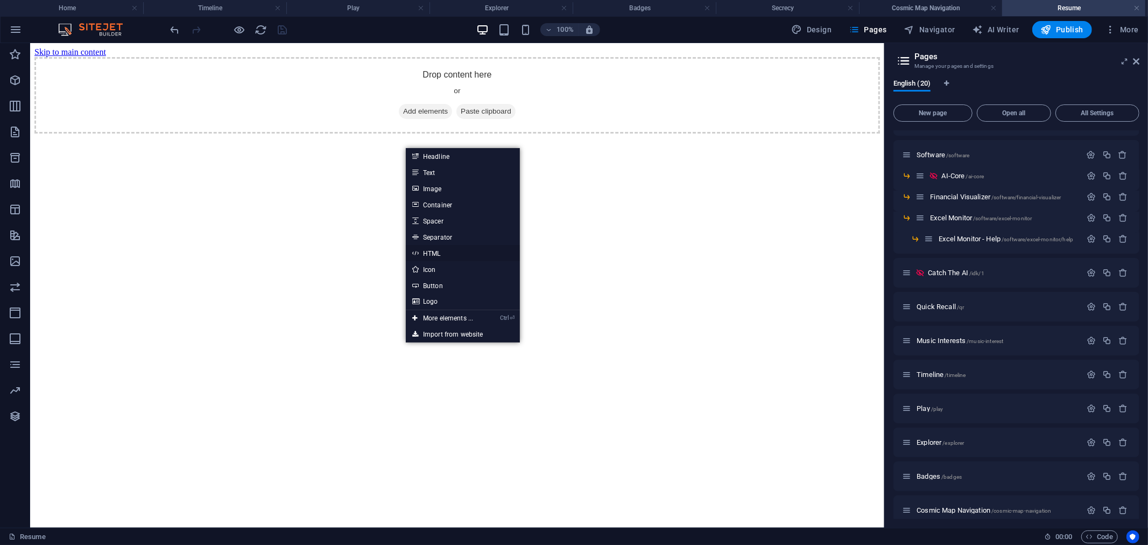
click at [436, 245] on link "HTML" at bounding box center [463, 253] width 114 height 16
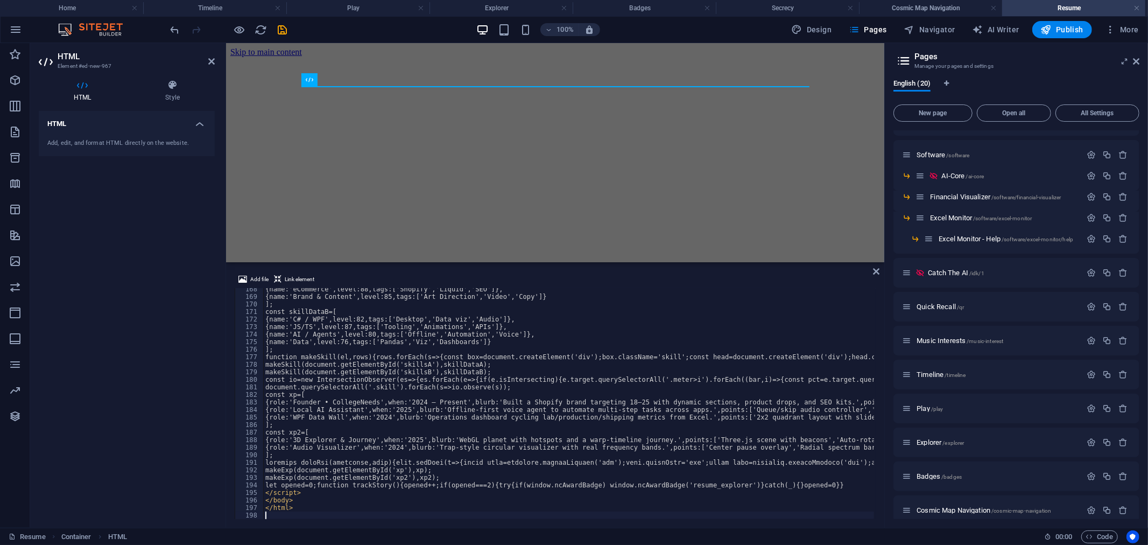
scroll to position [1261, 0]
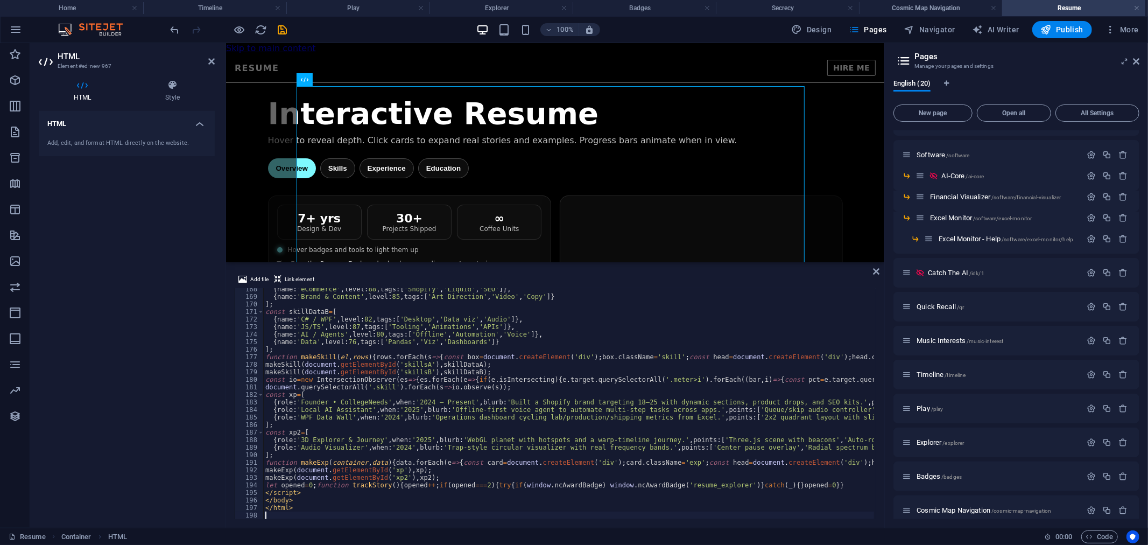
type textarea "</html>"
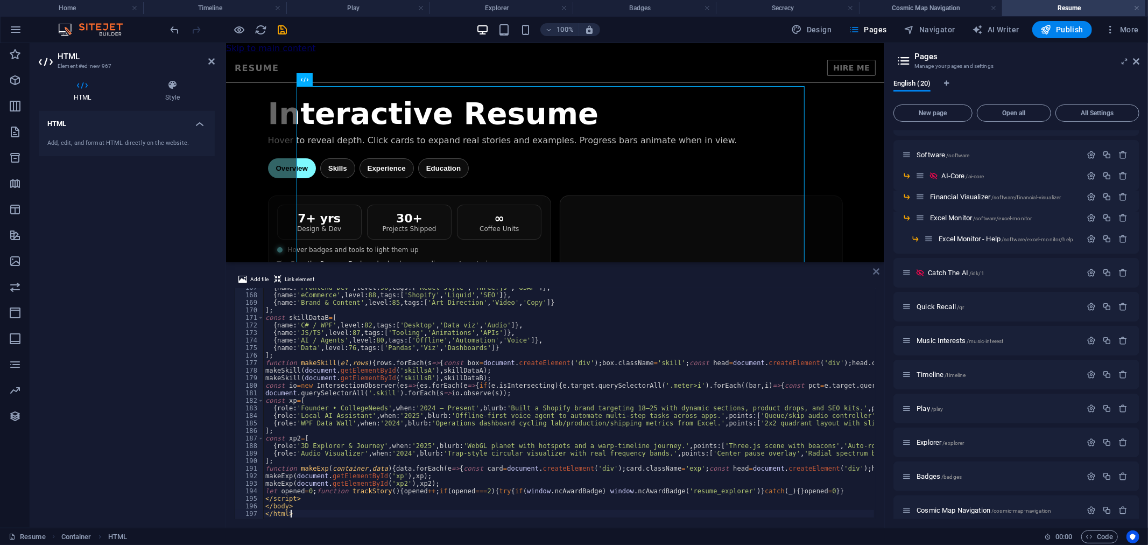
click at [875, 271] on icon at bounding box center [876, 271] width 6 height 9
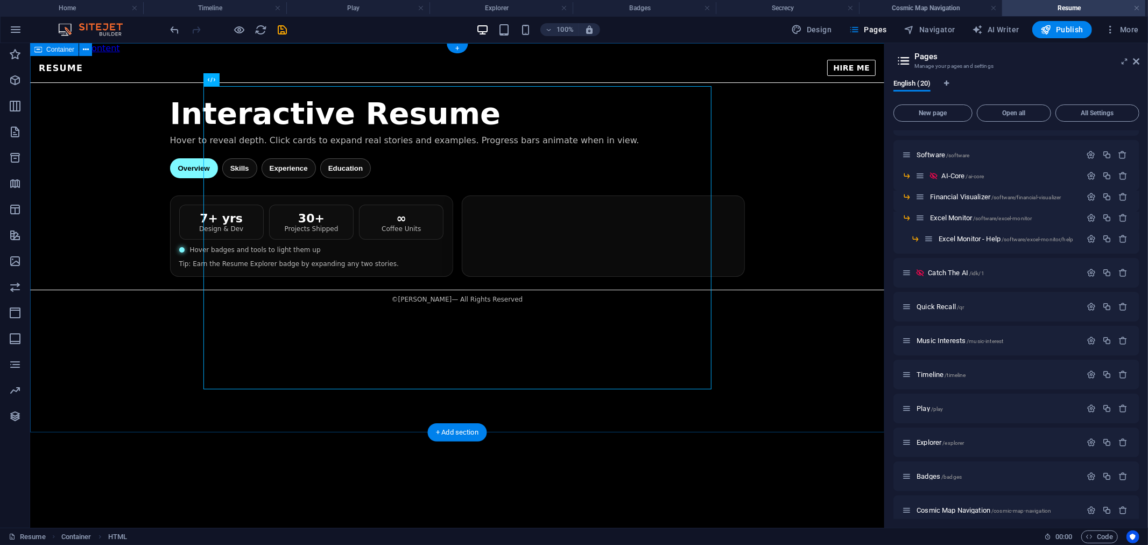
click at [340, 69] on div "Resume — [PERSON_NAME] RESUME HIRE ME Interactive Resume Hover to reveal depth.…" at bounding box center [457, 180] width 854 height 255
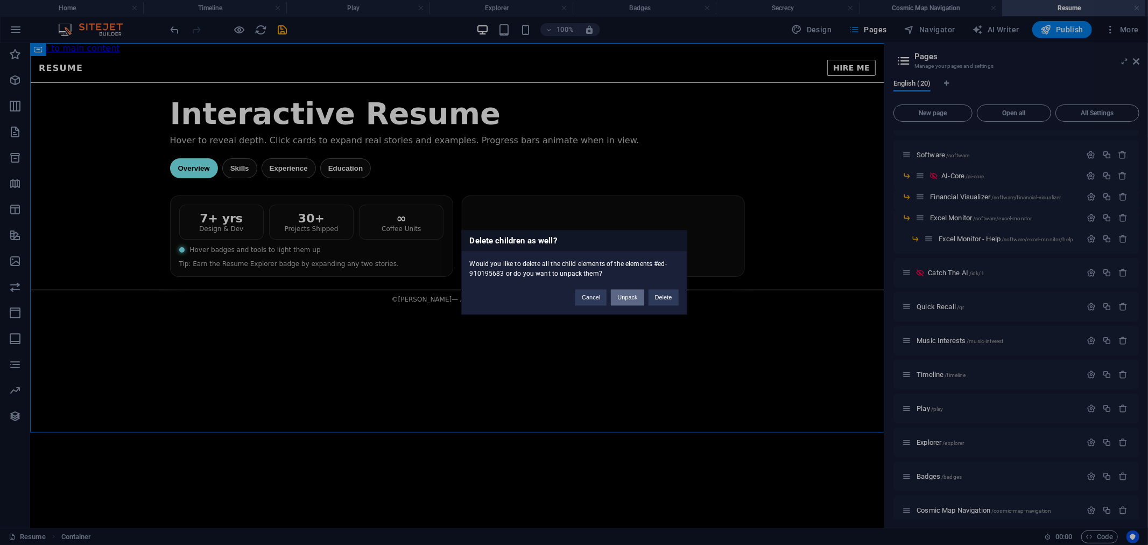
click at [628, 294] on button "Unpack" at bounding box center [627, 298] width 33 height 16
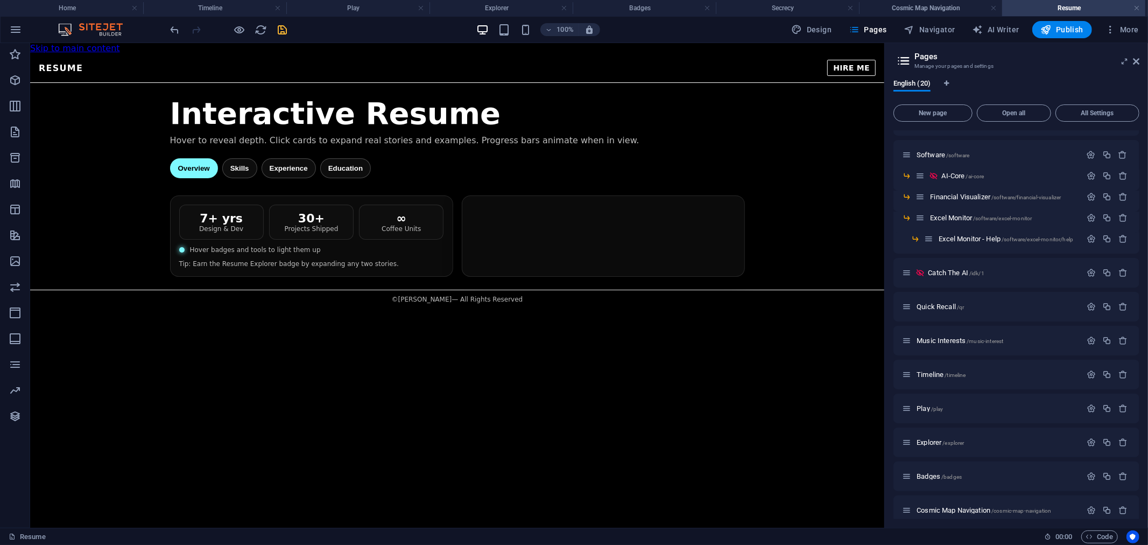
click at [283, 25] on icon "save" at bounding box center [283, 30] width 12 height 12
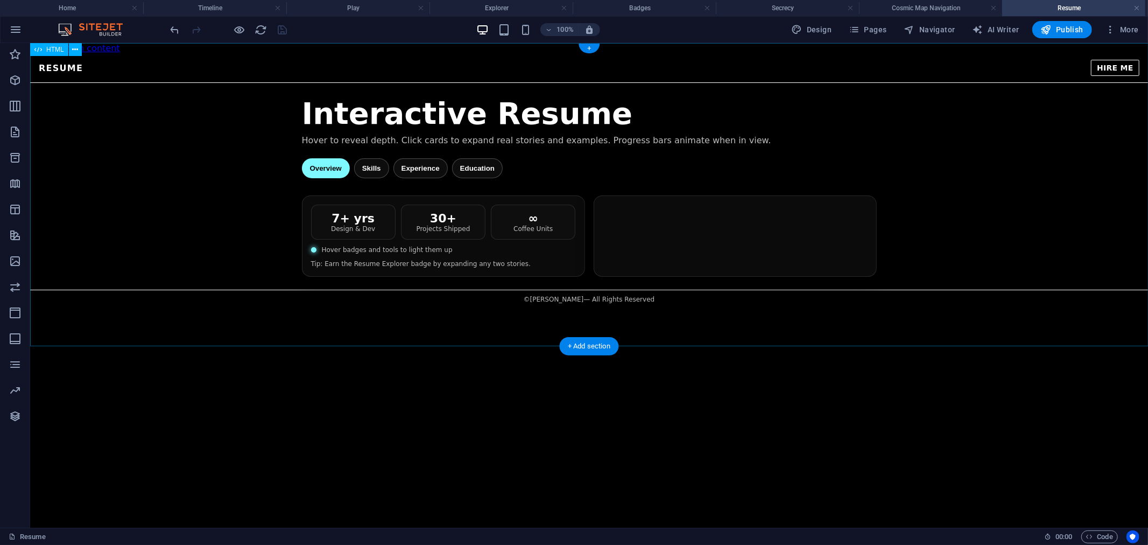
click at [337, 229] on div "Resume — [PERSON_NAME] RESUME HIRE ME Interactive Resume Hover to reveal depth.…" at bounding box center [589, 180] width 1118 height 255
click at [385, 236] on div "Resume — [PERSON_NAME] RESUME HIRE ME Interactive Resume Hover to reveal depth.…" at bounding box center [589, 180] width 1118 height 255
click at [371, 173] on div "Resume — [PERSON_NAME] RESUME HIRE ME Interactive Resume Hover to reveal depth.…" at bounding box center [589, 180] width 1118 height 255
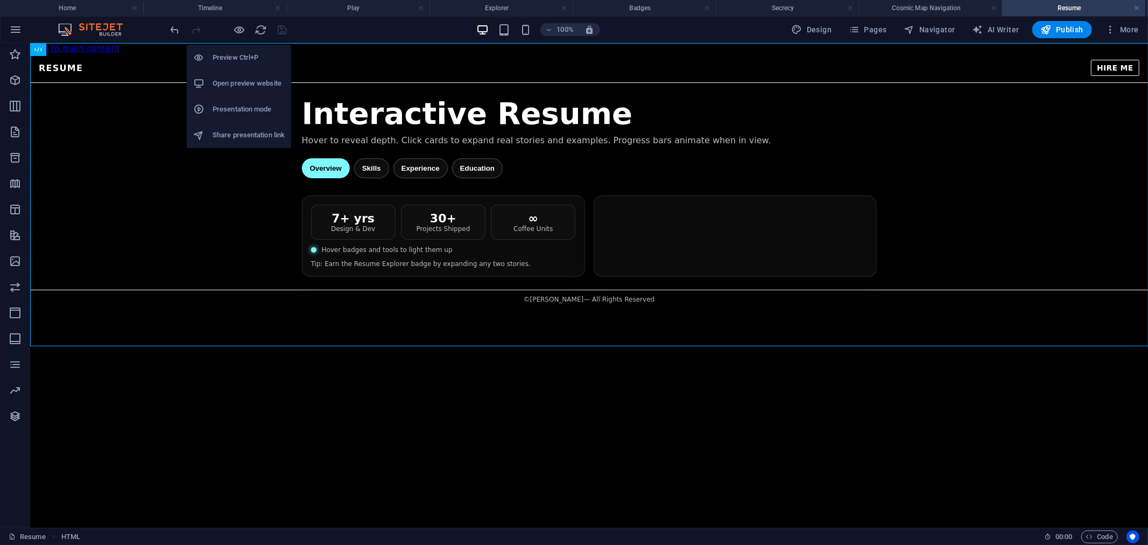
click at [237, 85] on h6 "Open preview website" at bounding box center [249, 83] width 72 height 13
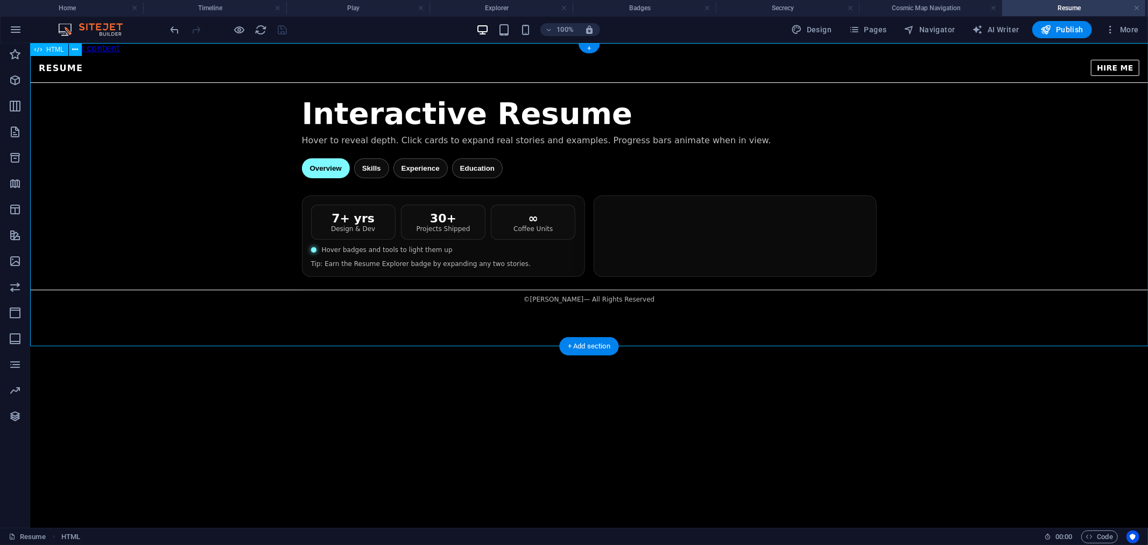
click at [750, 250] on div "Resume — [PERSON_NAME] RESUME HIRE ME Interactive Resume Hover to reveal depth.…" at bounding box center [589, 180] width 1118 height 255
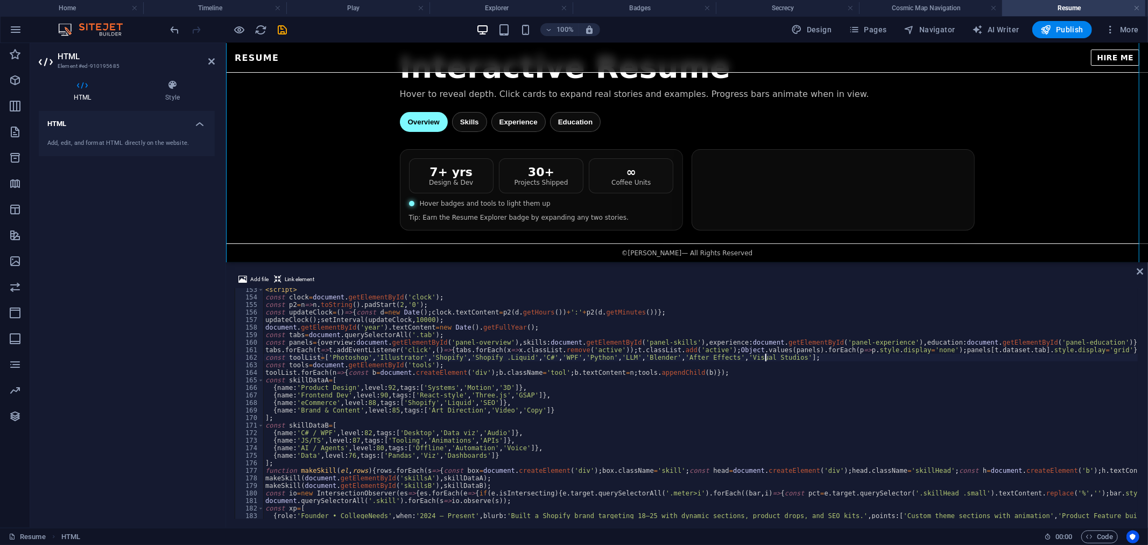
scroll to position [0, 41]
type textarea "const toolList=['Photoshop','Illustrator','Shopify','Shopify .Liquid','C#','WPF…"
click at [283, 29] on icon "save" at bounding box center [283, 30] width 12 height 12
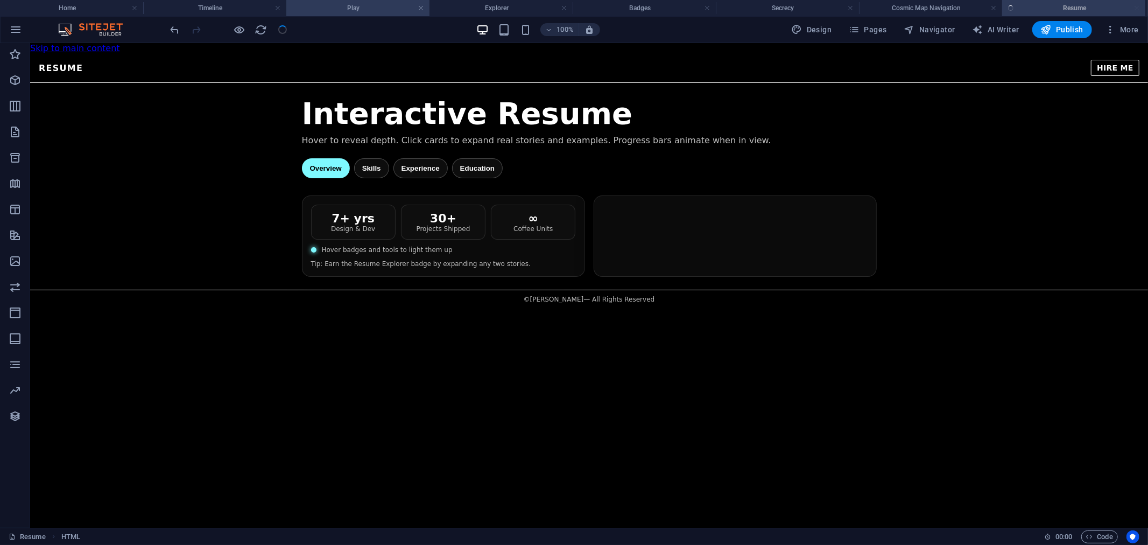
scroll to position [0, 0]
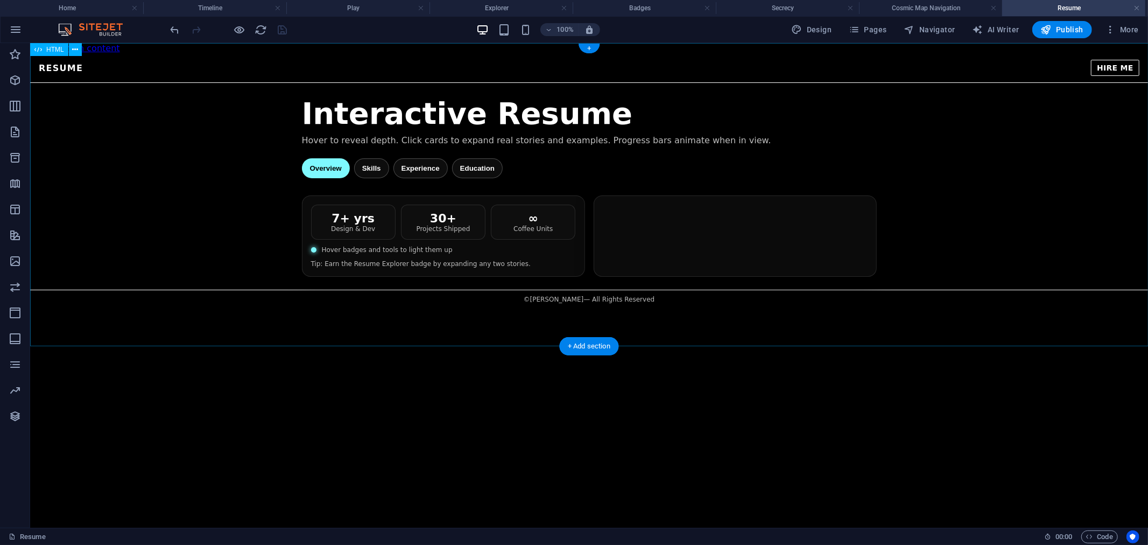
click at [439, 167] on div "Resume — [PERSON_NAME] RESUME HIRE ME Interactive Resume Hover to reveal depth.…" at bounding box center [589, 180] width 1118 height 255
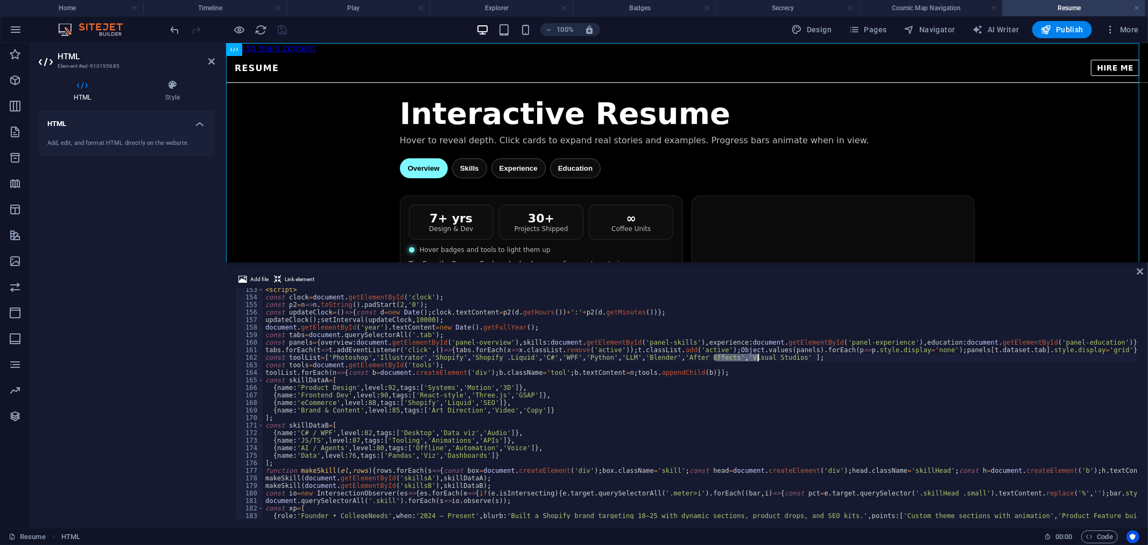
drag, startPoint x: 714, startPoint y: 358, endPoint x: 759, endPoint y: 357, distance: 45.8
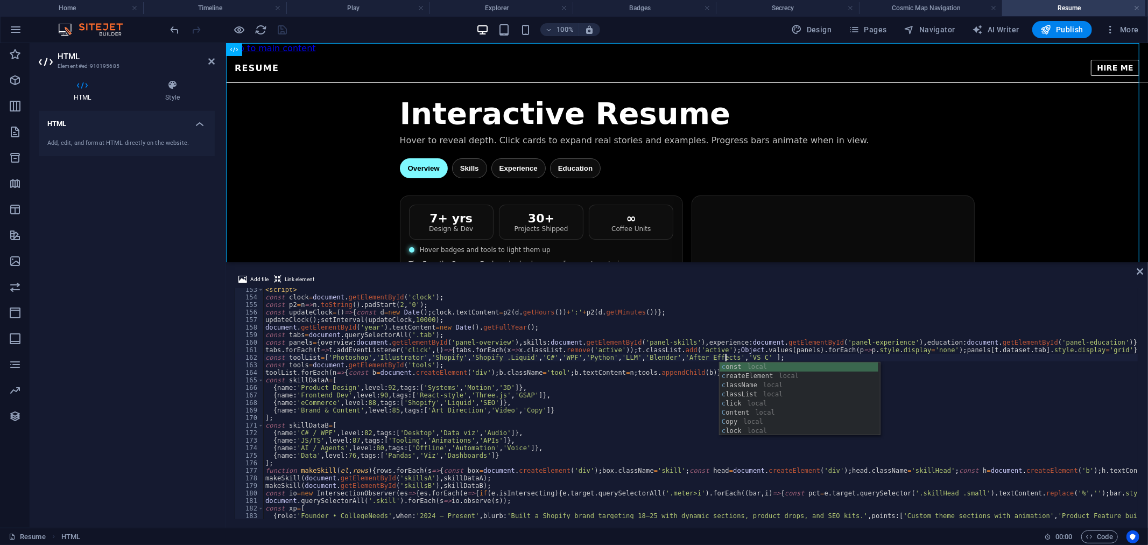
scroll to position [0, 38]
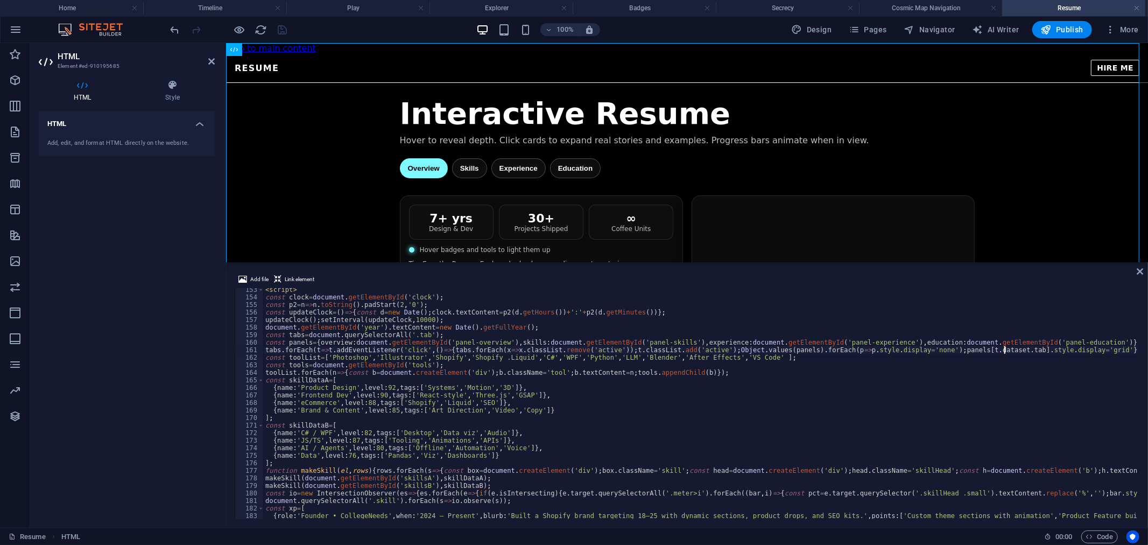
drag, startPoint x: 650, startPoint y: 354, endPoint x: 707, endPoint y: 356, distance: 57.1
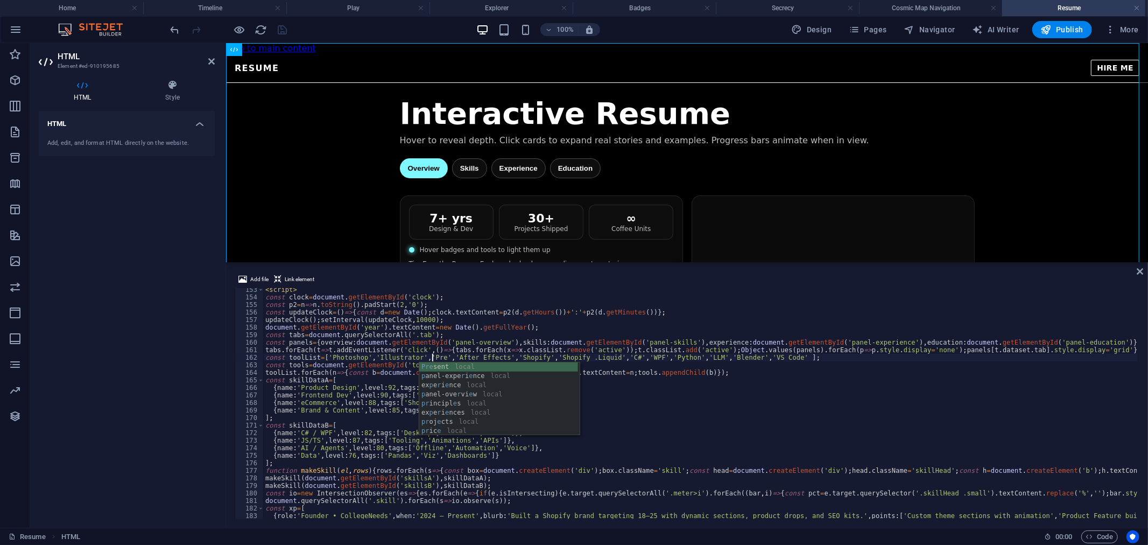
scroll to position [0, 13]
type textarea "const toolList=['Photoshop','Illustrator','Premeier Pro','After Effects','Shopi…"
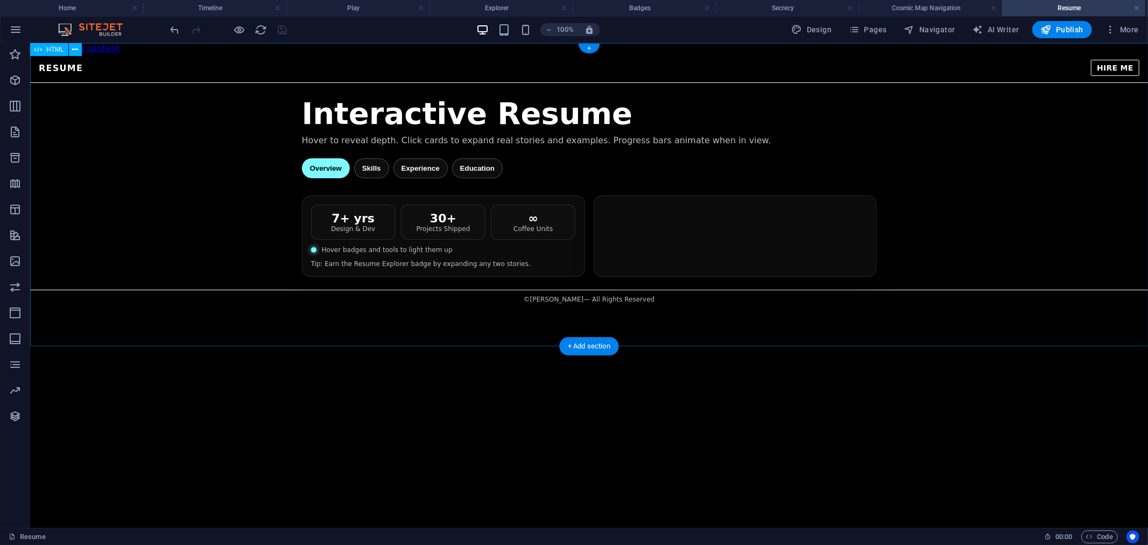
click at [659, 129] on div "Resume — [PERSON_NAME] RESUME HIRE ME Interactive Resume Hover to reveal depth.…" at bounding box center [589, 180] width 1118 height 255
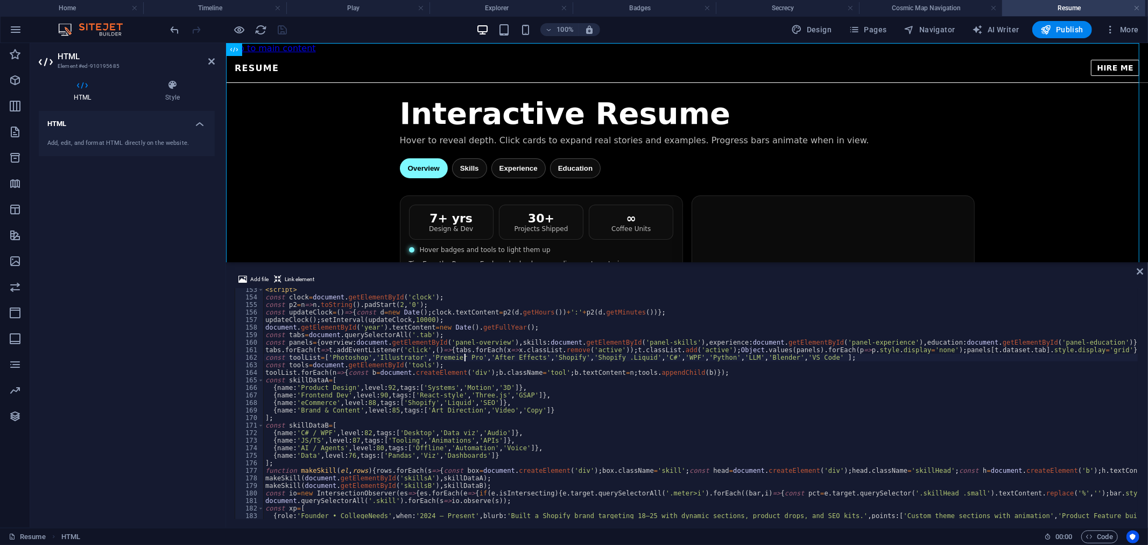
type textarea "const toolList=['Photoshop','Illustrator','Premeier Pro','After Effects','Shopi…"
click at [1138, 270] on icon at bounding box center [1140, 271] width 6 height 9
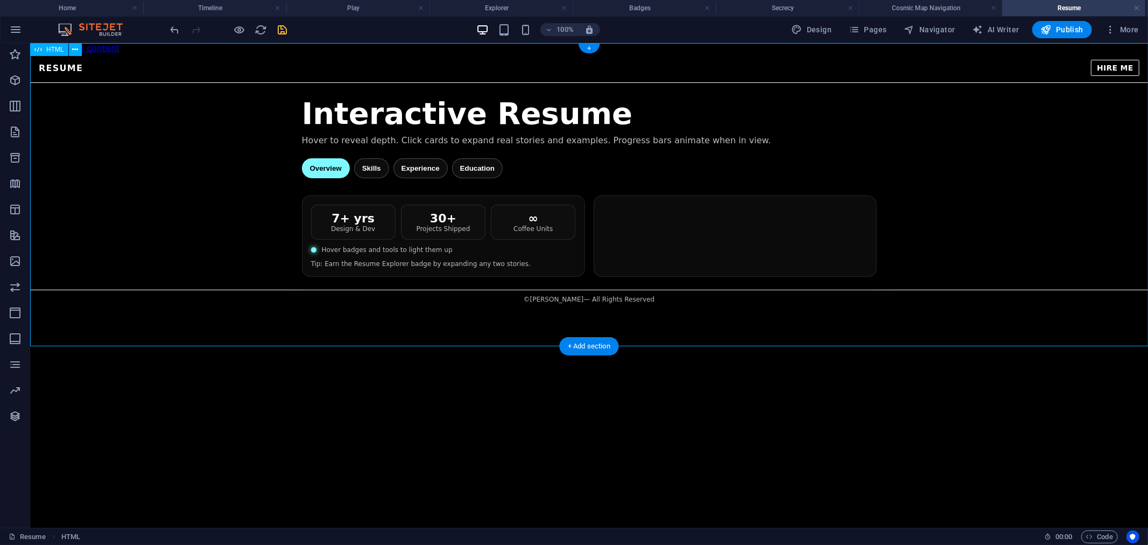
click at [783, 192] on div "Resume — [PERSON_NAME] RESUME HIRE ME Interactive Resume Hover to reveal depth.…" at bounding box center [589, 180] width 1118 height 255
click at [280, 24] on icon "save" at bounding box center [283, 30] width 12 height 12
click at [856, 173] on div "Resume — [PERSON_NAME] RESUME HIRE ME Interactive Resume Hover to reveal depth.…" at bounding box center [589, 180] width 1118 height 255
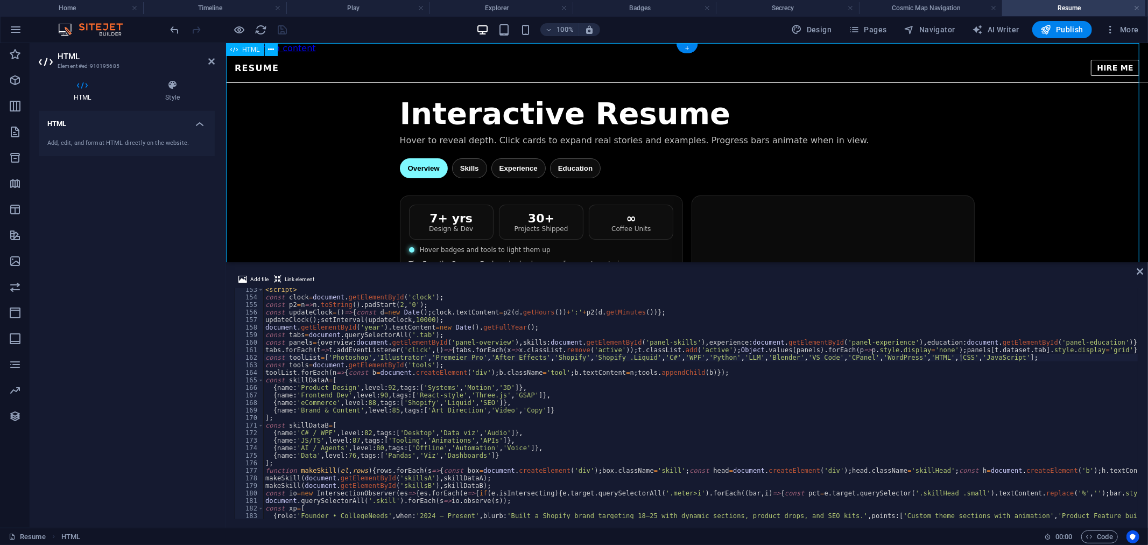
click at [624, 246] on div "Resume — [PERSON_NAME] RESUME HIRE ME Interactive Resume Hover to reveal depth.…" at bounding box center [687, 180] width 922 height 255
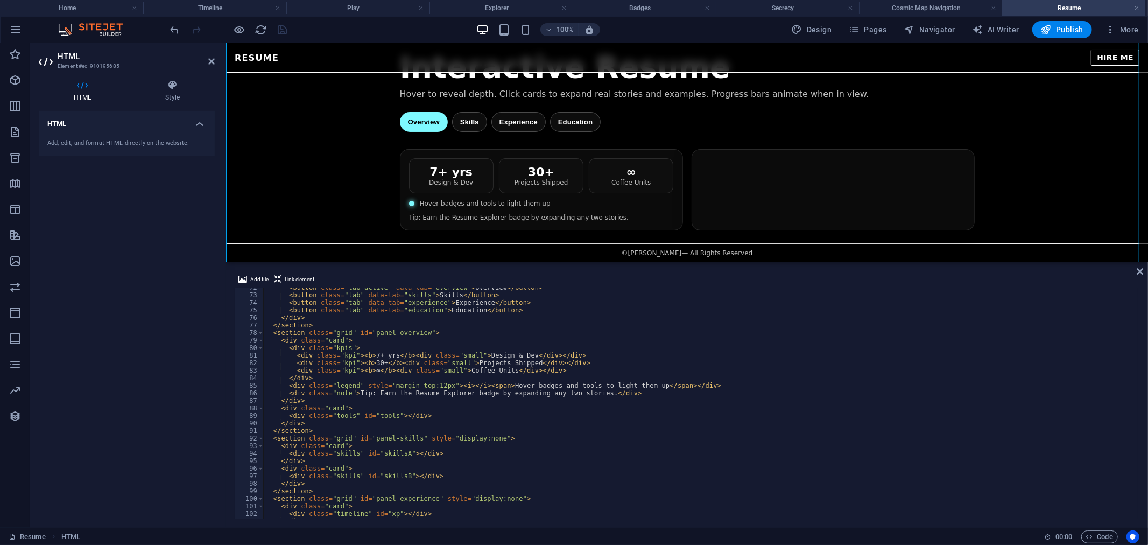
scroll to position [539, 0]
drag, startPoint x: 454, startPoint y: 369, endPoint x: 497, endPoint y: 370, distance: 43.1
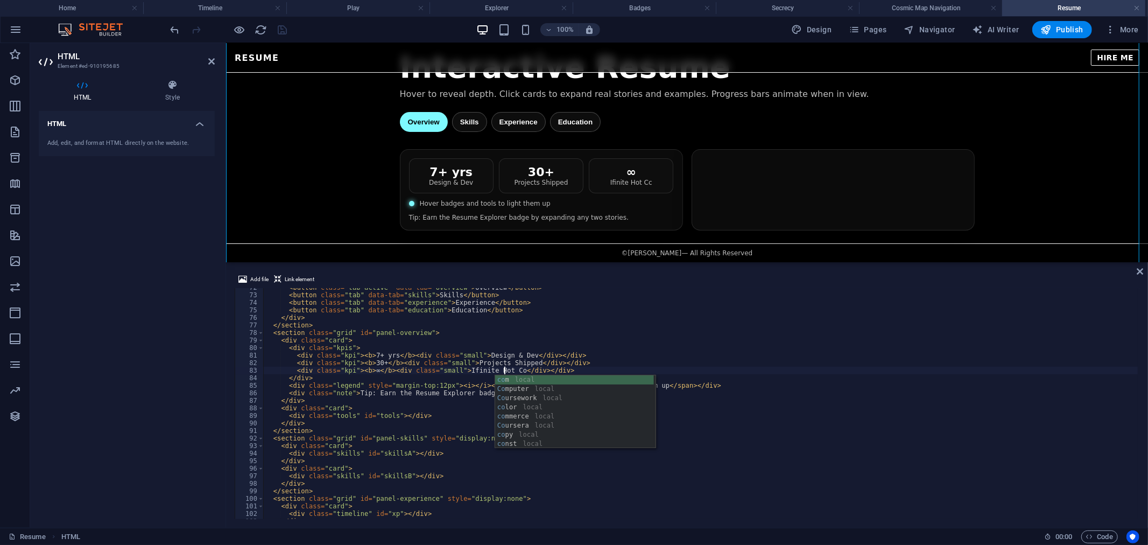
scroll to position [0, 20]
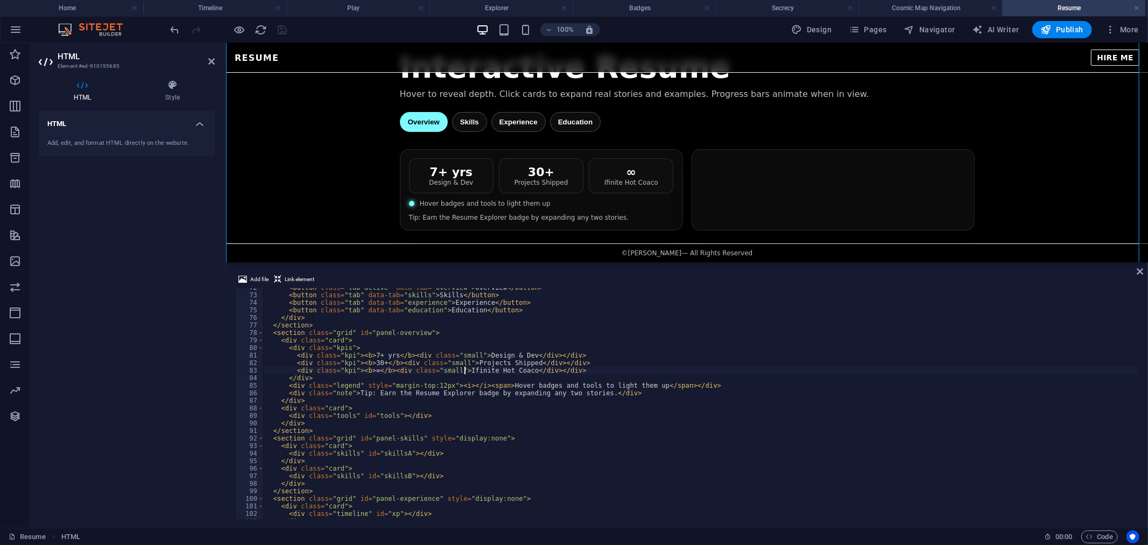
paste textarea "in"
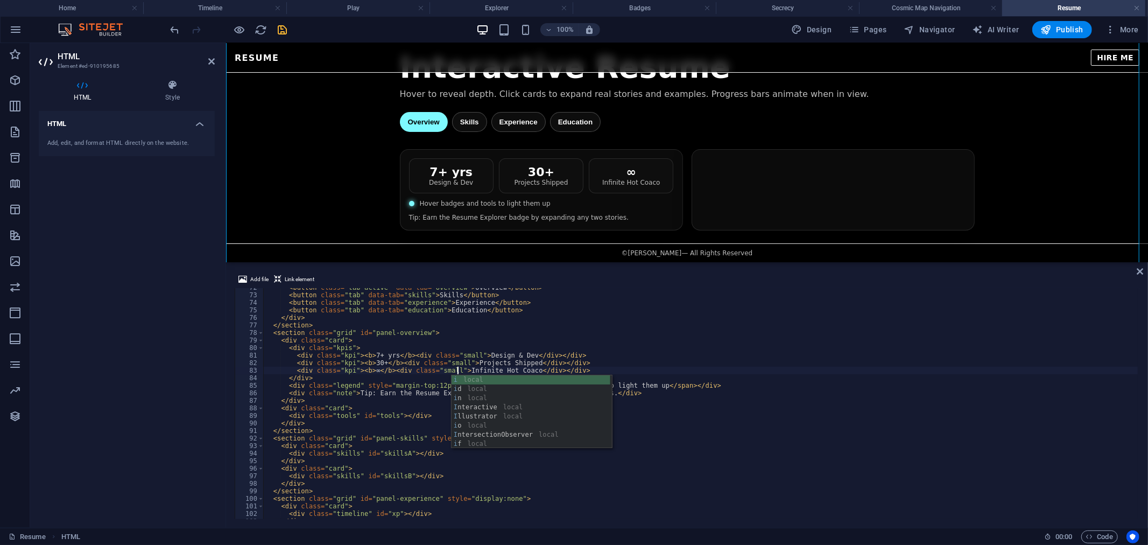
type textarea "<div class="kpi"><b>30+</b><div class="small">Projects Shipped</div></div>"
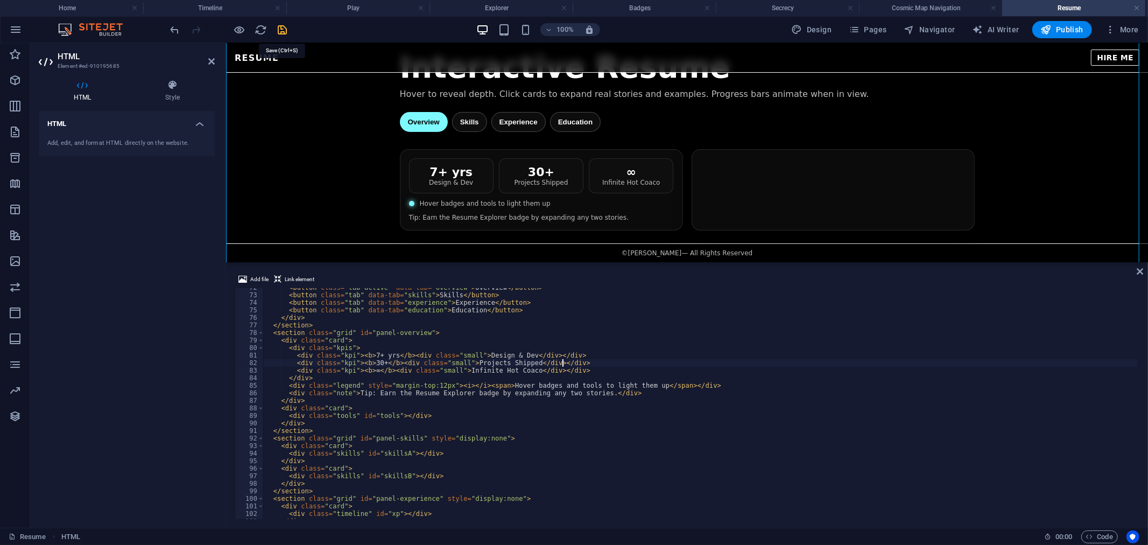
click at [278, 30] on icon "save" at bounding box center [283, 30] width 12 height 12
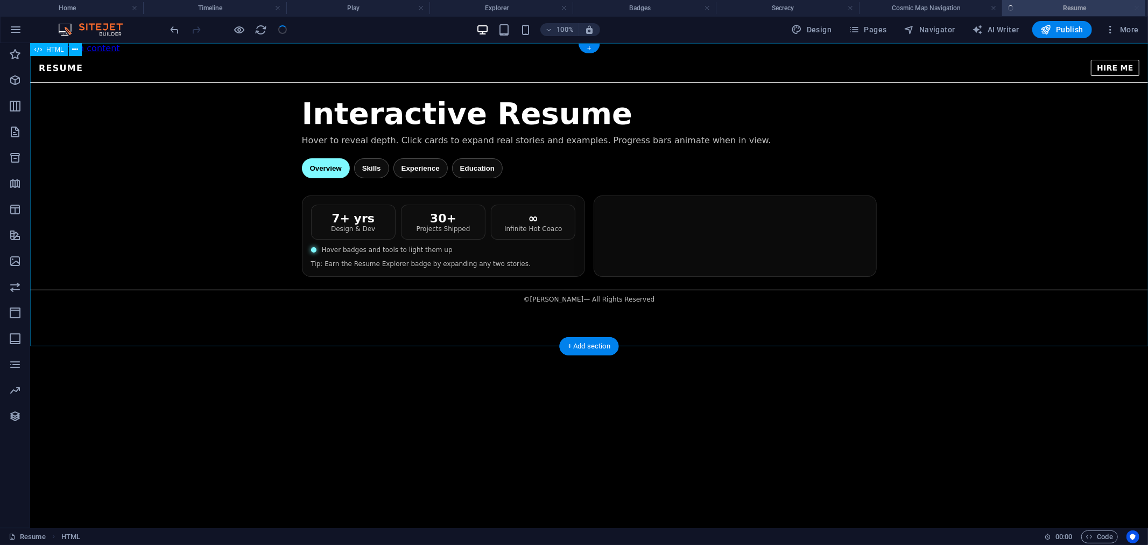
scroll to position [0, 0]
click at [856, 161] on div "Resume — Nicholas Cabel RESUME HIRE ME Interactive Resume Hover to reveal depth…" at bounding box center [589, 180] width 1118 height 255
click at [841, 158] on div "Resume — Nicholas Cabel RESUME HIRE ME Interactive Resume Hover to reveal depth…" at bounding box center [589, 180] width 1118 height 255
click at [369, 233] on div "Resume — Nicholas Cabel RESUME HIRE ME Interactive Resume Hover to reveal depth…" at bounding box center [589, 180] width 1118 height 255
click at [372, 235] on div "Resume — Nicholas Cabel RESUME HIRE ME Interactive Resume Hover to reveal depth…" at bounding box center [589, 180] width 1118 height 255
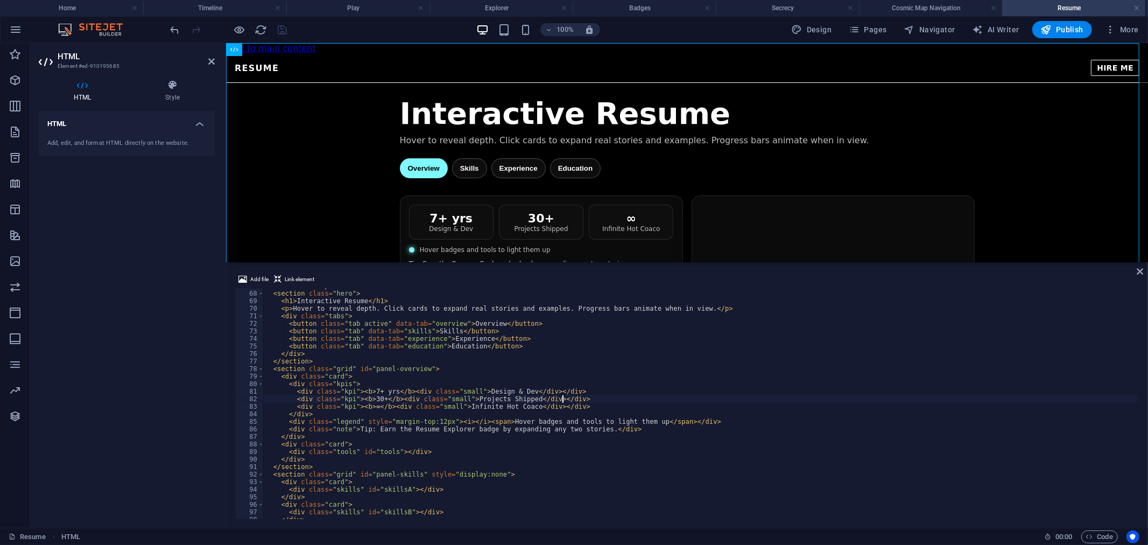
scroll to position [503, 0]
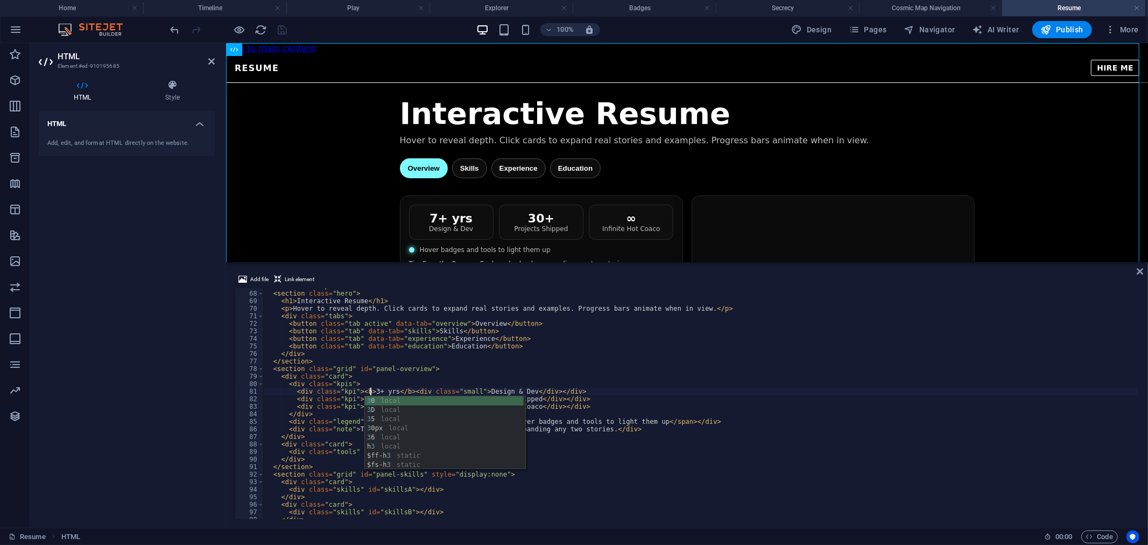
scroll to position [0, 8]
type textarea "<div class="kpi"><b>3+ yrs</b><div class="small">Design & Dev</div></div>"
click at [1139, 266] on div "Add file Link element <div class="kpi"><b>3+ yrs</b><div class="small">Design &…" at bounding box center [687, 395] width 922 height 263
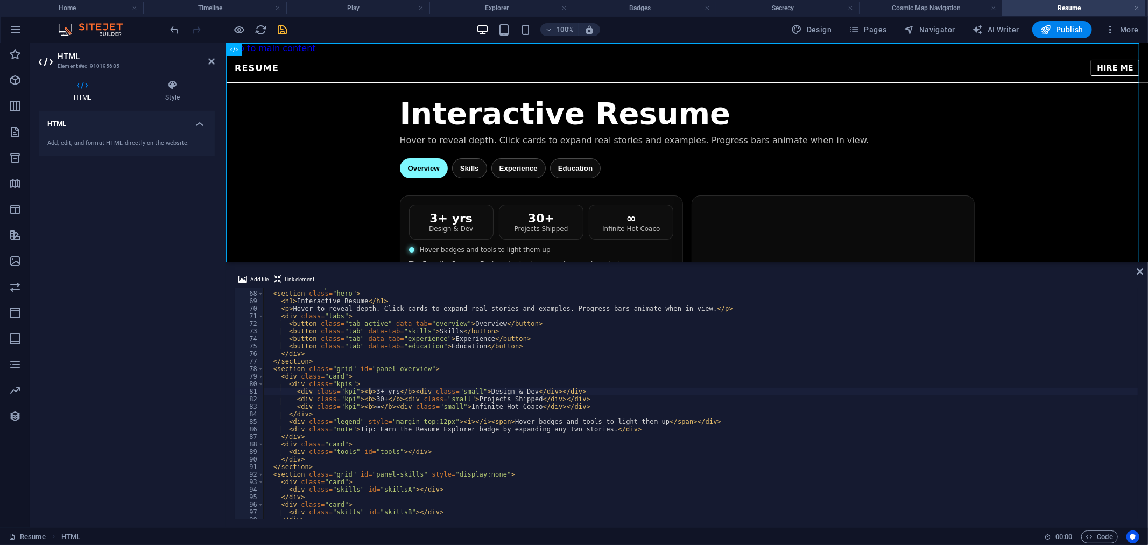
click at [1139, 266] on div "Add file Link element <div class="kpi"><b>3+ yrs</b><div class="small">Design &…" at bounding box center [687, 395] width 922 height 263
drag, startPoint x: 1139, startPoint y: 268, endPoint x: 1107, endPoint y: 228, distance: 51.6
click at [1139, 268] on icon at bounding box center [1140, 271] width 6 height 9
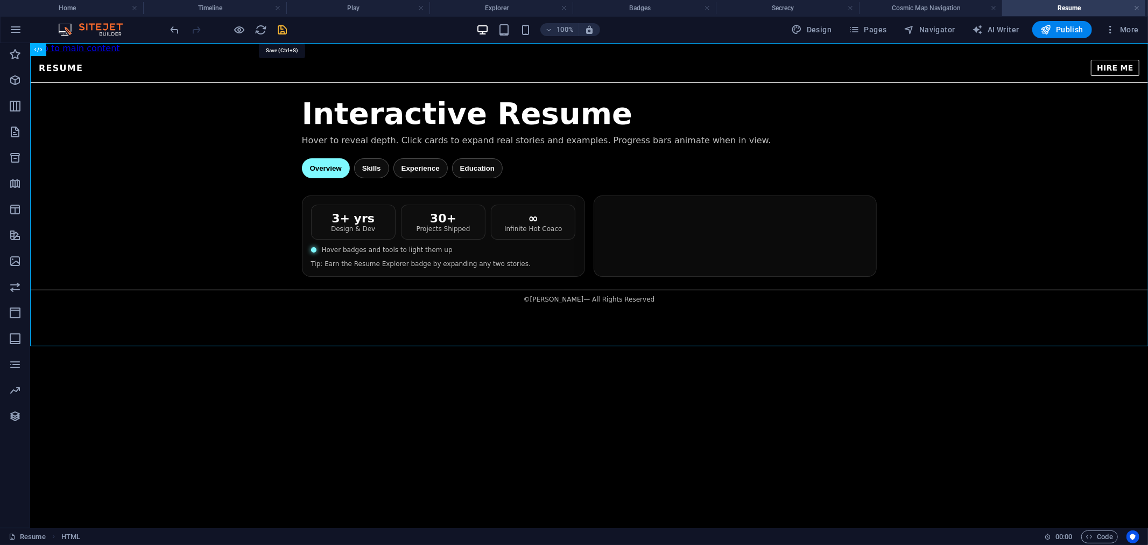
click at [280, 25] on icon "save" at bounding box center [283, 30] width 12 height 12
click at [775, 154] on div "Resume — Nicholas Cabel RESUME HIRE ME Interactive Resume Hover to reveal depth…" at bounding box center [589, 180] width 1118 height 255
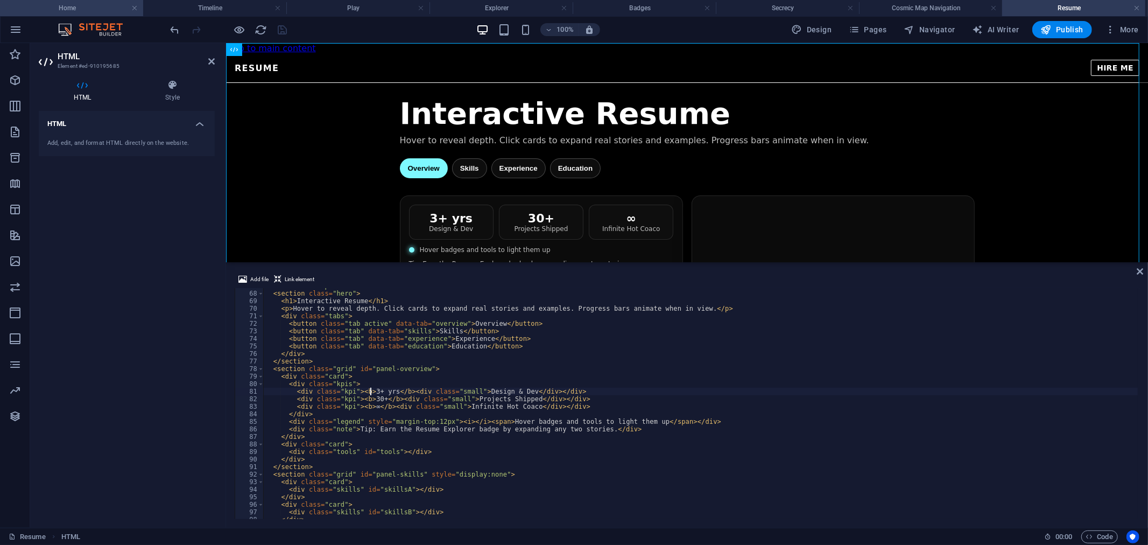
click at [85, 10] on h4 "Home" at bounding box center [71, 8] width 143 height 12
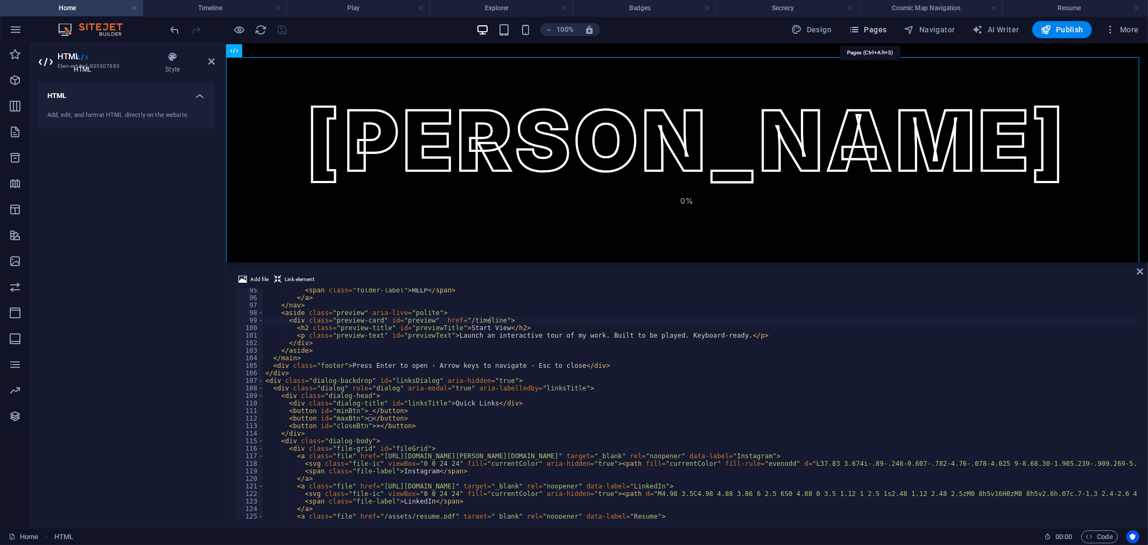
click at [879, 27] on span "Pages" at bounding box center [868, 29] width 38 height 11
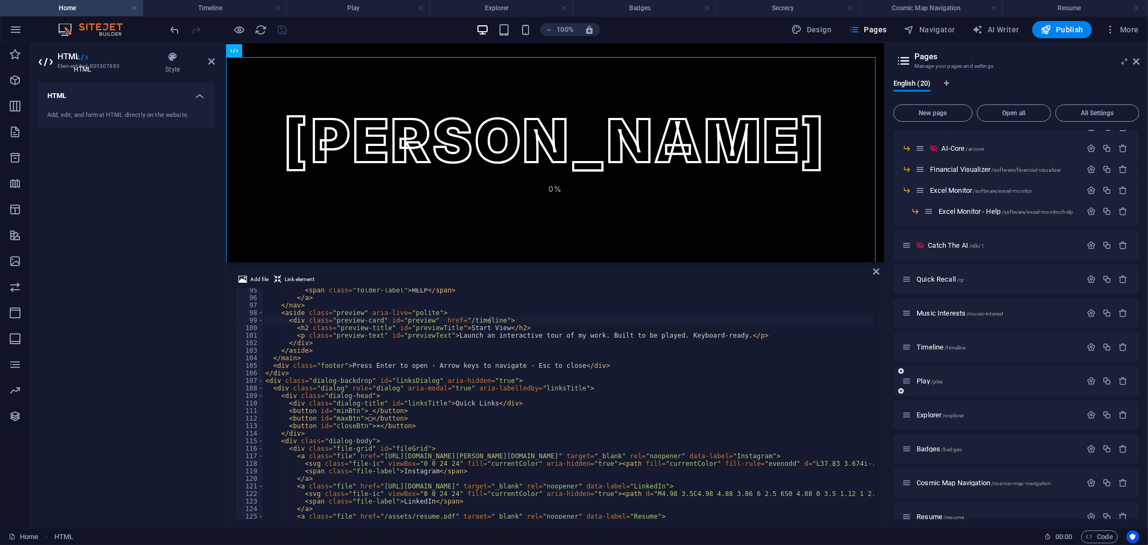
scroll to position [237, 0]
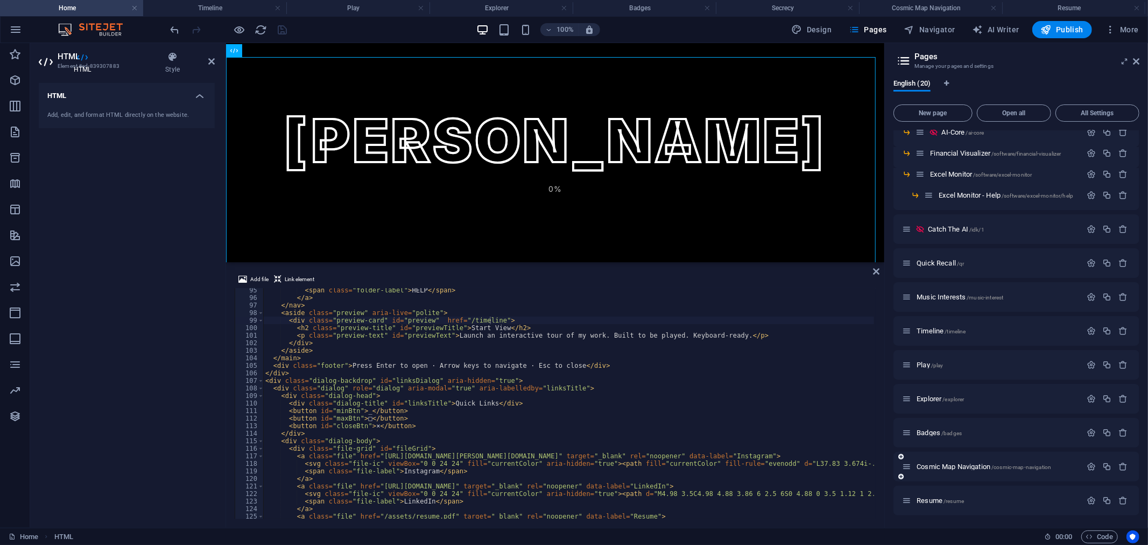
click at [1007, 461] on div "Cosmic Map Navigation /cosmic-map-navigation" at bounding box center [991, 466] width 179 height 12
click at [1010, 468] on span "/cosmic-map-navigation" at bounding box center [1021, 467] width 60 height 6
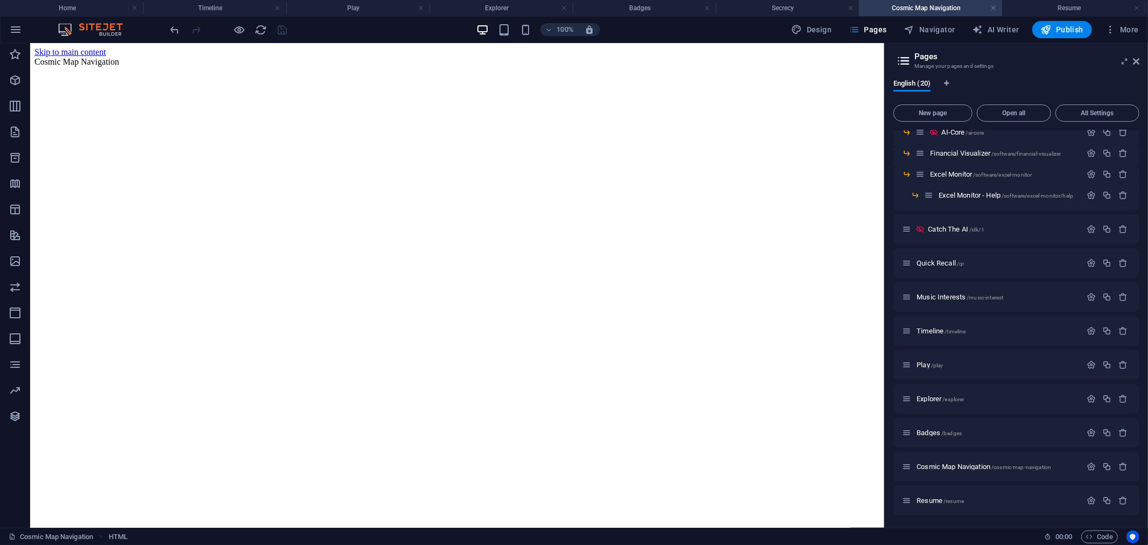
click at [546, 71] on html "Skip to main content Cosmic Map Navigation" at bounding box center [457, 57] width 854 height 28
click at [1138, 63] on icon at bounding box center [1136, 61] width 6 height 9
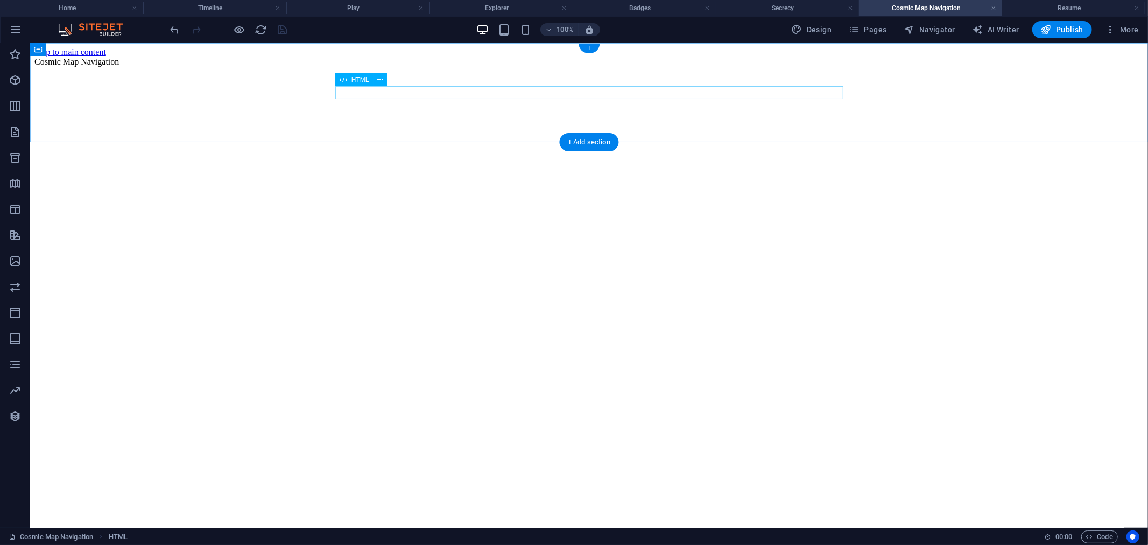
click at [546, 66] on div "Cosmic Map Navigation" at bounding box center [588, 62] width 1109 height 10
click at [538, 66] on div "Cosmic Map Navigation" at bounding box center [588, 62] width 1109 height 10
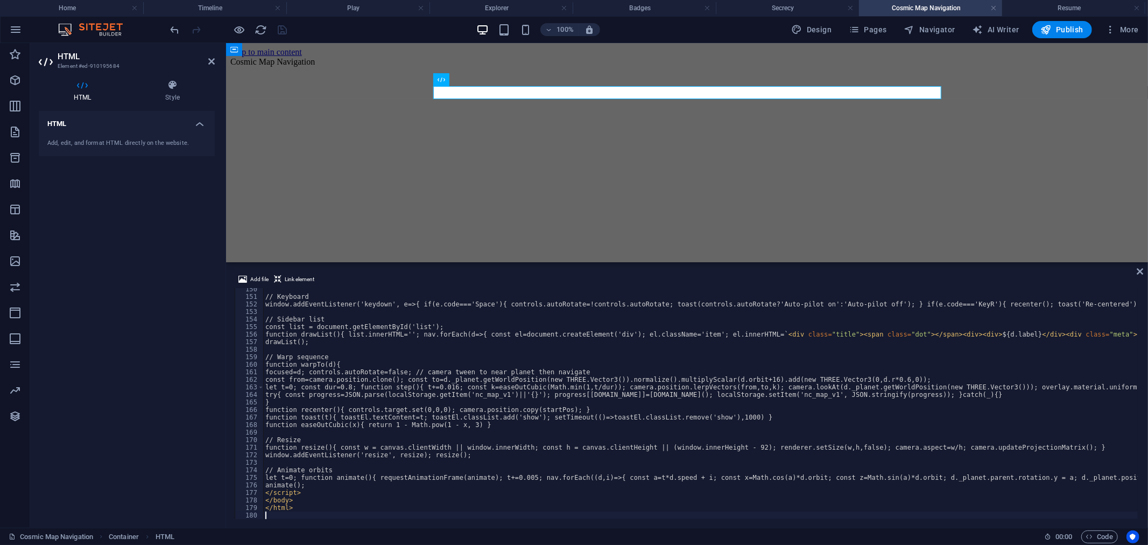
scroll to position [1125, 0]
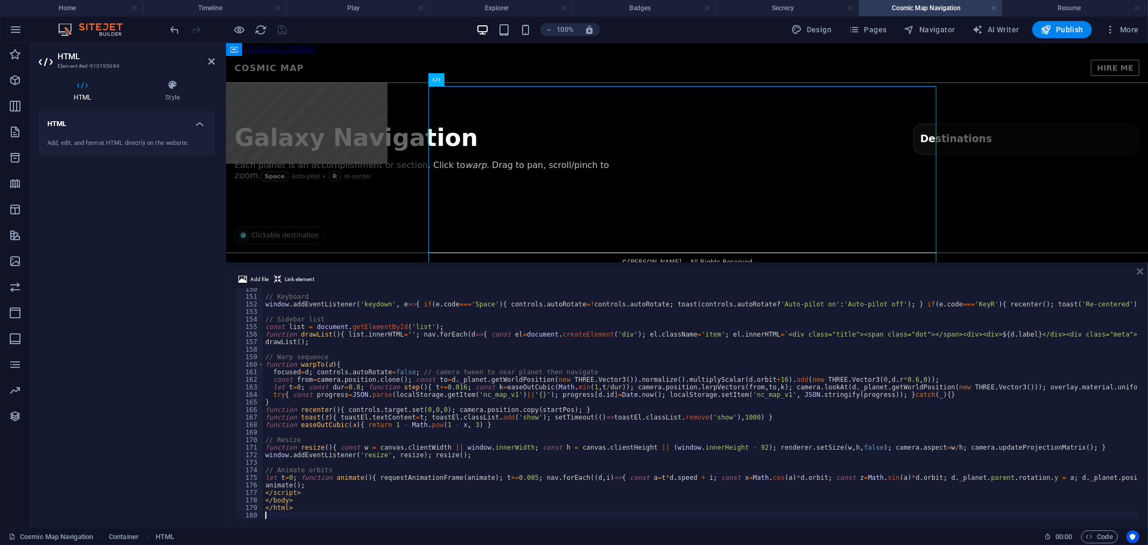
click at [1142, 273] on icon at bounding box center [1140, 271] width 6 height 9
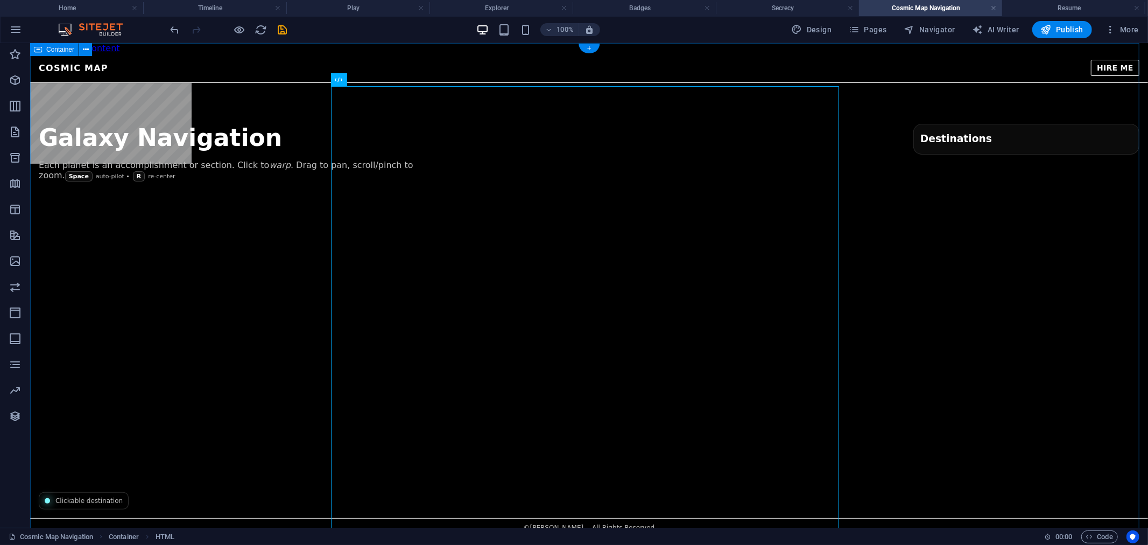
click at [250, 63] on div "Cosmic Map — Nicholas Cabel COSMIC MAP HIRE ME Galaxy Navigation Each planet is…" at bounding box center [589, 294] width 1118 height 483
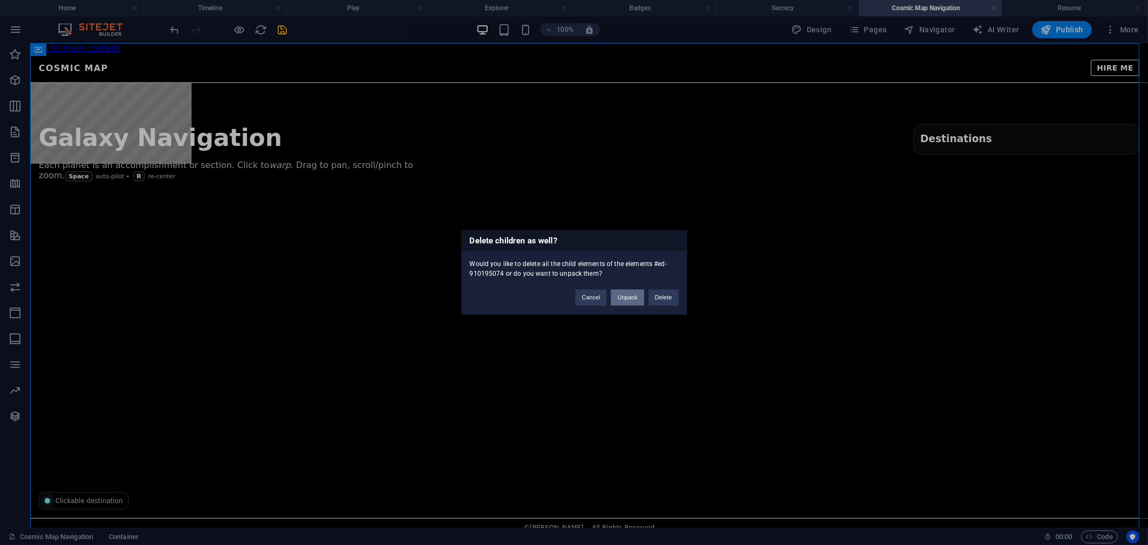
click at [627, 294] on button "Unpack" at bounding box center [627, 298] width 33 height 16
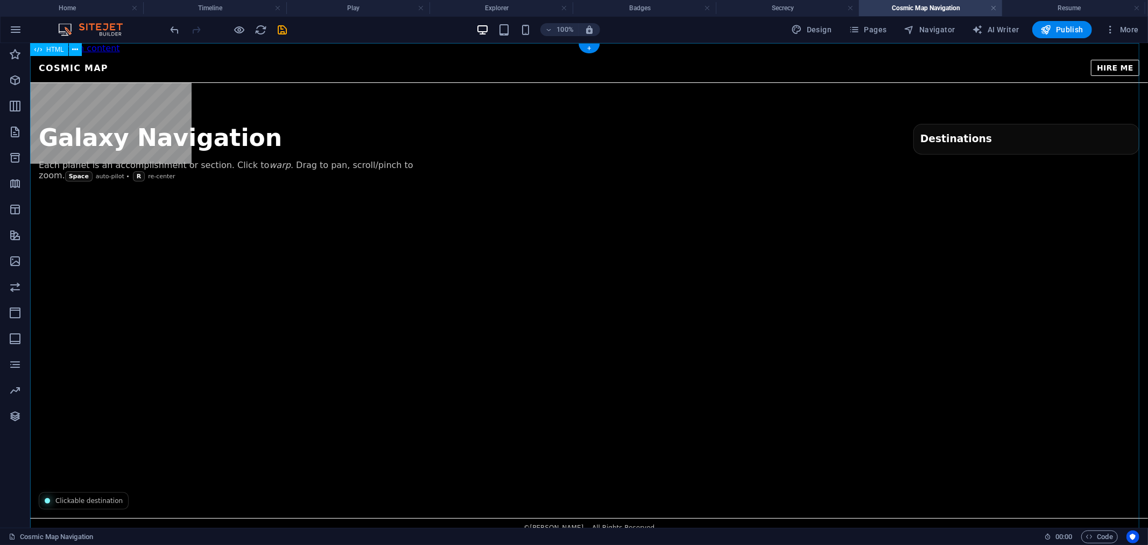
click at [997, 132] on h3 "Destinations" at bounding box center [1026, 137] width 212 height 11
click at [283, 29] on icon "save" at bounding box center [283, 30] width 12 height 12
click at [459, 108] on div "Cosmic Map — Nicholas Cabel COSMIC MAP HIRE ME Galaxy Navigation Each planet is…" at bounding box center [589, 294] width 1118 height 483
click at [455, 105] on div "Cosmic Map — Nicholas Cabel COSMIC MAP HIRE ME Galaxy Navigation Each planet is…" at bounding box center [589, 294] width 1118 height 483
click at [475, 104] on div "Cosmic Map — Nicholas Cabel COSMIC MAP HIRE ME Galaxy Navigation Each planet is…" at bounding box center [589, 294] width 1118 height 483
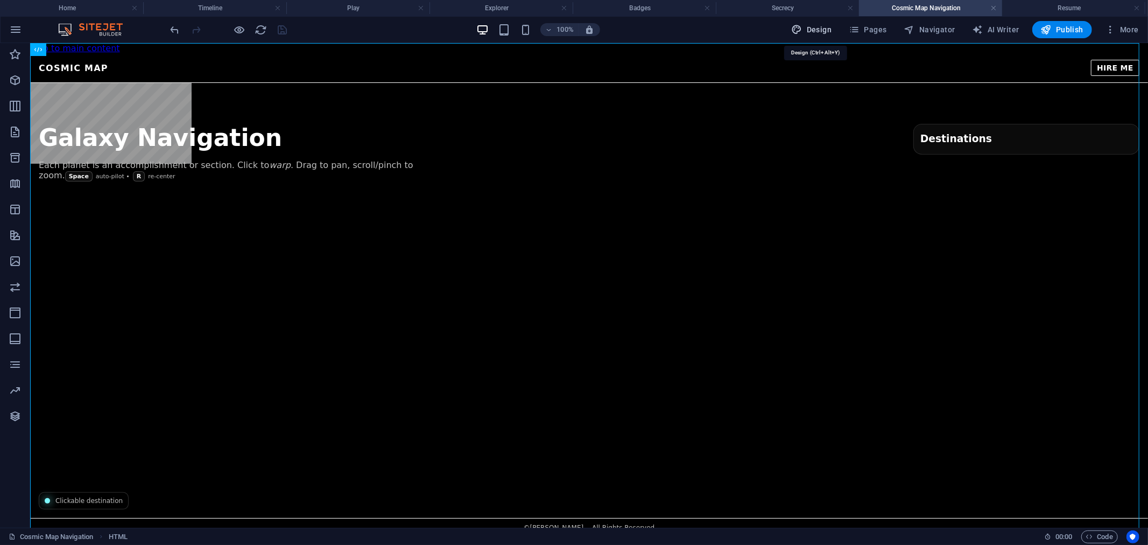
click at [828, 30] on span "Design" at bounding box center [812, 29] width 40 height 11
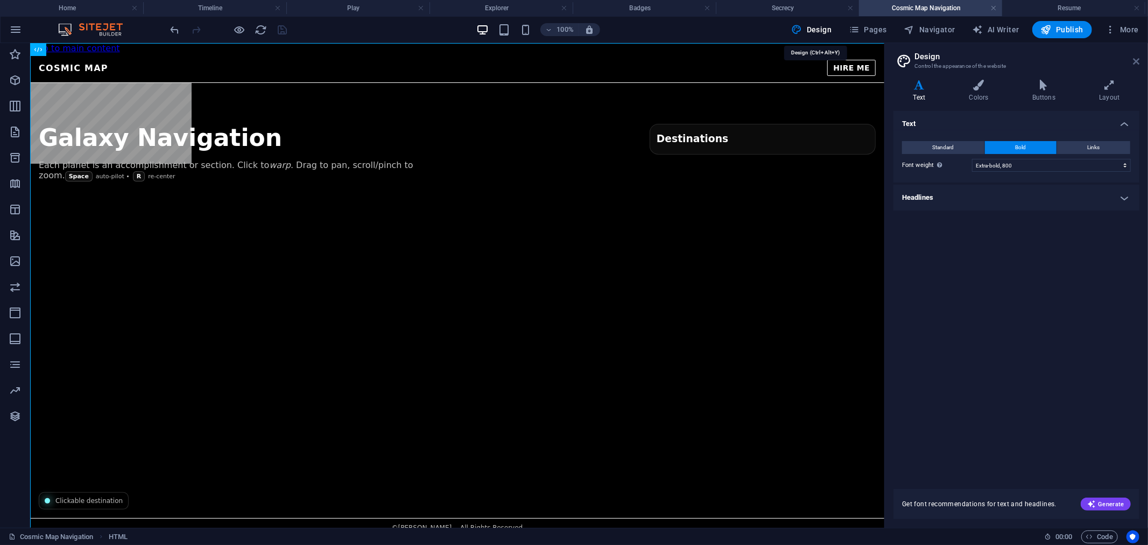
click at [1138, 60] on icon at bounding box center [1136, 61] width 6 height 9
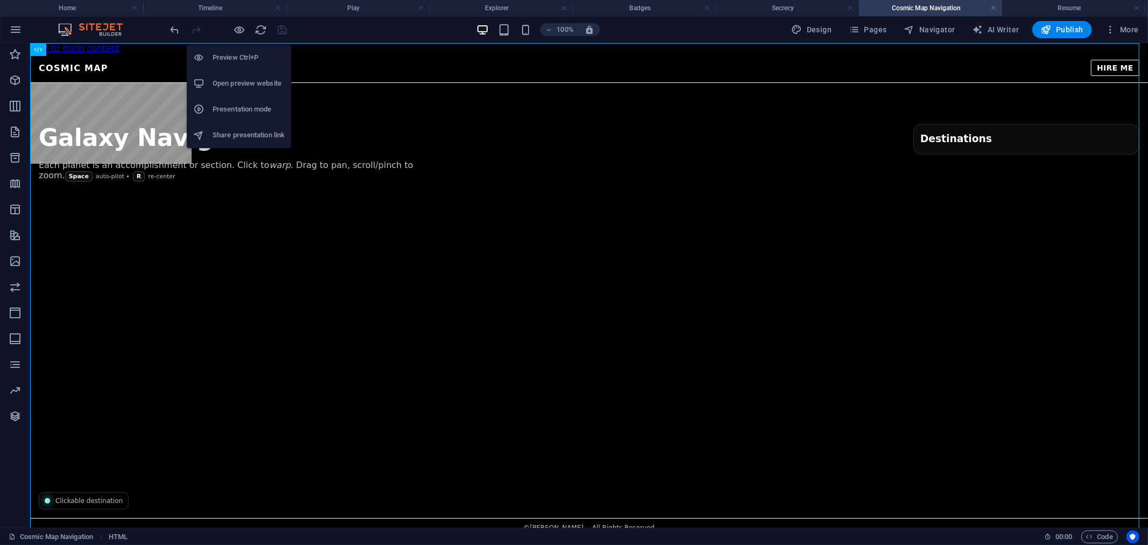
click at [248, 80] on h6 "Open preview website" at bounding box center [249, 83] width 72 height 13
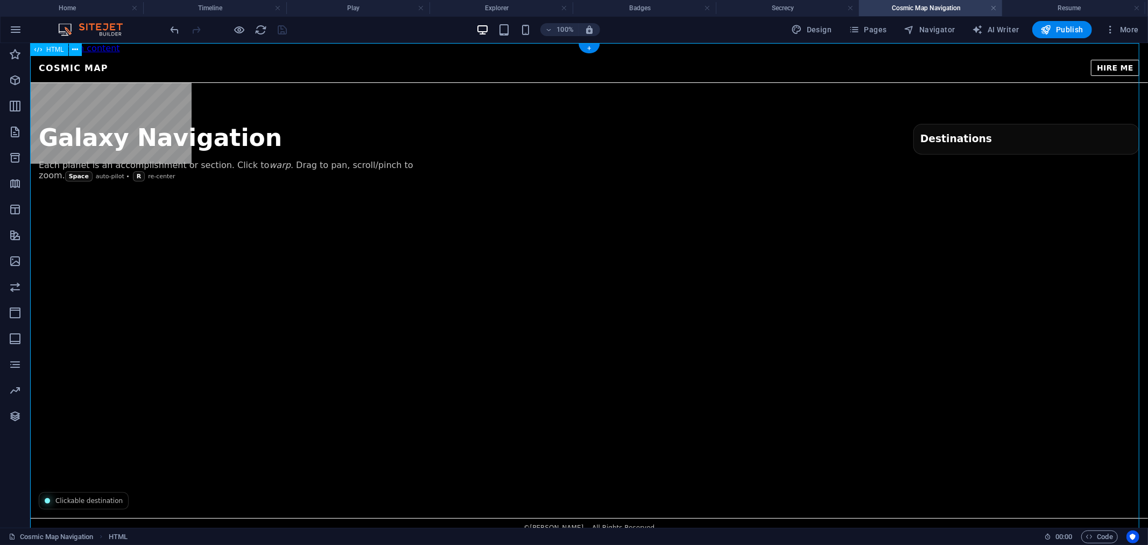
click at [959, 78] on div "Cosmic Map — Nicholas Cabel COSMIC MAP HIRE ME Galaxy Navigation Each planet is…" at bounding box center [589, 294] width 1118 height 483
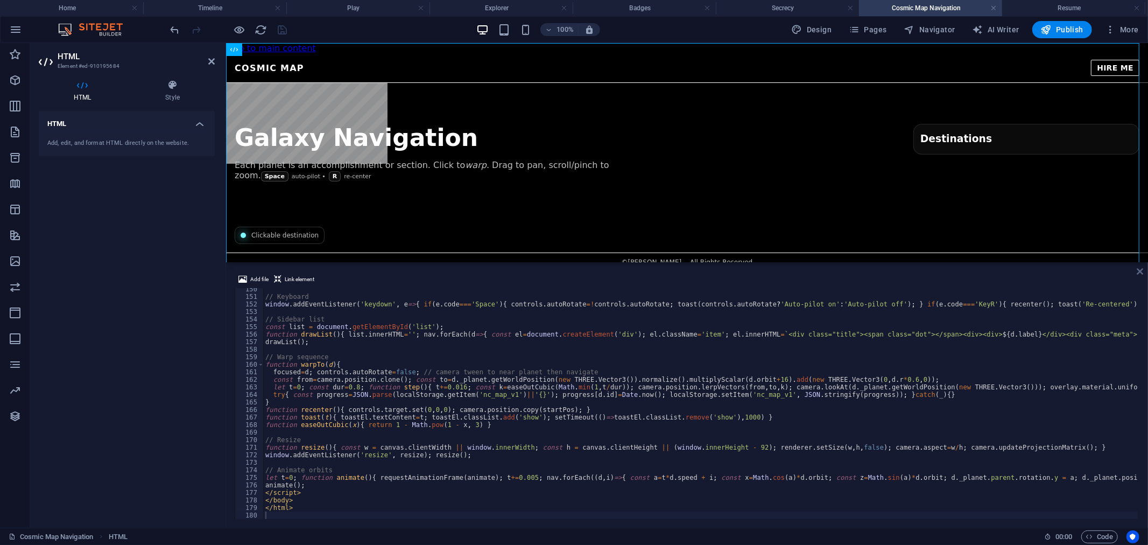
drag, startPoint x: 1142, startPoint y: 272, endPoint x: 1081, endPoint y: 209, distance: 87.6
click at [1142, 272] on icon at bounding box center [1140, 271] width 6 height 9
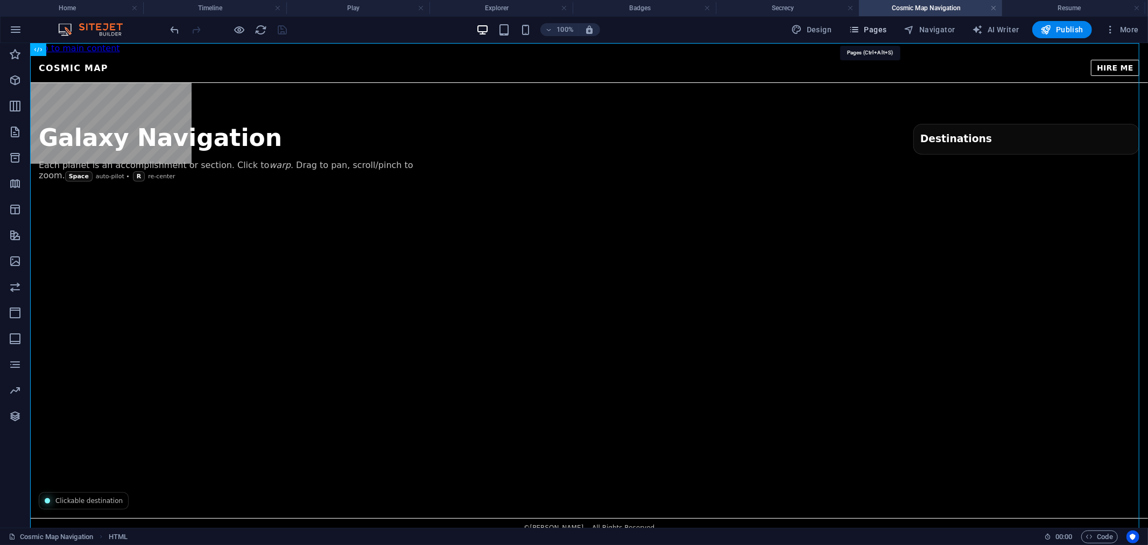
click at [879, 33] on span "Pages" at bounding box center [868, 29] width 38 height 11
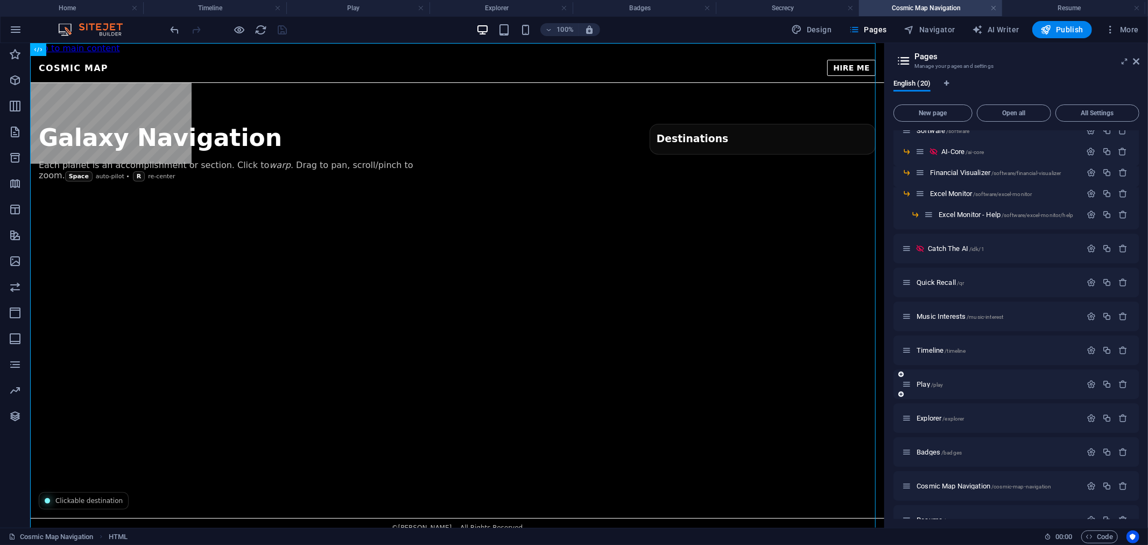
scroll to position [237, 0]
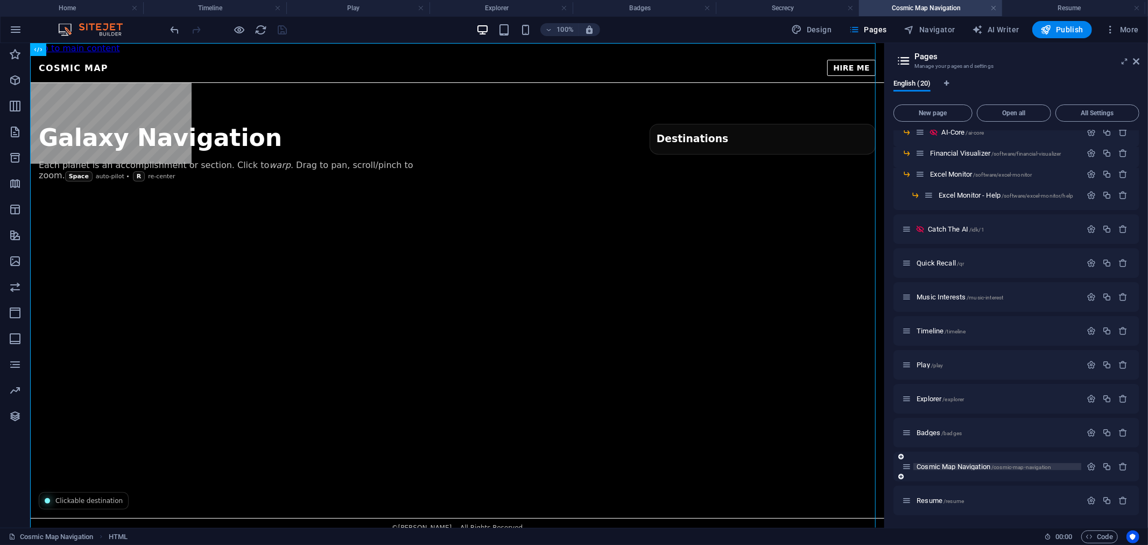
click at [975, 464] on span "Cosmic Map Navigation /cosmic-map-navigation" at bounding box center [984, 466] width 135 height 8
click at [991, 468] on span "Cosmic Map Navigation /cosmic-map-navigation" at bounding box center [984, 466] width 135 height 8
click at [1087, 467] on icon "button" at bounding box center [1091, 466] width 9 height 9
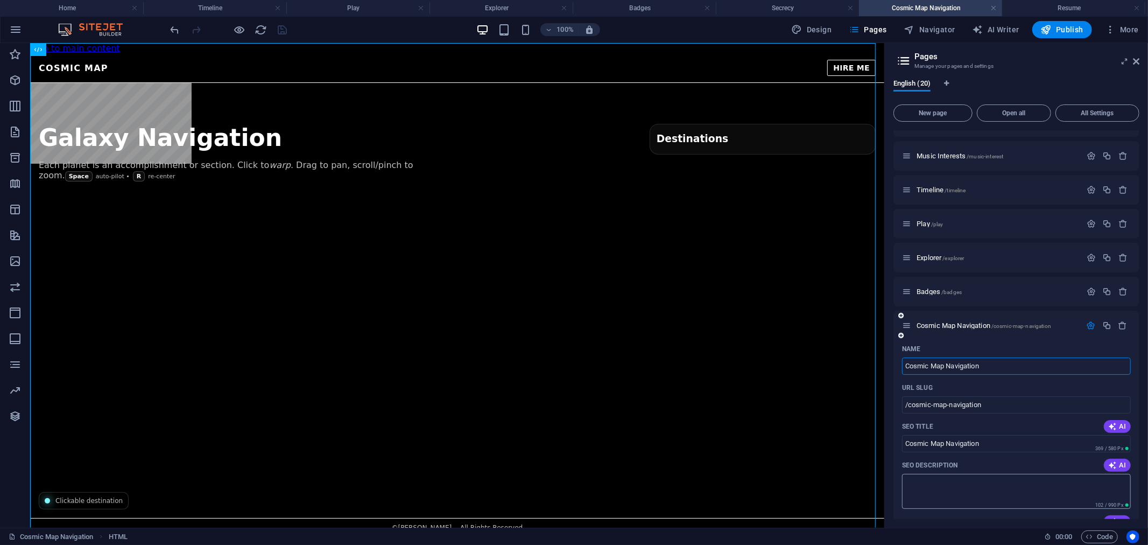
scroll to position [536, 0]
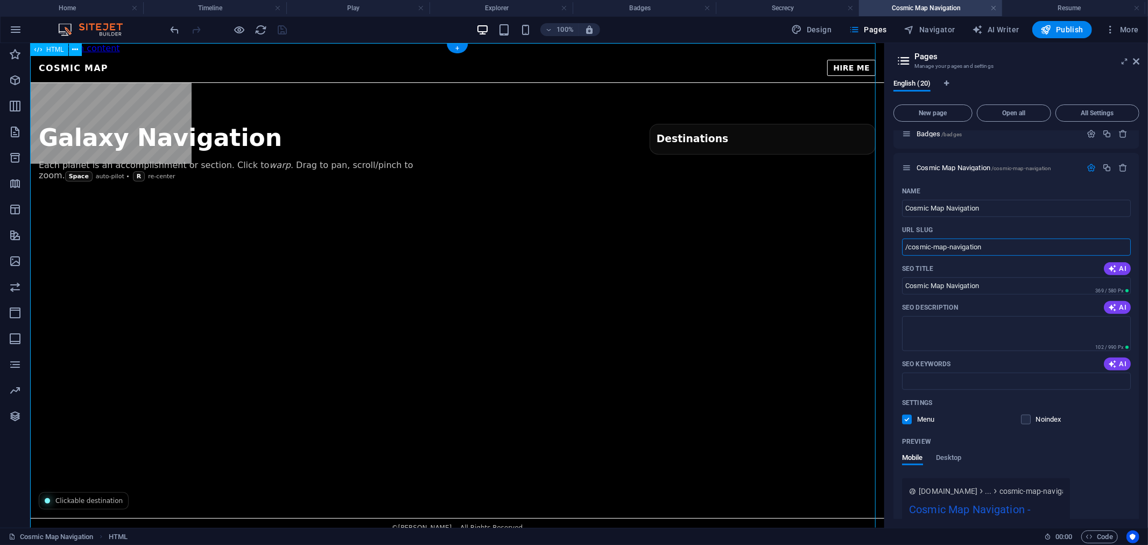
drag, startPoint x: 1040, startPoint y: 286, endPoint x: 854, endPoint y: 249, distance: 189.9
type input "/CMN"
drag, startPoint x: 1134, startPoint y: 61, endPoint x: 986, endPoint y: 30, distance: 151.3
click at [1134, 61] on icon at bounding box center [1136, 61] width 6 height 9
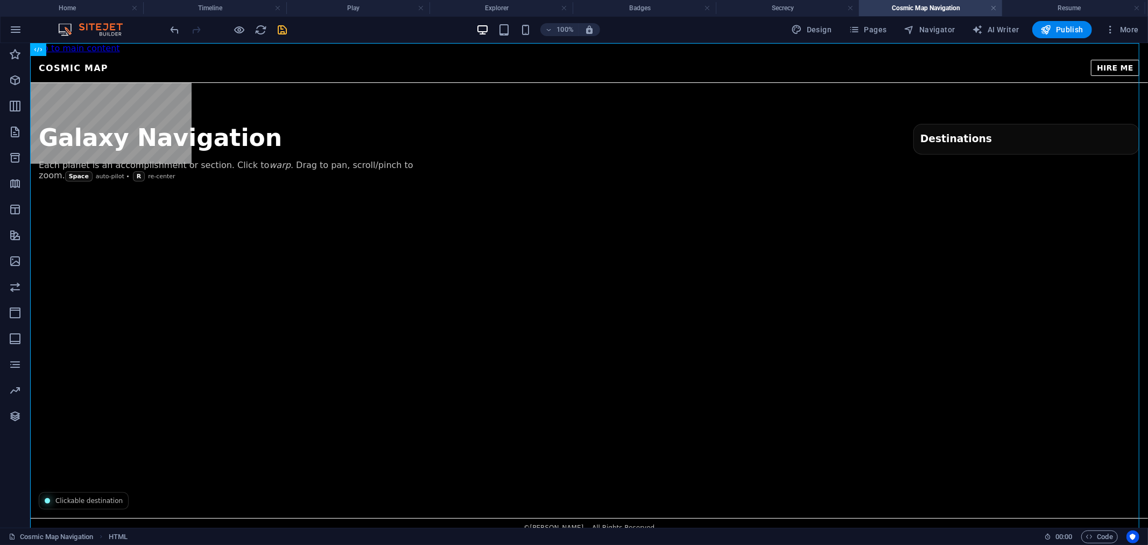
click at [278, 27] on icon "save" at bounding box center [283, 30] width 12 height 12
click at [612, 139] on div "Cosmic Map — Nicholas Cabel COSMIC MAP HIRE ME Galaxy Navigation Each planet is…" at bounding box center [589, 294] width 1118 height 483
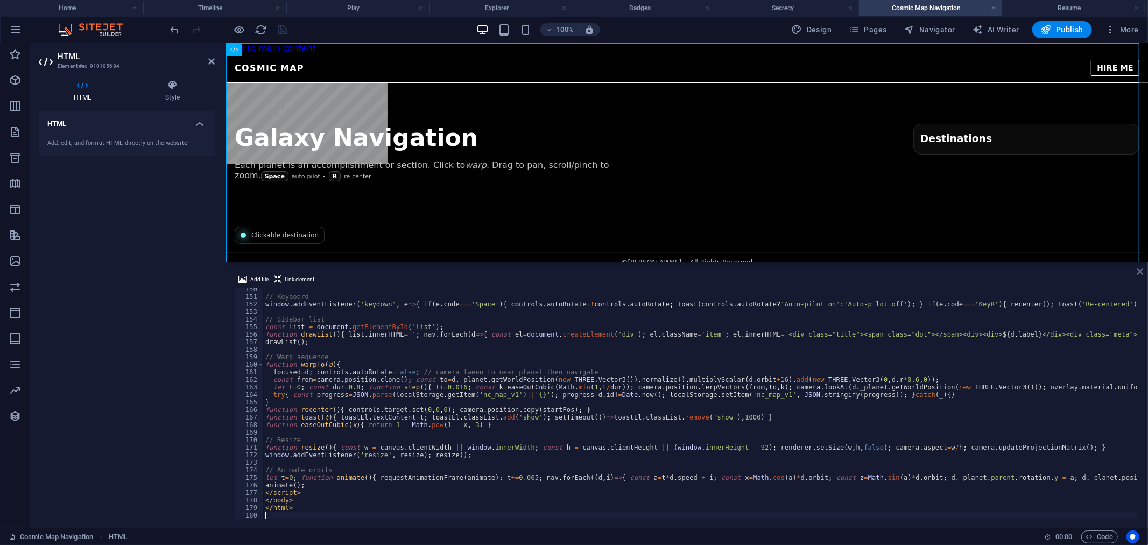
click at [1142, 271] on icon at bounding box center [1140, 271] width 6 height 9
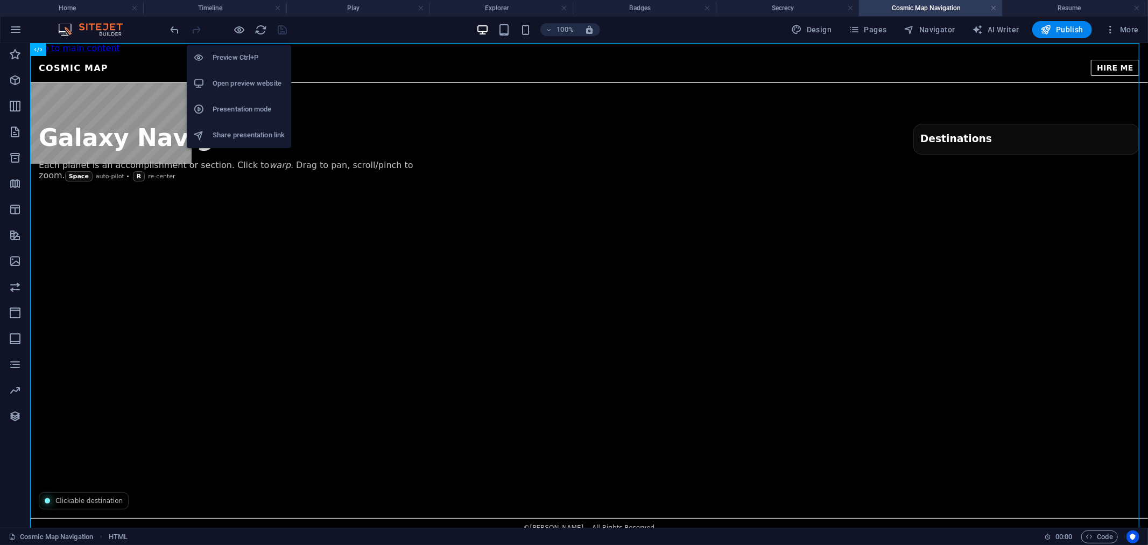
click at [257, 80] on h6 "Open preview website" at bounding box center [249, 83] width 72 height 13
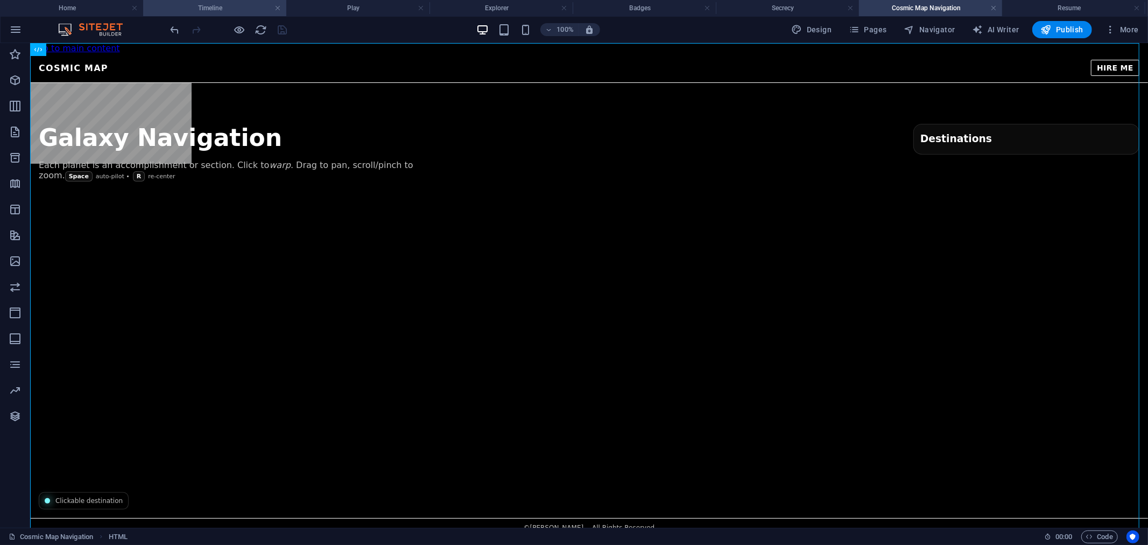
click at [214, 7] on h4 "Timeline" at bounding box center [214, 8] width 143 height 12
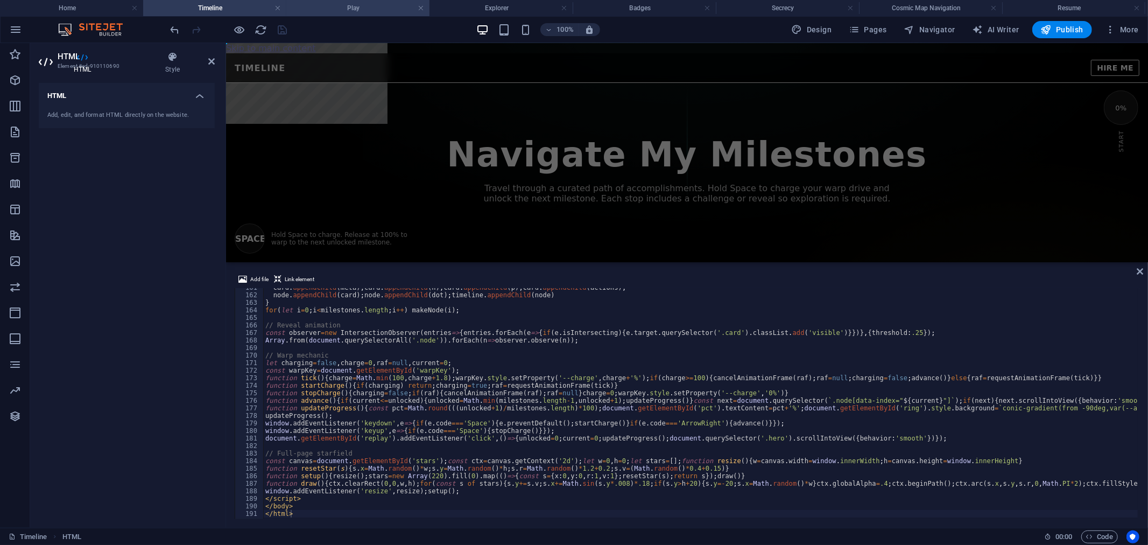
click at [351, 10] on h4 "Play" at bounding box center [357, 8] width 143 height 12
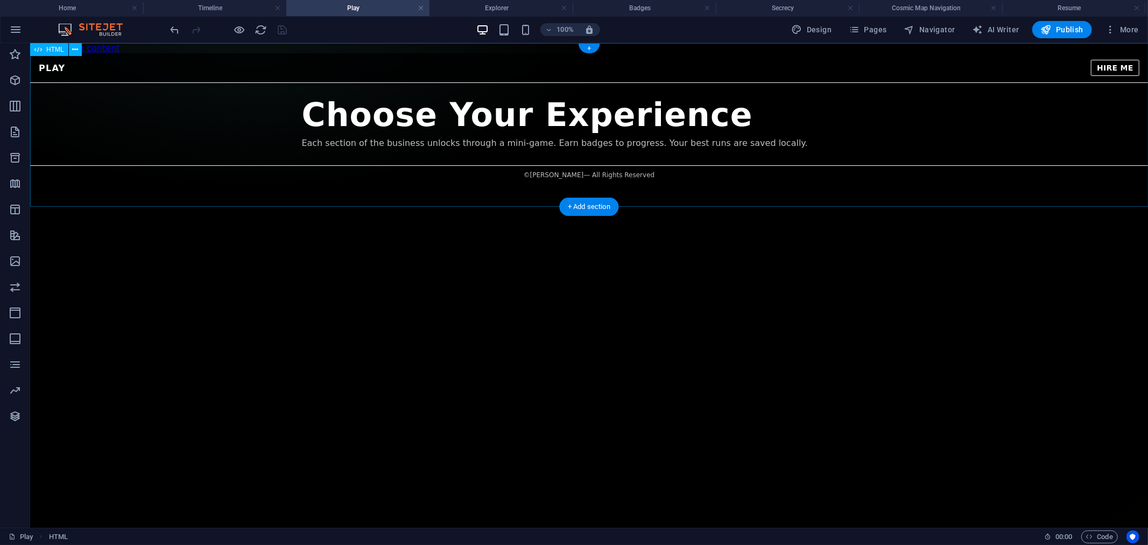
click at [475, 146] on div "Play — [PERSON_NAME] PLAY HIRE ME Choose Your Experience Each section of the bu…" at bounding box center [589, 118] width 1118 height 131
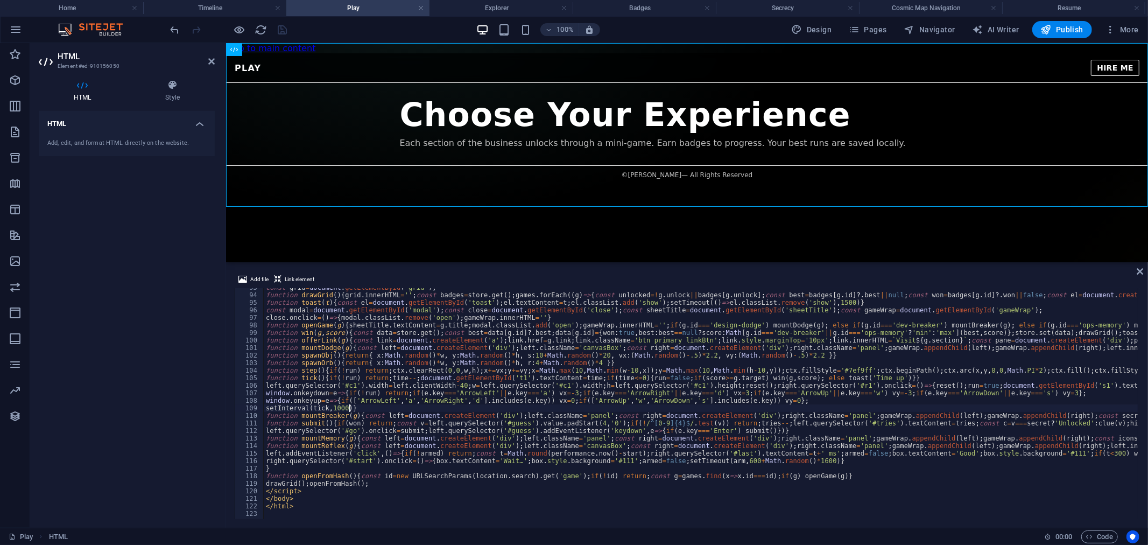
type textarea "</html>"
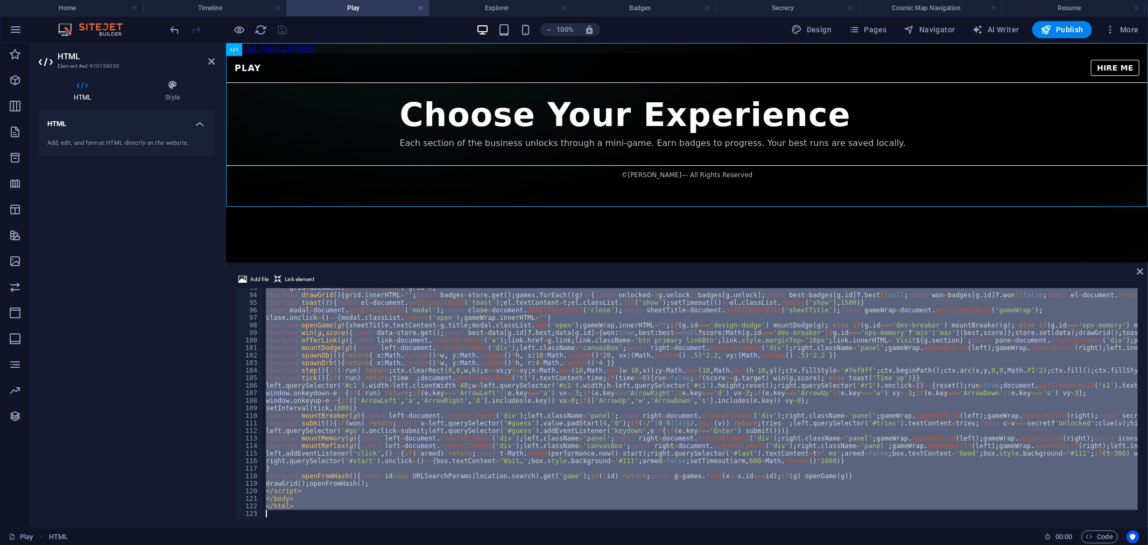
scroll to position [1617, 0]
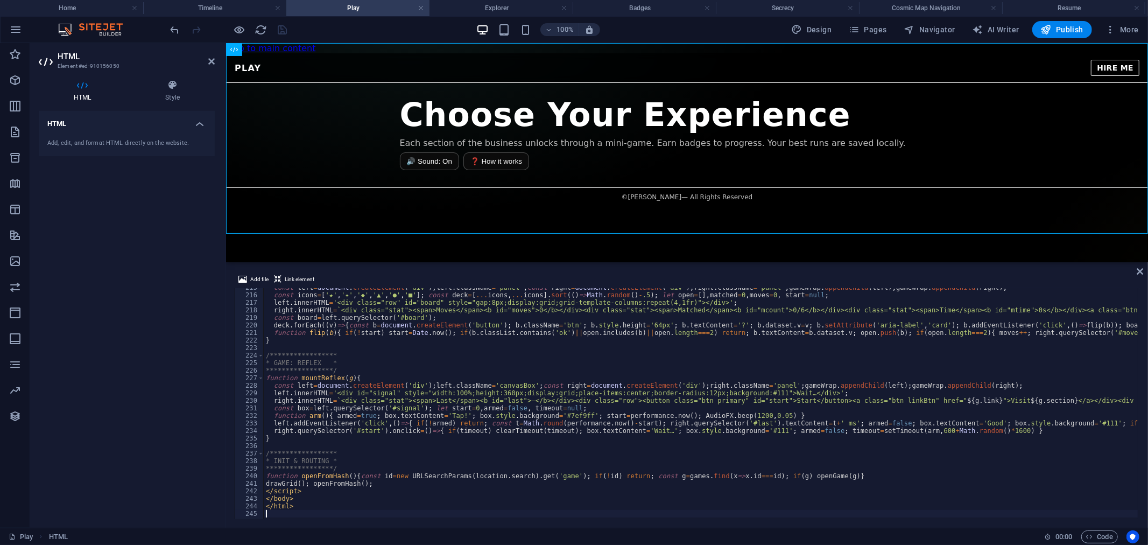
type textarea "</html>"
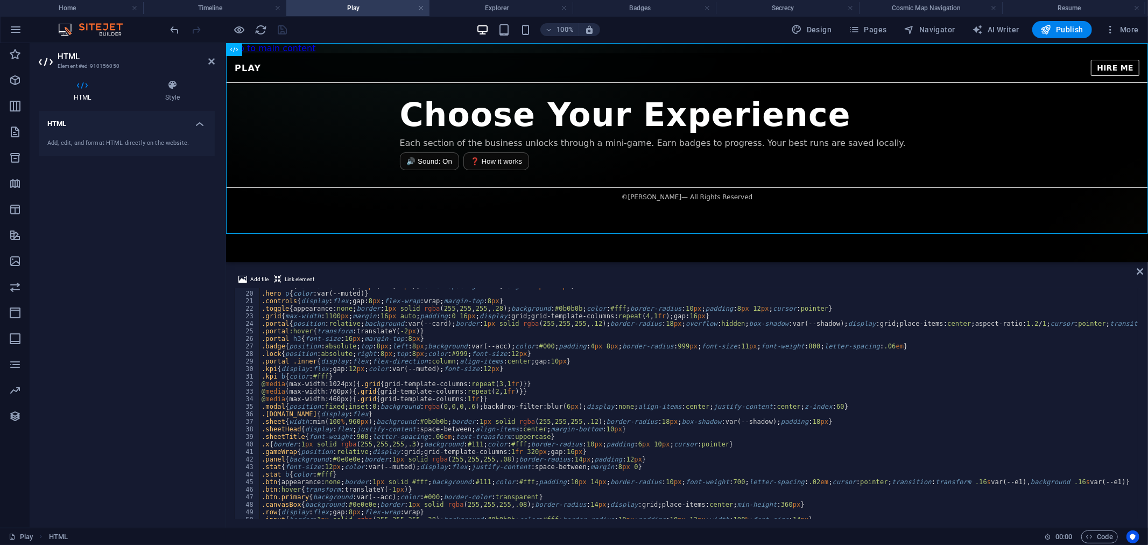
scroll to position [0, 0]
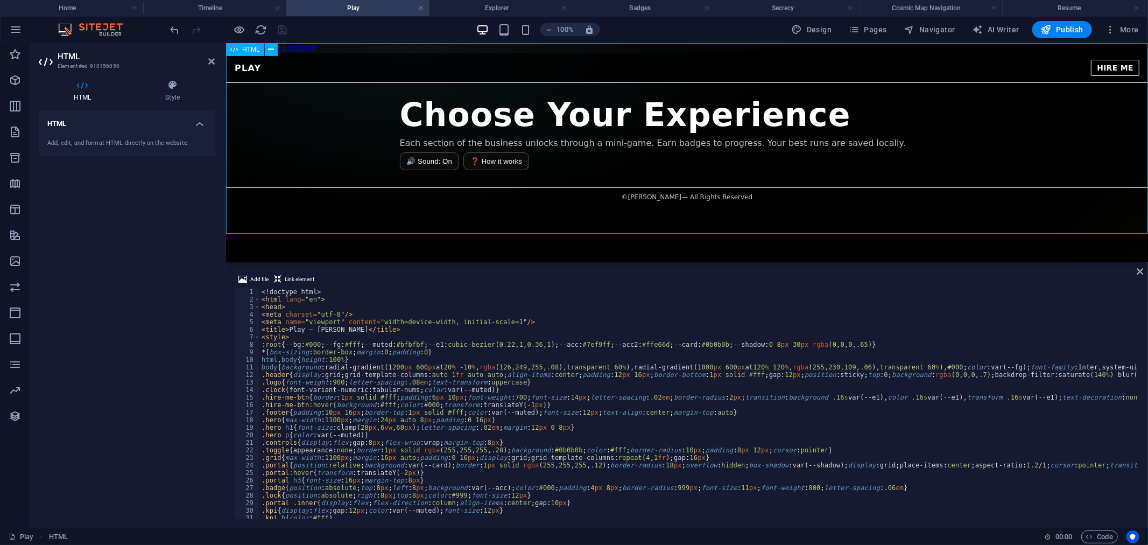
click at [524, 206] on div "Play — Nicholas Cabel PLAY HIRE ME Choose Your Experience Each section of the b…" at bounding box center [687, 129] width 922 height 153
click at [1137, 271] on icon at bounding box center [1140, 271] width 6 height 9
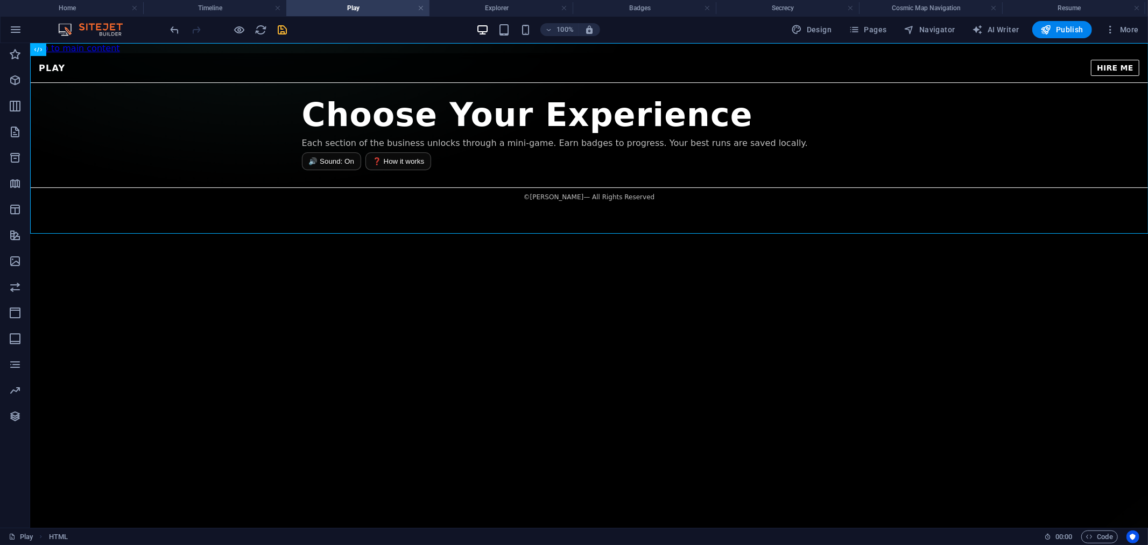
drag, startPoint x: 277, startPoint y: 27, endPoint x: 282, endPoint y: 10, distance: 18.4
click at [277, 27] on icon "save" at bounding box center [283, 30] width 12 height 12
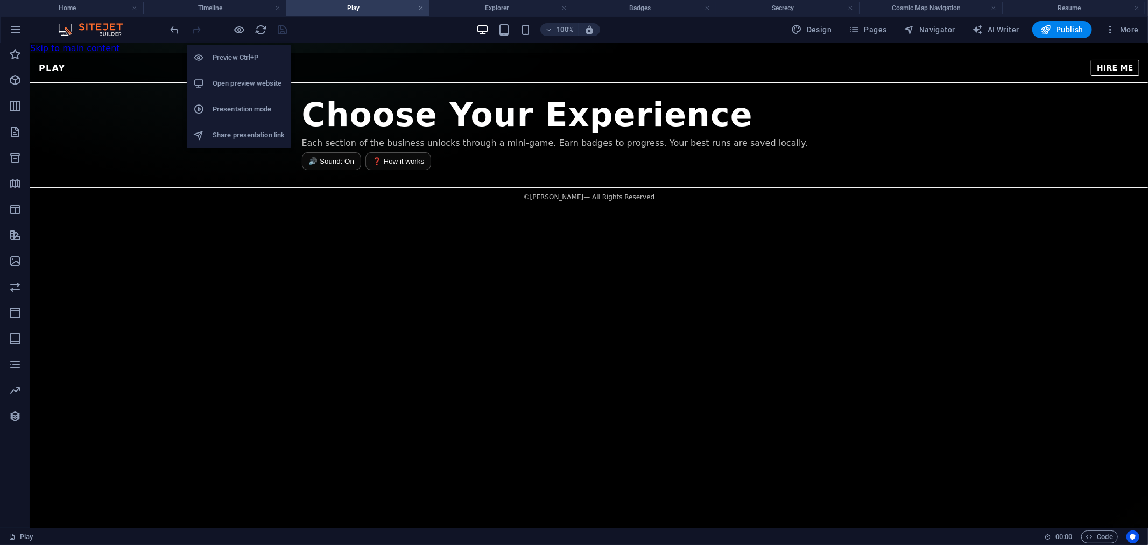
click at [241, 90] on li "Open preview website" at bounding box center [239, 84] width 104 height 26
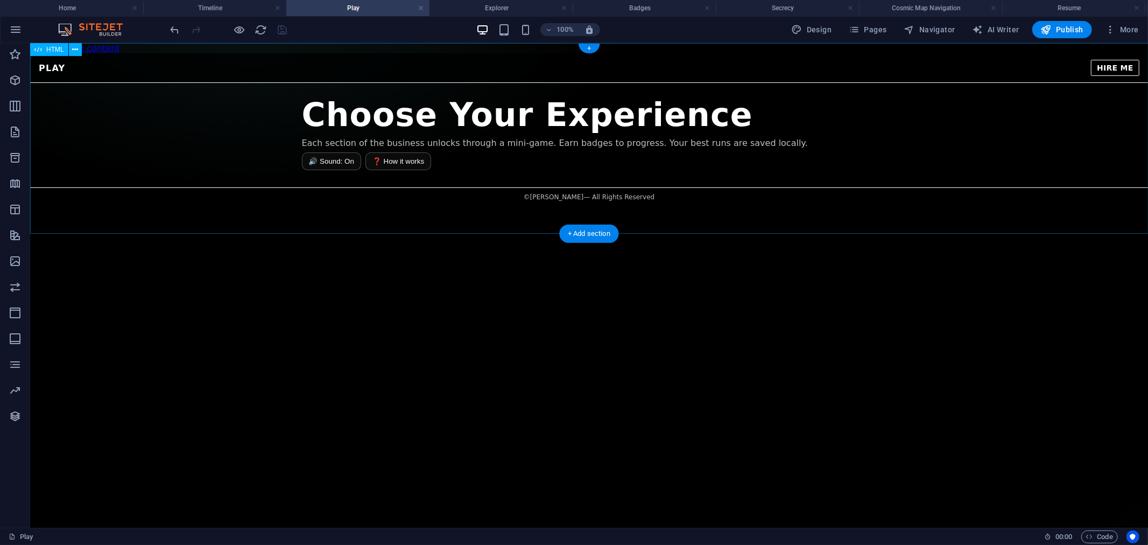
click at [679, 140] on div "Play — Nicholas Cabel PLAY HIRE ME Choose Your Experience Each section of the b…" at bounding box center [589, 129] width 1118 height 153
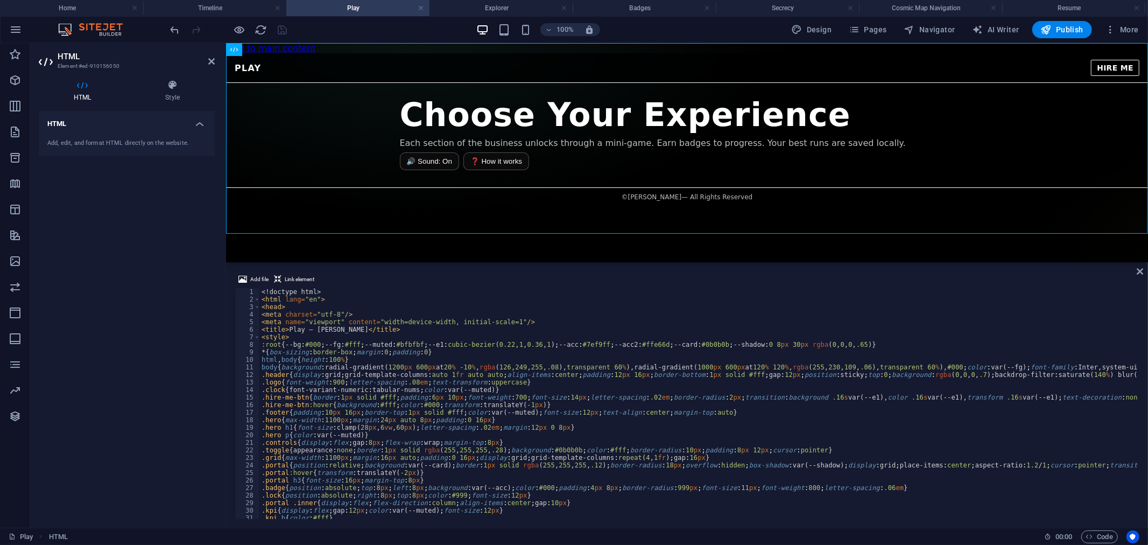
type textarea "</body> </html>"
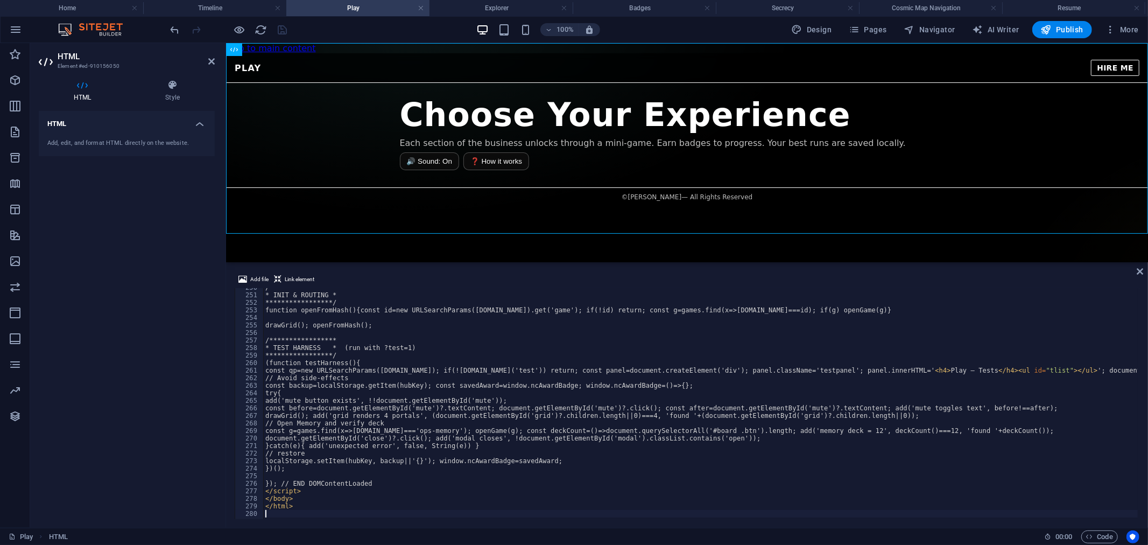
scroll to position [1881, 0]
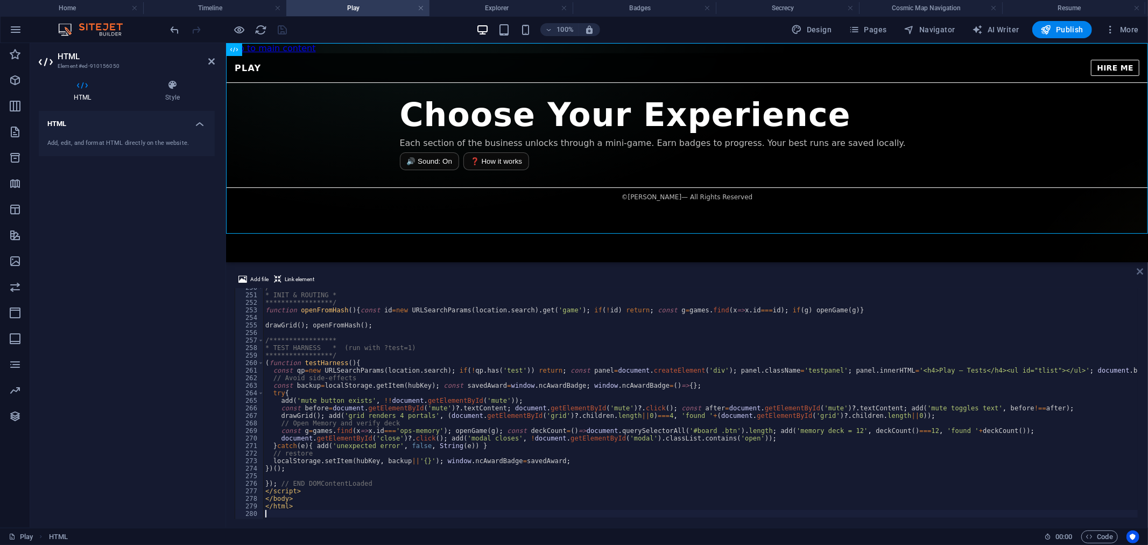
click at [1139, 272] on icon at bounding box center [1140, 271] width 6 height 9
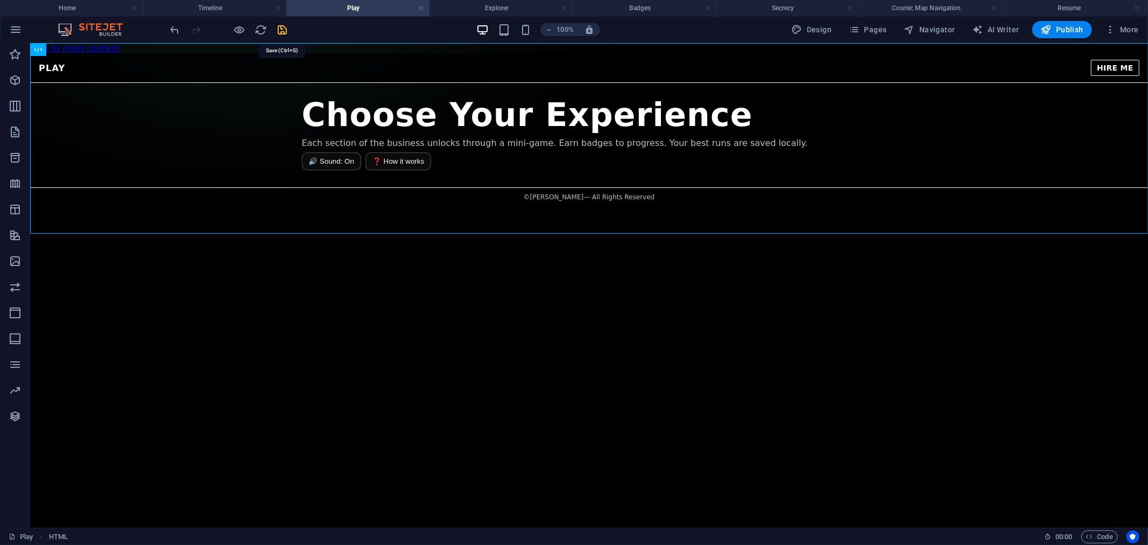
click at [281, 27] on icon "save" at bounding box center [283, 30] width 12 height 12
click at [555, 175] on div "Play — Nicholas Cabel PLAY HIRE ME Choose Your Experience Each section of the b…" at bounding box center [589, 129] width 1118 height 153
click at [880, 39] on div "100% Design Pages Navigator AI Writer Publish More" at bounding box center [574, 30] width 1147 height 26
click at [873, 32] on span "Pages" at bounding box center [868, 29] width 38 height 11
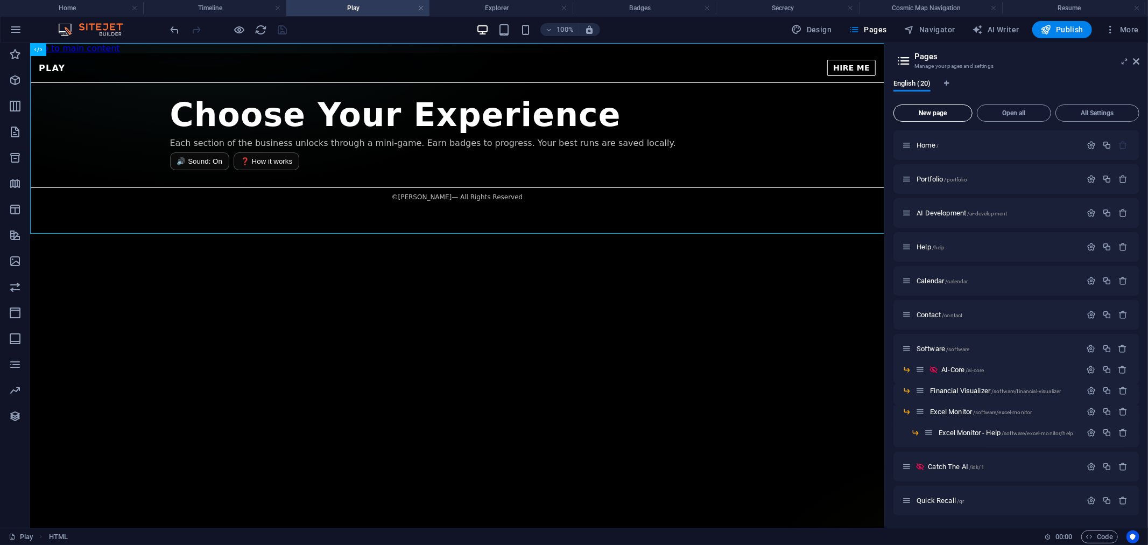
click at [938, 118] on button "New page" at bounding box center [933, 112] width 79 height 17
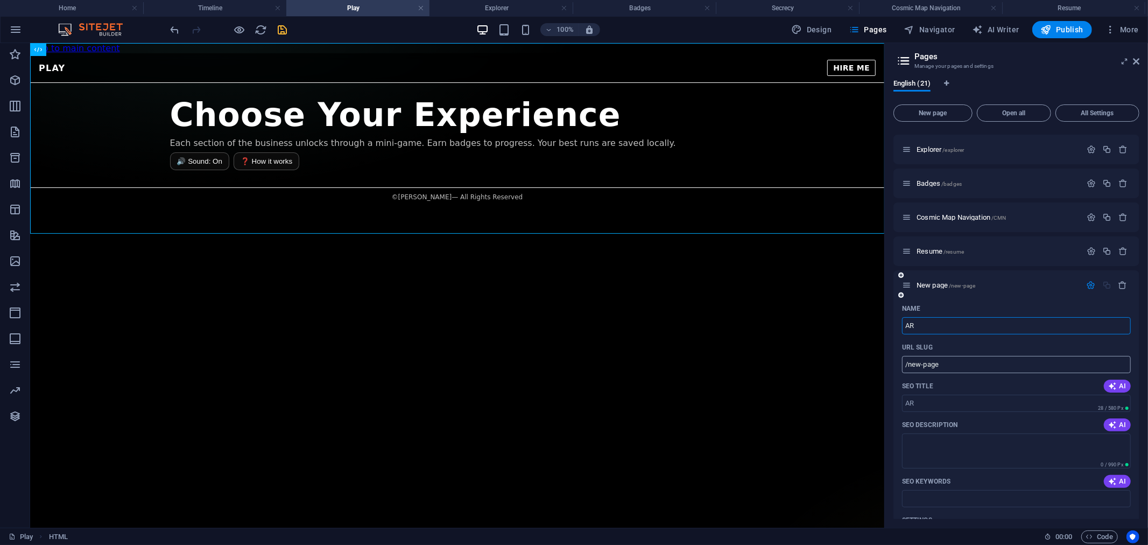
type input "AR"
type input "/ar"
click at [975, 406] on input "SEO Title" at bounding box center [1016, 403] width 229 height 17
type input "AR"
click at [1138, 61] on icon at bounding box center [1136, 61] width 6 height 9
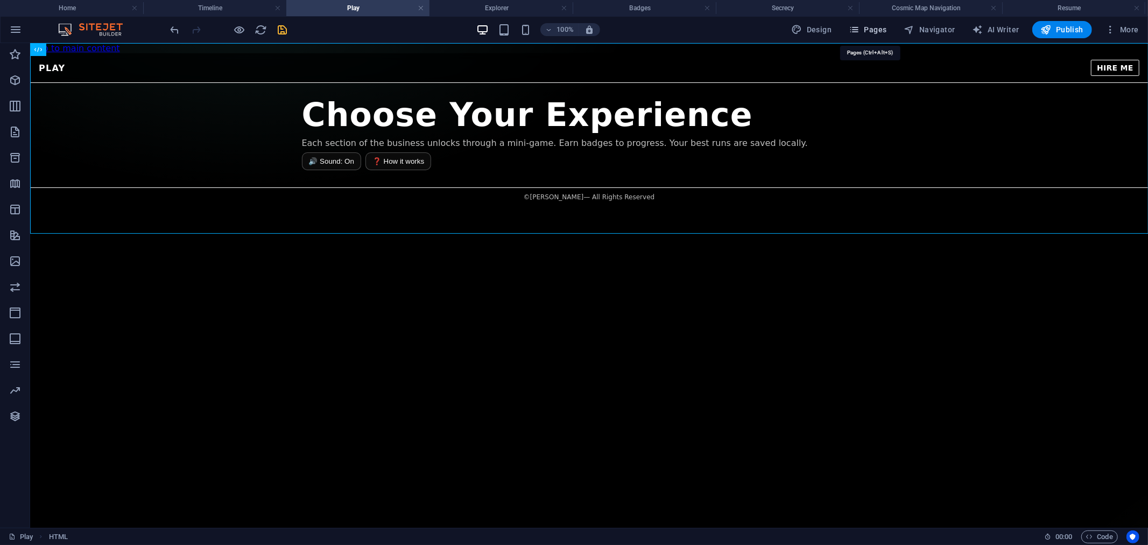
click at [876, 31] on span "Pages" at bounding box center [868, 29] width 38 height 11
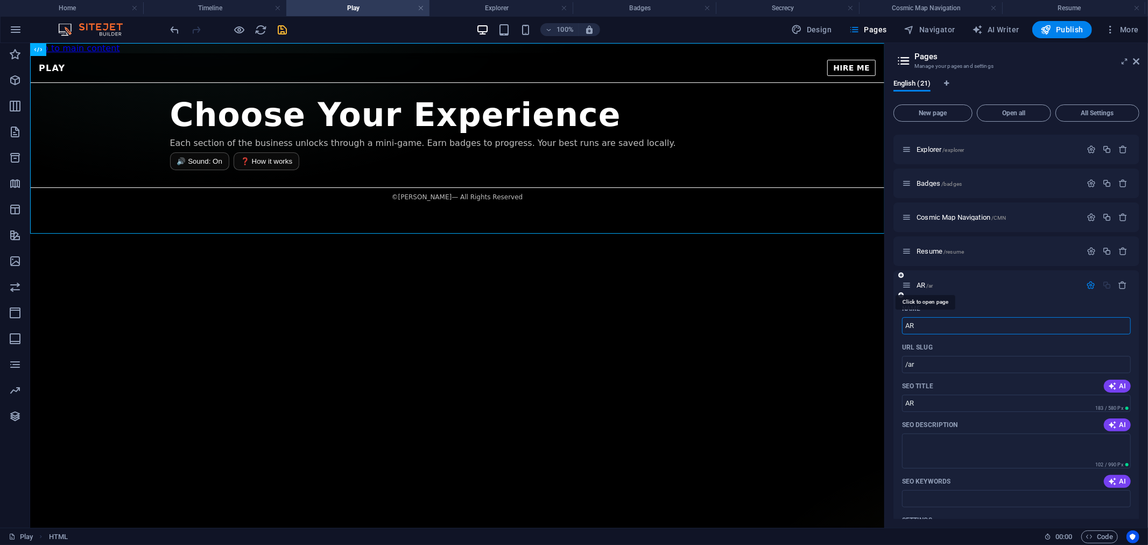
click at [924, 279] on div "AR /ar" at bounding box center [991, 285] width 179 height 12
click at [933, 287] on span "AR /ar" at bounding box center [925, 285] width 17 height 8
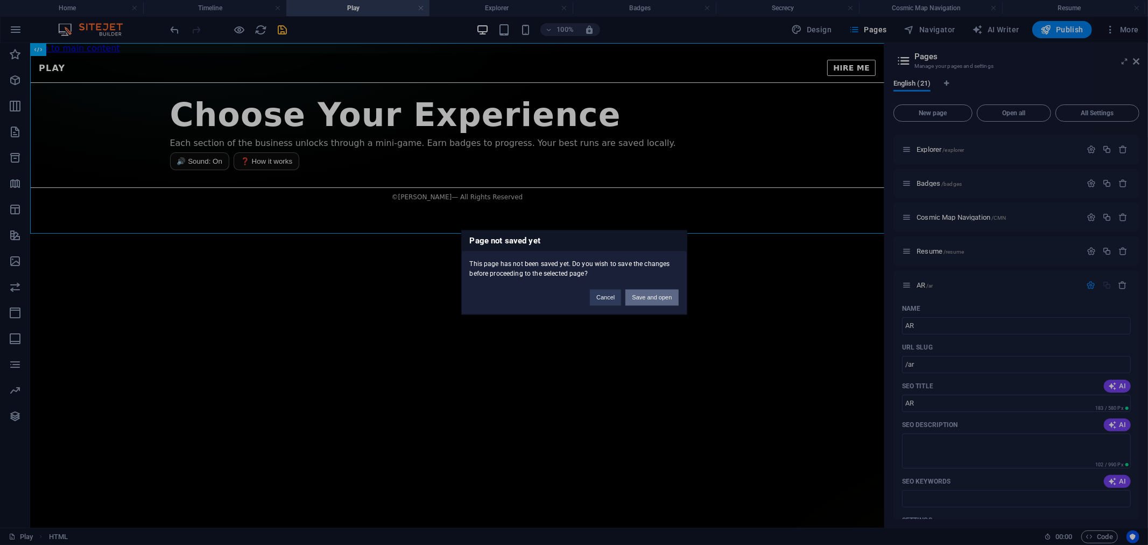
click at [653, 295] on button "Save and open" at bounding box center [651, 298] width 53 height 16
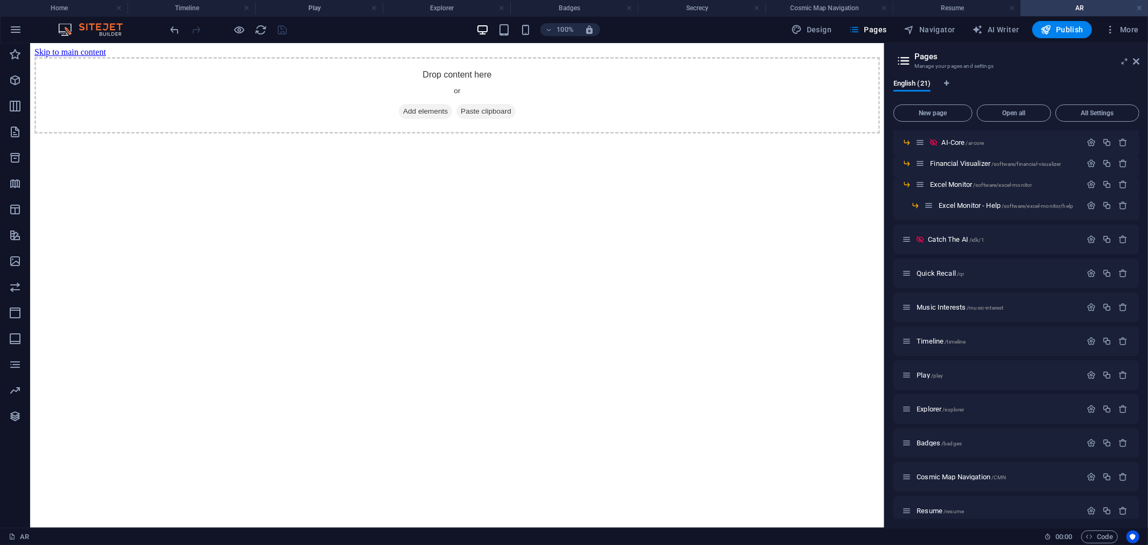
scroll to position [0, 0]
drag, startPoint x: 410, startPoint y: 130, endPoint x: 422, endPoint y: 135, distance: 12.6
click at [409, 131] on div "Drop content here or Add elements Paste clipboard" at bounding box center [457, 95] width 846 height 76
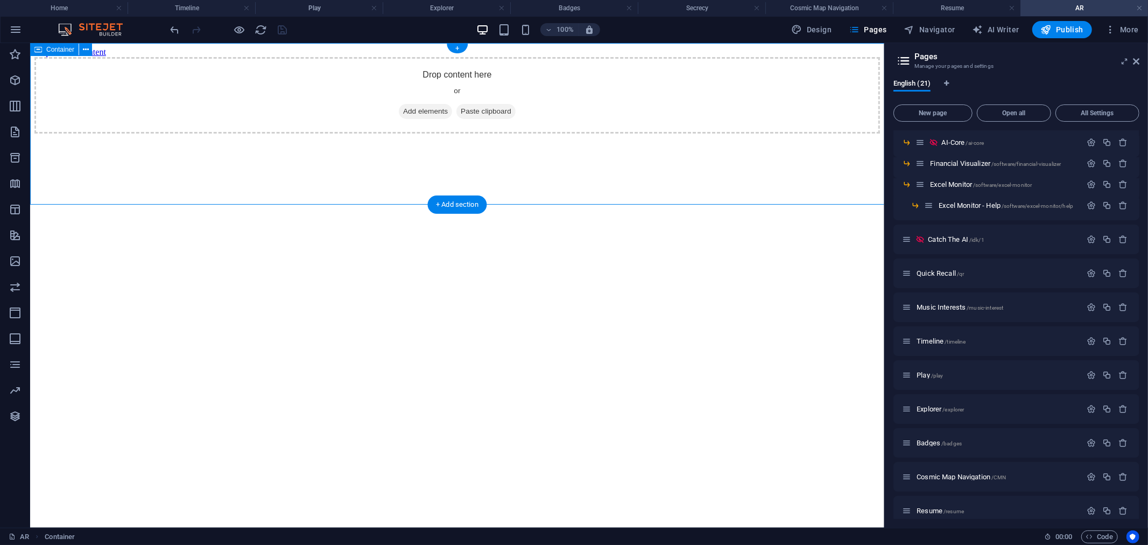
click at [432, 118] on span "Add elements" at bounding box center [424, 110] width 53 height 15
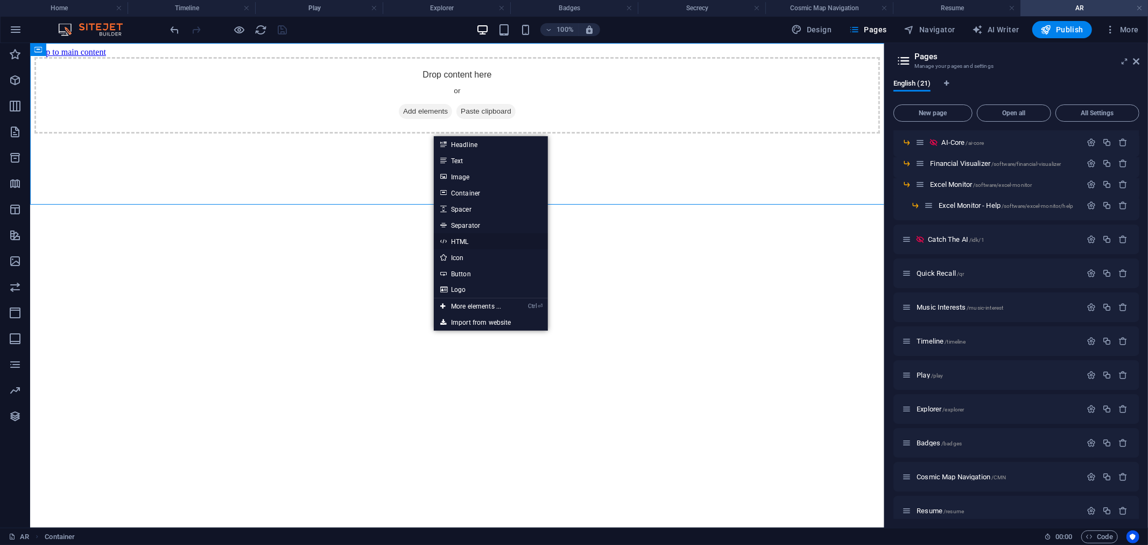
click at [461, 244] on link "HTML" at bounding box center [491, 241] width 114 height 16
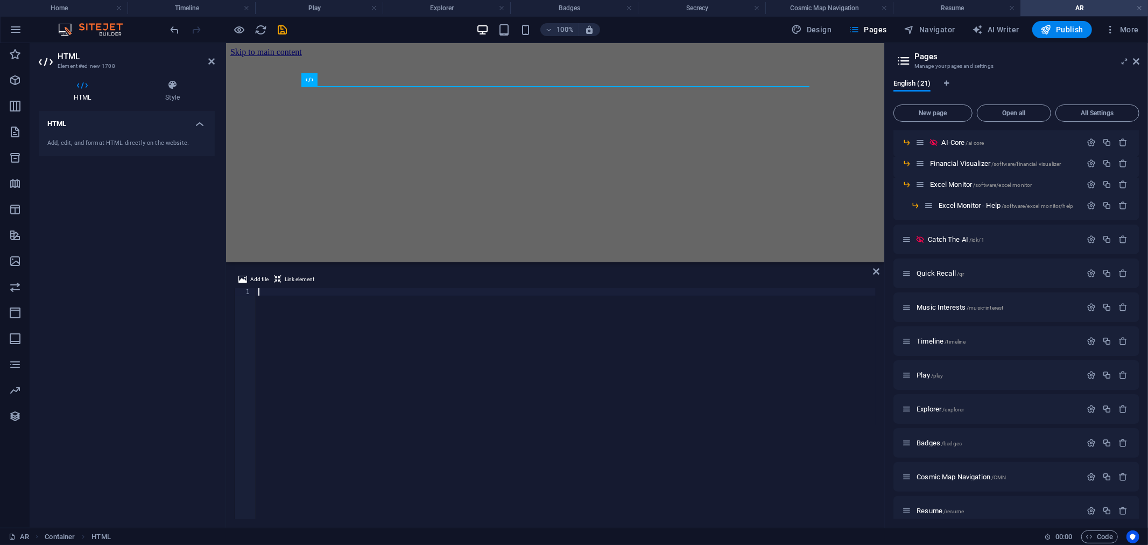
scroll to position [719, 0]
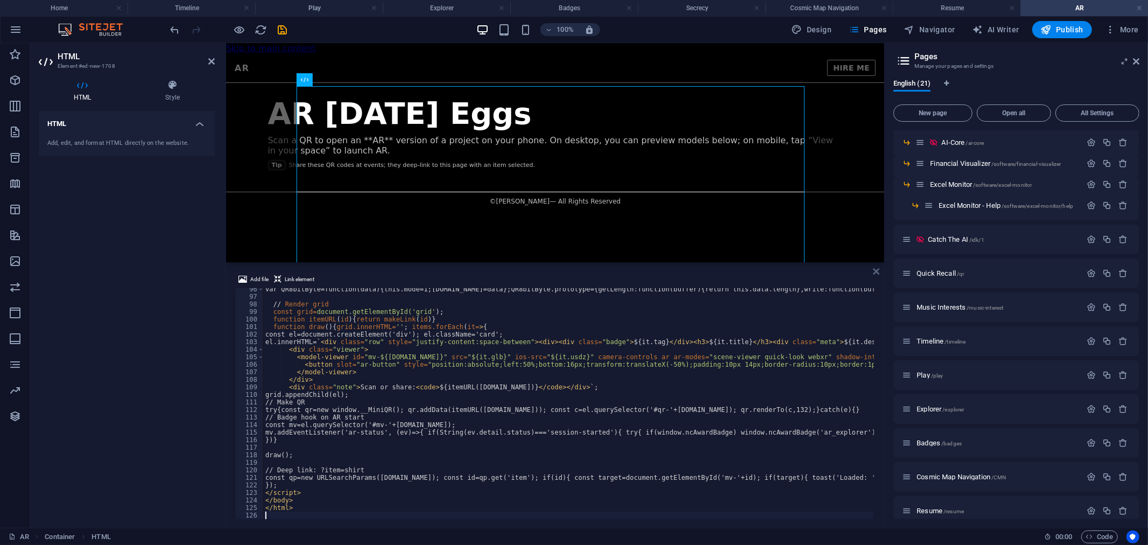
click at [876, 270] on icon at bounding box center [876, 271] width 6 height 9
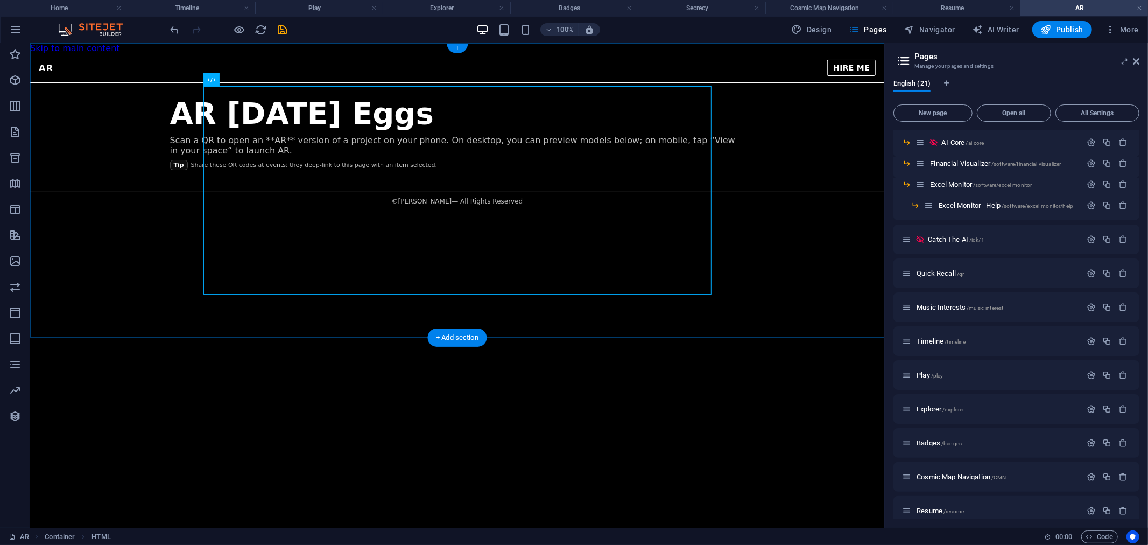
click at [819, 210] on div "AR Easter Egg — Nicholas Cabel AR HIRE ME AR Easter Eggs Scan a QR to open an *…" at bounding box center [457, 131] width 854 height 157
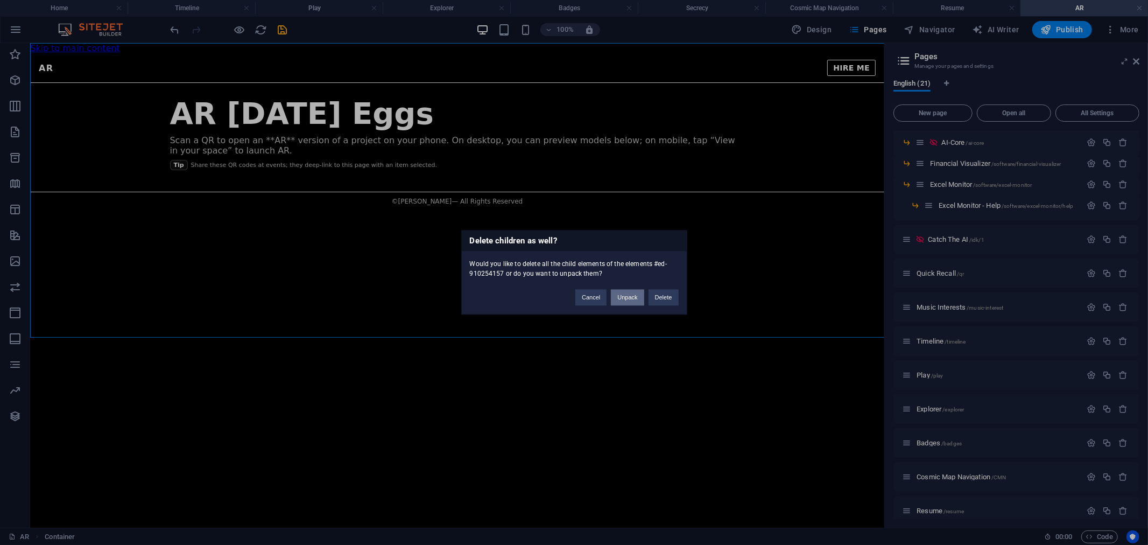
click at [639, 303] on button "Unpack" at bounding box center [627, 298] width 33 height 16
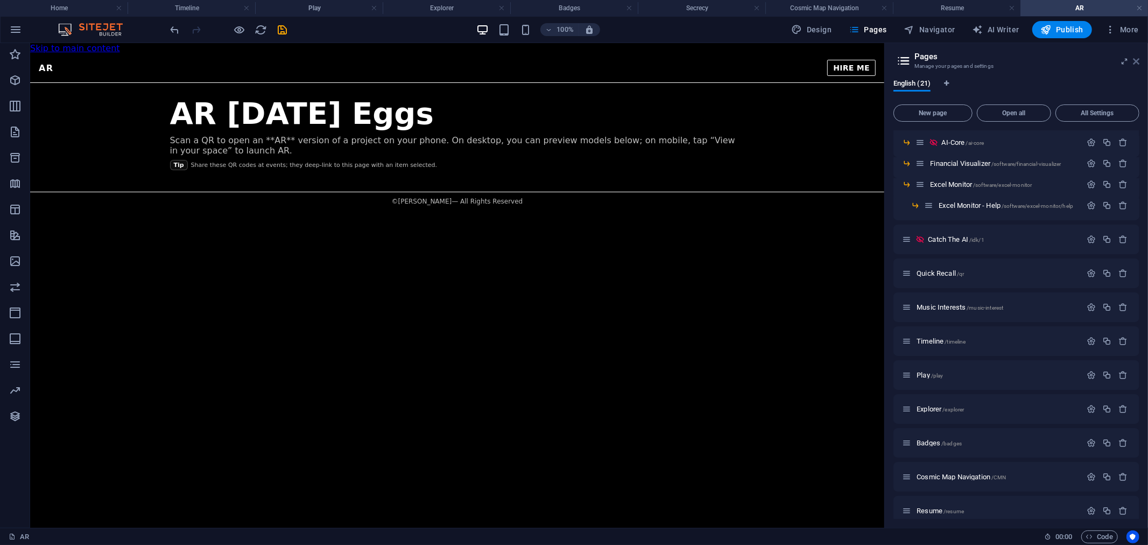
click at [1138, 61] on icon at bounding box center [1136, 61] width 6 height 9
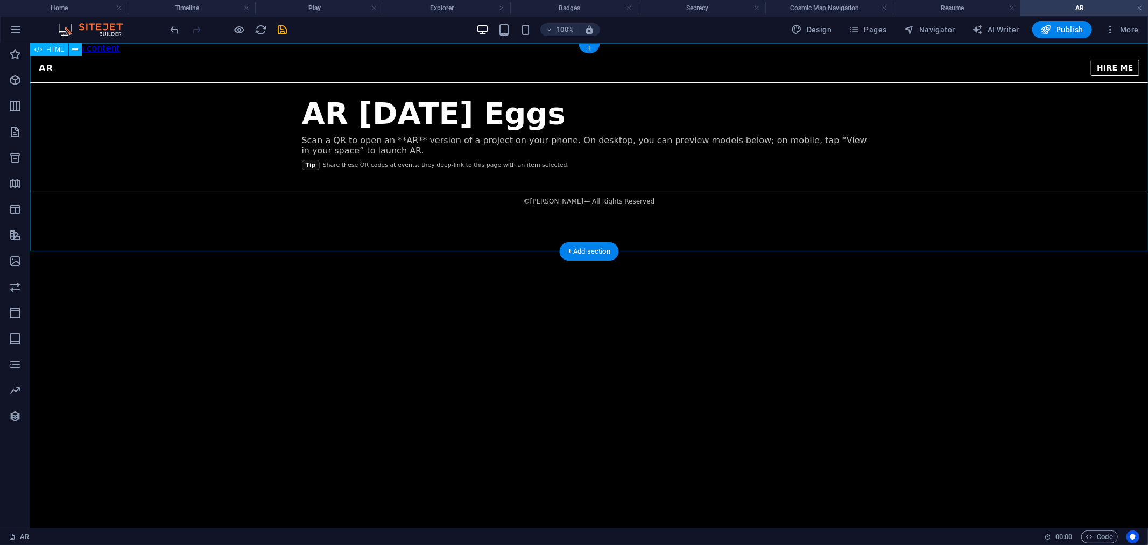
click at [446, 152] on div "AR Easter Egg — Nicholas Cabel AR HIRE ME AR Easter Eggs Scan a QR to open an *…" at bounding box center [589, 131] width 1118 height 157
drag, startPoint x: 272, startPoint y: 31, endPoint x: 280, endPoint y: 30, distance: 7.6
click at [273, 31] on div at bounding box center [228, 29] width 121 height 17
drag, startPoint x: 280, startPoint y: 29, endPoint x: 733, endPoint y: 25, distance: 452.7
click at [280, 29] on icon "save" at bounding box center [283, 30] width 12 height 12
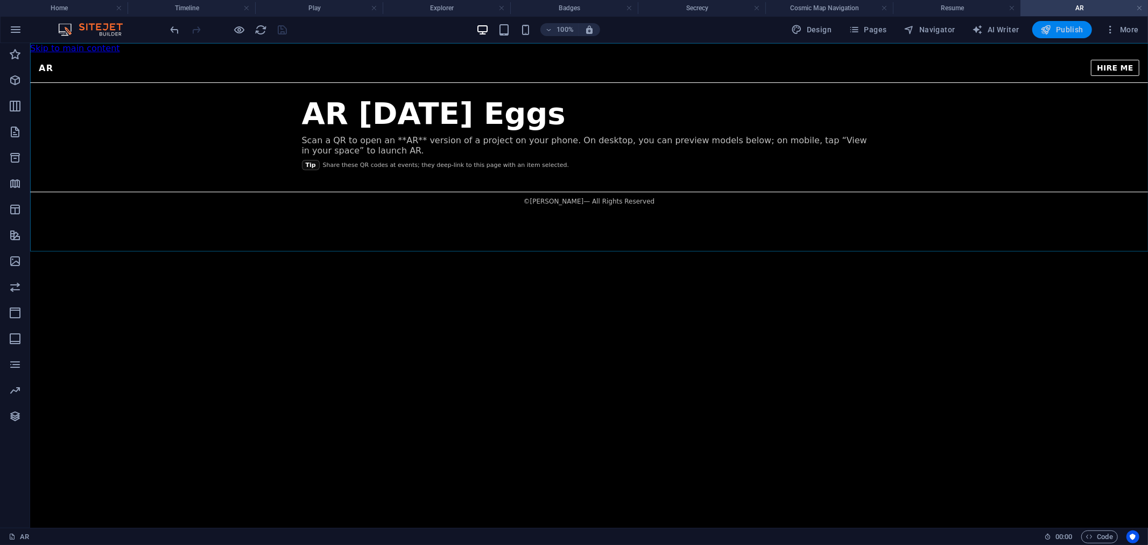
click at [1042, 25] on icon "button" at bounding box center [1046, 29] width 11 height 11
